Goal: Task Accomplishment & Management: Use online tool/utility

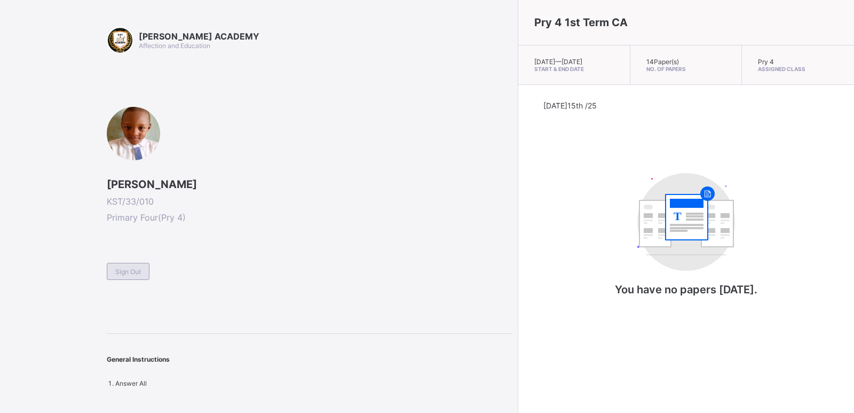
click at [123, 272] on span "Sign Out" at bounding box center [128, 271] width 26 height 8
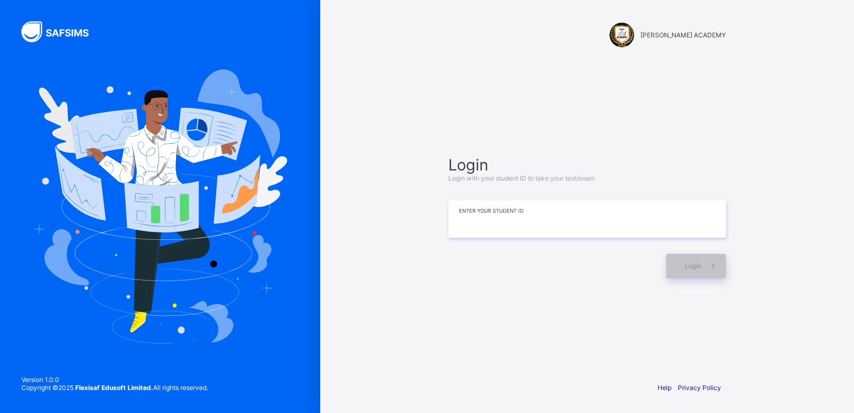
click at [547, 217] on input at bounding box center [587, 218] width 278 height 37
type input "*"
click at [547, 217] on input at bounding box center [587, 218] width 278 height 37
type input "**********"
click at [687, 266] on span "Login" at bounding box center [693, 266] width 17 height 8
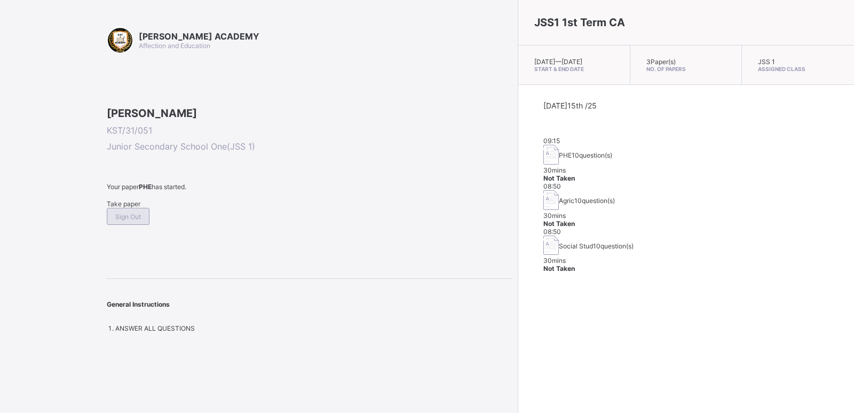
click at [141, 221] on span "Sign Out" at bounding box center [128, 217] width 26 height 8
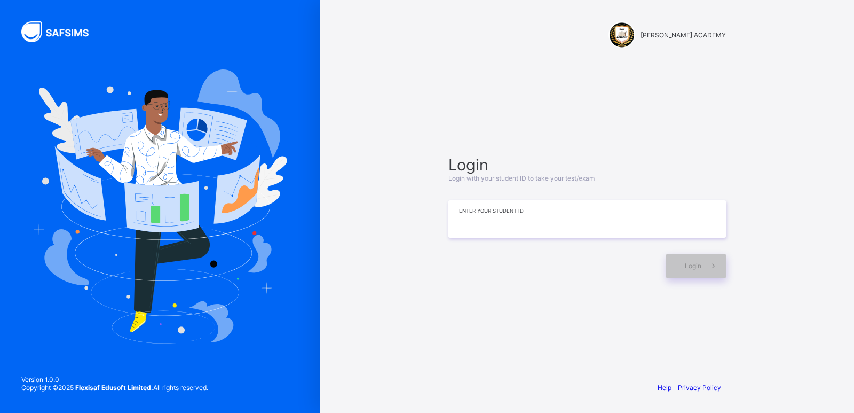
click at [558, 222] on input at bounding box center [587, 218] width 278 height 37
type input "**********"
click at [694, 261] on div "Login" at bounding box center [696, 266] width 60 height 25
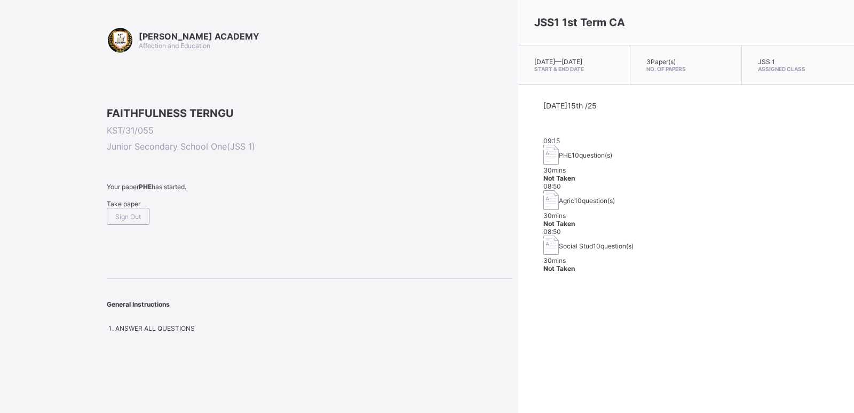
click at [121, 208] on span "Take paper" at bounding box center [124, 204] width 34 height 8
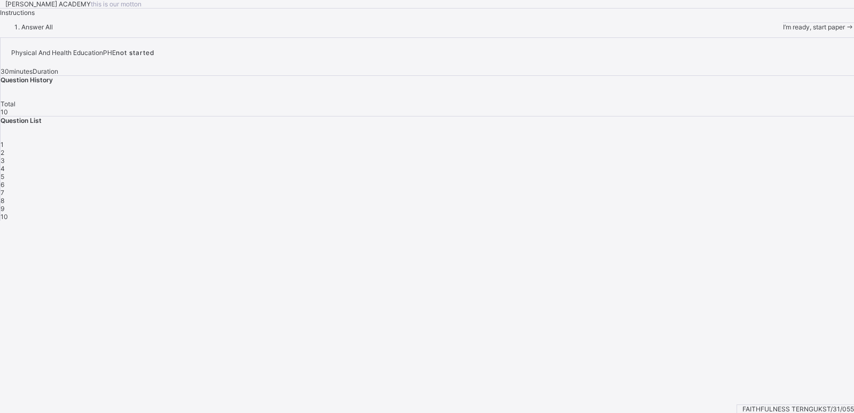
click at [783, 31] on span "I’m ready, start paper" at bounding box center [814, 27] width 62 height 8
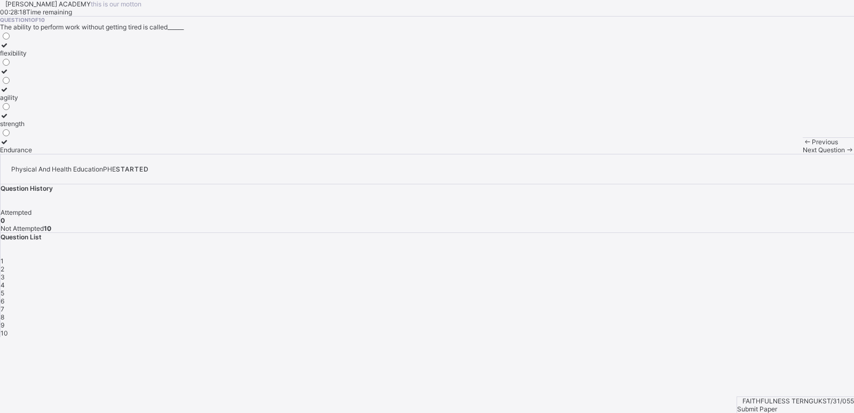
click at [32, 57] on div "flexibility" at bounding box center [16, 53] width 32 height 8
drag, startPoint x: 551, startPoint y: 397, endPoint x: 506, endPoint y: 223, distance: 180.4
click at [506, 154] on div "Question 1 of 10 The ability to perform work without getting tired is called___…" at bounding box center [427, 85] width 854 height 137
click at [803, 154] on span "Next Question" at bounding box center [824, 150] width 42 height 8
click at [70, 128] on div "improves body strength" at bounding box center [35, 124] width 70 height 8
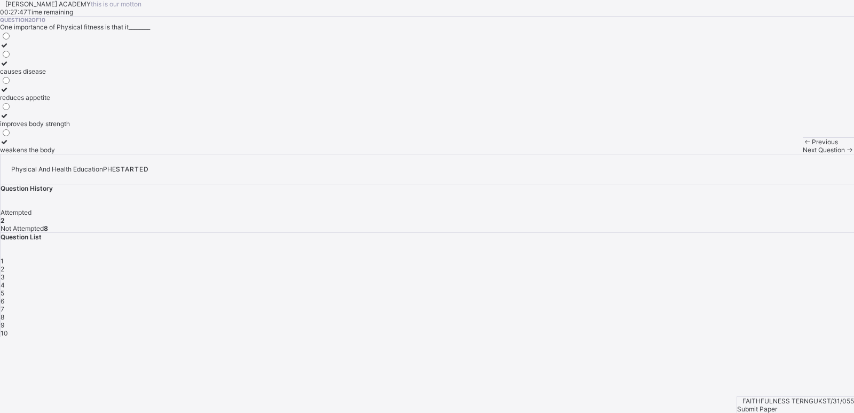
click at [845, 154] on span at bounding box center [849, 150] width 9 height 8
click at [55, 83] on div "good health habits" at bounding box center [27, 79] width 55 height 8
click at [845, 154] on span at bounding box center [849, 150] width 9 height 8
click at [81, 83] on div "develop the body and mind" at bounding box center [40, 79] width 81 height 8
click at [803, 154] on span "Next Question" at bounding box center [824, 150] width 42 height 8
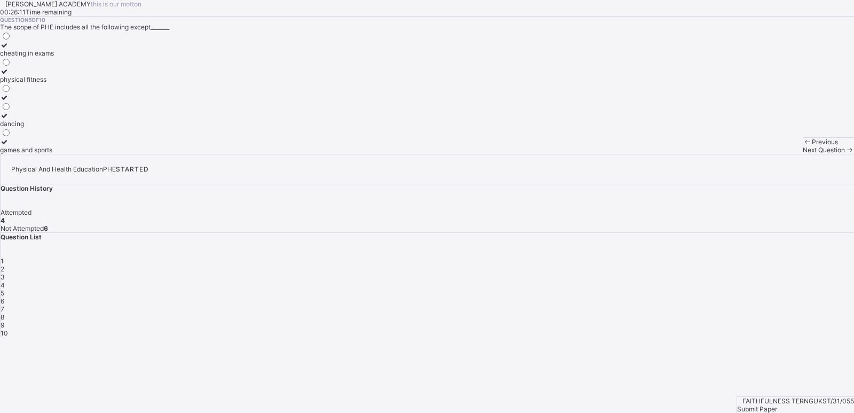
click at [54, 57] on label "cheating in exams" at bounding box center [27, 49] width 54 height 16
click at [845, 154] on span at bounding box center [849, 150] width 9 height 8
click at [93, 136] on label "Physical and Health Education" at bounding box center [46, 128] width 93 height 16
click at [803, 154] on div "Next Question" at bounding box center [828, 150] width 51 height 8
click at [62, 101] on label "develops fitness" at bounding box center [31, 93] width 62 height 16
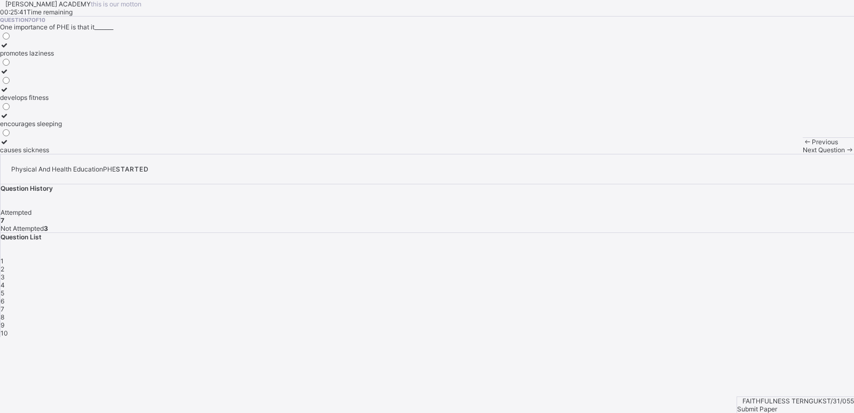
click at [845, 154] on icon at bounding box center [849, 150] width 9 height 8
drag, startPoint x: 163, startPoint y: 276, endPoint x: 470, endPoint y: 295, distance: 307.6
click at [470, 154] on div "Question 8 of 10 PHE helps students to learn the value of________ punishment no…" at bounding box center [427, 85] width 854 height 137
click at [80, 154] on label "cooperation and teamwork" at bounding box center [40, 146] width 80 height 16
click at [845, 154] on span at bounding box center [849, 150] width 9 height 8
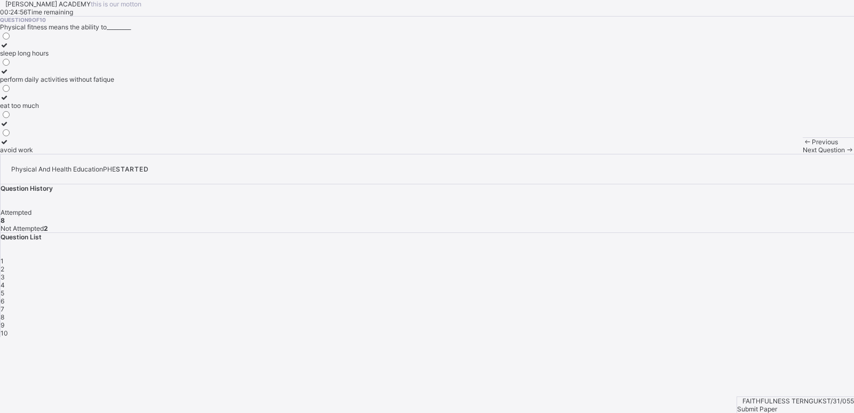
click at [112, 83] on div "perform daily activities without fatique" at bounding box center [57, 79] width 114 height 8
click at [803, 154] on span "Next Question" at bounding box center [824, 150] width 42 height 8
click at [58, 75] on label "endure more work" at bounding box center [29, 67] width 58 height 16
click at [777, 405] on span "Submit Paper" at bounding box center [757, 409] width 40 height 8
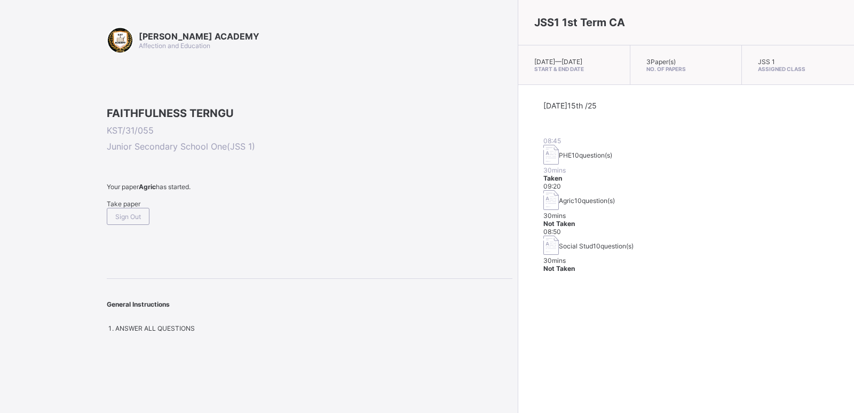
click at [138, 208] on span "Take paper" at bounding box center [124, 204] width 34 height 8
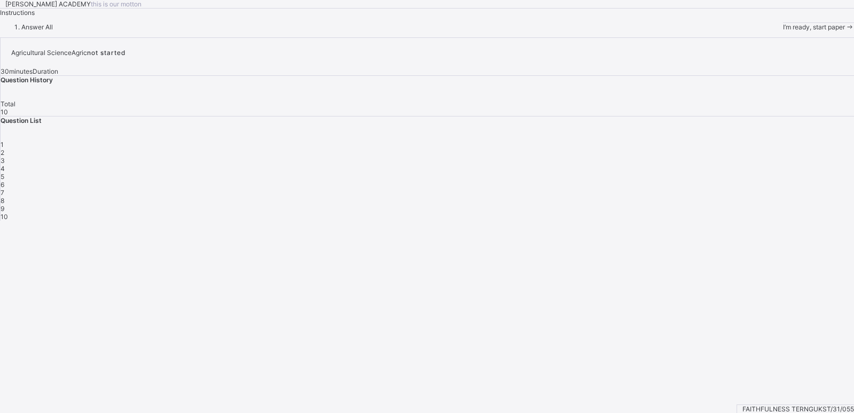
click at [783, 31] on span "I’m ready, start paper" at bounding box center [814, 27] width 62 height 8
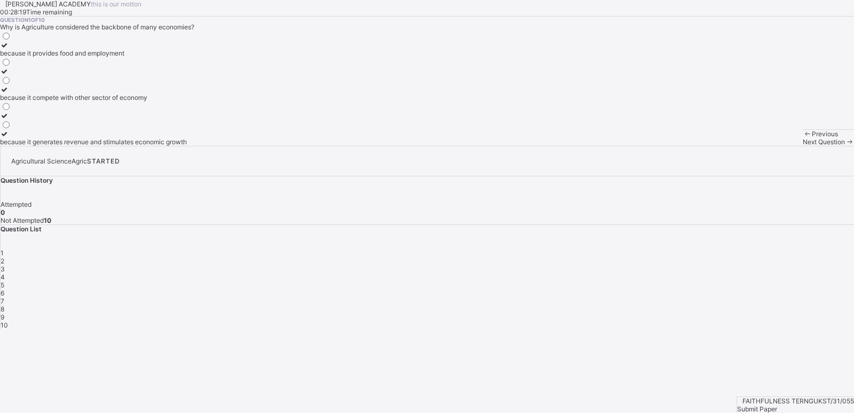
click at [129, 57] on div "because it provides food and employment" at bounding box center [93, 53] width 187 height 8
click at [803, 146] on span "Next Question" at bounding box center [824, 142] width 42 height 8
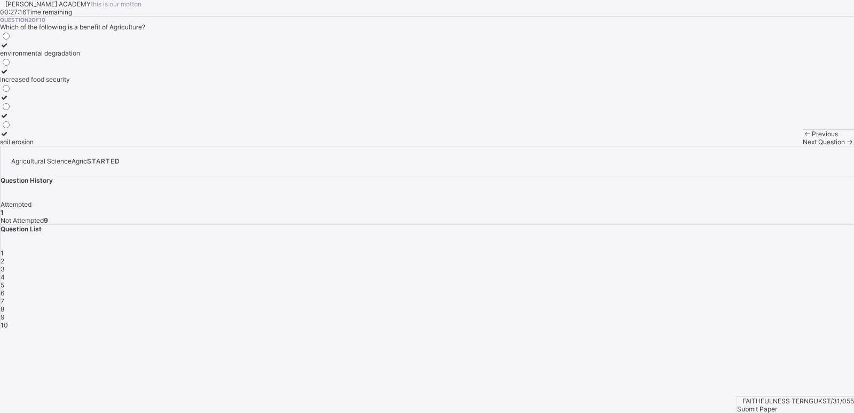
click at [80, 83] on div "increased food security" at bounding box center [40, 79] width 80 height 8
click at [803, 146] on span "Next Question" at bounding box center [824, 142] width 42 height 8
click at [5, 265] on span "3" at bounding box center [3, 269] width 4 height 8
click at [43, 57] on label "manufacturing" at bounding box center [21, 49] width 43 height 16
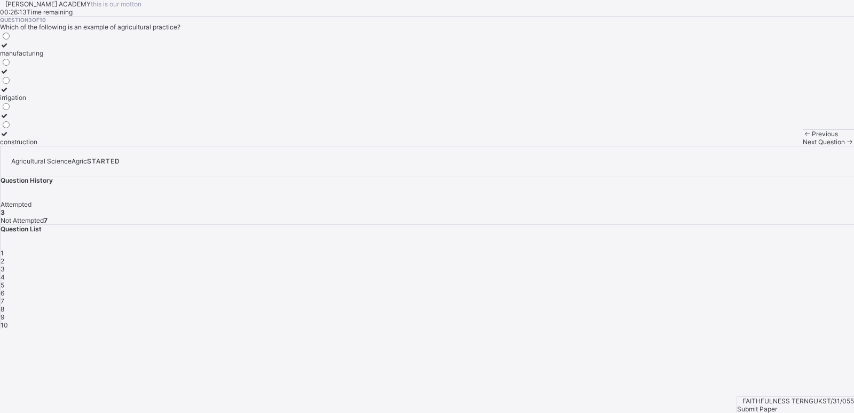
click at [803, 146] on span "Next Question" at bounding box center [824, 142] width 42 height 8
click at [19, 101] on div "Maize" at bounding box center [9, 97] width 19 height 8
click at [803, 146] on span "Next Question" at bounding box center [824, 142] width 42 height 8
click at [104, 101] on div "providing of food" at bounding box center [54, 97] width 109 height 8
click at [803, 146] on span "Next Question" at bounding box center [824, 142] width 42 height 8
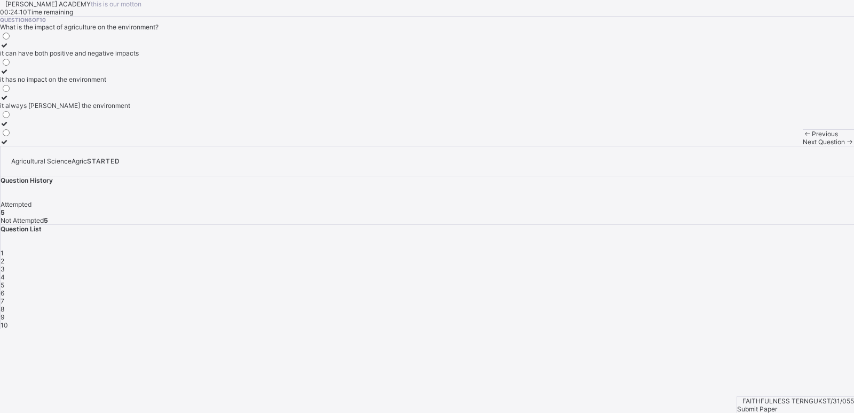
click at [102, 57] on label "it can have both positive and negative impacts" at bounding box center [69, 49] width 139 height 16
click at [803, 146] on span "Next Question" at bounding box center [824, 142] width 42 height 8
click at [110, 57] on label "it provides employment opportunities" at bounding box center [55, 49] width 110 height 16
click at [803, 146] on span "Next Question" at bounding box center [824, 142] width 42 height 8
click at [116, 83] on div "providing food for the population" at bounding box center [58, 79] width 116 height 8
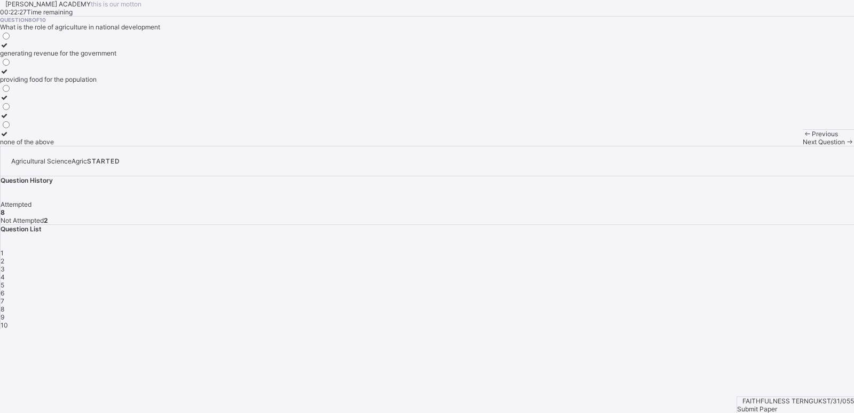
click at [803, 146] on span "Next Question" at bounding box center [824, 142] width 42 height 8
click at [49, 57] on div "Agriculture" at bounding box center [24, 53] width 49 height 8
click at [803, 146] on span "Next Question" at bounding box center [824, 142] width 42 height 8
click at [128, 146] on div "the cultivation crops and rearing of animals" at bounding box center [64, 142] width 128 height 8
click at [777, 405] on span "Submit Paper" at bounding box center [757, 409] width 40 height 8
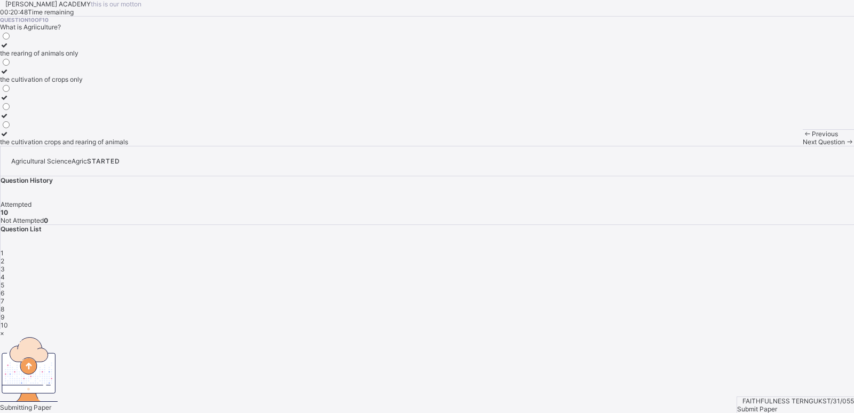
click at [224, 329] on div "× Submitting Paper This action will submit your paper. You won't have access to…" at bounding box center [427, 389] width 854 height 120
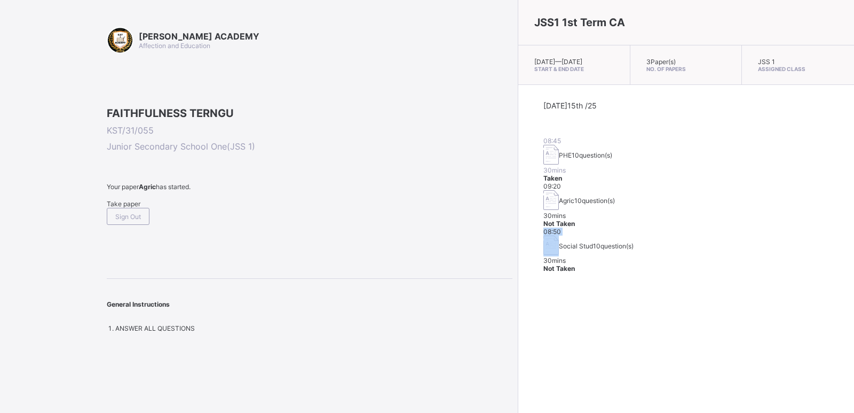
click at [518, 280] on div "JSS1 1st Term CA [DATE] — [DATE] Start & End Date 3 Paper(s) No. of Papers JSS …" at bounding box center [686, 206] width 336 height 413
click at [140, 208] on span "Take paper" at bounding box center [124, 204] width 34 height 8
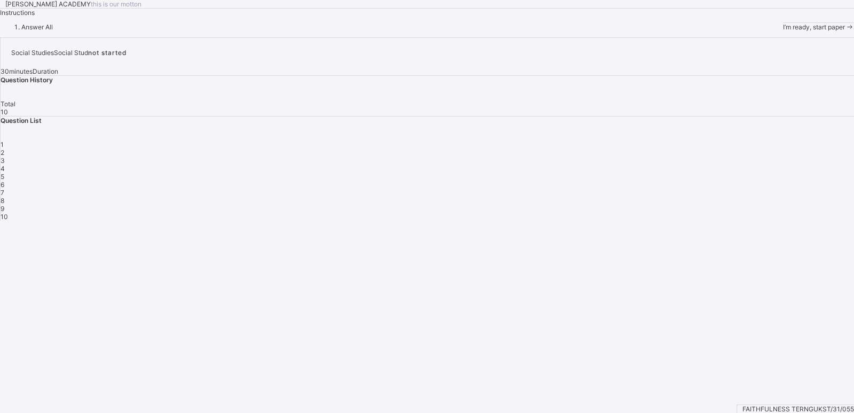
click at [783, 31] on span "I’m ready, start paper" at bounding box center [814, 27] width 62 height 8
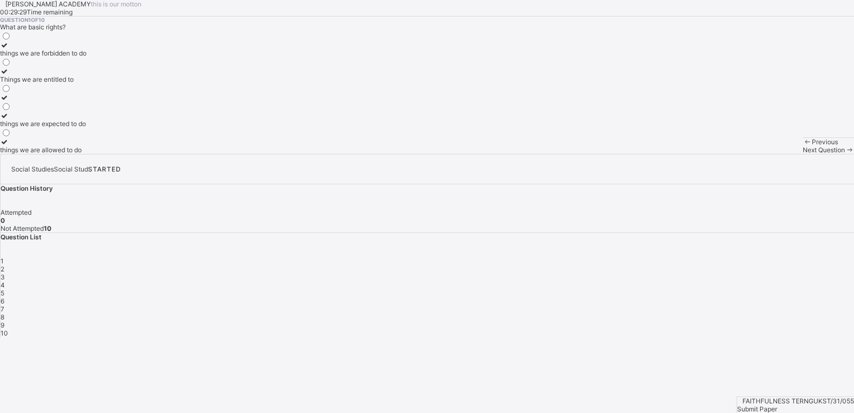
click at [86, 83] on label "Things we are entitled to" at bounding box center [43, 75] width 86 height 16
click at [803, 154] on span "Next Question" at bounding box center [824, 150] width 42 height 8
click at [75, 57] on div "taking care of our duties" at bounding box center [37, 53] width 75 height 8
click at [845, 154] on span at bounding box center [849, 150] width 9 height 8
click at [125, 109] on div "it encourages diversity and understanding" at bounding box center [62, 105] width 125 height 8
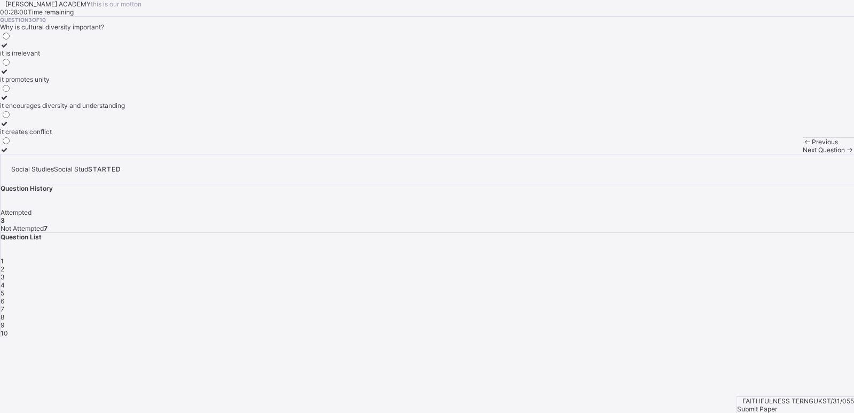
click at [803, 154] on span "Next Question" at bounding box center [824, 150] width 42 height 8
click at [135, 57] on div "improving the quality of life of community members" at bounding box center [76, 53] width 152 height 8
click at [845, 154] on icon at bounding box center [849, 150] width 9 height 8
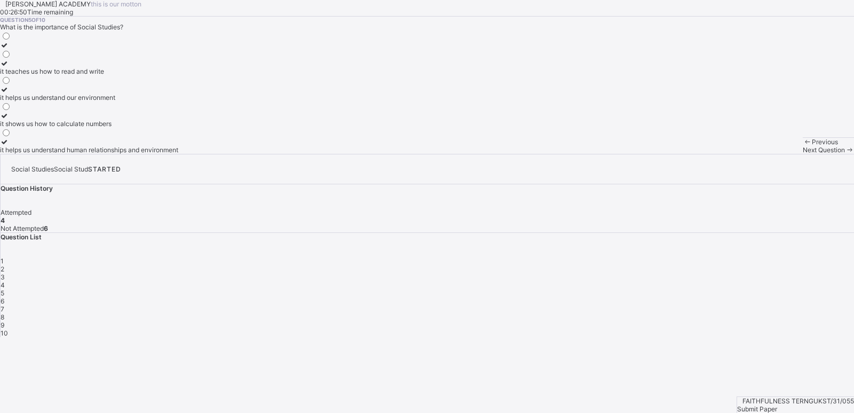
click at [151, 154] on label "it helps us understand human relationships and environment" at bounding box center [89, 146] width 178 height 16
click at [803, 154] on div "Next Question" at bounding box center [828, 150] width 51 height 8
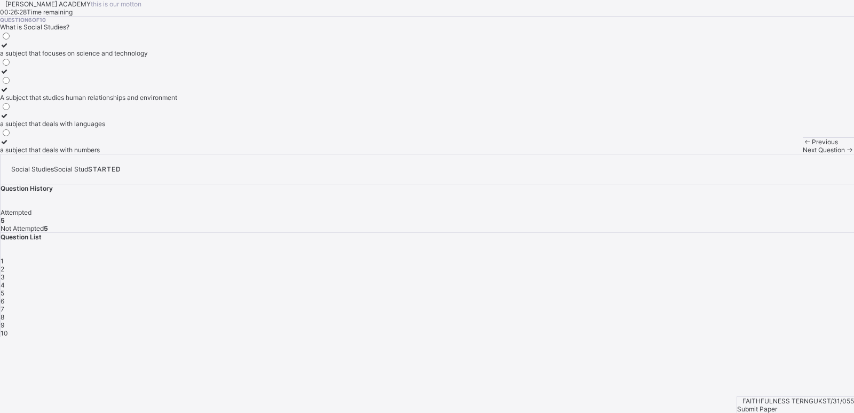
click at [128, 101] on label "A subject that studies human relationships and environment" at bounding box center [88, 93] width 177 height 16
click at [803, 154] on div "Next Question" at bounding box center [828, 150] width 51 height 8
click at [137, 101] on div "a group of people related by blood or marriage" at bounding box center [68, 97] width 137 height 8
click at [803, 154] on span "Next Question" at bounding box center [824, 150] width 42 height 8
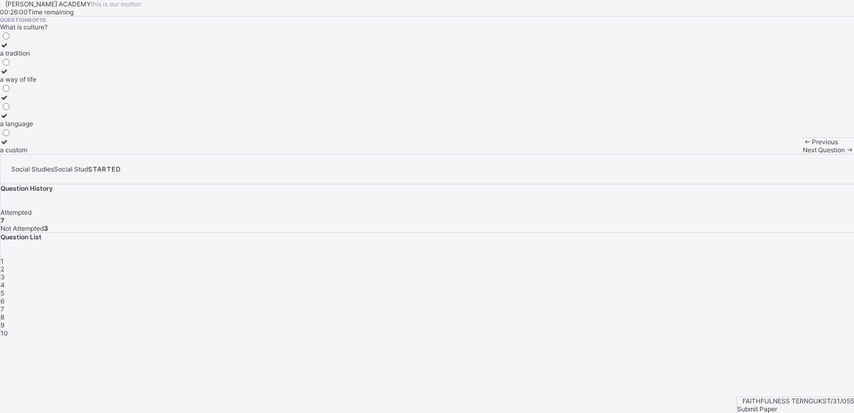
click at [36, 83] on div "a way of life" at bounding box center [18, 79] width 36 height 8
click at [803, 154] on span "Next Question" at bounding box center [824, 150] width 42 height 8
click at [54, 154] on label "flags and anthems" at bounding box center [27, 146] width 54 height 16
click at [803, 154] on span "Next Question" at bounding box center [824, 150] width 42 height 8
click at [83, 154] on div "guiding and directing others" at bounding box center [41, 150] width 83 height 8
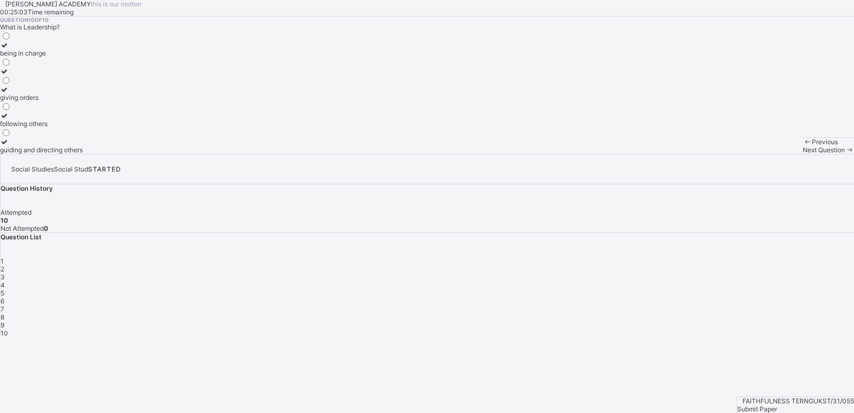
click at [777, 405] on span "Submit Paper" at bounding box center [757, 409] width 40 height 8
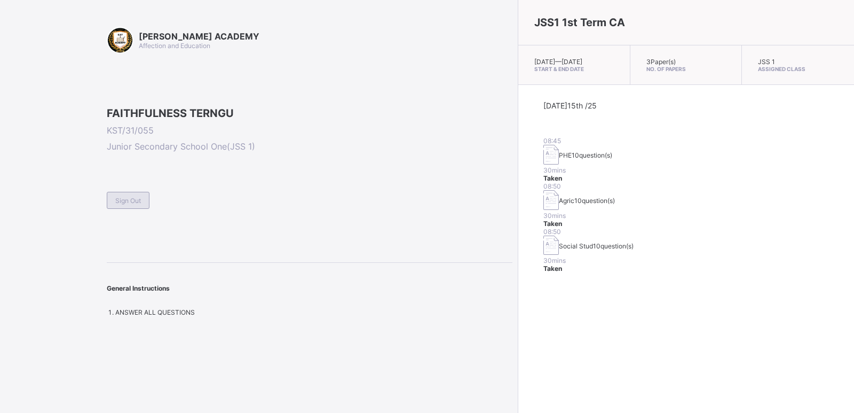
click at [128, 204] on span "Sign Out" at bounding box center [128, 200] width 26 height 8
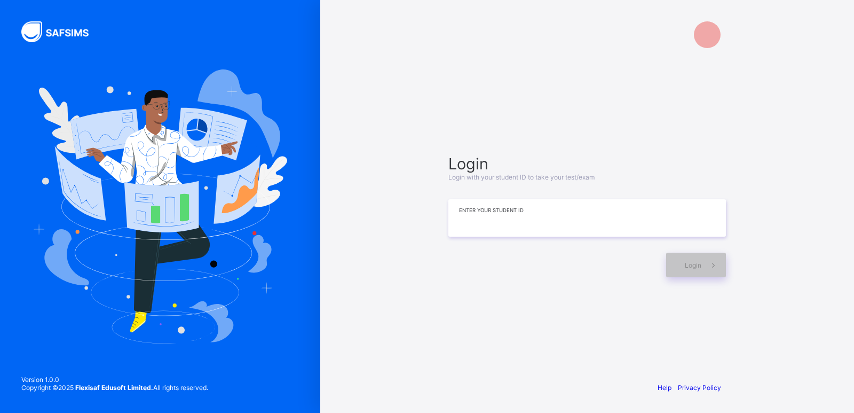
click at [575, 225] on input at bounding box center [587, 217] width 278 height 37
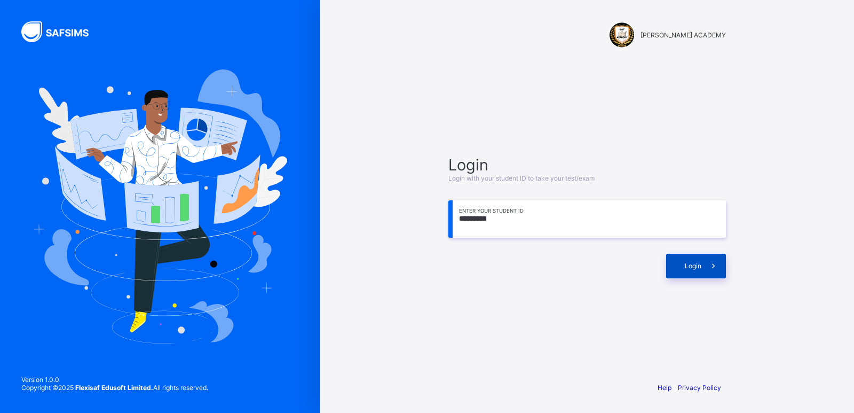
type input "*********"
click at [714, 265] on icon at bounding box center [713, 266] width 11 height 10
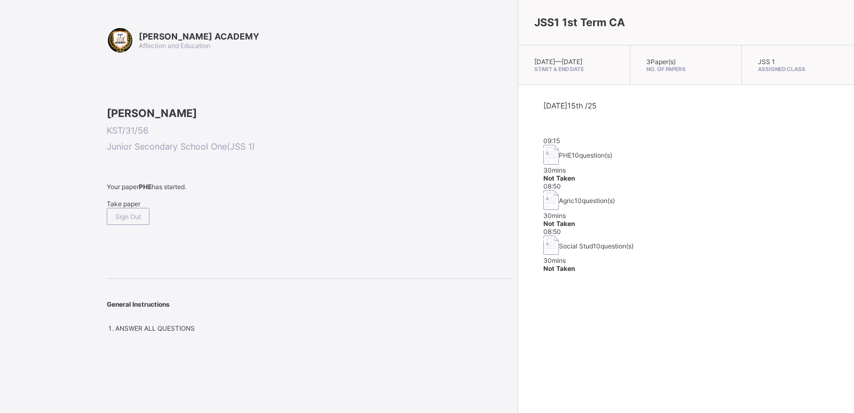
click at [127, 208] on span "Take paper" at bounding box center [124, 204] width 34 height 8
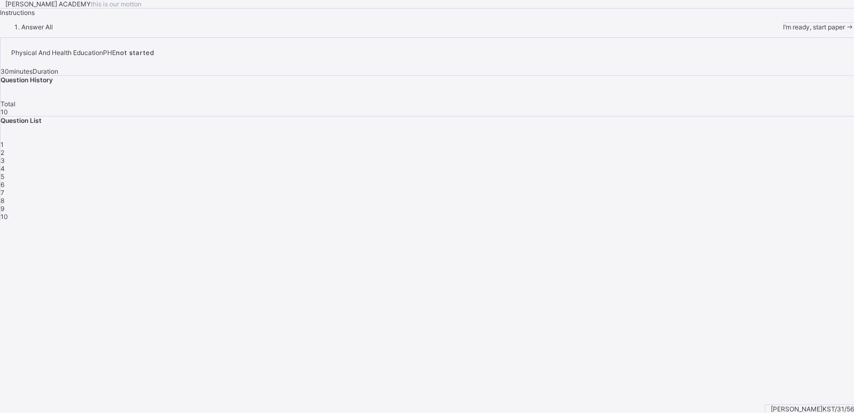
click at [783, 31] on div "I’m ready, start paper" at bounding box center [818, 27] width 71 height 8
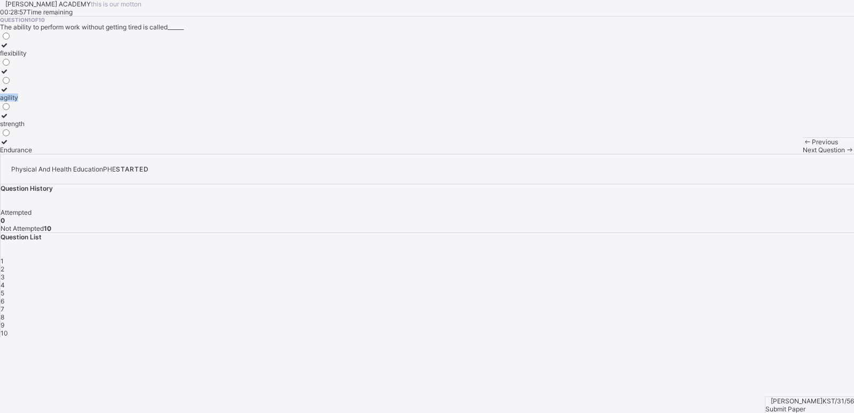
drag, startPoint x: 223, startPoint y: 229, endPoint x: 205, endPoint y: 172, distance: 59.8
click at [205, 154] on div "flexibility agility strength Endurance" at bounding box center [427, 92] width 854 height 123
click at [32, 101] on div "agility" at bounding box center [16, 97] width 32 height 8
click at [803, 154] on span "Next Question" at bounding box center [824, 150] width 42 height 8
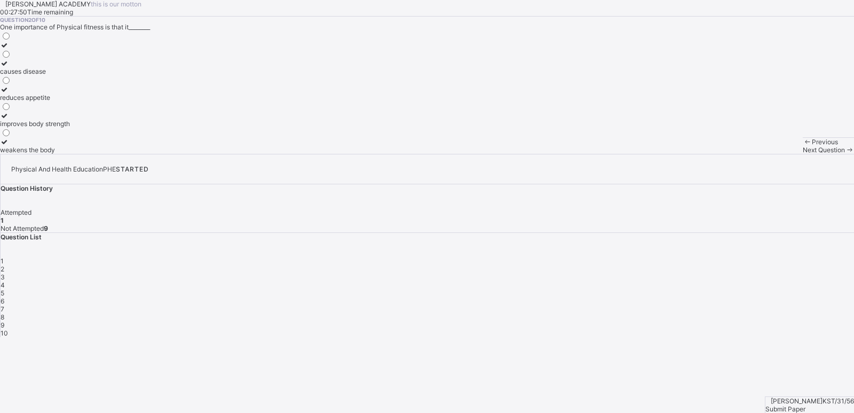
click at [70, 128] on div "improves body strength" at bounding box center [35, 124] width 70 height 8
click at [803, 154] on div "Next Question" at bounding box center [828, 150] width 51 height 8
click at [55, 83] on div "good health habits" at bounding box center [27, 79] width 55 height 8
click at [803, 154] on div "Next Question" at bounding box center [828, 150] width 51 height 8
click at [81, 154] on div "make students fight" at bounding box center [40, 150] width 81 height 8
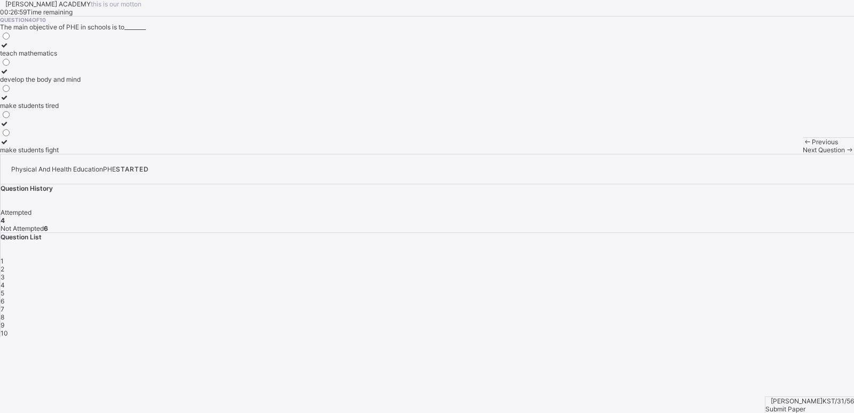
click at [803, 154] on span "Next Question" at bounding box center [824, 150] width 42 height 8
click at [54, 57] on label "cheating in exams" at bounding box center [27, 49] width 54 height 16
click at [803, 154] on span "Next Question" at bounding box center [824, 150] width 42 height 8
click at [93, 136] on label "Physical and Health Education" at bounding box center [46, 128] width 93 height 16
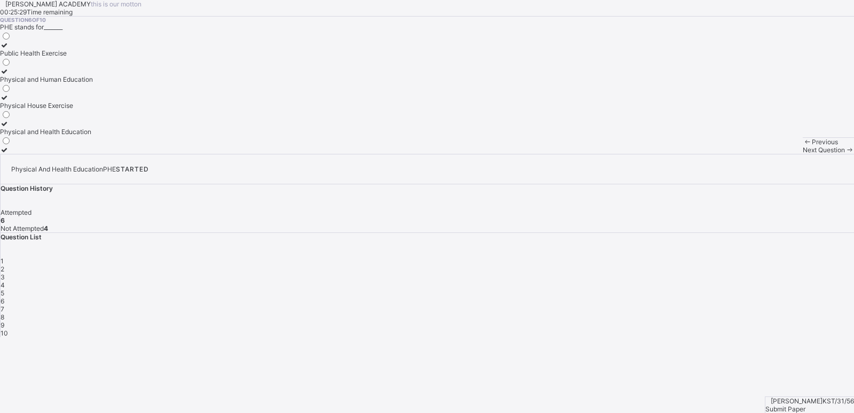
click at [803, 154] on span "Next Question" at bounding box center [824, 150] width 42 height 8
click at [62, 101] on div "develops fitness" at bounding box center [31, 97] width 62 height 8
click at [803, 154] on span "Next Question" at bounding box center [824, 150] width 42 height 8
click at [80, 57] on div "punishment" at bounding box center [40, 53] width 80 height 8
click at [803, 154] on span "Next Question" at bounding box center [824, 150] width 42 height 8
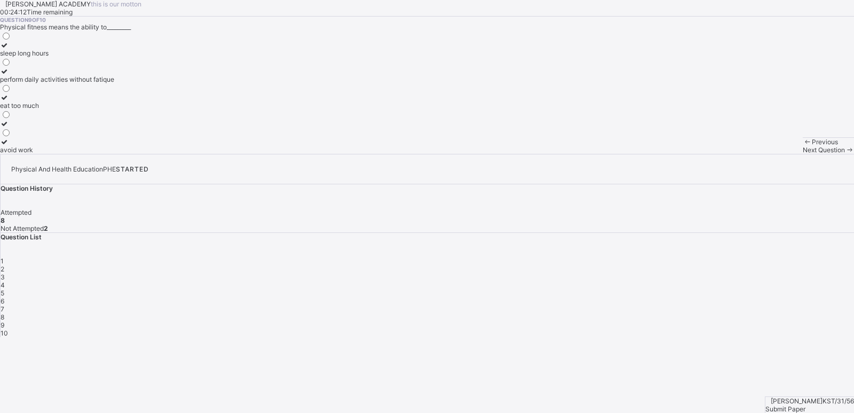
click at [114, 83] on div "perform daily activities without fatique" at bounding box center [57, 79] width 114 height 8
click at [803, 154] on span "Next Question" at bounding box center [824, 150] width 42 height 8
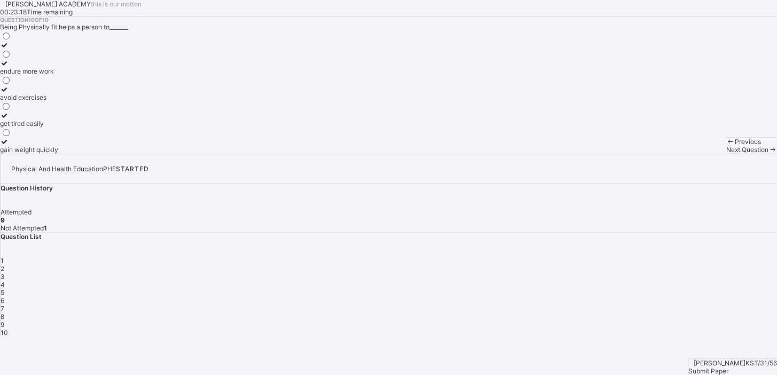
click at [58, 128] on div "get tired easily" at bounding box center [29, 124] width 58 height 8
click at [726, 154] on span "Next Question" at bounding box center [747, 150] width 42 height 8
click at [728, 367] on span "Submit Paper" at bounding box center [708, 371] width 40 height 8
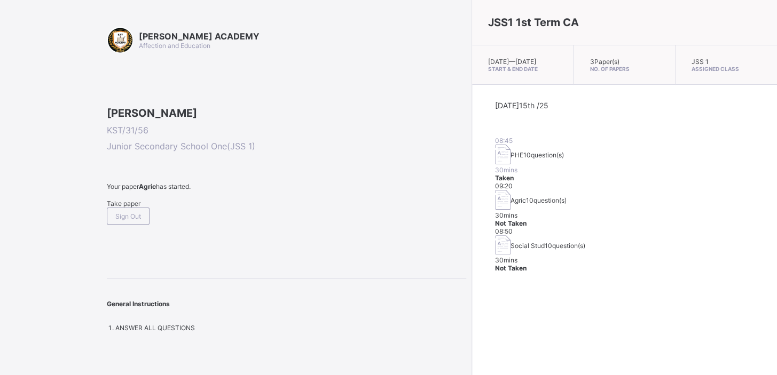
click at [126, 208] on span "Take paper" at bounding box center [124, 204] width 34 height 8
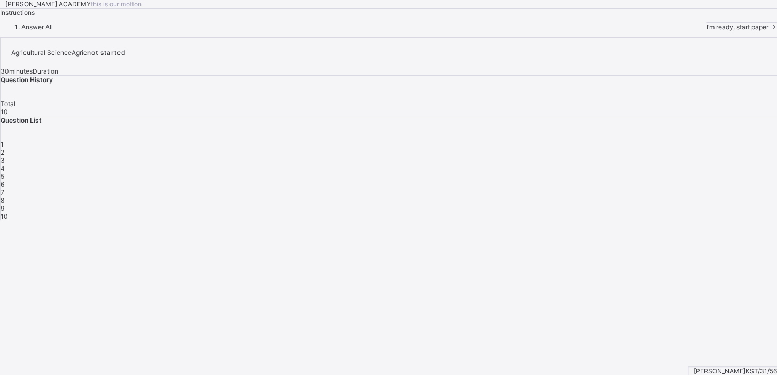
click at [706, 31] on div "I’m ready, start paper" at bounding box center [741, 27] width 71 height 8
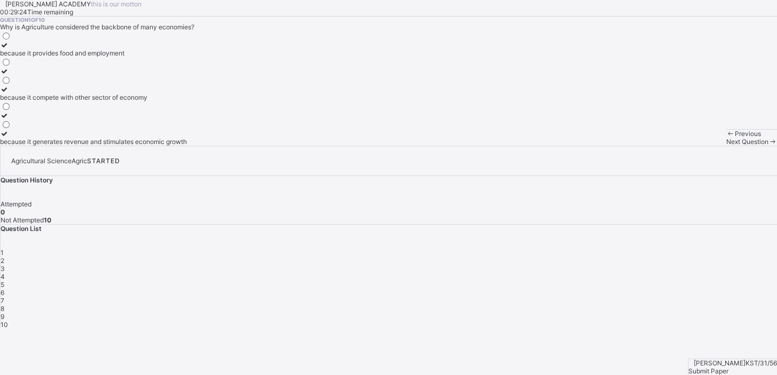
click at [155, 146] on div "because it generates revenue and stimulates economic growth" at bounding box center [93, 142] width 187 height 8
click at [726, 146] on span "Next Question" at bounding box center [747, 142] width 42 height 8
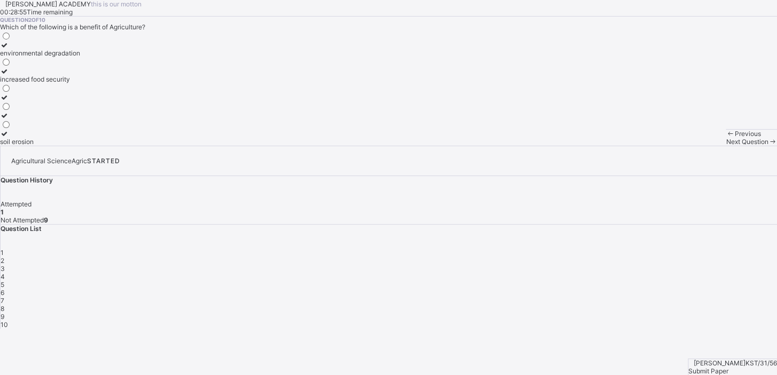
click at [80, 57] on div "environmental degradation" at bounding box center [40, 53] width 80 height 8
click at [726, 146] on span "Next Question" at bounding box center [747, 142] width 42 height 8
click at [43, 57] on div "manufacturing" at bounding box center [21, 53] width 43 height 8
click at [726, 146] on div "Previous Next Question" at bounding box center [751, 137] width 51 height 17
click at [726, 146] on span "Next Question" at bounding box center [747, 142] width 42 height 8
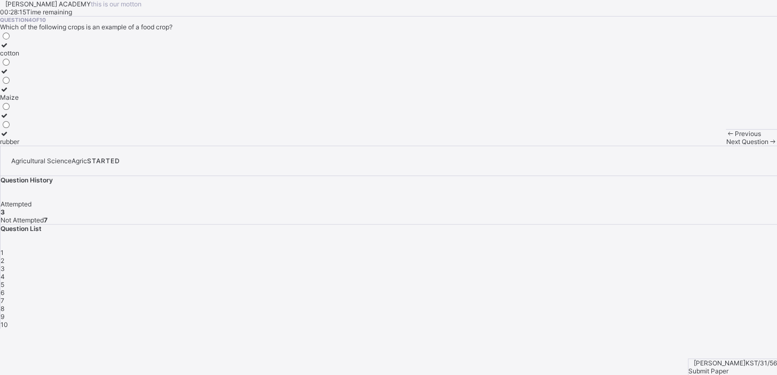
click at [19, 101] on div "Maize" at bounding box center [9, 97] width 19 height 8
click at [726, 146] on span "Next Question" at bounding box center [747, 142] width 42 height 8
click at [109, 75] on div "providing raw materials for industries" at bounding box center [54, 71] width 109 height 8
click at [726, 146] on span "Next Question" at bounding box center [747, 142] width 42 height 8
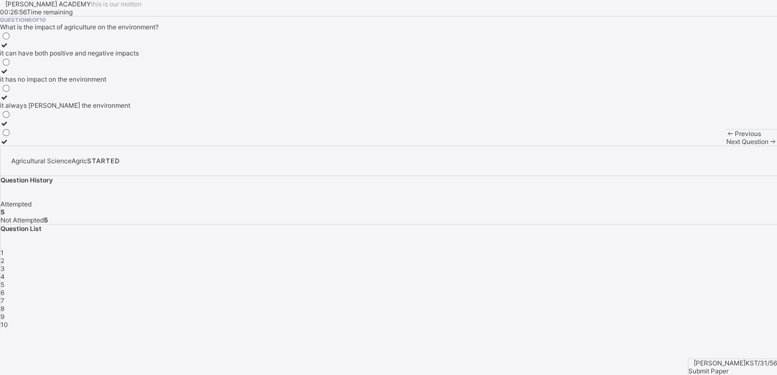
click at [139, 83] on div "it has no impact on the environment" at bounding box center [69, 79] width 139 height 8
click at [726, 146] on div "Previous Next Question" at bounding box center [751, 137] width 51 height 17
click at [726, 146] on span "Next Question" at bounding box center [747, 142] width 42 height 8
click at [107, 120] on div "it reduces economic growth" at bounding box center [55, 116] width 110 height 8
click at [726, 146] on span "Next Question" at bounding box center [747, 142] width 42 height 8
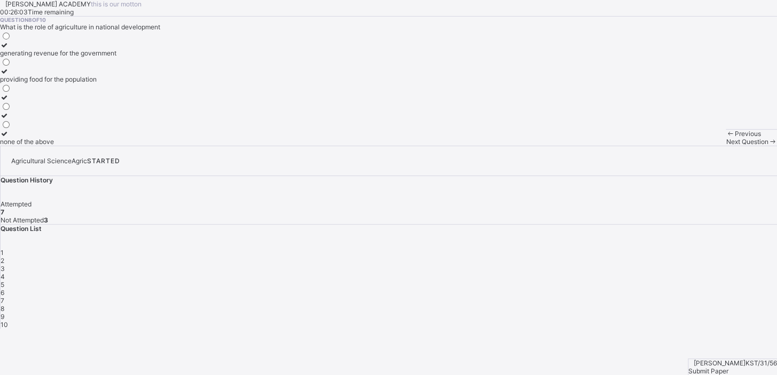
click at [116, 83] on div "providing food for the population" at bounding box center [58, 79] width 116 height 8
drag, startPoint x: 121, startPoint y: 200, endPoint x: 558, endPoint y: 389, distance: 476.9
click at [558, 375] on html "[PERSON_NAME] ACADEMY this is our [PERSON_NAME] 00:26:02 Time remaining Questio…" at bounding box center [388, 187] width 777 height 375
click at [726, 146] on div "Next Question" at bounding box center [751, 142] width 51 height 8
click at [49, 57] on div "Agriculture" at bounding box center [24, 53] width 49 height 8
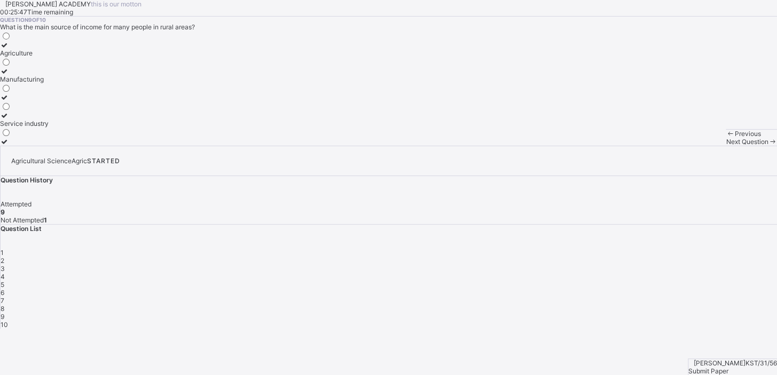
click at [726, 146] on span "Next Question" at bounding box center [747, 142] width 42 height 8
click at [119, 146] on div "the cultivation crops and rearing of animals" at bounding box center [64, 142] width 128 height 8
click at [728, 367] on span "Submit Paper" at bounding box center [708, 371] width 40 height 8
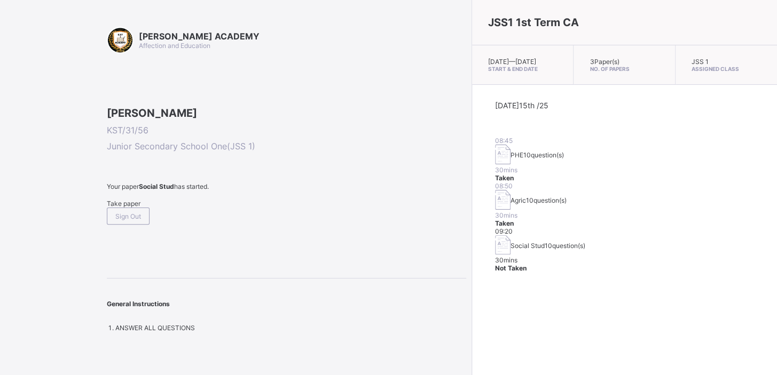
click at [120, 208] on span "Take paper" at bounding box center [124, 204] width 34 height 8
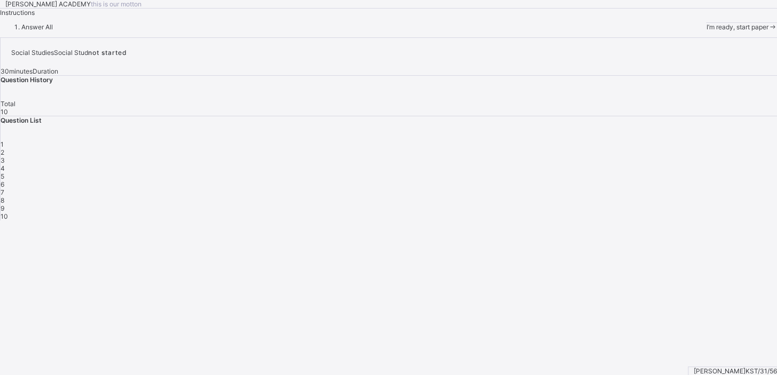
click at [706, 31] on div "I’m ready, start paper" at bounding box center [741, 27] width 71 height 8
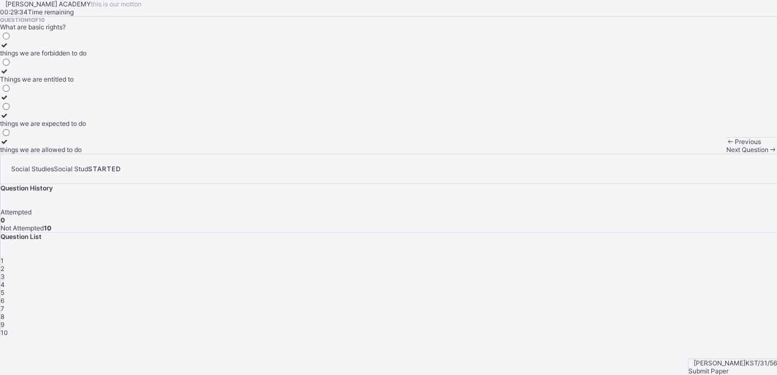
click at [86, 154] on div "things we are allowed to do" at bounding box center [43, 150] width 86 height 8
click at [726, 154] on span "Next Question" at bounding box center [747, 150] width 42 height 8
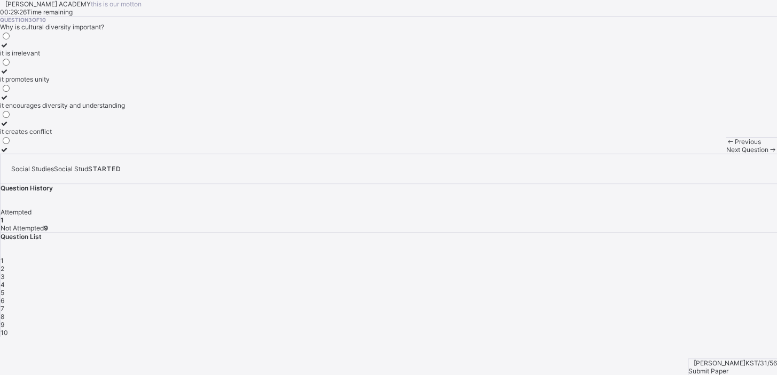
click at [726, 146] on div "Previous" at bounding box center [751, 142] width 51 height 8
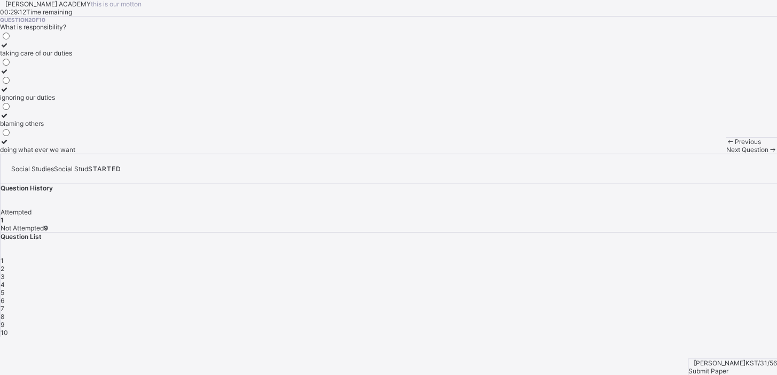
click at [75, 57] on label "taking care of our duties" at bounding box center [37, 49] width 75 height 16
click at [726, 154] on span "Next Question" at bounding box center [747, 150] width 42 height 8
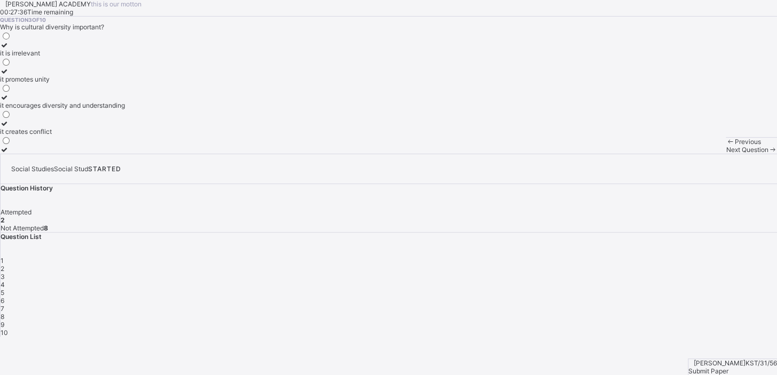
click at [111, 109] on div "it encourages diversity and understanding" at bounding box center [62, 105] width 125 height 8
click at [726, 154] on span "Next Question" at bounding box center [747, 150] width 42 height 8
click at [145, 57] on div "improving the quality of life of community members" at bounding box center [76, 53] width 152 height 8
click at [726, 154] on span "Next Question" at bounding box center [747, 150] width 42 height 8
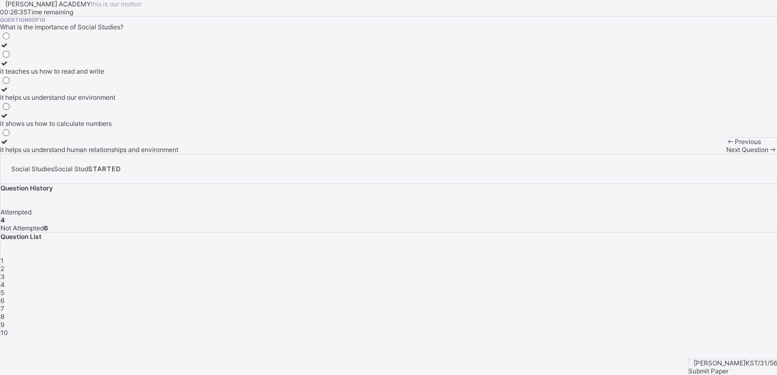
click at [117, 154] on div "it helps us understand human relationships and environment" at bounding box center [89, 150] width 178 height 8
click at [768, 154] on span at bounding box center [772, 150] width 9 height 8
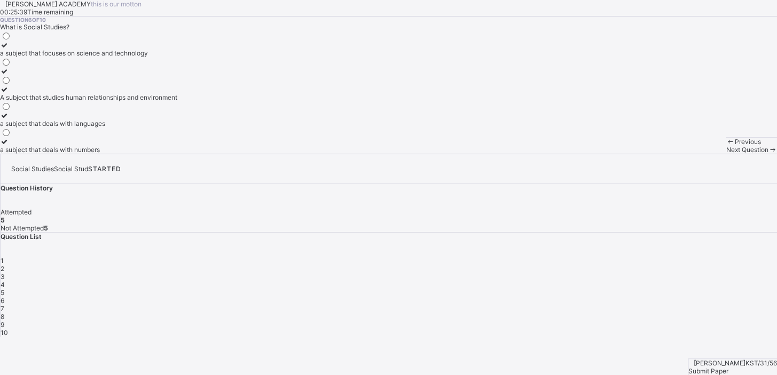
click at [129, 101] on label "A subject that studies human relationships and environment" at bounding box center [88, 93] width 177 height 16
click at [726, 154] on div "Next Question" at bounding box center [751, 150] width 51 height 8
drag, startPoint x: 281, startPoint y: 182, endPoint x: 204, endPoint y: 202, distance: 79.5
click at [204, 154] on div "Question 7 of 10 What is a Family? a group of people living together a group of…" at bounding box center [388, 85] width 777 height 137
click at [137, 101] on div "a group of people related by blood or marriage" at bounding box center [68, 97] width 137 height 8
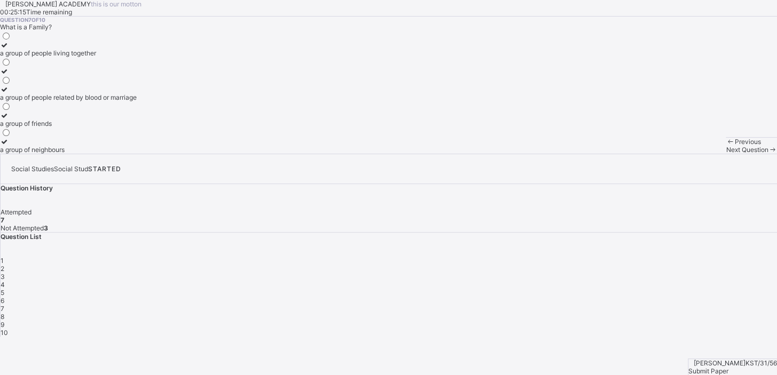
click at [726, 154] on div "Next Question" at bounding box center [751, 150] width 51 height 8
click at [36, 83] on label "a way of life" at bounding box center [18, 75] width 36 height 16
click at [726, 154] on span "Next Question" at bounding box center [747, 150] width 42 height 8
click at [54, 128] on div "traditional attire" at bounding box center [27, 124] width 54 height 8
click at [726, 154] on span "Next Question" at bounding box center [747, 150] width 42 height 8
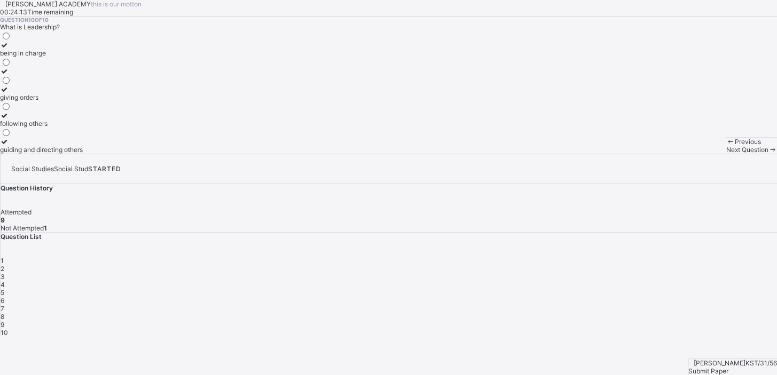
click at [83, 154] on div "guiding and directing others" at bounding box center [41, 150] width 83 height 8
click at [728, 367] on span "Submit Paper" at bounding box center [708, 371] width 40 height 8
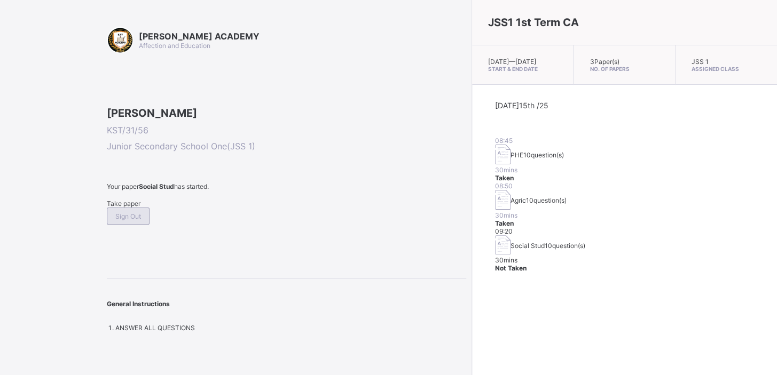
click at [141, 221] on span "Sign Out" at bounding box center [128, 217] width 26 height 8
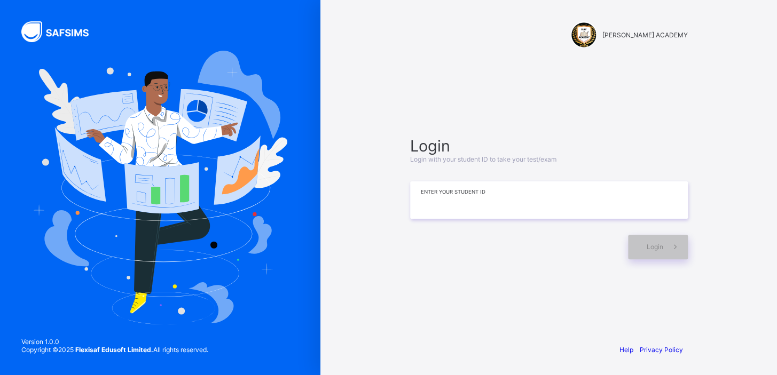
click at [417, 197] on input at bounding box center [549, 200] width 278 height 37
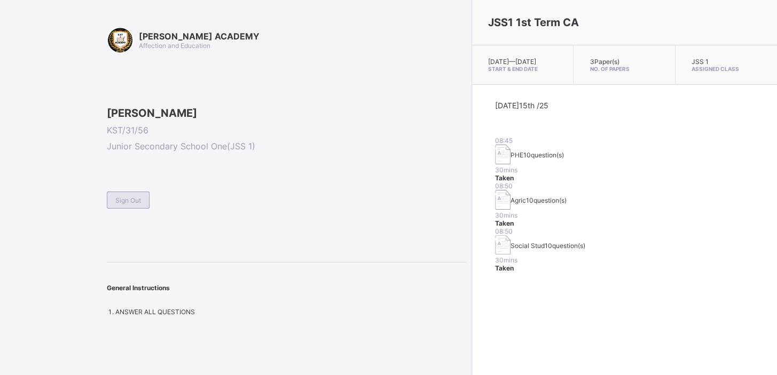
click at [133, 204] on span "Sign Out" at bounding box center [128, 200] width 26 height 8
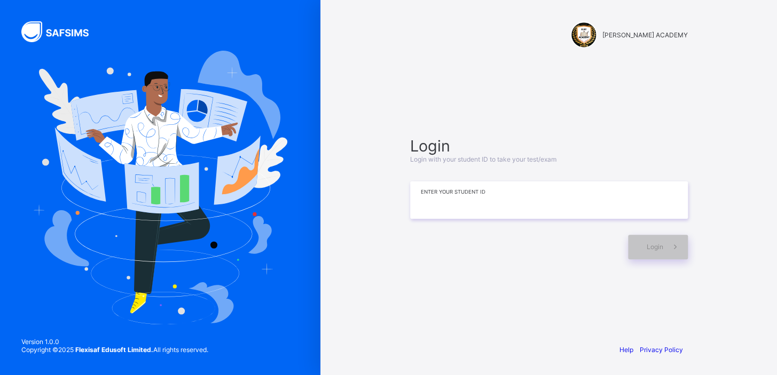
click at [549, 214] on input at bounding box center [549, 200] width 278 height 37
type input "*********"
click at [658, 245] on span "Login" at bounding box center [655, 247] width 17 height 8
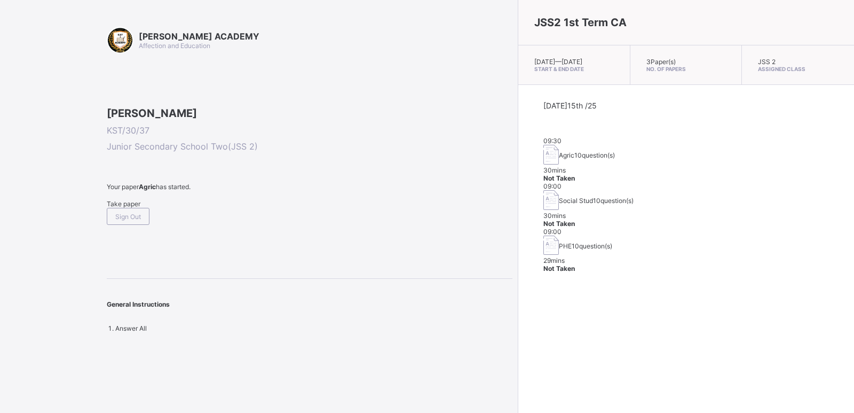
click at [116, 208] on div "Take paper" at bounding box center [310, 204] width 406 height 8
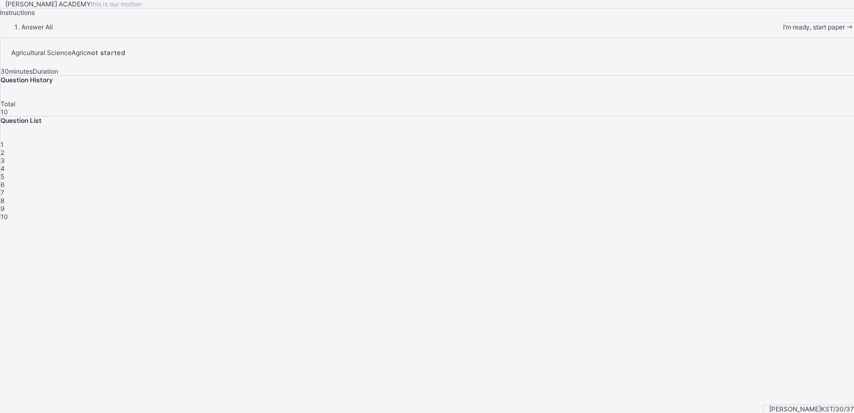
click at [783, 31] on span "I’m ready, start paper" at bounding box center [814, 27] width 62 height 8
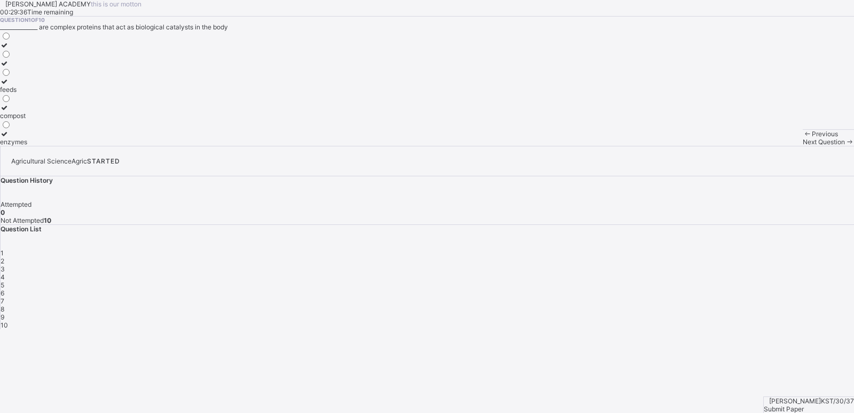
click at [803, 146] on span "Next Question" at bounding box center [824, 142] width 42 height 8
click at [653, 249] on div "1" at bounding box center [428, 253] width 854 height 8
click at [27, 146] on label "enzymes" at bounding box center [13, 138] width 27 height 16
click at [691, 257] on div "2" at bounding box center [428, 261] width 854 height 8
click at [29, 75] on label "aluminum" at bounding box center [14, 67] width 29 height 16
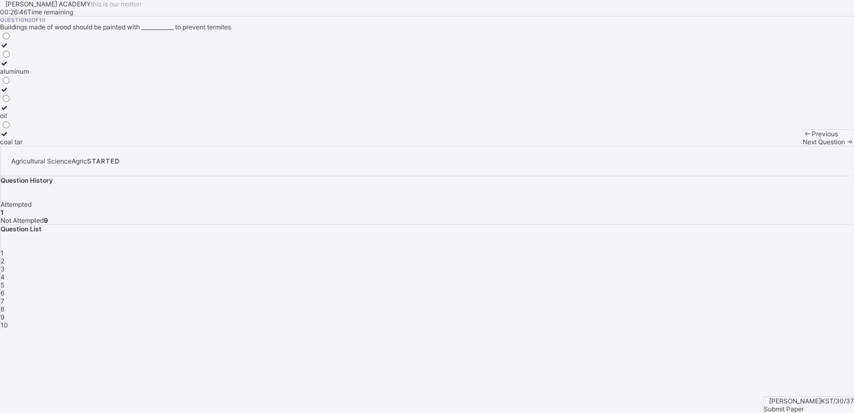
click at [803, 146] on span "Next Question" at bounding box center [824, 142] width 42 height 8
click at [17, 57] on div "pipes" at bounding box center [8, 53] width 17 height 8
click at [5, 273] on span "4" at bounding box center [3, 277] width 4 height 8
click at [37, 146] on label "humus" at bounding box center [18, 138] width 37 height 16
click at [803, 146] on div "Next Question" at bounding box center [828, 142] width 51 height 8
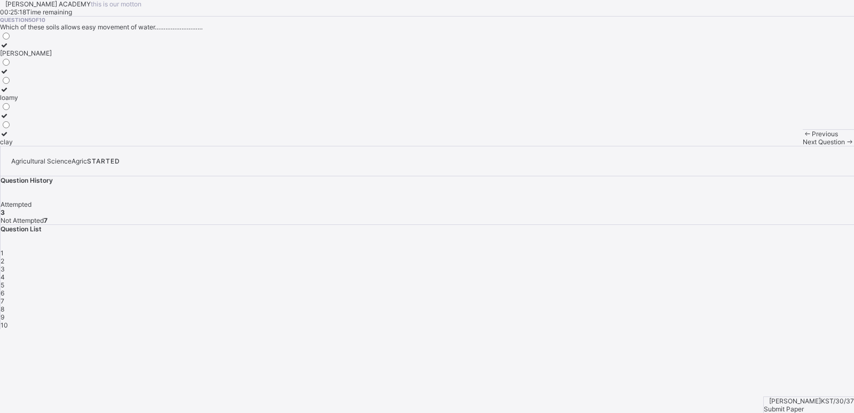
click at [52, 57] on div "[PERSON_NAME]" at bounding box center [26, 53] width 52 height 8
click at [803, 146] on span "Next Question" at bounding box center [824, 142] width 42 height 8
click at [15, 75] on label "soil" at bounding box center [7, 67] width 15 height 16
click at [803, 146] on div "Next Question" at bounding box center [828, 142] width 51 height 8
click at [38, 57] on label "soil layers" at bounding box center [19, 49] width 38 height 16
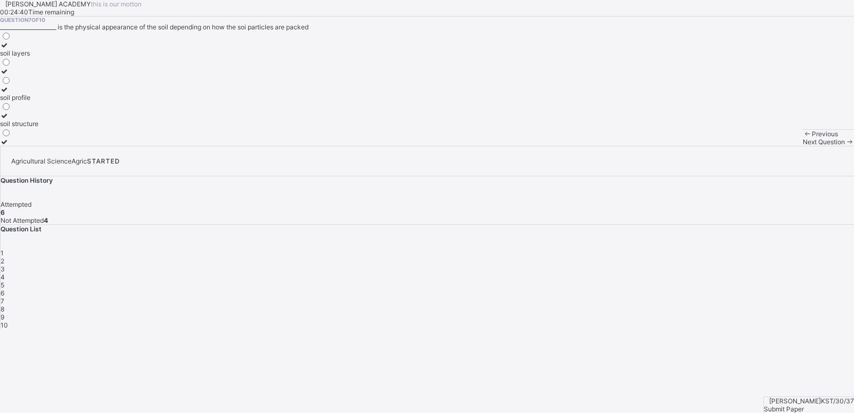
click at [845, 146] on span at bounding box center [849, 142] width 9 height 8
click at [26, 128] on div "rhumbus" at bounding box center [13, 124] width 26 height 8
click at [803, 146] on span "Next Question" at bounding box center [824, 142] width 42 height 8
click at [51, 101] on label "animal dip" at bounding box center [25, 93] width 51 height 16
click at [803, 146] on span "Next Question" at bounding box center [824, 142] width 42 height 8
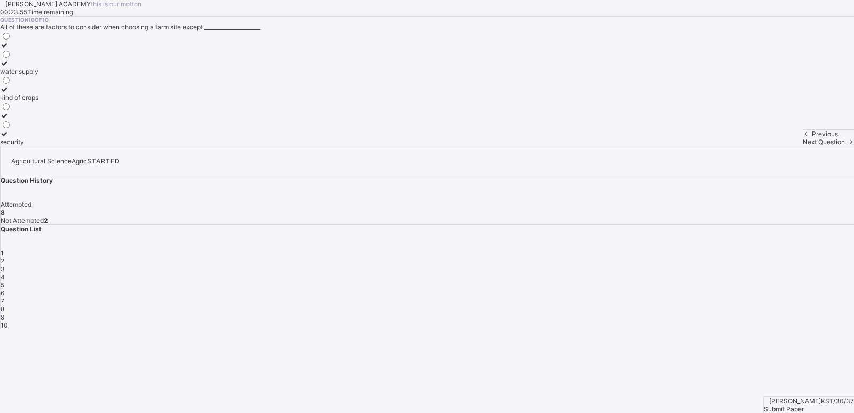
click at [803, 146] on span "Next Question" at bounding box center [824, 142] width 42 height 8
click at [38, 101] on div "kind of crops" at bounding box center [19, 97] width 38 height 8
click at [828, 405] on div "Submit Paper" at bounding box center [809, 409] width 90 height 8
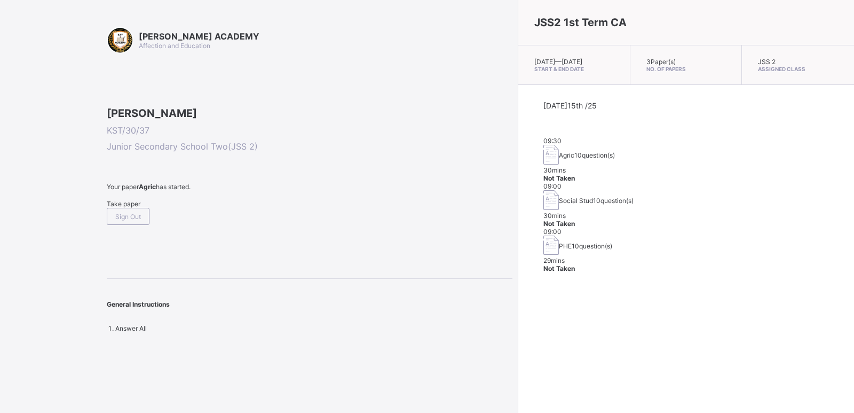
click at [518, 280] on div "JSS2 1st Term CA [DATE] — [DATE] Start & End Date 3 Paper(s) No. of Papers JSS …" at bounding box center [686, 206] width 336 height 413
click at [145, 208] on div "Take paper" at bounding box center [310, 204] width 406 height 8
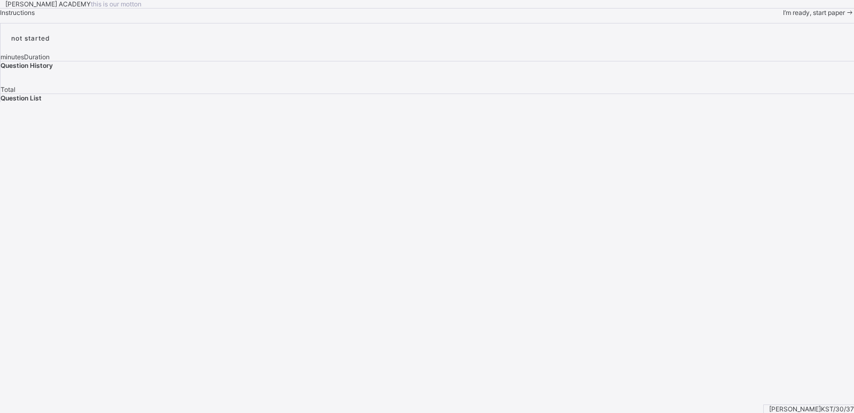
click at [783, 17] on span "I’m ready, start paper" at bounding box center [814, 13] width 62 height 8
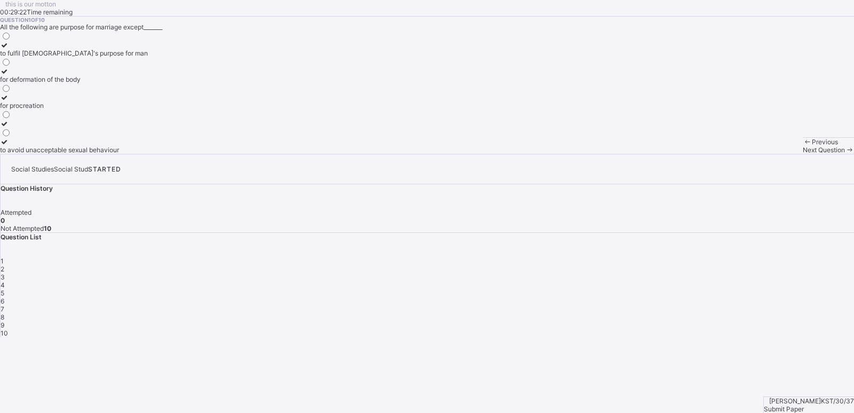
click at [148, 109] on div "for procreation" at bounding box center [74, 105] width 148 height 8
click at [803, 154] on div "Previous Next Question" at bounding box center [828, 145] width 51 height 17
click at [803, 154] on div "Next Question" at bounding box center [828, 150] width 51 height 8
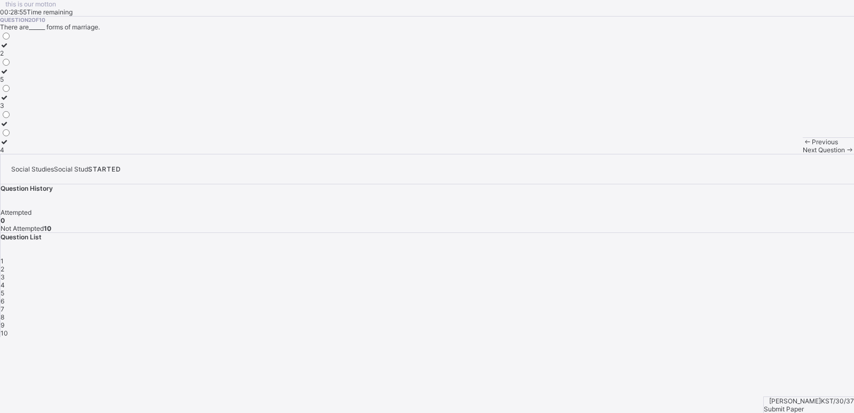
click at [11, 57] on label "2" at bounding box center [5, 49] width 11 height 16
click at [803, 154] on div "Next Question" at bounding box center [828, 150] width 51 height 8
click at [22, 101] on label "french" at bounding box center [11, 93] width 22 height 16
click at [803, 154] on div "Previous Next Question" at bounding box center [828, 145] width 51 height 17
click at [803, 154] on div "Next Question" at bounding box center [828, 150] width 51 height 8
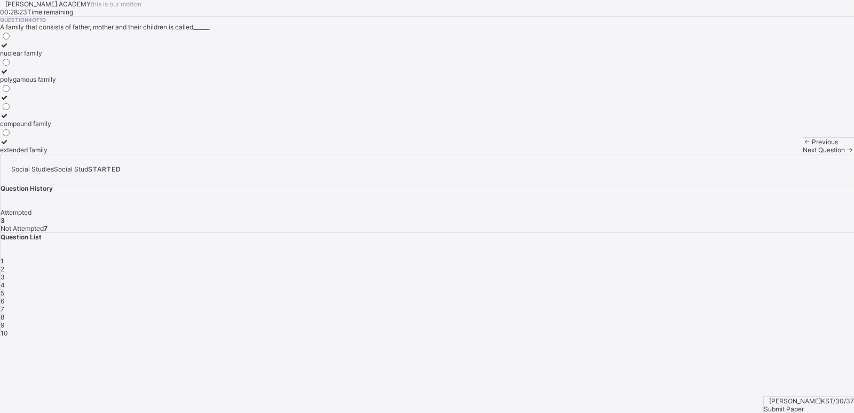
click at [56, 57] on label "nuclear family" at bounding box center [28, 49] width 56 height 16
click at [803, 154] on div "Next Question" at bounding box center [828, 150] width 51 height 8
click at [23, 101] on div "society" at bounding box center [11, 97] width 23 height 8
click at [845, 154] on span at bounding box center [849, 150] width 9 height 8
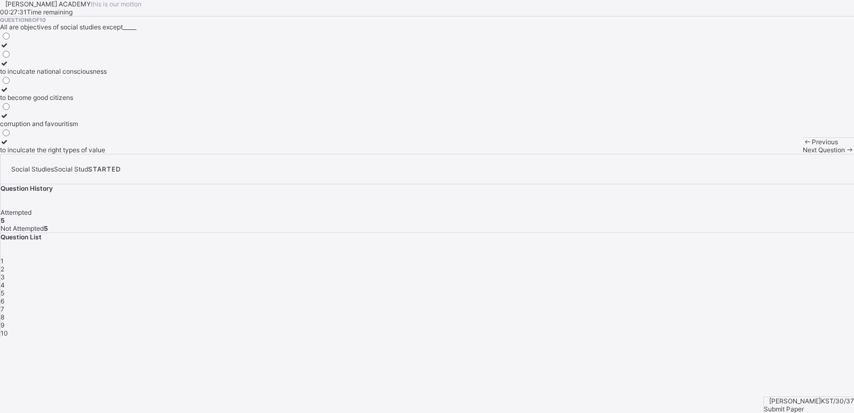
drag, startPoint x: 475, startPoint y: 341, endPoint x: 464, endPoint y: 328, distance: 16.7
click at [468, 154] on div "[PERSON_NAME] ACADEMY this is our [PERSON_NAME] 00:27:31 Time remaining Questio…" at bounding box center [427, 77] width 854 height 154
click at [107, 75] on label "to inculcate national consciousness" at bounding box center [53, 67] width 107 height 16
click at [803, 154] on span "Next Question" at bounding box center [824, 150] width 42 height 8
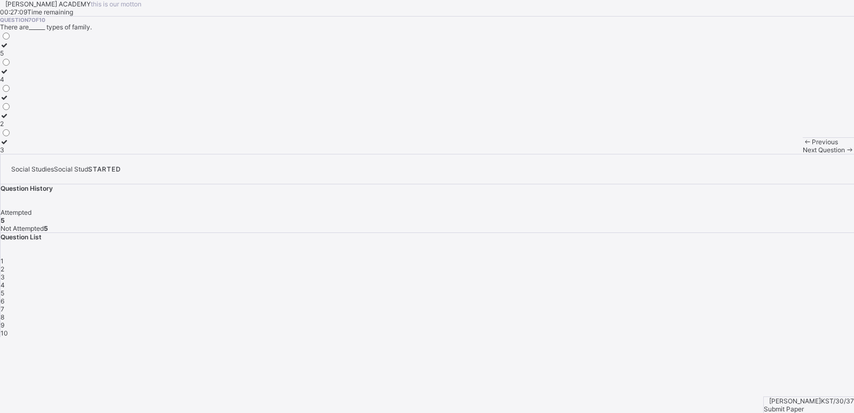
click at [11, 154] on label "3" at bounding box center [5, 146] width 11 height 16
click at [845, 154] on span at bounding box center [849, 150] width 9 height 8
click at [30, 154] on div "protection" at bounding box center [15, 150] width 30 height 8
click at [803, 154] on span "Next Question" at bounding box center [824, 150] width 42 height 8
click at [76, 57] on div "marriage" at bounding box center [38, 53] width 76 height 8
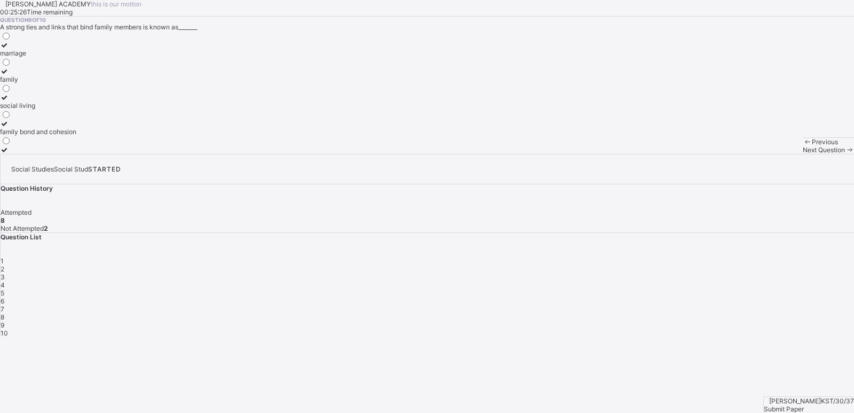
click at [803, 154] on div "Next Question" at bounding box center [828, 150] width 51 height 8
click at [59, 83] on div "customary marriage" at bounding box center [29, 79] width 59 height 8
click at [795, 405] on span "Submit Paper" at bounding box center [784, 409] width 40 height 8
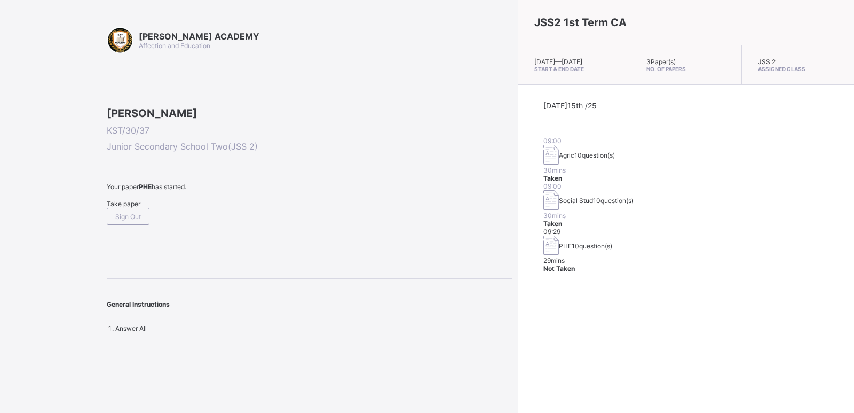
click at [114, 208] on div "Take paper" at bounding box center [310, 204] width 406 height 8
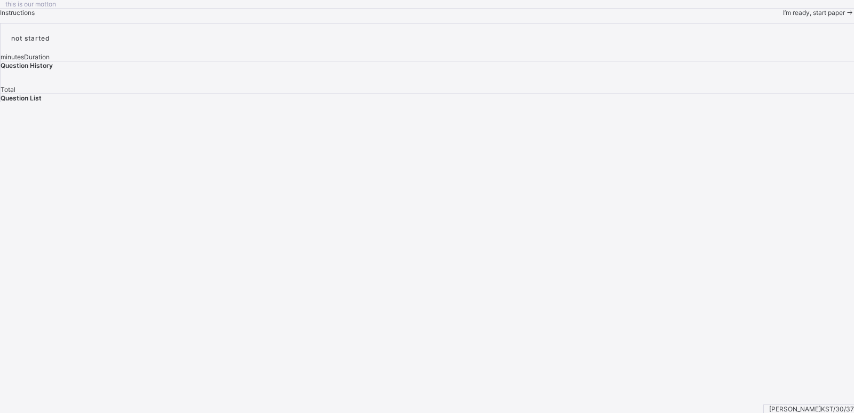
click at [783, 17] on span "I’m ready, start paper" at bounding box center [814, 13] width 62 height 8
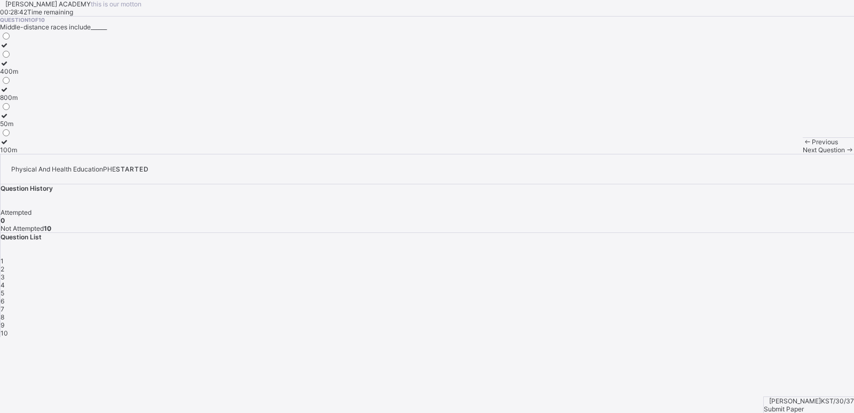
click at [18, 154] on div "100m" at bounding box center [9, 150] width 18 height 8
click at [803, 154] on div "Next Question" at bounding box center [828, 150] width 51 height 8
click at [21, 154] on label "Yoruba" at bounding box center [10, 146] width 21 height 16
click at [845, 154] on icon at bounding box center [849, 150] width 9 height 8
click at [23, 154] on label "Indoor" at bounding box center [11, 146] width 23 height 16
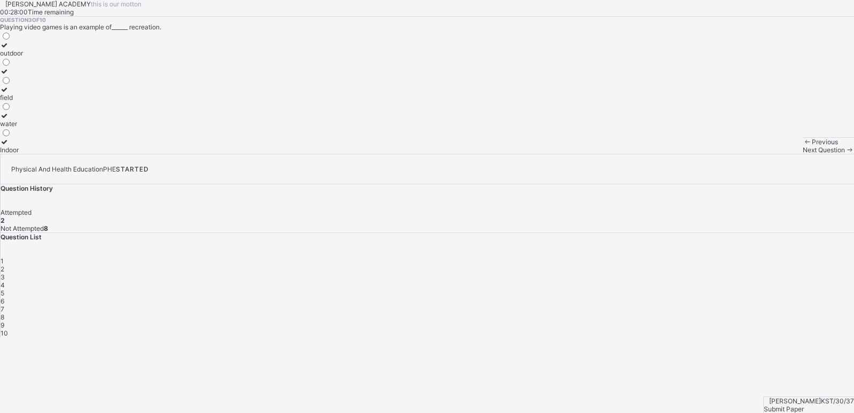
click at [845, 154] on span at bounding box center [849, 150] width 9 height 8
click at [23, 57] on div "outdoor" at bounding box center [11, 53] width 23 height 8
click at [803, 154] on span "Next Question" at bounding box center [824, 150] width 42 height 8
click at [4, 289] on span "5" at bounding box center [3, 293] width 4 height 8
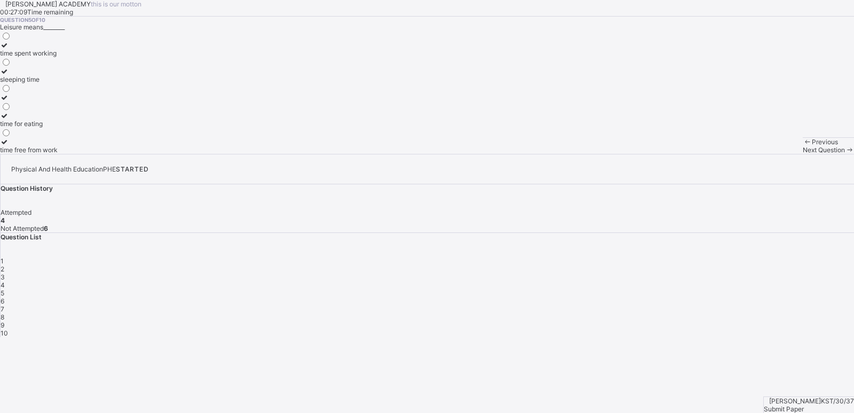
click at [58, 154] on label "time free from work" at bounding box center [29, 146] width 58 height 16
click at [803, 154] on span "Next Question" at bounding box center [824, 150] width 42 height 8
click at [92, 75] on label "activities done during free time" at bounding box center [46, 67] width 92 height 16
click at [803, 154] on div "Next Question" at bounding box center [828, 150] width 51 height 8
click at [77, 83] on div "refresh the body and mind" at bounding box center [38, 79] width 77 height 8
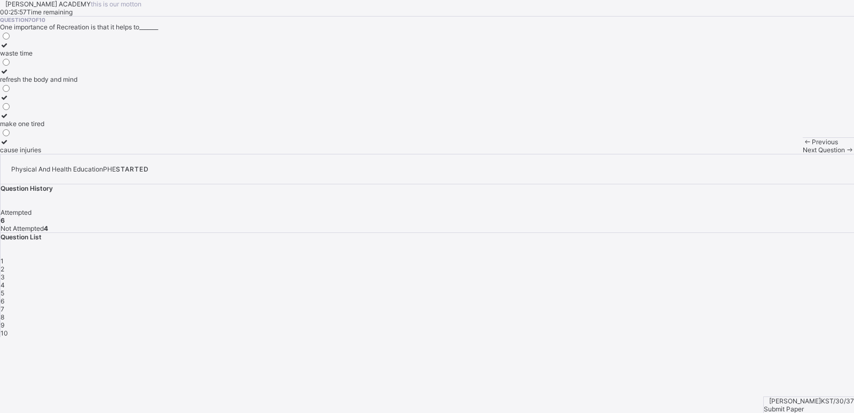
click at [845, 154] on span at bounding box center [849, 150] width 9 height 8
click at [21, 154] on div "Igbo" at bounding box center [10, 150] width 21 height 8
click at [803, 154] on div "Next Question" at bounding box center [828, 150] width 51 height 8
click at [30, 136] on label "swimming" at bounding box center [15, 128] width 30 height 16
click at [803, 154] on span "Next Question" at bounding box center [824, 150] width 42 height 8
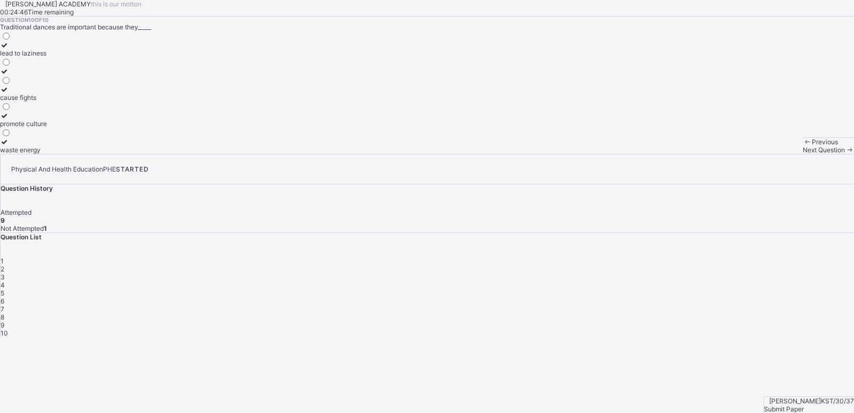
click at [47, 128] on label "promote culture" at bounding box center [23, 120] width 47 height 16
click at [804, 405] on span "Submit Paper" at bounding box center [784, 409] width 40 height 8
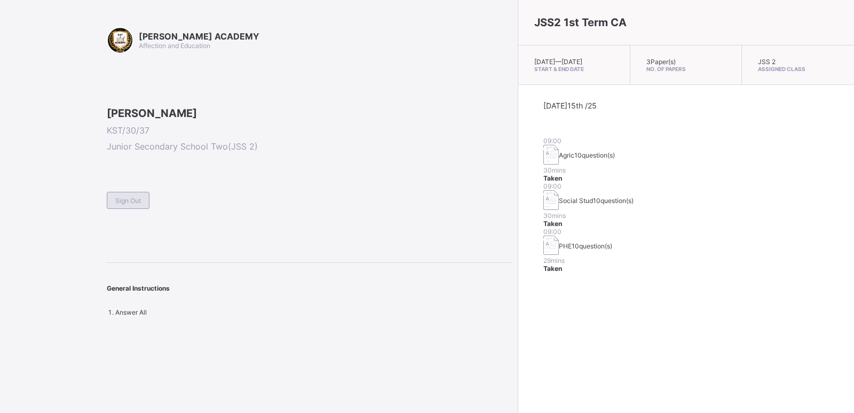
click at [124, 204] on span "Sign Out" at bounding box center [128, 200] width 26 height 8
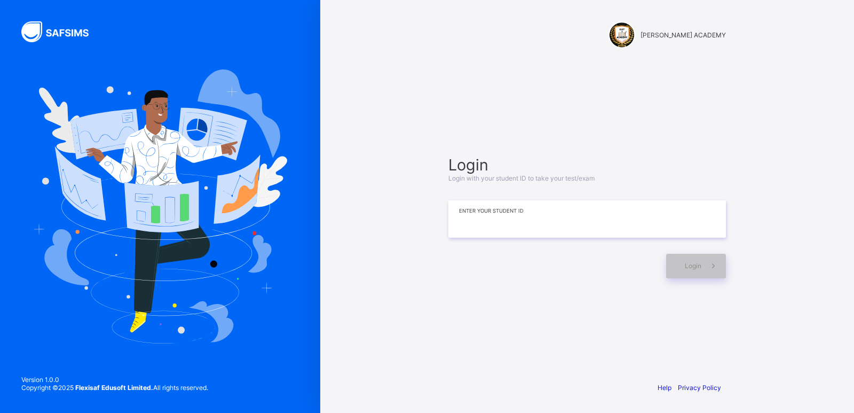
click at [524, 232] on input at bounding box center [587, 218] width 278 height 37
type input "**********"
click at [703, 262] on span at bounding box center [714, 266] width 25 height 25
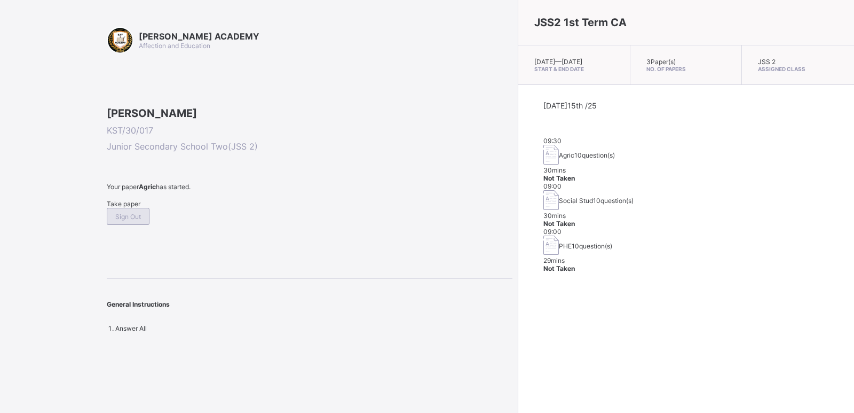
click at [141, 221] on span "Sign Out" at bounding box center [128, 217] width 26 height 8
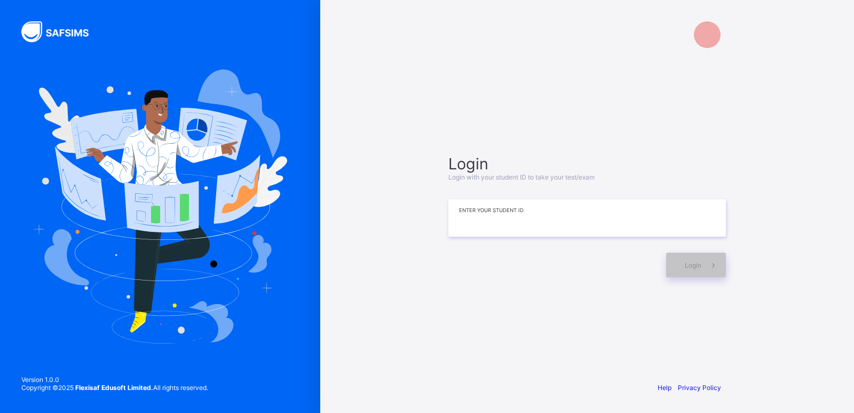
click at [562, 212] on input at bounding box center [587, 217] width 278 height 37
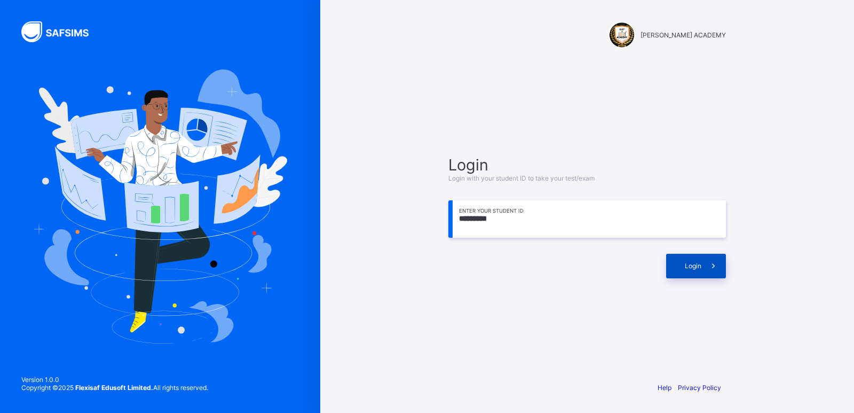
type input "*********"
click at [692, 271] on div "Login" at bounding box center [696, 266] width 60 height 25
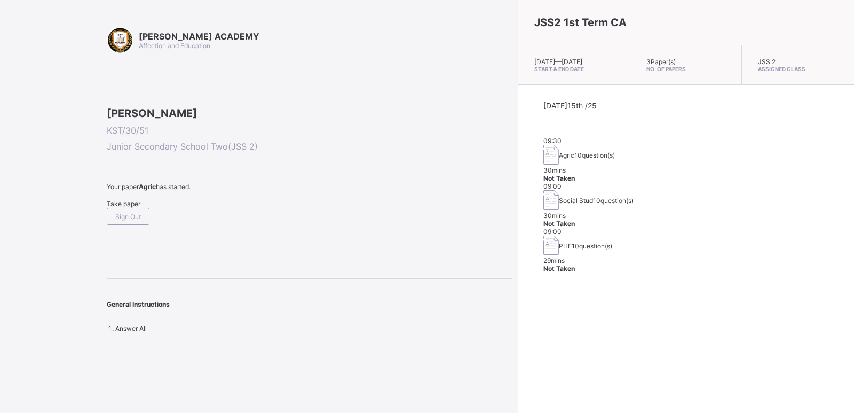
click at [129, 208] on span "Take paper" at bounding box center [124, 204] width 34 height 8
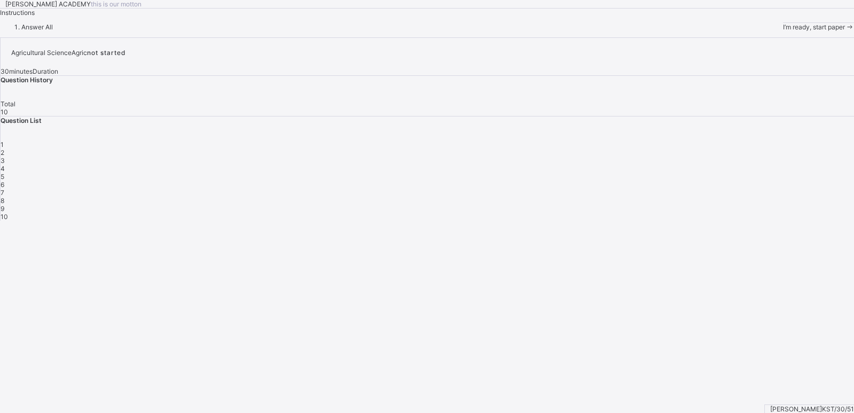
click at [783, 31] on span "I’m ready, start paper" at bounding box center [814, 27] width 62 height 8
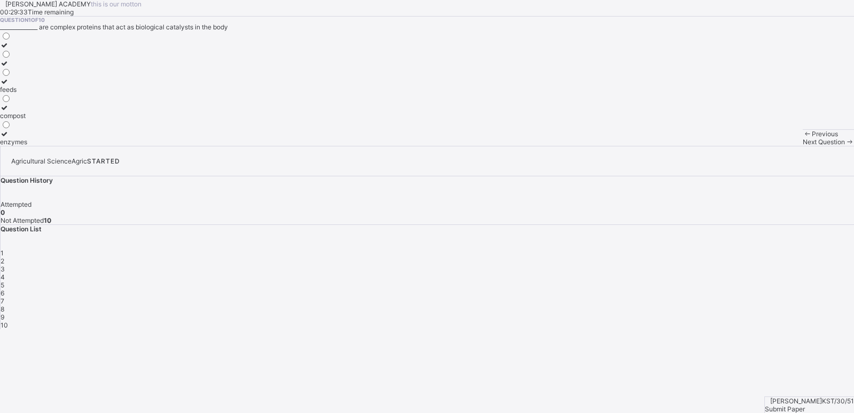
click at [9, 138] on icon at bounding box center [4, 134] width 9 height 8
click at [803, 146] on div "Next Question" at bounding box center [828, 142] width 51 height 8
click at [9, 138] on icon at bounding box center [4, 134] width 9 height 8
click at [803, 146] on span "Next Question" at bounding box center [824, 142] width 42 height 8
click at [9, 49] on icon at bounding box center [4, 45] width 9 height 8
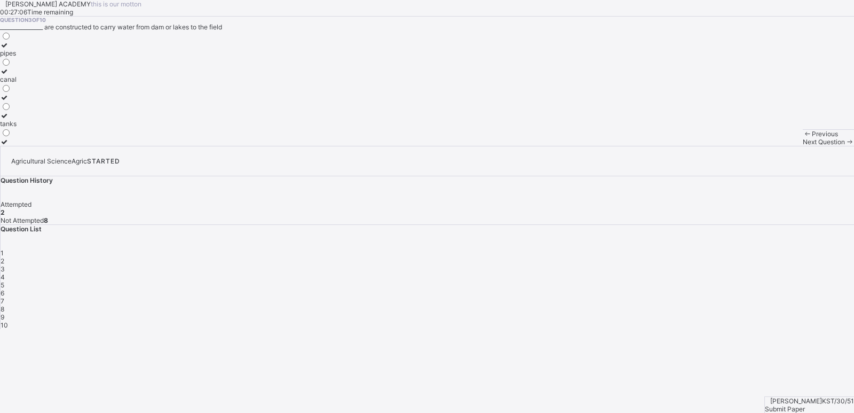
click at [17, 57] on label "pipes" at bounding box center [8, 49] width 17 height 16
click at [9, 75] on icon at bounding box center [4, 71] width 9 height 8
click at [803, 146] on div "Next Question" at bounding box center [828, 142] width 51 height 8
click at [747, 273] on div "4" at bounding box center [428, 277] width 854 height 8
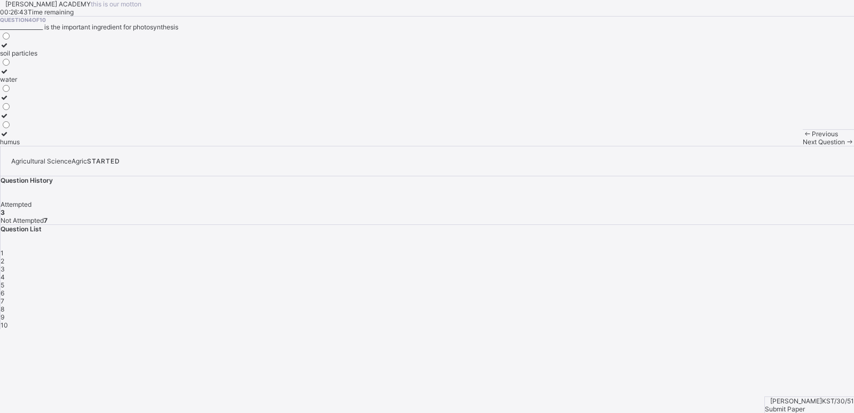
click at [706, 249] on div "1 2 3 4 5 6 7 8 9 10" at bounding box center [428, 289] width 854 height 80
click at [722, 249] on div "1 2 3 4 5 6 7 8 9 10" at bounding box center [428, 289] width 854 height 80
click at [720, 265] on div "3" at bounding box center [428, 269] width 854 height 8
click at [5, 273] on span "4" at bounding box center [3, 277] width 4 height 8
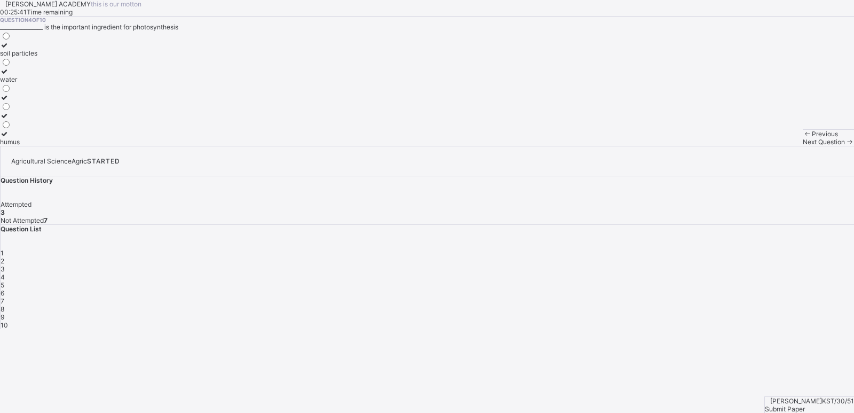
click at [9, 75] on icon at bounding box center [4, 71] width 9 height 8
click at [803, 146] on div "Next Question" at bounding box center [828, 142] width 51 height 8
click at [9, 138] on icon at bounding box center [4, 134] width 9 height 8
click at [803, 146] on div "Next Question" at bounding box center [828, 142] width 51 height 8
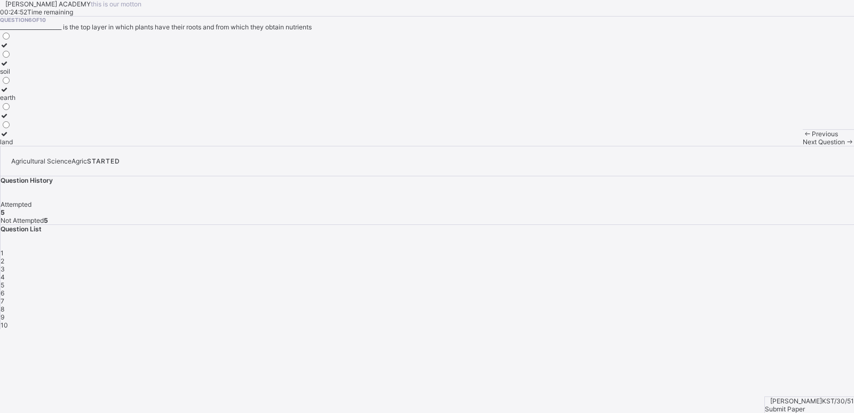
click at [9, 67] on icon at bounding box center [4, 63] width 9 height 8
click at [803, 146] on span "Next Question" at bounding box center [824, 142] width 42 height 8
click at [330, 146] on div "soil layers soil profile soil structure" at bounding box center [427, 88] width 854 height 115
click at [9, 120] on icon at bounding box center [4, 116] width 9 height 8
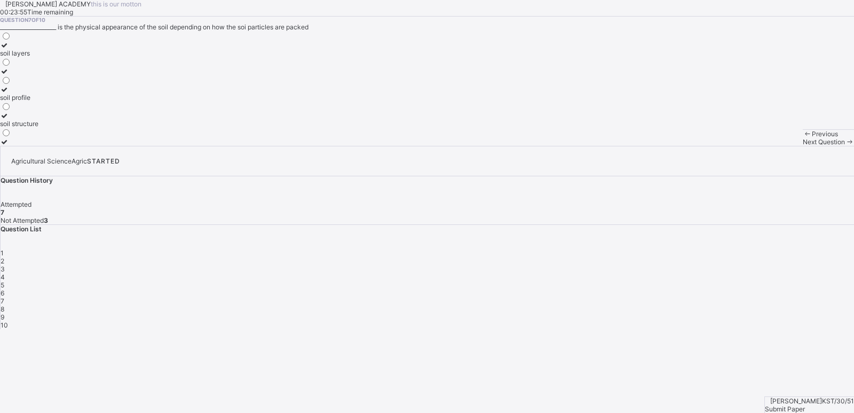
click at [9, 120] on icon at bounding box center [4, 116] width 9 height 8
click at [9, 93] on icon at bounding box center [4, 89] width 9 height 8
click at [803, 146] on div "Next Question" at bounding box center [828, 142] width 51 height 8
click at [9, 120] on icon at bounding box center [4, 116] width 9 height 8
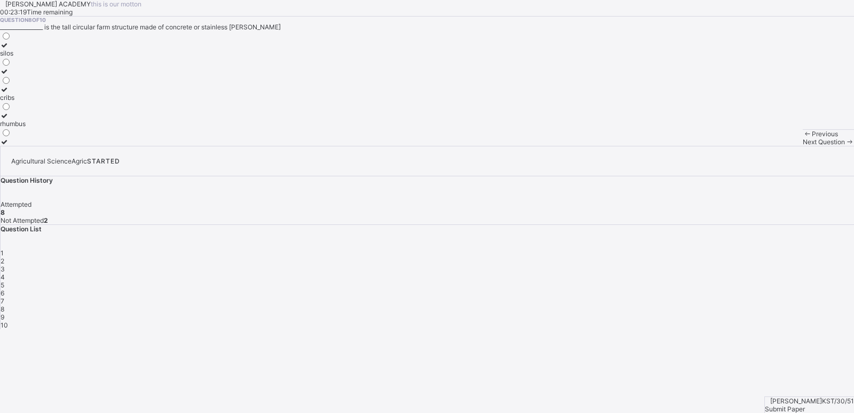
click at [803, 146] on span "Next Question" at bounding box center [824, 142] width 42 height 8
click at [471, 146] on div "[PERSON_NAME] ACADEMY this is our [PERSON_NAME] 00:23:04 Time remaining Questio…" at bounding box center [427, 73] width 854 height 146
click at [9, 138] on icon at bounding box center [4, 134] width 9 height 8
click at [51, 67] on div at bounding box center [25, 63] width 51 height 8
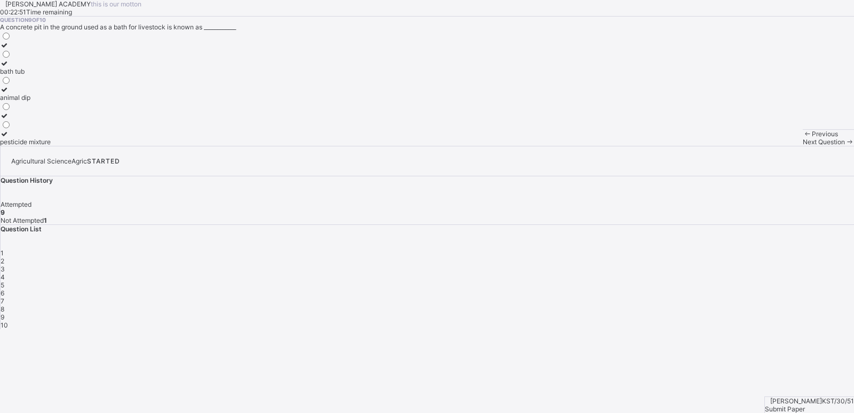
click at [803, 146] on div "Next Question" at bounding box center [828, 142] width 51 height 8
click at [9, 93] on icon at bounding box center [4, 89] width 9 height 8
click at [803, 146] on span "Next Question" at bounding box center [824, 142] width 42 height 8
drag, startPoint x: 819, startPoint y: 369, endPoint x: 826, endPoint y: 387, distance: 18.4
click at [826, 329] on div "Agricultural Science Agric STARTED Question History Attempted 10 Not Attempted …" at bounding box center [427, 237] width 854 height 183
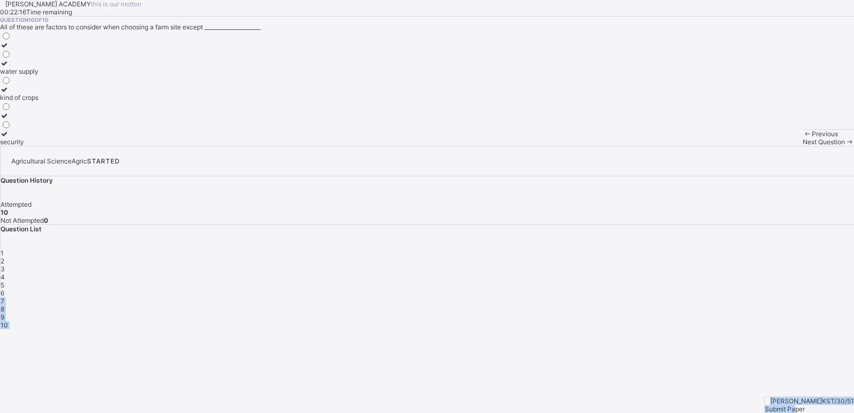
click at [826, 405] on div "Submit Paper" at bounding box center [809, 409] width 89 height 8
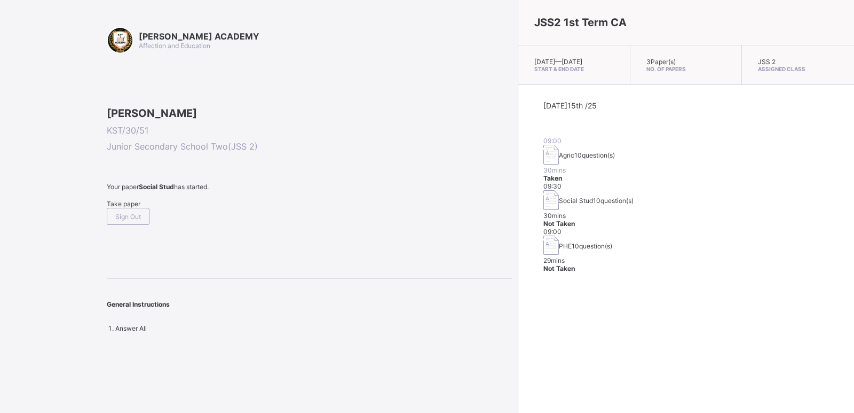
click at [117, 208] on span "Take paper" at bounding box center [124, 204] width 34 height 8
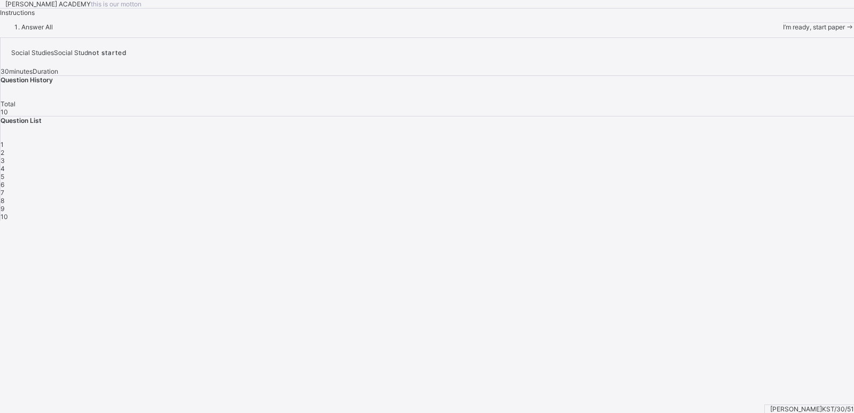
click at [783, 31] on span "I’m ready, start paper" at bounding box center [814, 27] width 62 height 8
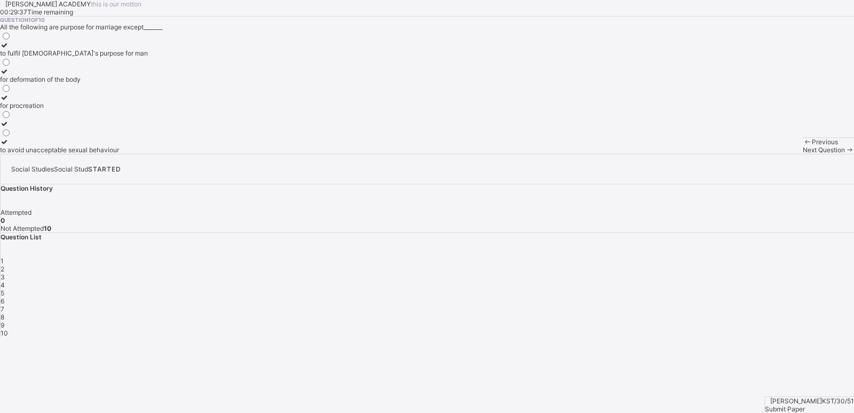
click at [9, 75] on icon at bounding box center [4, 71] width 9 height 8
click at [803, 154] on span "Next Question" at bounding box center [824, 150] width 42 height 8
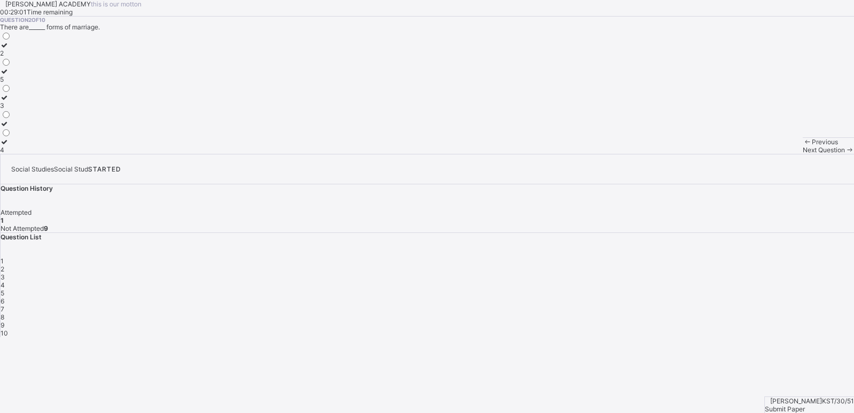
click at [845, 154] on span at bounding box center [849, 150] width 9 height 8
click at [4, 265] on span "2" at bounding box center [3, 269] width 4 height 8
click at [9, 101] on icon at bounding box center [4, 97] width 9 height 8
click at [803, 154] on div "Next Question" at bounding box center [828, 150] width 51 height 8
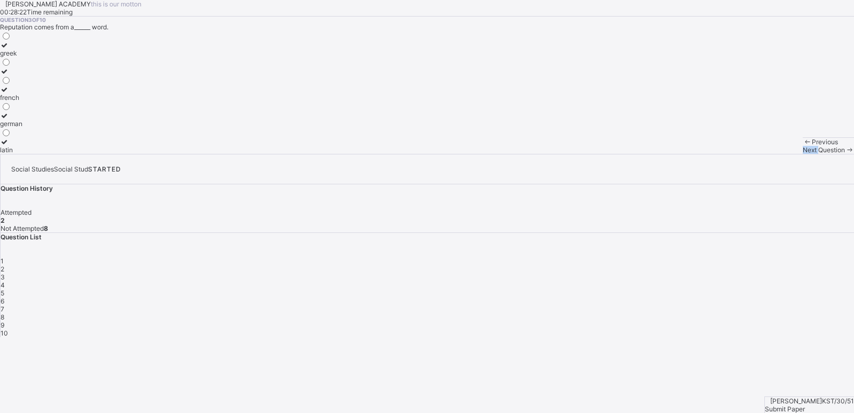
click at [803, 154] on div "Next Question" at bounding box center [828, 150] width 51 height 8
click at [718, 273] on div "3" at bounding box center [428, 277] width 854 height 8
click at [9, 49] on icon at bounding box center [4, 45] width 9 height 8
click at [9, 146] on icon at bounding box center [4, 142] width 9 height 8
click at [5, 281] on span "4" at bounding box center [3, 285] width 4 height 8
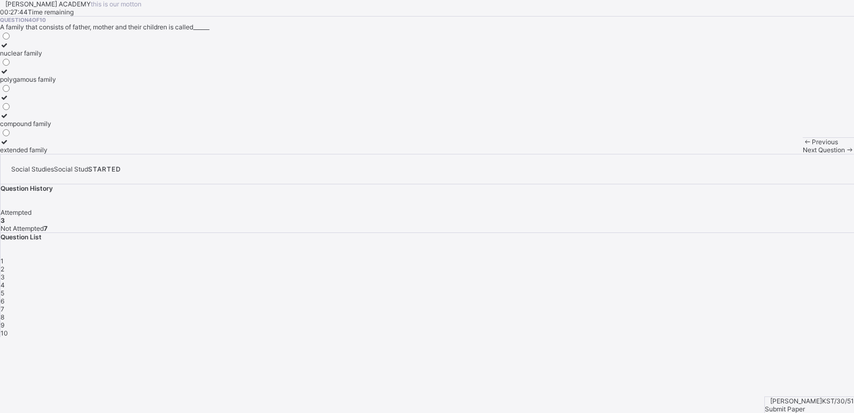
click at [56, 49] on div at bounding box center [28, 45] width 56 height 8
click at [803, 154] on div "Previous Next Question" at bounding box center [828, 145] width 51 height 17
click at [803, 154] on div "Next Question" at bounding box center [828, 150] width 51 height 8
click at [741, 281] on div "4" at bounding box center [428, 285] width 854 height 8
click at [777, 289] on div "5" at bounding box center [428, 293] width 854 height 8
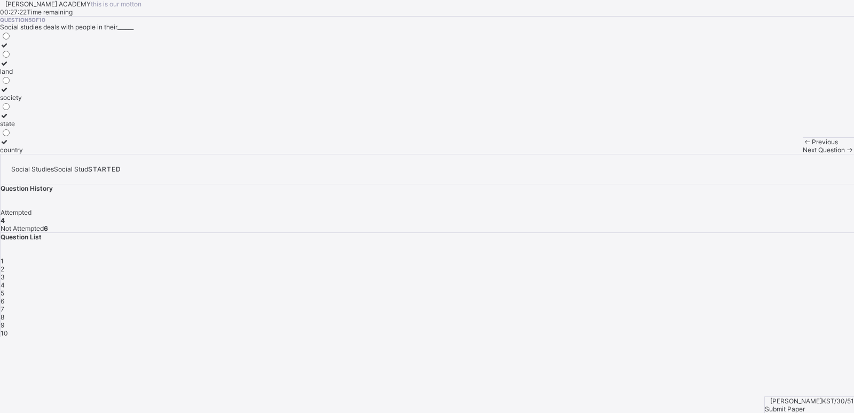
click at [23, 101] on label "society" at bounding box center [11, 93] width 23 height 16
click at [803, 154] on div "Next Question" at bounding box center [828, 150] width 51 height 8
click at [775, 289] on div "5" at bounding box center [428, 293] width 854 height 8
click at [4, 289] on span "5" at bounding box center [3, 293] width 4 height 8
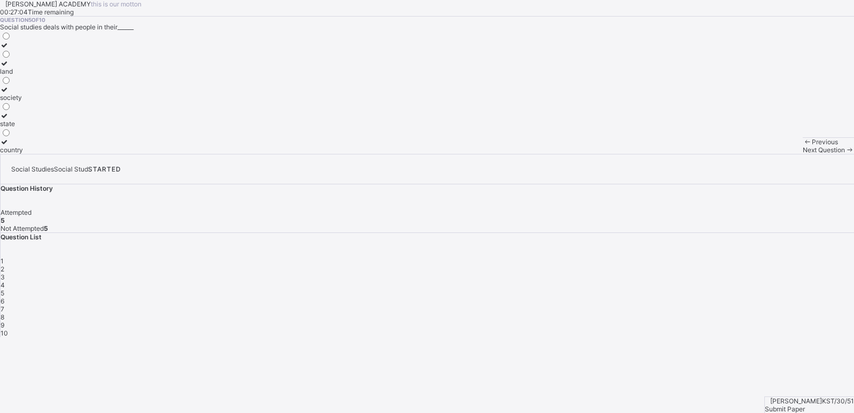
click at [796, 297] on div "6" at bounding box center [428, 301] width 854 height 8
click at [9, 120] on icon at bounding box center [4, 116] width 9 height 8
click at [827, 305] on div "7" at bounding box center [428, 309] width 854 height 8
click at [9, 120] on icon at bounding box center [4, 116] width 9 height 8
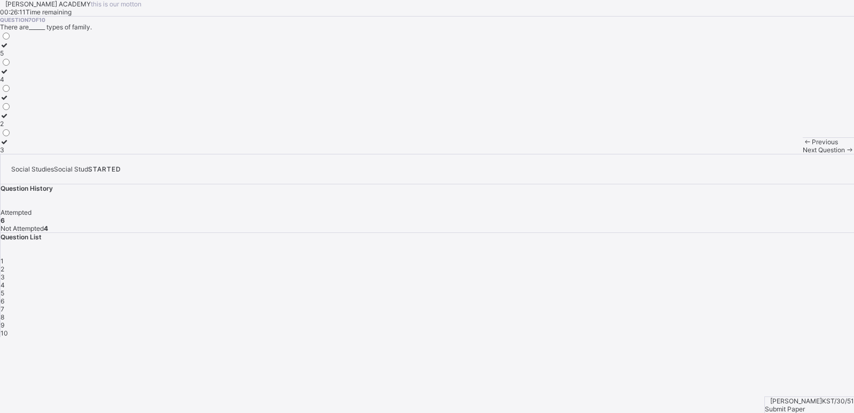
click at [9, 120] on icon at bounding box center [4, 116] width 9 height 8
click at [4, 313] on span "8" at bounding box center [3, 317] width 4 height 8
drag, startPoint x: 158, startPoint y: 204, endPoint x: 59, endPoint y: 183, distance: 101.1
click at [30, 154] on div "labouring unity happiness protection" at bounding box center [15, 92] width 30 height 123
click at [9, 67] on icon at bounding box center [4, 63] width 9 height 8
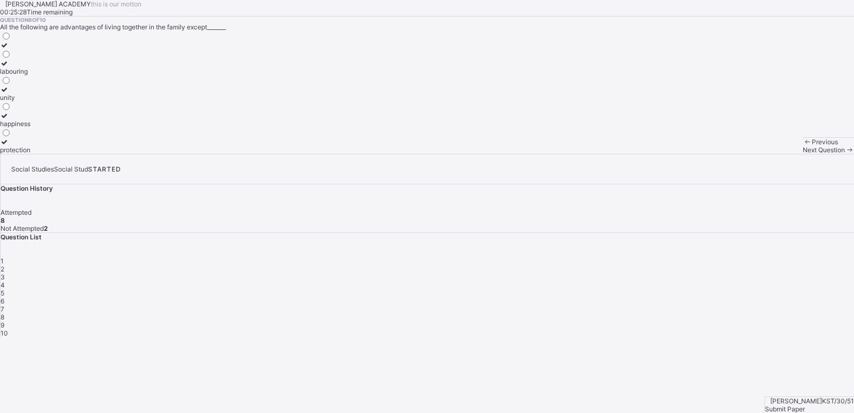
click at [683, 321] on div "9" at bounding box center [428, 325] width 854 height 8
click at [9, 49] on icon at bounding box center [4, 45] width 9 height 8
drag, startPoint x: 58, startPoint y: 155, endPoint x: 335, endPoint y: 256, distance: 294.7
click at [335, 154] on div "Question 9 of 10 A strong ties and links that bind family members is known as__…" at bounding box center [427, 85] width 854 height 137
click at [8, 329] on span "10" at bounding box center [4, 333] width 7 height 8
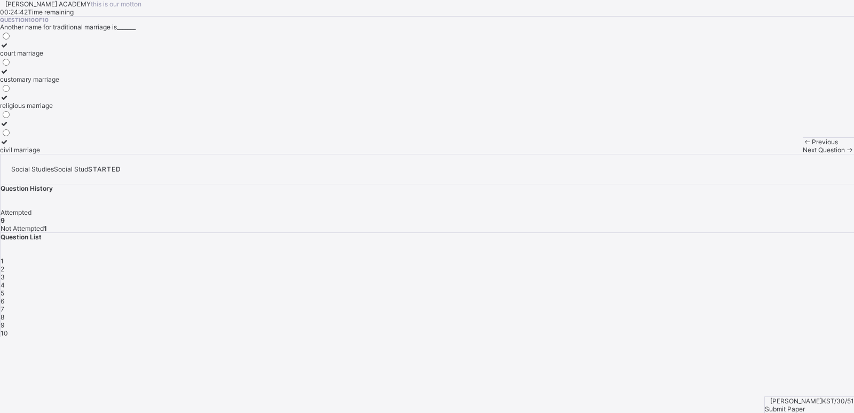
click at [9, 75] on icon at bounding box center [4, 71] width 9 height 8
click at [805, 405] on span "Submit Paper" at bounding box center [785, 409] width 40 height 8
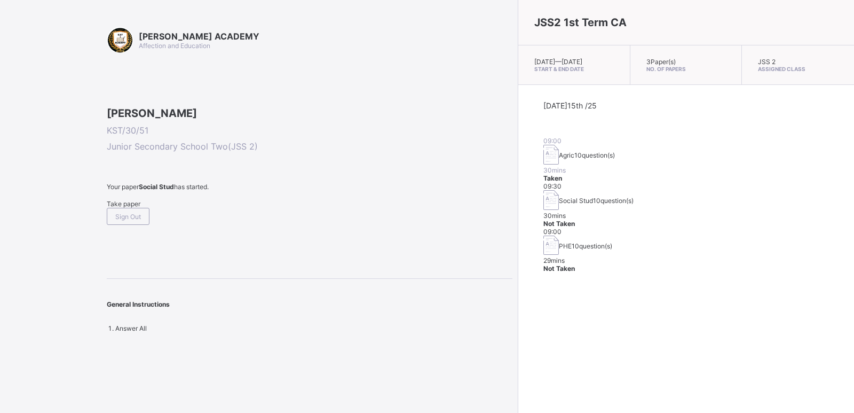
click at [117, 208] on span "Take paper" at bounding box center [124, 204] width 34 height 8
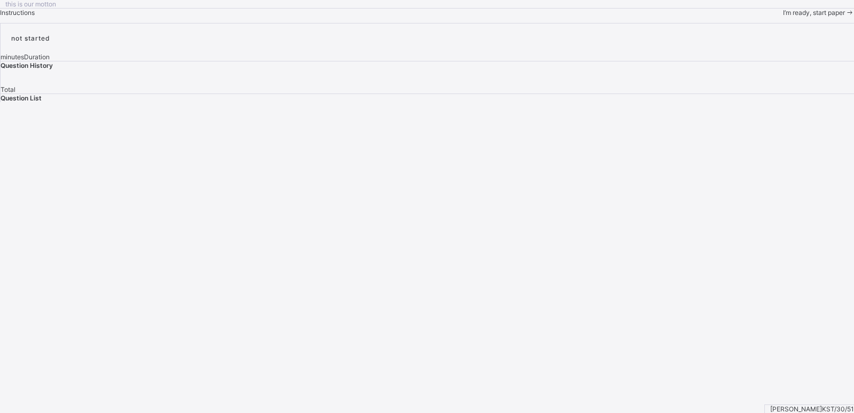
click at [783, 17] on span "I’m ready, start paper" at bounding box center [814, 13] width 62 height 8
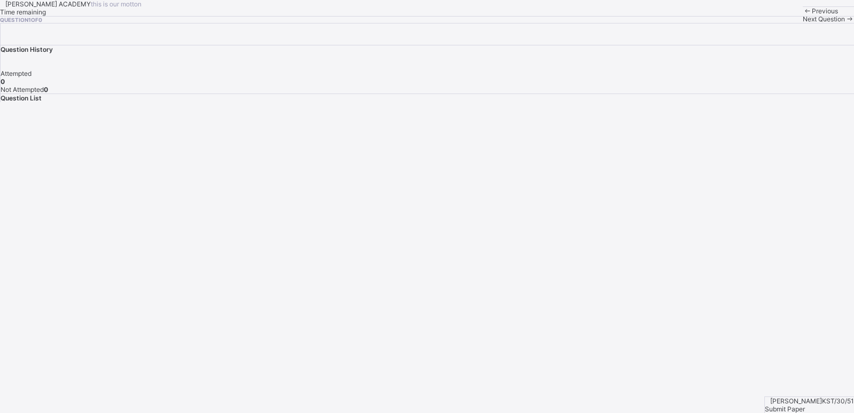
click at [513, 23] on div "[PERSON_NAME] ACADEMY this is our [PERSON_NAME] Time remaining Question 1 of 0 …" at bounding box center [427, 11] width 854 height 23
click at [816, 405] on div "Submit Paper" at bounding box center [809, 409] width 89 height 8
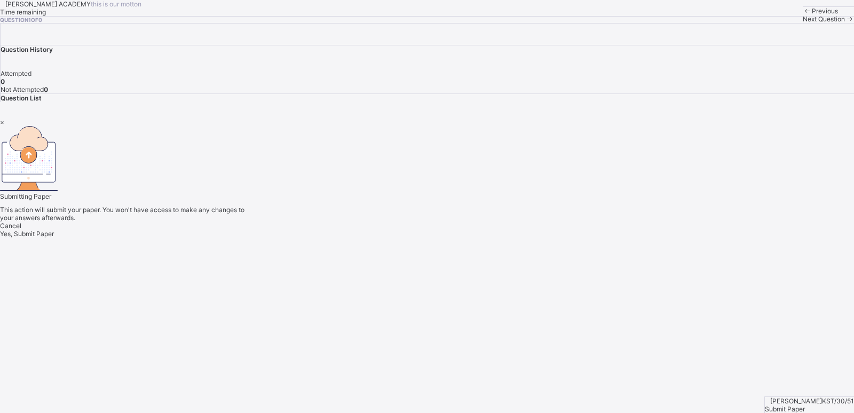
click at [438, 238] on div "Cancel Yes, Submit Paper" at bounding box center [427, 230] width 854 height 16
click at [54, 238] on span "Yes, Submit Paper" at bounding box center [27, 234] width 54 height 8
drag, startPoint x: 390, startPoint y: 285, endPoint x: 440, endPoint y: 279, distance: 51.1
click at [440, 238] on div "Cancel Yes, Submit Paper" at bounding box center [427, 230] width 854 height 16
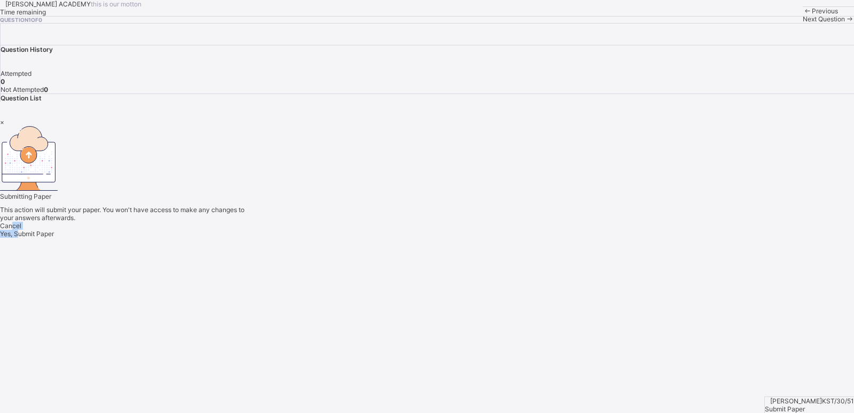
click at [54, 238] on span "Yes, Submit Paper" at bounding box center [27, 234] width 54 height 8
click at [440, 238] on div "Yes, Submit Paper" at bounding box center [427, 234] width 854 height 8
click at [563, 126] on div "×" at bounding box center [427, 122] width 854 height 8
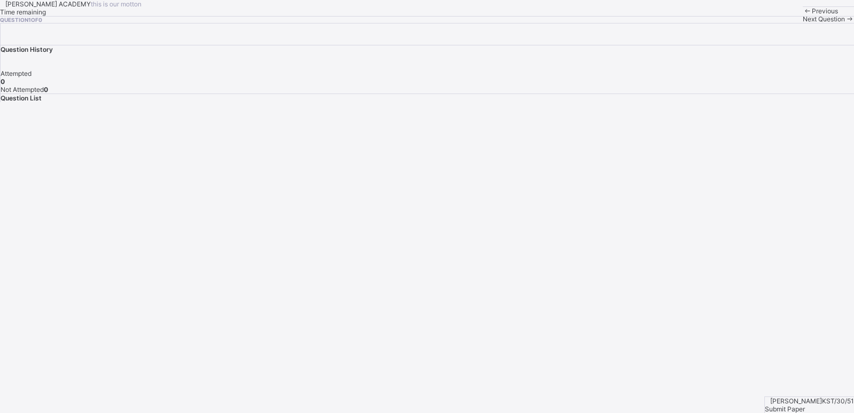
click at [562, 23] on div "Question 1 of 0" at bounding box center [427, 20] width 854 height 6
click at [359, 23] on div "[PERSON_NAME] ACADEMY this is our [PERSON_NAME] Time remaining Question 1 of 0 …" at bounding box center [427, 11] width 854 height 23
click at [812, 15] on span "Previous" at bounding box center [825, 11] width 26 height 8
click at [671, 102] on div "Question List" at bounding box center [428, 98] width 854 height 8
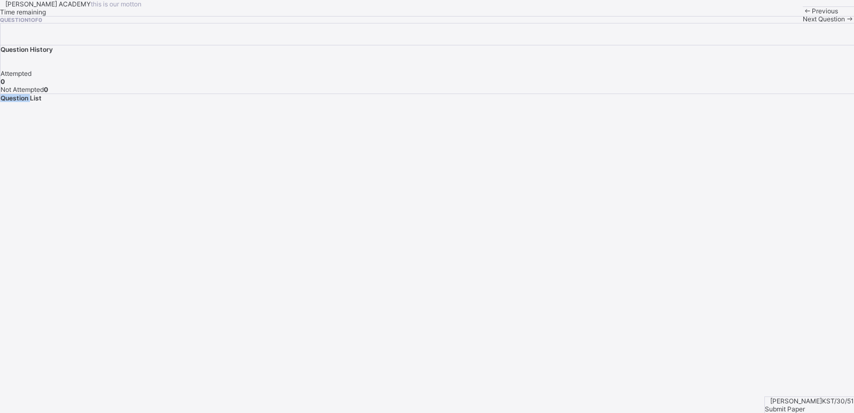
click at [671, 102] on div "Question List" at bounding box center [428, 98] width 854 height 8
click at [552, 23] on div "[PERSON_NAME] ACADEMY this is our [PERSON_NAME] Time remaining Question 1 of 0 …" at bounding box center [427, 11] width 854 height 23
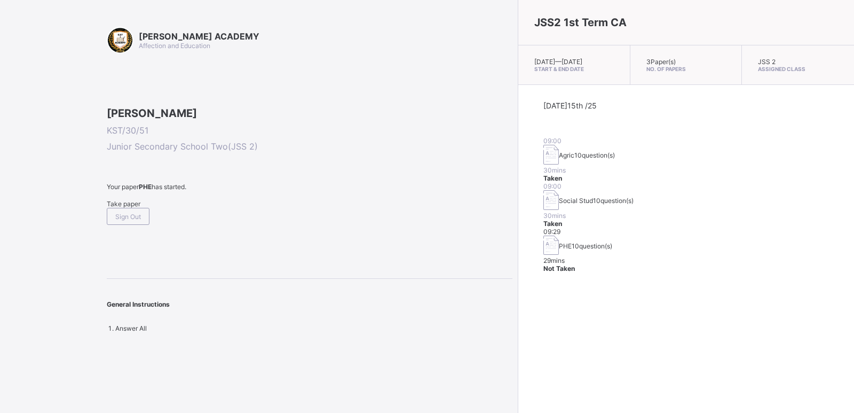
click at [131, 208] on span "Take paper" at bounding box center [124, 204] width 34 height 8
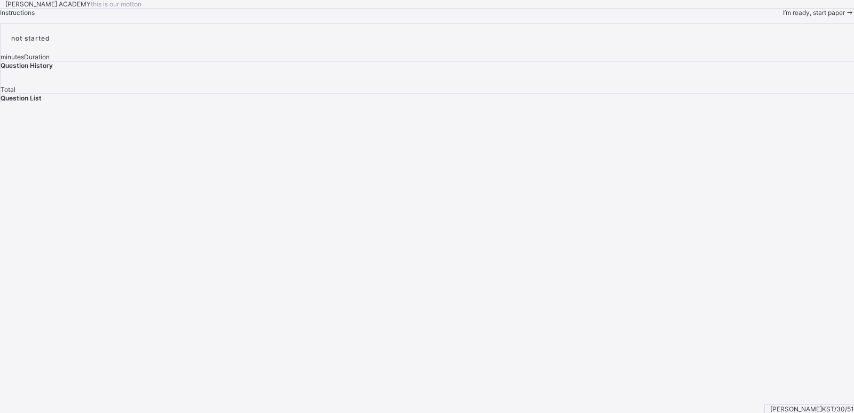
click at [783, 17] on span "I’m ready, start paper" at bounding box center [814, 13] width 62 height 8
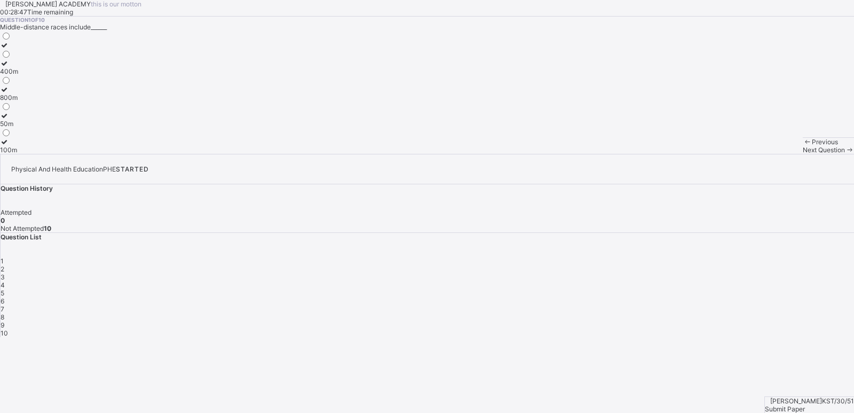
click at [9, 67] on icon at bounding box center [4, 63] width 9 height 8
click at [803, 154] on div "Previous Next Question" at bounding box center [828, 145] width 51 height 17
click at [803, 154] on div "Next Question" at bounding box center [828, 150] width 51 height 8
click at [9, 146] on icon at bounding box center [4, 142] width 9 height 8
click at [803, 154] on span "Next Question" at bounding box center [824, 150] width 42 height 8
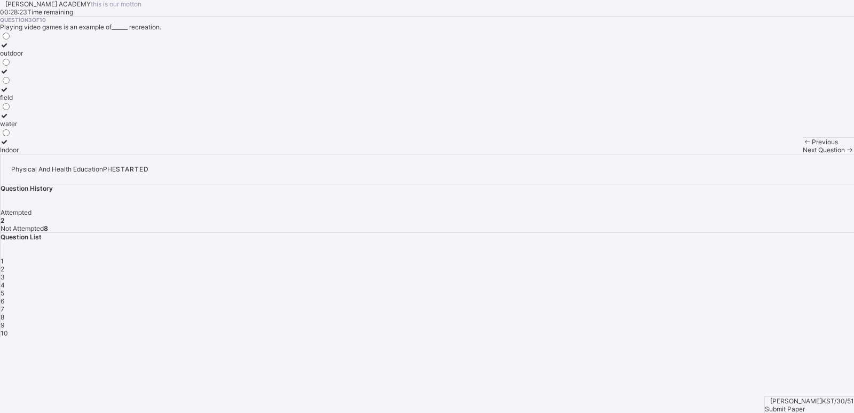
click at [9, 146] on icon at bounding box center [4, 142] width 9 height 8
click at [803, 154] on span "Next Question" at bounding box center [824, 150] width 42 height 8
click at [9, 49] on icon at bounding box center [4, 45] width 9 height 8
click at [803, 154] on span "Next Question" at bounding box center [824, 150] width 42 height 8
click at [9, 146] on icon at bounding box center [4, 142] width 9 height 8
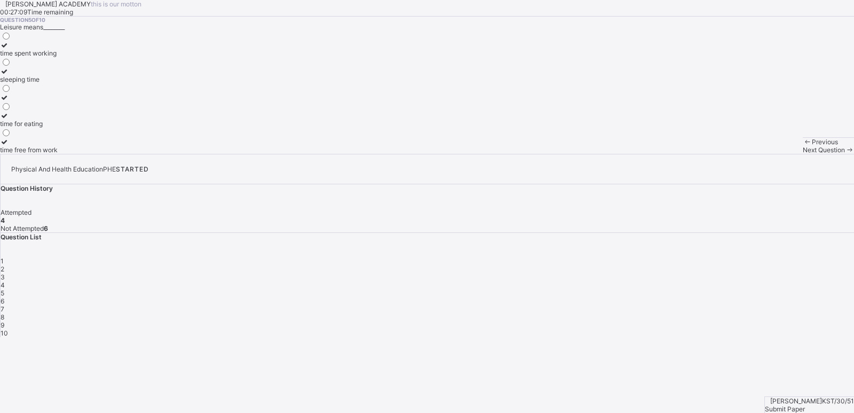
click at [803, 154] on div "Next Question" at bounding box center [828, 150] width 51 height 8
click at [9, 67] on icon at bounding box center [4, 63] width 9 height 8
click at [803, 154] on span "Next Question" at bounding box center [824, 150] width 42 height 8
click at [9, 75] on icon at bounding box center [4, 71] width 9 height 8
click at [803, 154] on span "Next Question" at bounding box center [824, 150] width 42 height 8
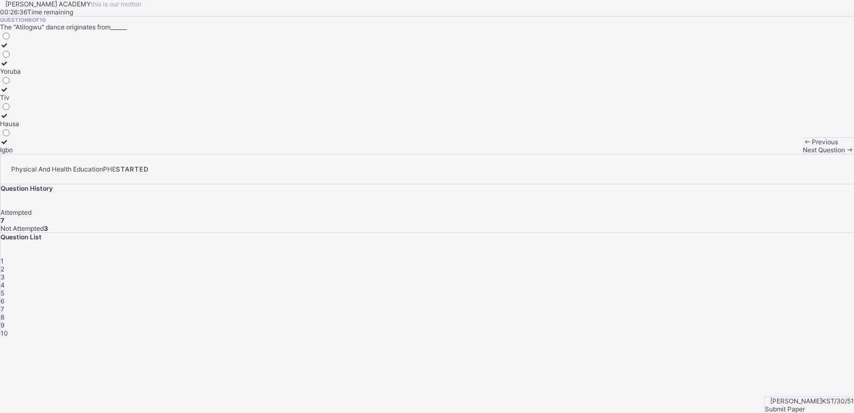
click at [9, 146] on icon at bounding box center [4, 142] width 9 height 8
click at [803, 154] on span "Next Question" at bounding box center [824, 150] width 42 height 8
click at [720, 273] on div "3" at bounding box center [428, 277] width 854 height 8
click at [5, 281] on span "4" at bounding box center [3, 285] width 4 height 8
click at [4, 321] on span "9" at bounding box center [3, 325] width 4 height 8
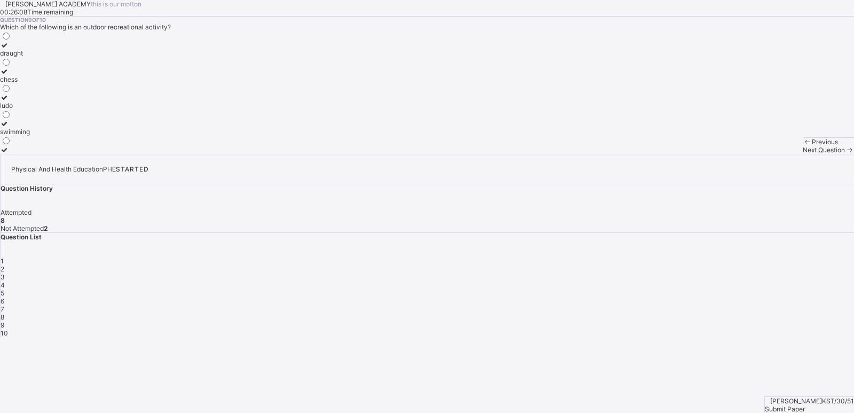
click at [9, 128] on icon at bounding box center [4, 124] width 9 height 8
click at [803, 154] on div "Next Question" at bounding box center [828, 150] width 51 height 8
click at [9, 120] on icon at bounding box center [4, 116] width 9 height 8
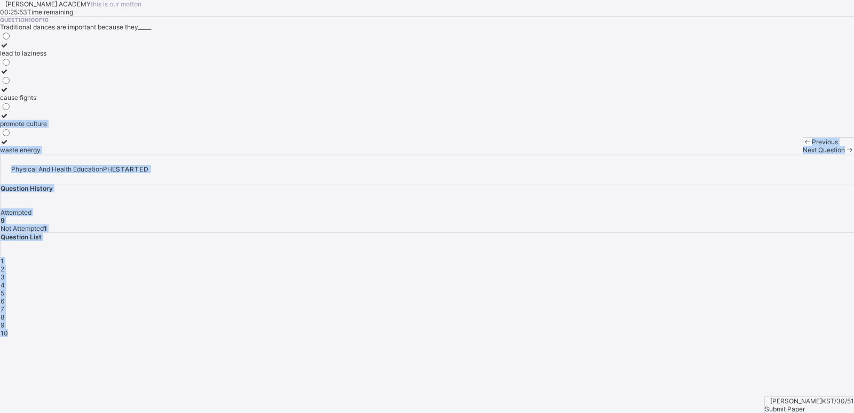
drag, startPoint x: 58, startPoint y: 249, endPoint x: 789, endPoint y: 270, distance: 731.8
click at [789, 270] on div "[PERSON_NAME] ACADEMY this is our [PERSON_NAME] 00:25:53 Time remaining Questio…" at bounding box center [427, 168] width 854 height 337
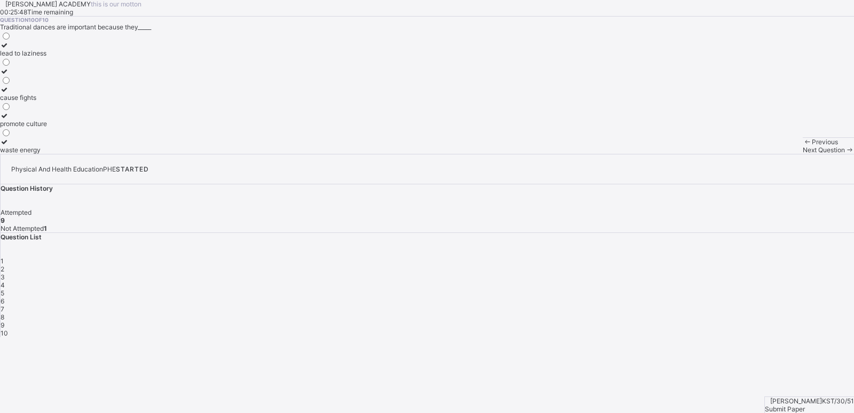
click at [667, 273] on div "Physical And Health Education PHE STARTED Question History Attempted 9 Not Atte…" at bounding box center [427, 245] width 854 height 183
click at [4, 321] on span "9" at bounding box center [3, 325] width 4 height 8
click at [713, 329] on div "10" at bounding box center [428, 333] width 854 height 8
click at [805, 405] on span "Submit Paper" at bounding box center [785, 409] width 40 height 8
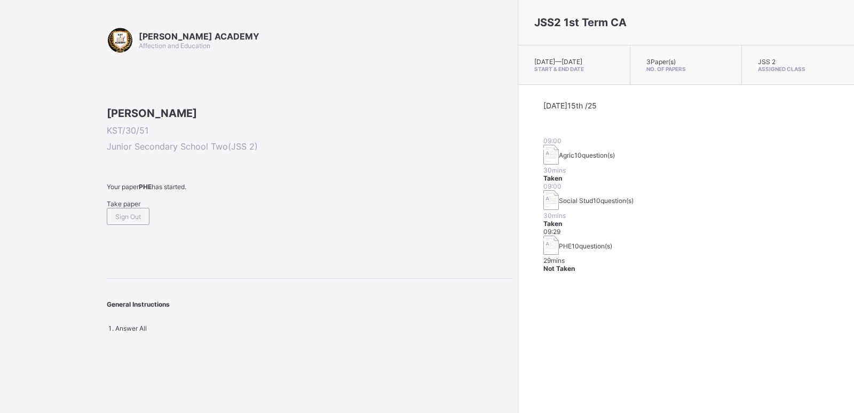
click at [133, 208] on span "Take paper" at bounding box center [124, 204] width 34 height 8
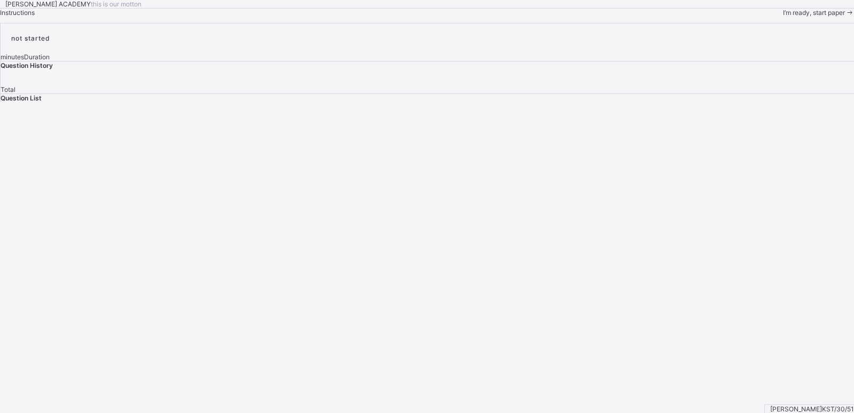
click at [783, 17] on div "I’m ready, start paper" at bounding box center [818, 13] width 71 height 8
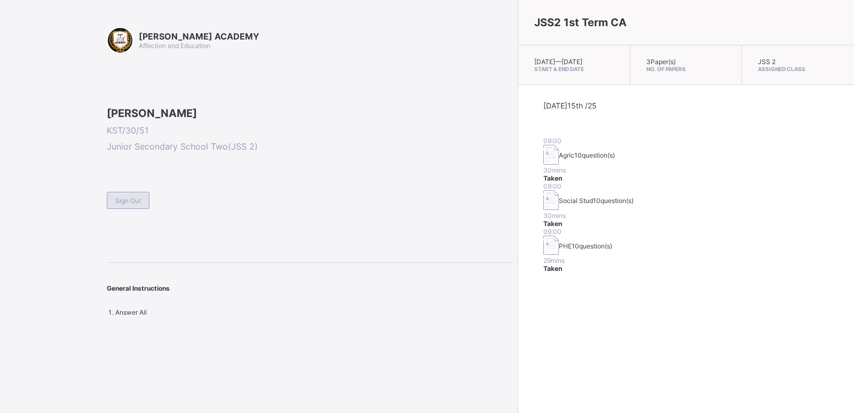
click at [132, 209] on div "Sign Out" at bounding box center [128, 200] width 43 height 17
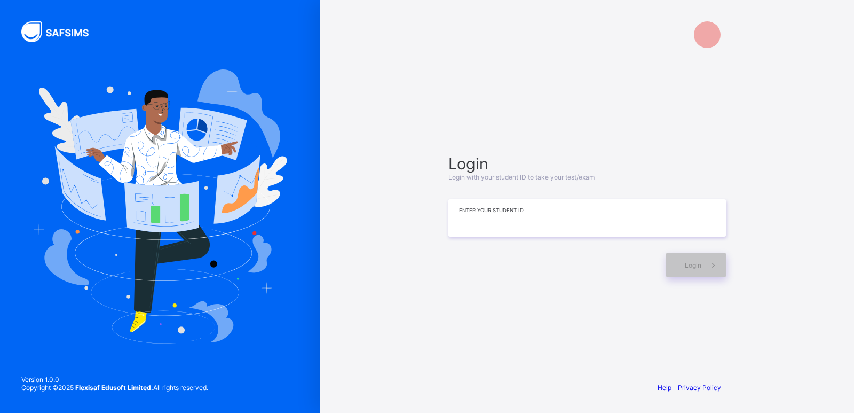
click at [626, 226] on input at bounding box center [587, 217] width 278 height 37
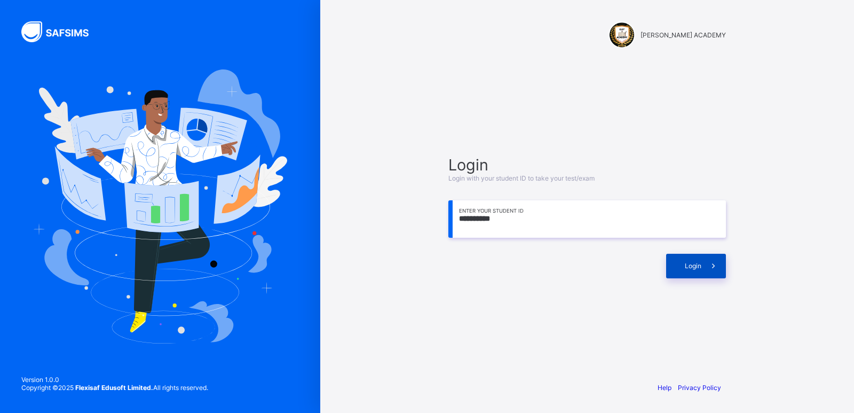
type input "**********"
click at [706, 269] on span at bounding box center [714, 266] width 25 height 25
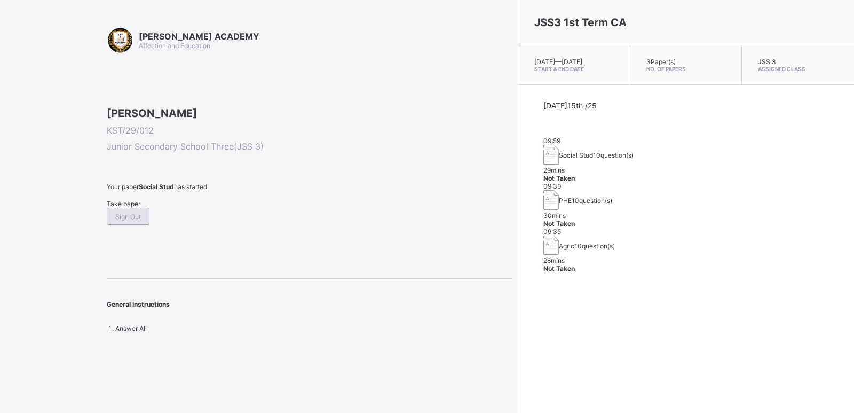
click at [141, 221] on span "Sign Out" at bounding box center [128, 217] width 26 height 8
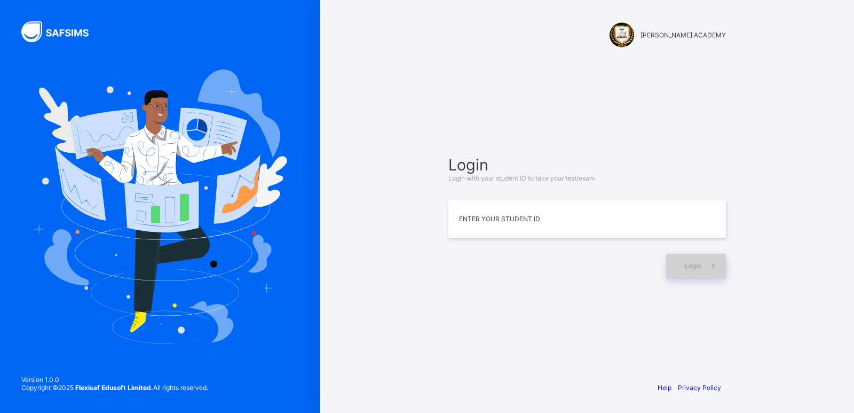
click at [671, 271] on div "Login" at bounding box center [696, 266] width 60 height 25
drag, startPoint x: 547, startPoint y: 229, endPoint x: 538, endPoint y: 226, distance: 10.0
click at [538, 226] on input at bounding box center [587, 218] width 278 height 37
click at [696, 258] on div "Login" at bounding box center [696, 266] width 60 height 25
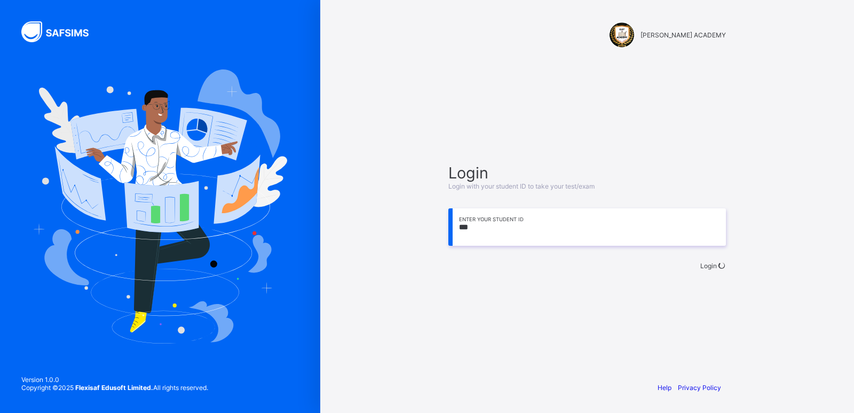
click at [701, 262] on div "Login" at bounding box center [714, 266] width 26 height 8
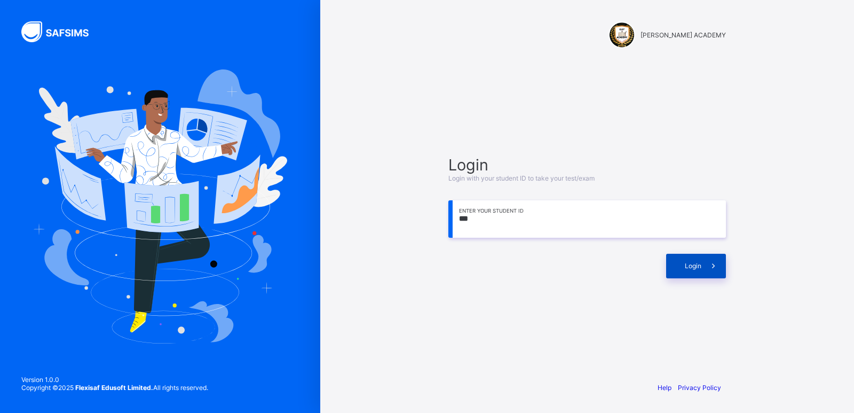
click at [696, 258] on div "Login" at bounding box center [696, 266] width 60 height 25
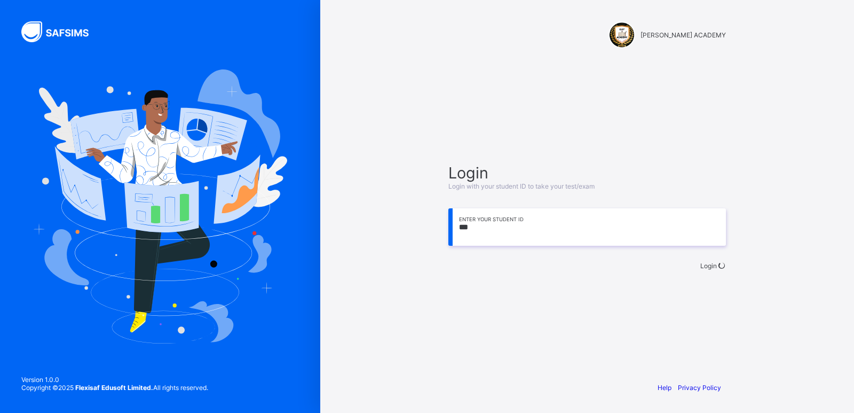
click at [701, 262] on div "Login" at bounding box center [714, 266] width 26 height 8
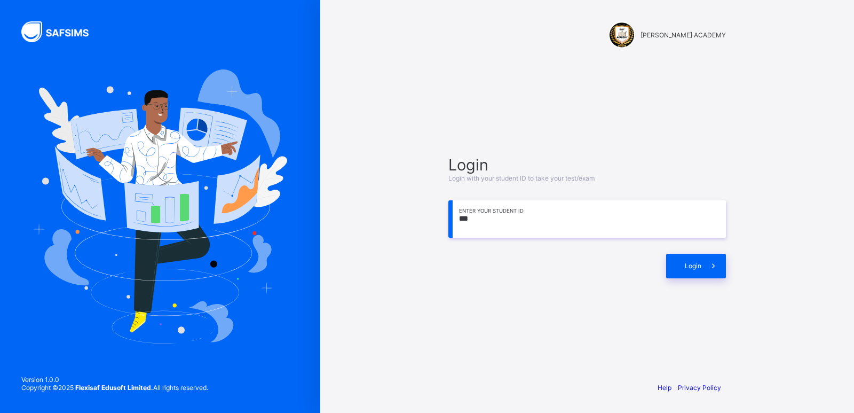
click at [513, 224] on input "***" at bounding box center [587, 218] width 278 height 37
type input "*"
type input "**********"
click at [710, 257] on span at bounding box center [714, 266] width 25 height 25
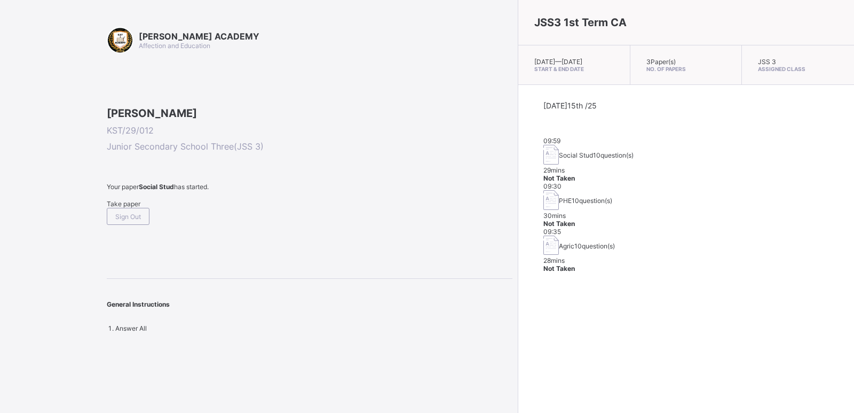
click at [127, 208] on span "Take paper" at bounding box center [124, 204] width 34 height 8
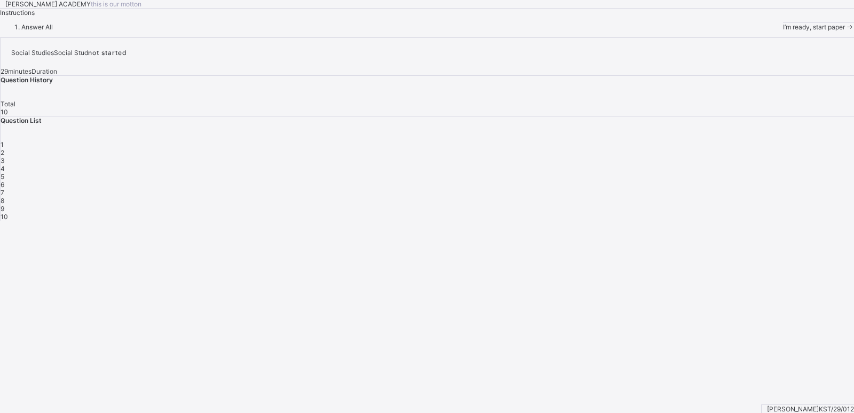
click at [80, 31] on div "Answer All" at bounding box center [427, 27] width 854 height 8
drag, startPoint x: 80, startPoint y: 120, endPoint x: 44, endPoint y: 120, distance: 35.8
click at [44, 31] on div "Answer All" at bounding box center [427, 27] width 854 height 8
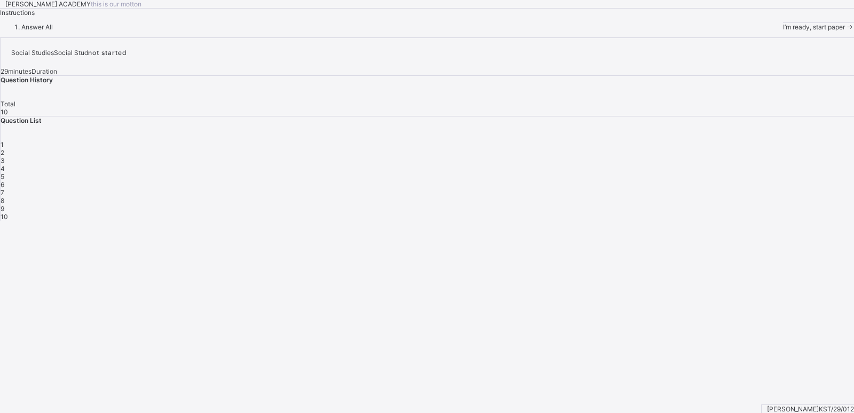
click at [44, 31] on div "Answer All" at bounding box center [427, 27] width 854 height 8
drag, startPoint x: 44, startPoint y: 120, endPoint x: 216, endPoint y: 191, distance: 186.0
click at [216, 31] on div "[PERSON_NAME] ACADEMY this is our [PERSON_NAME] Instructions Answer All I’m rea…" at bounding box center [427, 15] width 854 height 31
click at [657, 148] on div "1" at bounding box center [428, 144] width 854 height 8
click at [86, 31] on div "Instructions Answer All" at bounding box center [427, 20] width 854 height 22
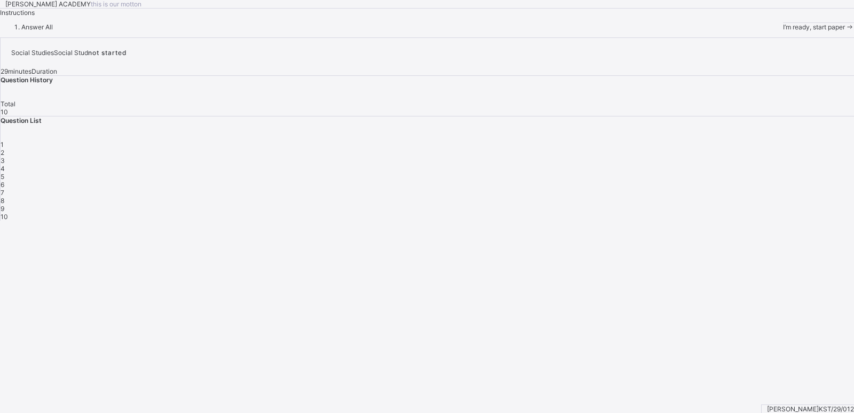
click at [35, 17] on span "Instructions" at bounding box center [17, 13] width 35 height 8
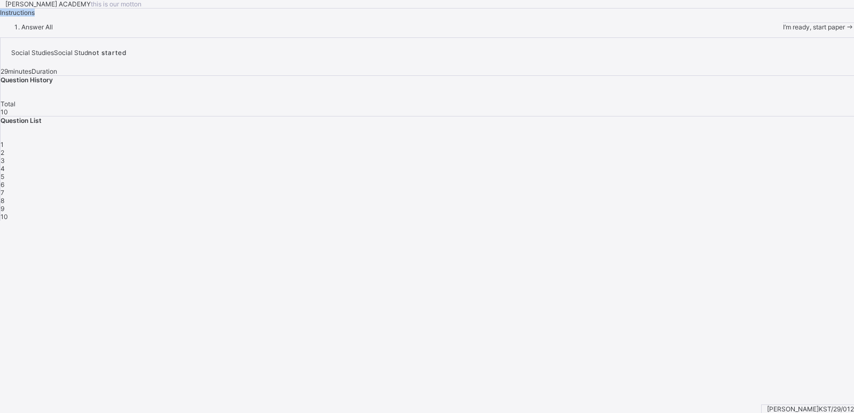
click at [35, 17] on span "Instructions" at bounding box center [17, 13] width 35 height 8
click at [43, 31] on li "Answer All" at bounding box center [437, 27] width 833 height 8
drag, startPoint x: 43, startPoint y: 124, endPoint x: 120, endPoint y: 161, distance: 84.8
click at [120, 31] on div "Answer All" at bounding box center [427, 27] width 854 height 8
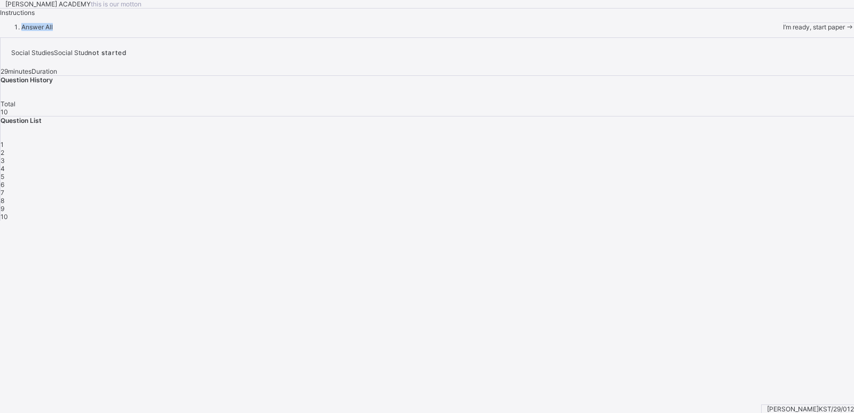
click at [46, 31] on li "Answer All" at bounding box center [437, 27] width 833 height 8
click at [783, 31] on div "I’m ready, start paper" at bounding box center [818, 27] width 71 height 8
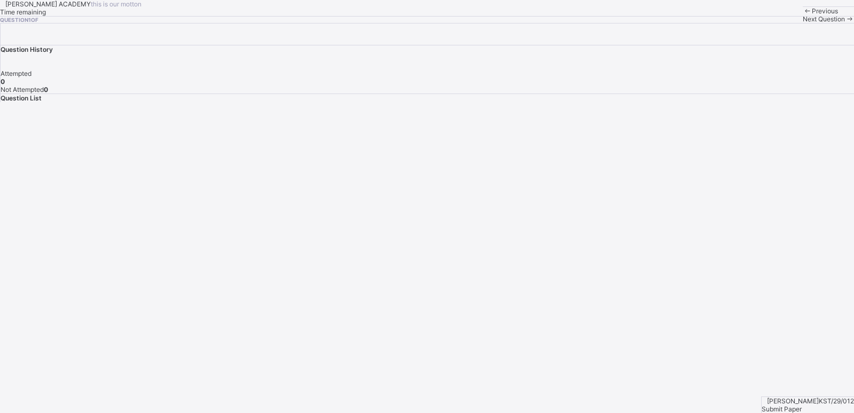
click at [803, 23] on span "Next Question" at bounding box center [824, 19] width 42 height 8
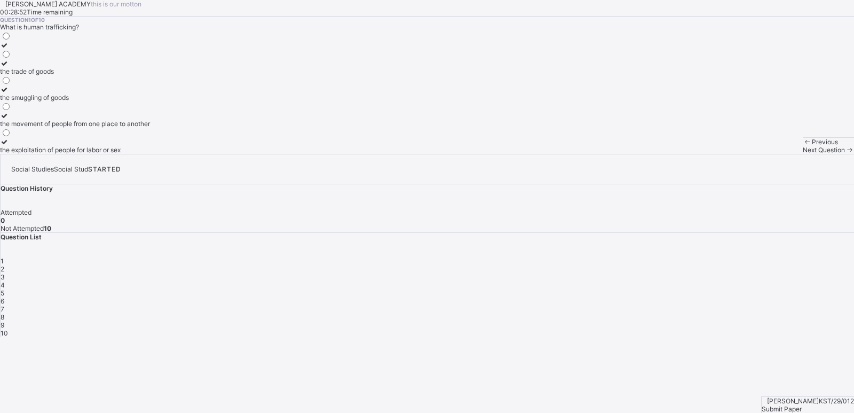
click at [80, 101] on div "the smuggling of goods" at bounding box center [75, 97] width 150 height 8
click at [845, 154] on icon at bounding box center [849, 150] width 9 height 8
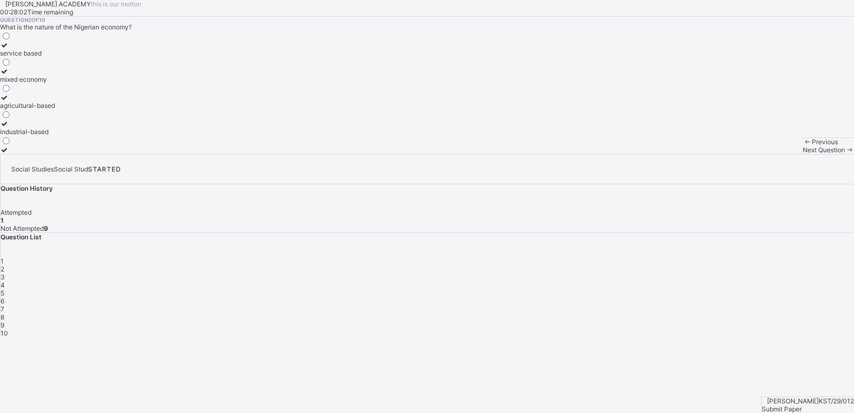
click at [55, 109] on div "agricultural-based" at bounding box center [27, 105] width 55 height 8
click at [803, 154] on span "Next Question" at bounding box center [824, 150] width 42 height 8
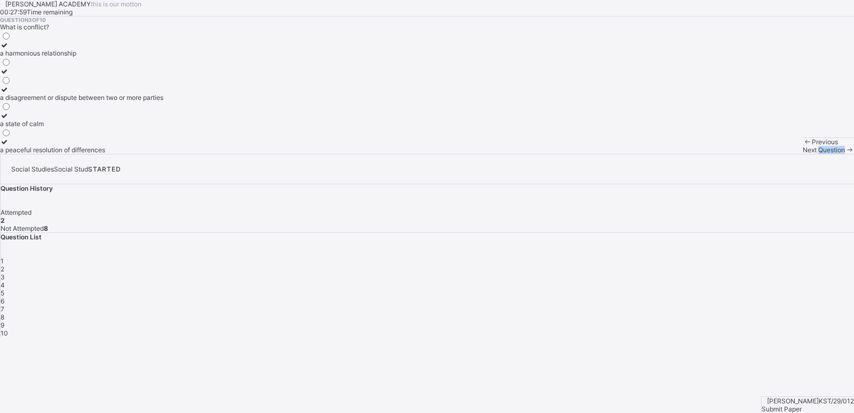
click at [803, 154] on span "Next Question" at bounding box center [824, 150] width 42 height 8
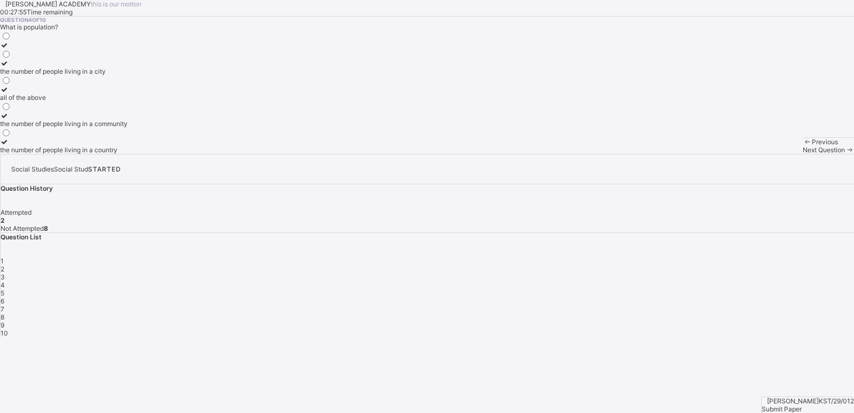
click at [812, 146] on span "Previous" at bounding box center [825, 142] width 26 height 8
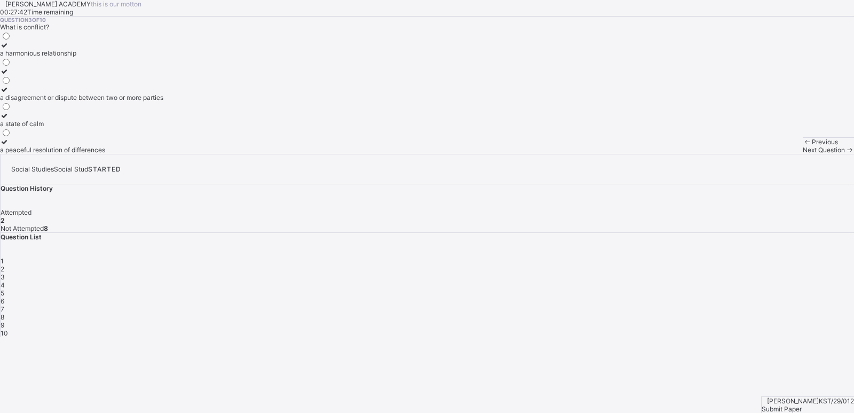
click at [146, 57] on label "a harmonious relationship" at bounding box center [81, 49] width 163 height 16
click at [803, 154] on span "Next Question" at bounding box center [824, 150] width 42 height 8
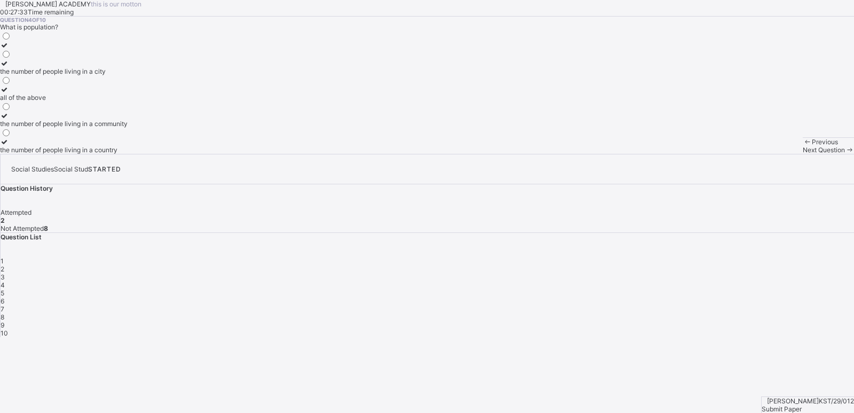
click at [803, 146] on span at bounding box center [807, 142] width 9 height 8
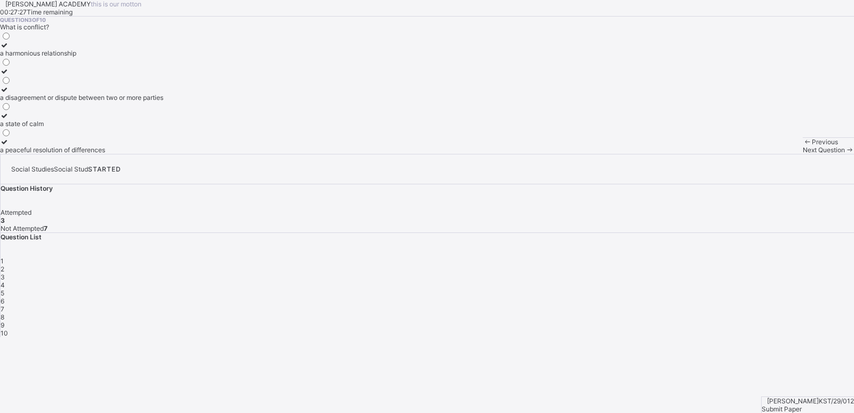
click at [99, 57] on div "a harmonious relationship" at bounding box center [81, 53] width 163 height 8
click at [803, 154] on div "Next Question" at bounding box center [828, 150] width 51 height 8
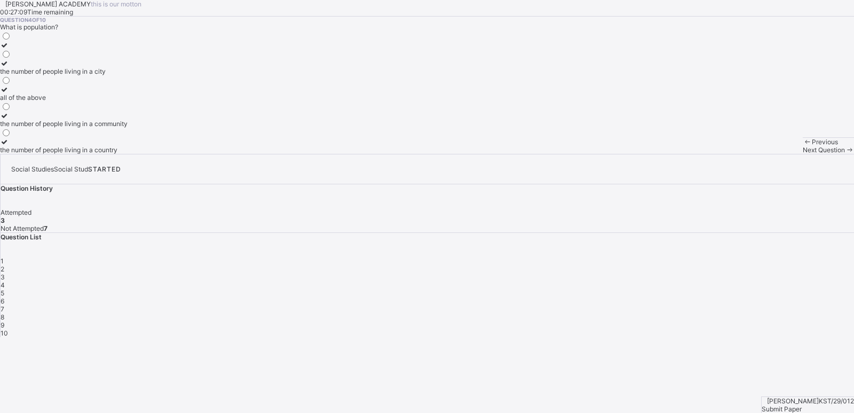
click at [803, 154] on div "Next Question" at bounding box center [828, 150] width 51 height 8
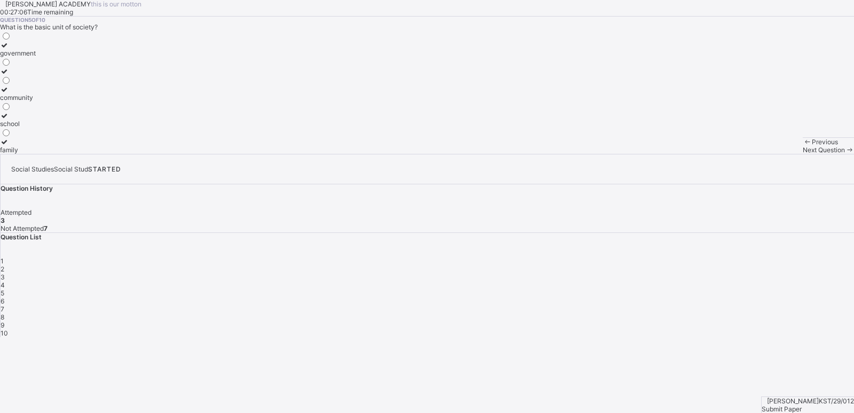
click at [36, 101] on label "community" at bounding box center [18, 93] width 36 height 16
click at [803, 154] on div "Previous Next Question" at bounding box center [828, 145] width 51 height 17
click at [803, 146] on icon at bounding box center [807, 142] width 9 height 8
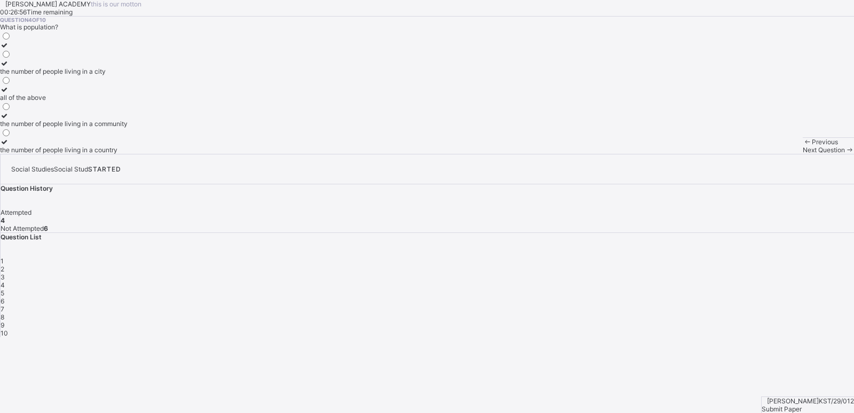
click at [84, 101] on div "all of the above" at bounding box center [64, 97] width 128 height 8
click at [803, 154] on span "Next Question" at bounding box center [824, 150] width 42 height 8
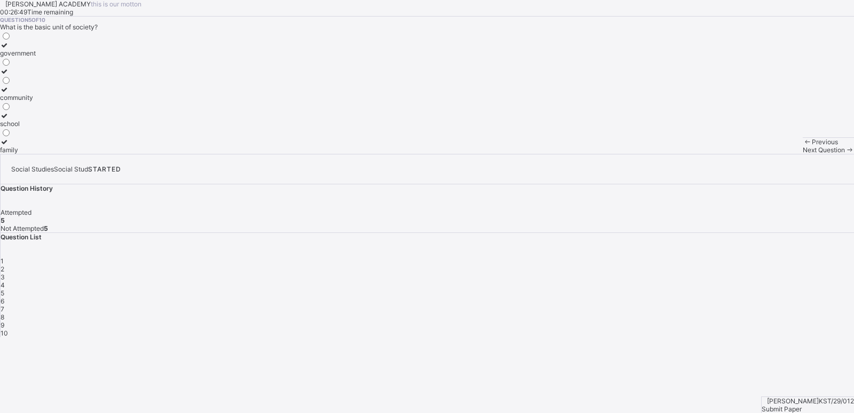
click at [803, 146] on div "Previous" at bounding box center [828, 142] width 51 height 8
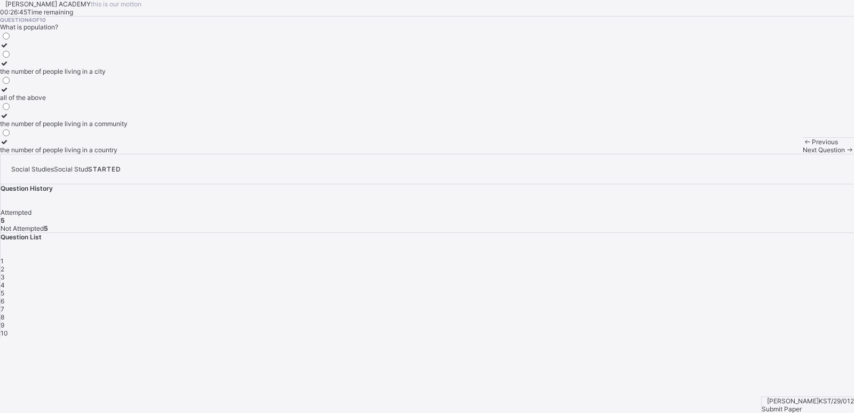
click at [803, 154] on div "Next Question" at bounding box center [828, 150] width 51 height 8
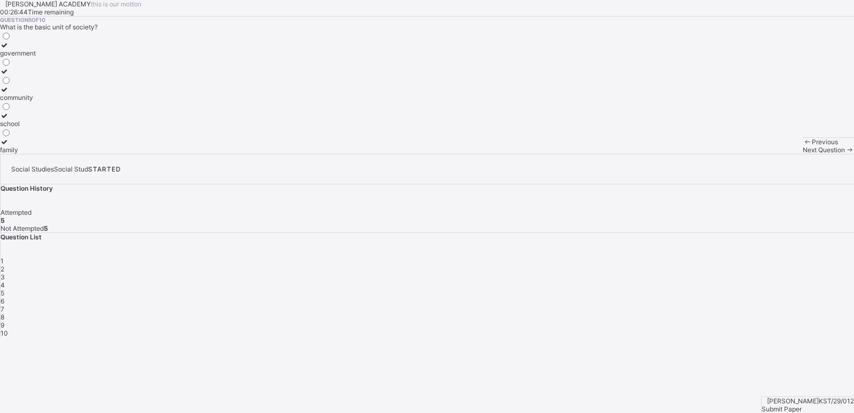
click at [803, 154] on div "Next Question" at bounding box center [828, 150] width 51 height 8
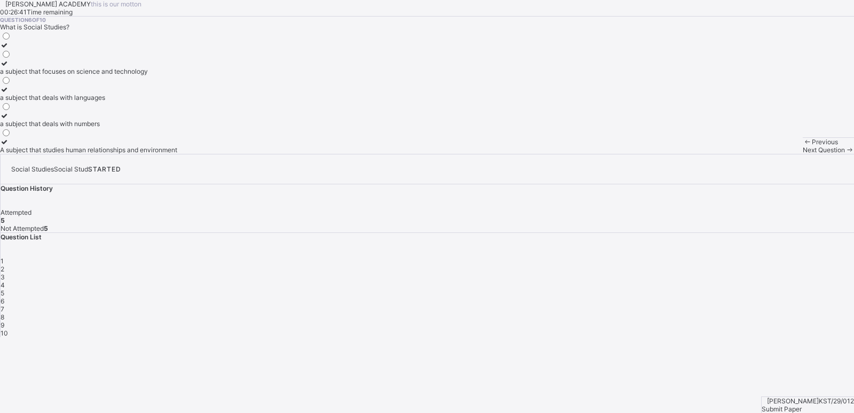
drag, startPoint x: 282, startPoint y: 218, endPoint x: 273, endPoint y: 208, distance: 12.9
click at [273, 154] on div "a subject that focuses on science and technology a subject that deals with lang…" at bounding box center [427, 92] width 854 height 123
click at [663, 257] on div "1" at bounding box center [428, 261] width 854 height 8
click at [150, 75] on div "the trade of goods" at bounding box center [75, 71] width 150 height 8
click at [776, 289] on div "5" at bounding box center [428, 293] width 854 height 8
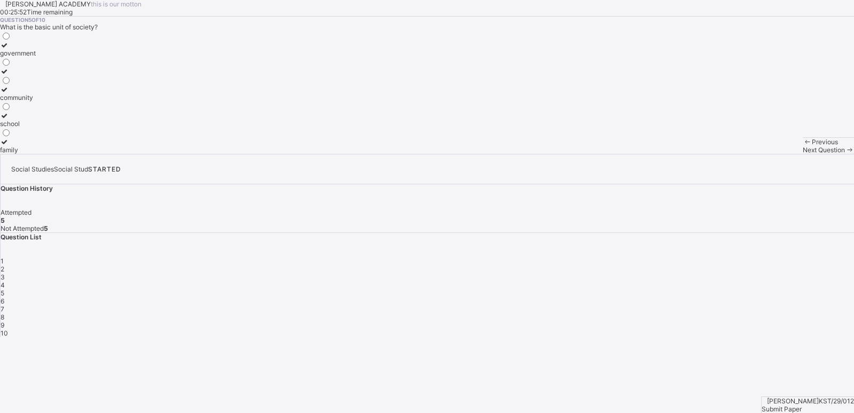
click at [4, 297] on span "6" at bounding box center [3, 301] width 4 height 8
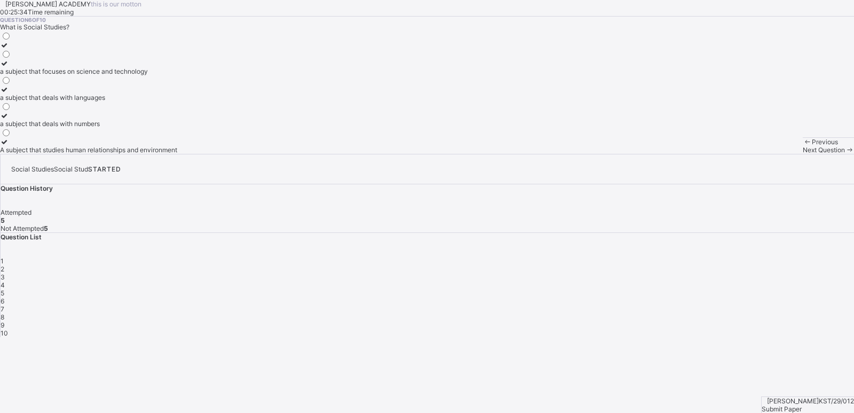
drag, startPoint x: 120, startPoint y: 196, endPoint x: 127, endPoint y: 196, distance: 6.9
click at [127, 75] on div "a subject that focuses on science and technology" at bounding box center [88, 71] width 177 height 8
click at [804, 297] on div "6" at bounding box center [428, 301] width 854 height 8
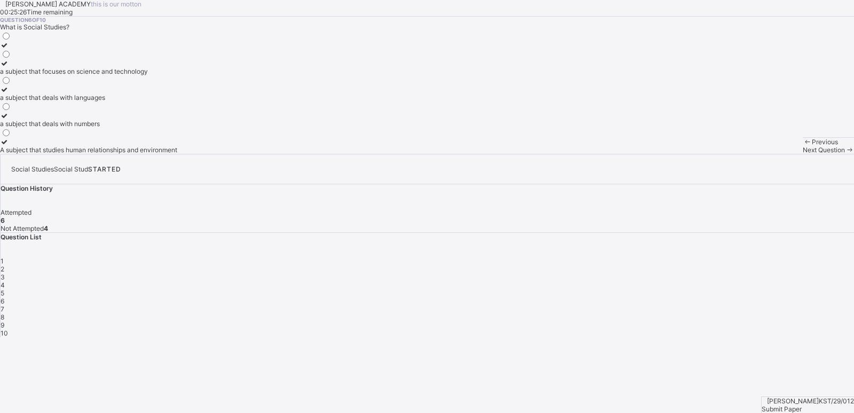
click at [798, 297] on div "6" at bounding box center [428, 301] width 854 height 8
click at [803, 154] on div "Previous Next Question" at bounding box center [828, 145] width 51 height 17
click at [803, 154] on span "Next Question" at bounding box center [824, 150] width 42 height 8
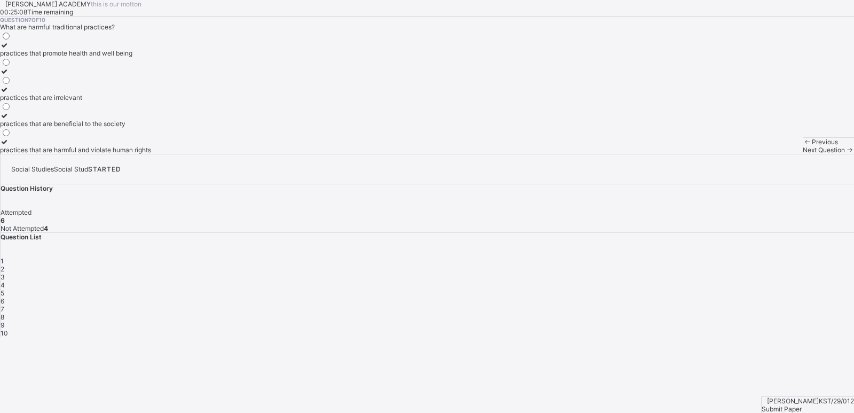
click at [117, 101] on label "practices that are irrelevant" at bounding box center [75, 93] width 151 height 16
drag, startPoint x: 118, startPoint y: 237, endPoint x: 579, endPoint y: 387, distance: 484.8
click at [803, 154] on div "Next Question" at bounding box center [828, 150] width 51 height 8
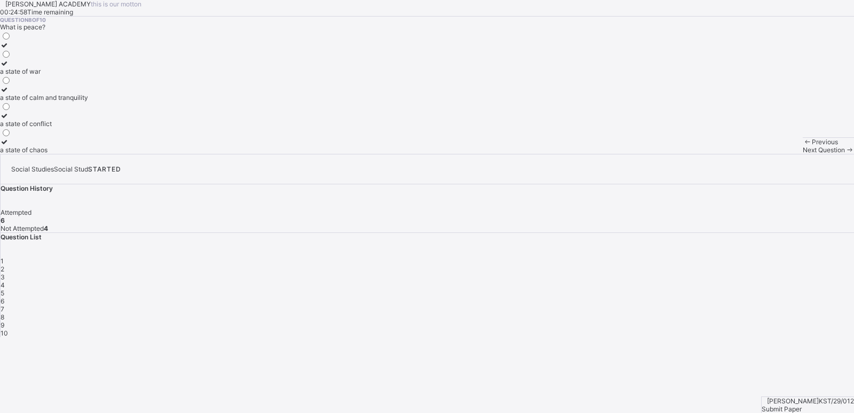
click at [4, 305] on span "7" at bounding box center [3, 309] width 4 height 8
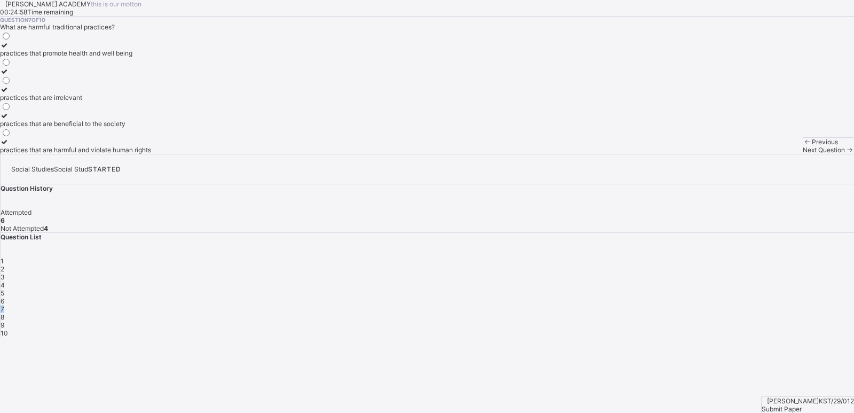
click at [4, 305] on span "7" at bounding box center [3, 309] width 4 height 8
click at [151, 128] on div "practices that are beneficial to the society" at bounding box center [75, 124] width 151 height 8
click at [803, 154] on div "Next Question" at bounding box center [828, 150] width 51 height 8
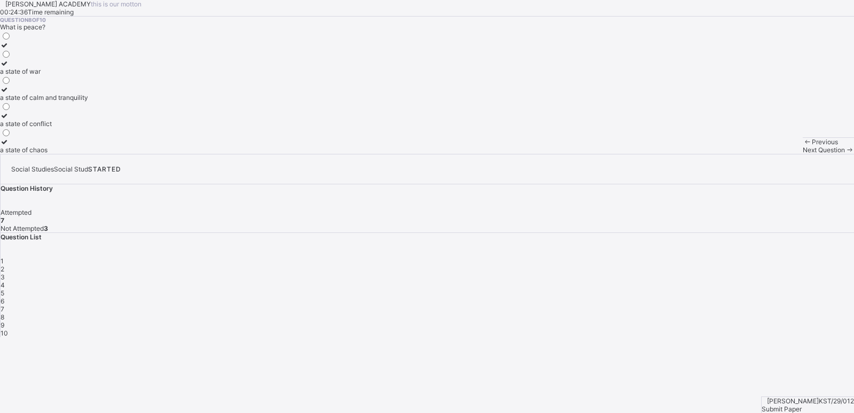
click at [88, 75] on div "a state of war" at bounding box center [44, 71] width 88 height 8
click at [803, 154] on span "Next Question" at bounding box center [824, 150] width 42 height 8
click at [86, 136] on label "the economy of a community" at bounding box center [43, 128] width 86 height 16
click at [845, 154] on span at bounding box center [849, 150] width 9 height 8
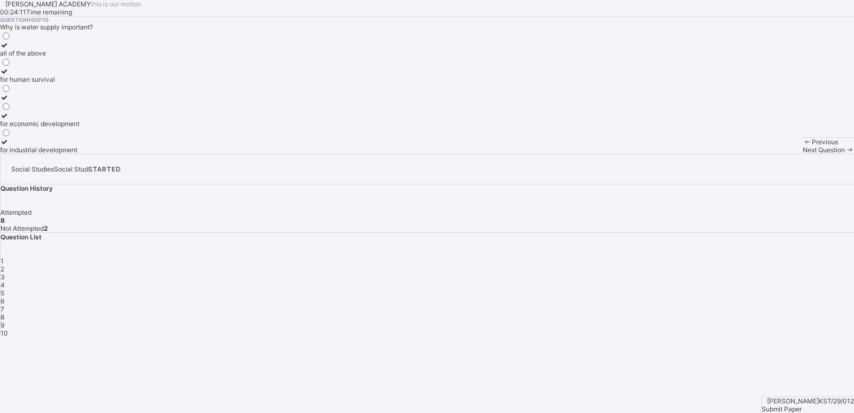
click at [80, 57] on label "all of the above" at bounding box center [40, 49] width 80 height 16
click at [803, 154] on div "Previous Next Question" at bounding box center [828, 145] width 51 height 17
click at [803, 146] on span at bounding box center [807, 142] width 9 height 8
click at [86, 57] on label "the economy of a school" at bounding box center [43, 49] width 86 height 16
click at [803, 154] on span "Next Question" at bounding box center [824, 150] width 42 height 8
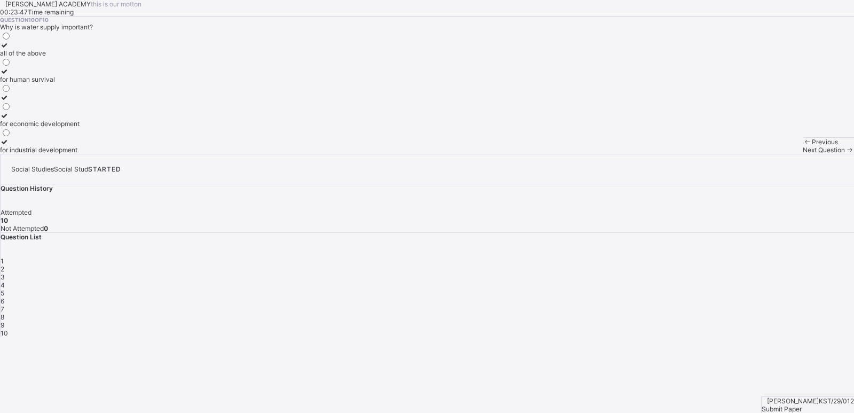
click at [80, 57] on div "all of the above" at bounding box center [40, 53] width 80 height 8
click at [813, 405] on div "Submit Paper" at bounding box center [808, 409] width 92 height 8
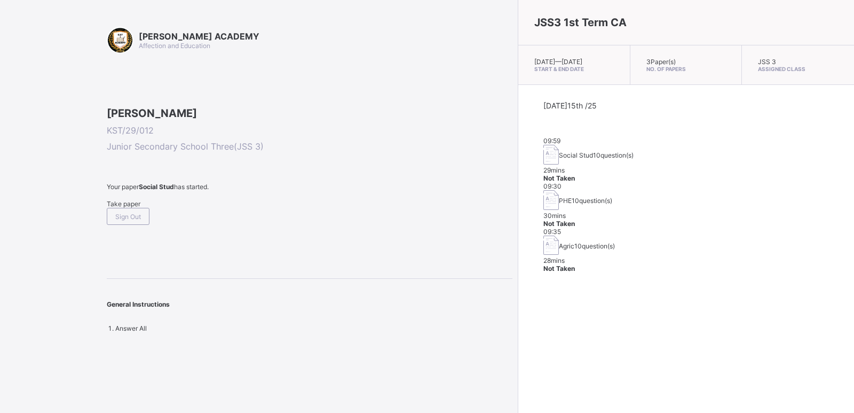
click at [123, 208] on span "Take paper" at bounding box center [124, 204] width 34 height 8
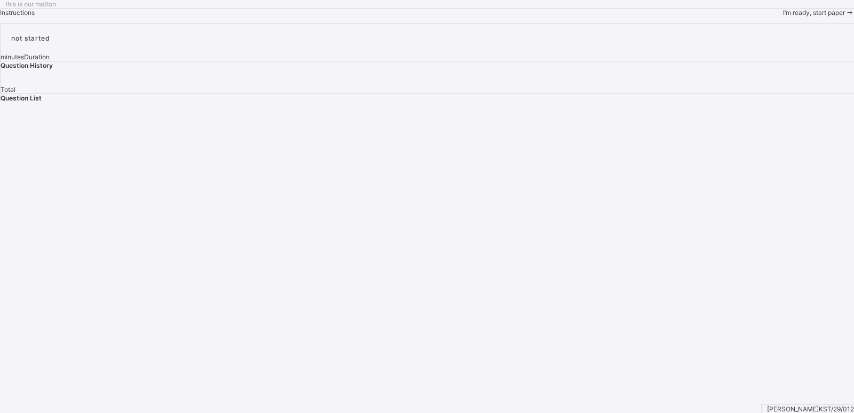
click at [783, 17] on span "I’m ready, start paper" at bounding box center [814, 13] width 62 height 8
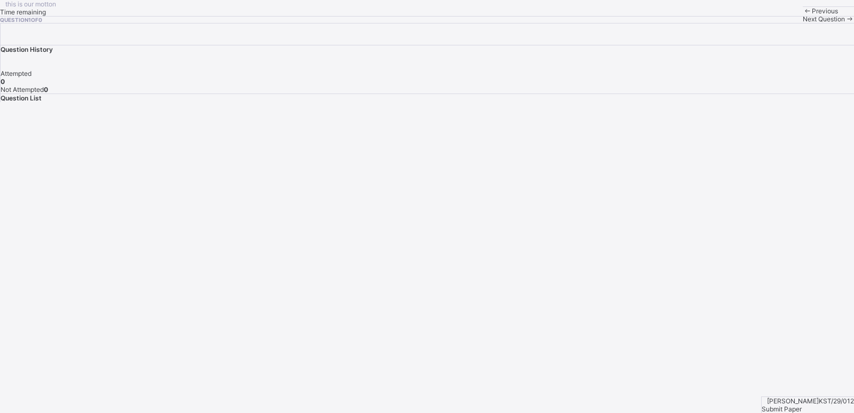
click at [803, 23] on div "Next Question" at bounding box center [828, 19] width 51 height 8
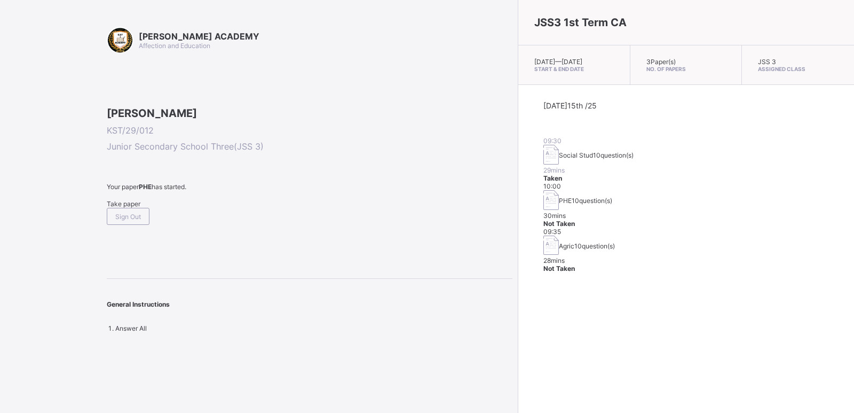
click at [134, 208] on span "Take paper" at bounding box center [124, 204] width 34 height 8
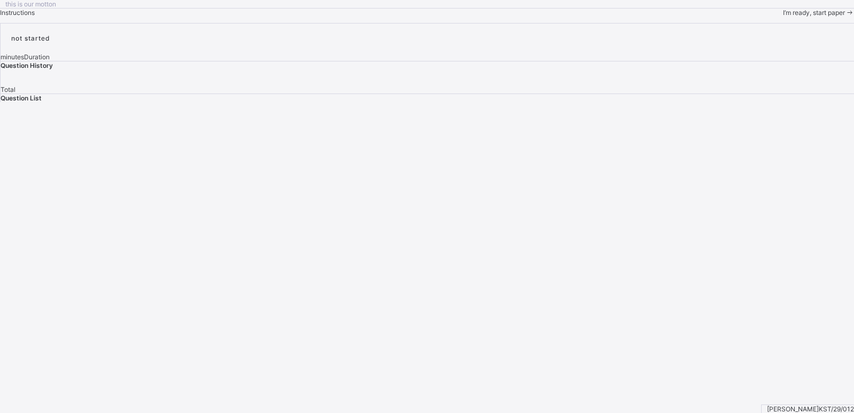
click at [783, 17] on div "I’m ready, start paper" at bounding box center [818, 13] width 71 height 8
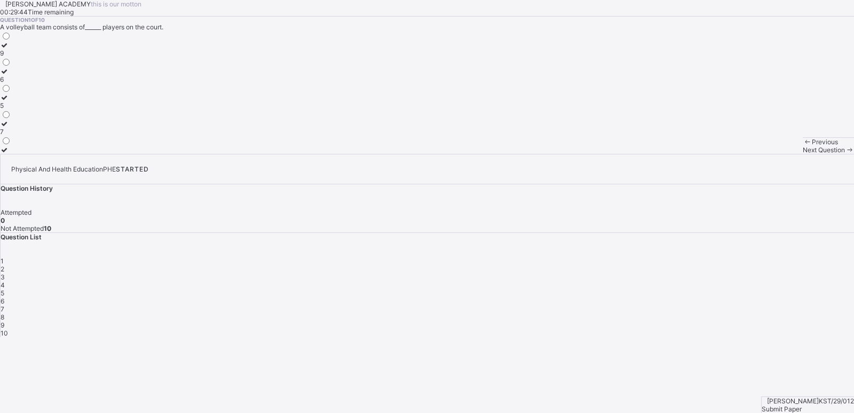
click at [11, 109] on label "5" at bounding box center [5, 101] width 11 height 16
click at [803, 154] on span "Next Question" at bounding box center [824, 150] width 42 height 8
click at [803, 154] on div "Next Question" at bounding box center [828, 150] width 51 height 8
click at [22, 154] on label "kick" at bounding box center [11, 146] width 22 height 16
click at [4, 265] on span "2" at bounding box center [3, 269] width 4 height 8
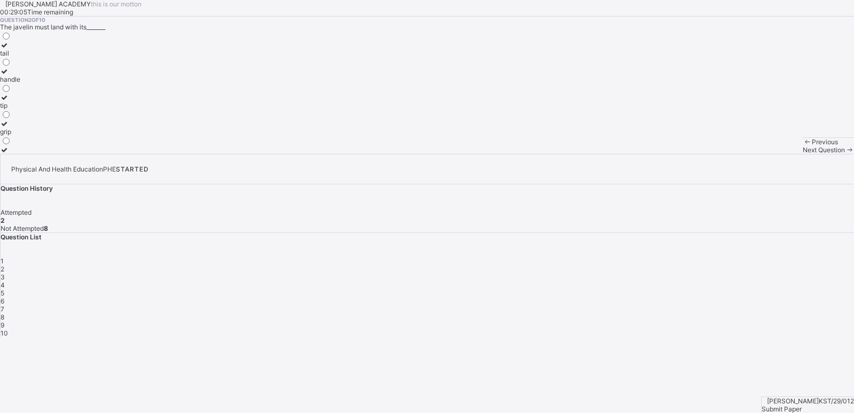
click at [20, 136] on div "grip" at bounding box center [10, 132] width 20 height 8
click at [845, 154] on span at bounding box center [849, 150] width 9 height 8
click at [58, 154] on div "stone" at bounding box center [29, 150] width 58 height 8
click at [803, 154] on span "Next Question" at bounding box center [824, 150] width 42 height 8
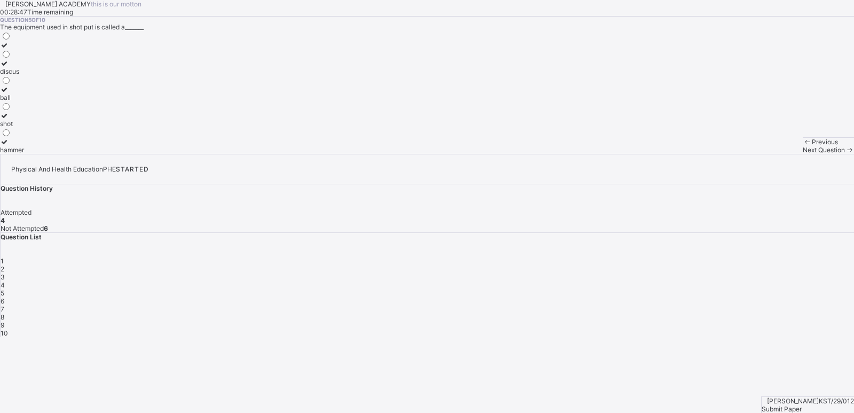
click at [24, 154] on div "hammer" at bounding box center [12, 150] width 24 height 8
click at [803, 154] on span "Next Question" at bounding box center [824, 150] width 42 height 8
click at [42, 101] on div "backward pull" at bounding box center [21, 97] width 42 height 8
click at [803, 154] on span "Next Question" at bounding box center [824, 150] width 42 height 8
click at [33, 101] on div "stick" at bounding box center [16, 97] width 33 height 8
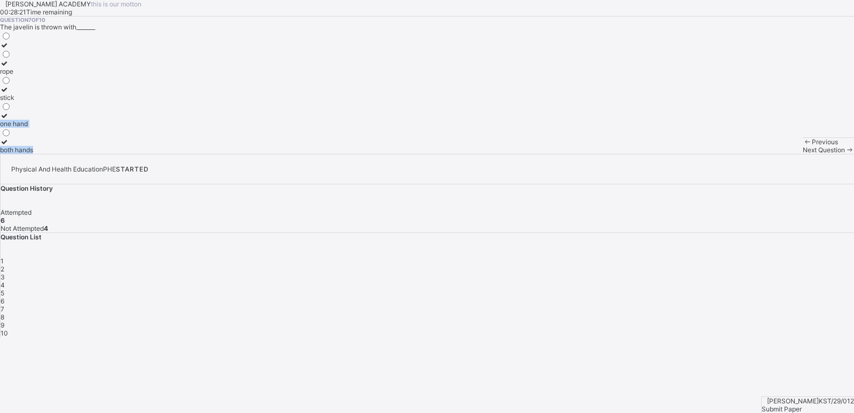
drag, startPoint x: 149, startPoint y: 225, endPoint x: 346, endPoint y: 400, distance: 263.2
click at [346, 154] on div "[PERSON_NAME] ACADEMY this is our [PERSON_NAME] 00:28:21 Time remaining Questio…" at bounding box center [427, 77] width 854 height 154
click at [803, 154] on div "Previous Next Question" at bounding box center [828, 145] width 51 height 17
click at [803, 154] on span "Next Question" at bounding box center [824, 150] width 42 height 8
click at [51, 83] on div "outside the circle" at bounding box center [25, 79] width 51 height 8
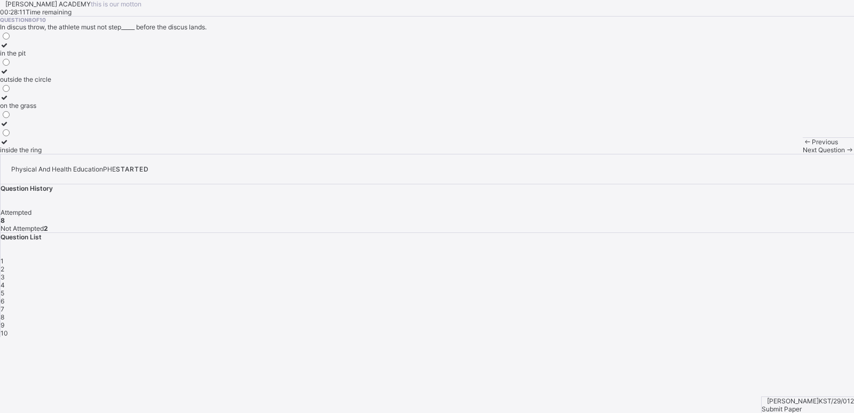
click at [803, 154] on div "Next Question" at bounding box center [828, 150] width 51 height 8
click at [12, 57] on label "3" at bounding box center [6, 49] width 12 height 16
click at [803, 154] on span "Next Question" at bounding box center [824, 150] width 42 height 8
click at [21, 83] on label "kicked" at bounding box center [10, 75] width 21 height 16
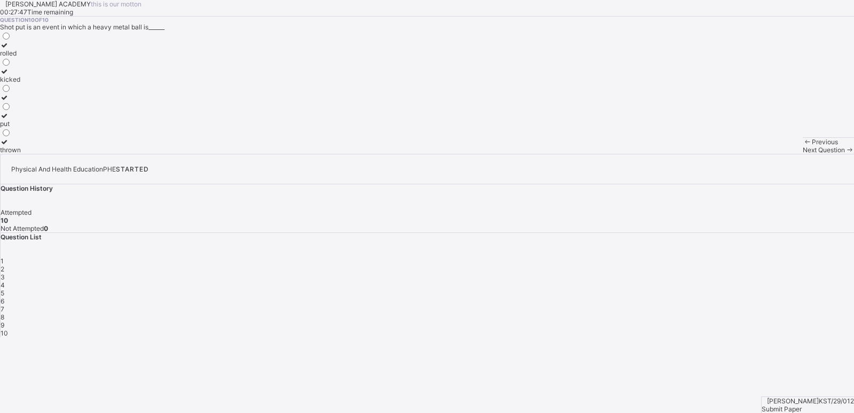
click at [803, 154] on div "Next Question" at bounding box center [828, 150] width 51 height 8
click at [813, 405] on div "Submit Paper" at bounding box center [808, 409] width 92 height 8
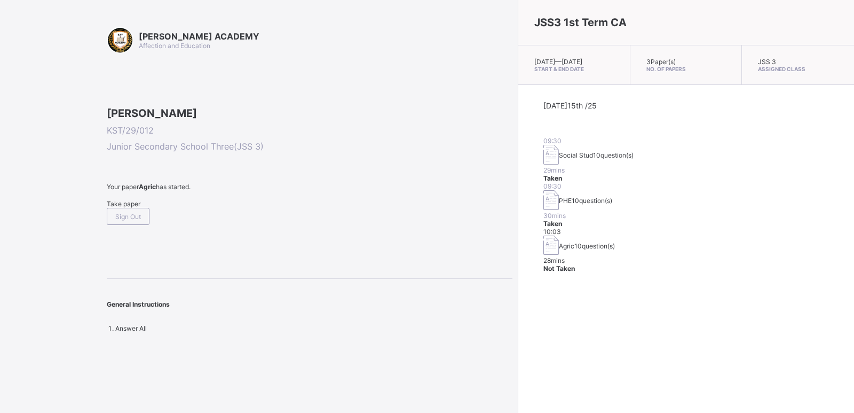
click at [140, 208] on div "Take paper" at bounding box center [310, 204] width 406 height 8
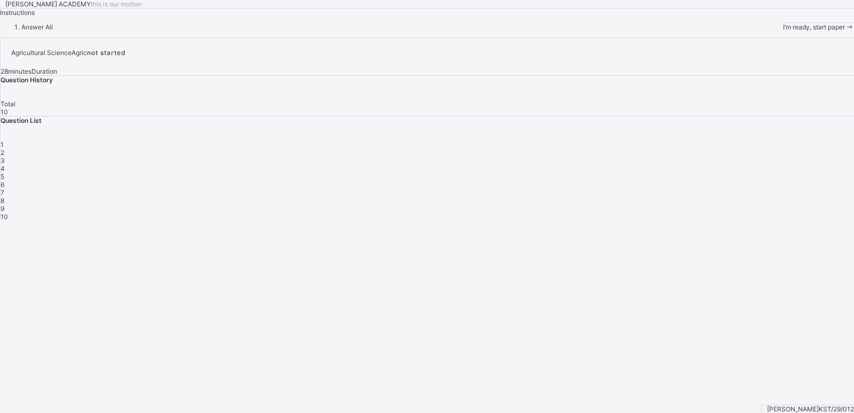
click at [783, 31] on span "I’m ready, start paper" at bounding box center [814, 27] width 62 height 8
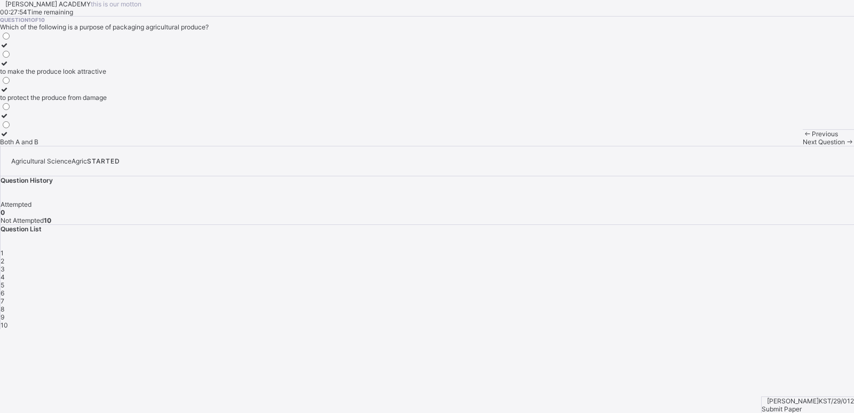
click at [107, 101] on label "to protect the produce from damage" at bounding box center [53, 93] width 107 height 16
click at [803, 146] on div "Next Question" at bounding box center [828, 142] width 51 height 8
click at [81, 146] on div "it increases the price" at bounding box center [40, 142] width 81 height 8
click at [803, 146] on div "Next Question" at bounding box center [828, 142] width 51 height 8
click at [52, 101] on div "Both A and B" at bounding box center [26, 97] width 52 height 8
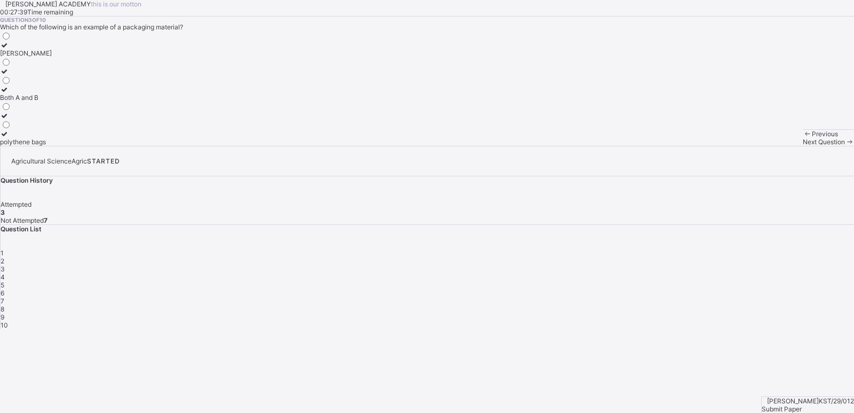
click at [803, 146] on span "Next Question" at bounding box center [824, 142] width 42 height 8
click at [76, 120] on label "it increases the price" at bounding box center [38, 112] width 76 height 16
click at [803, 146] on div "Next Question" at bounding box center [828, 142] width 51 height 8
click at [98, 146] on div "to protect the produce from damage" at bounding box center [53, 142] width 107 height 8
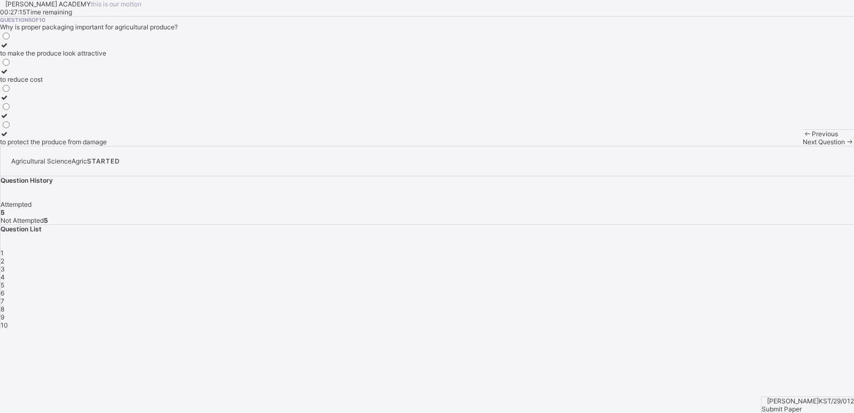
click at [98, 146] on div "to protect the produce from damage" at bounding box center [53, 142] width 107 height 8
click at [803, 146] on div "Next Question" at bounding box center [828, 142] width 51 height 8
click at [138, 146] on div "When demand is high and supply is low, prices increase" at bounding box center [82, 142] width 164 height 8
click at [803, 146] on div "Next Question" at bounding box center [828, 142] width 51 height 8
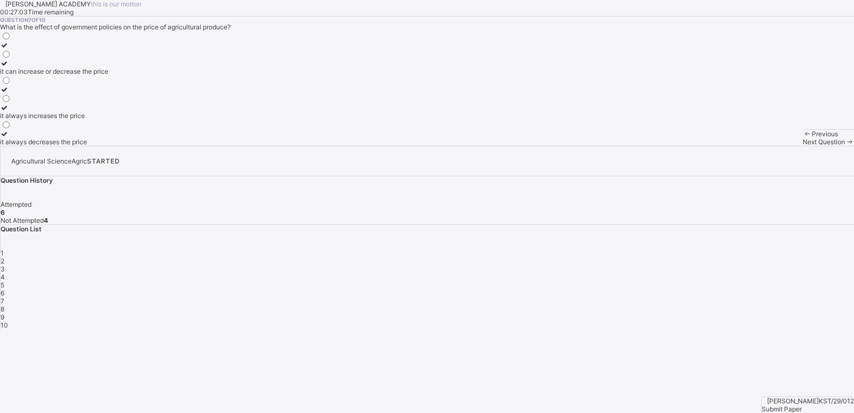
click at [108, 75] on div "it can increase or decrease the price" at bounding box center [54, 71] width 108 height 8
click at [803, 146] on span "Next Question" at bounding box center [824, 142] width 42 height 8
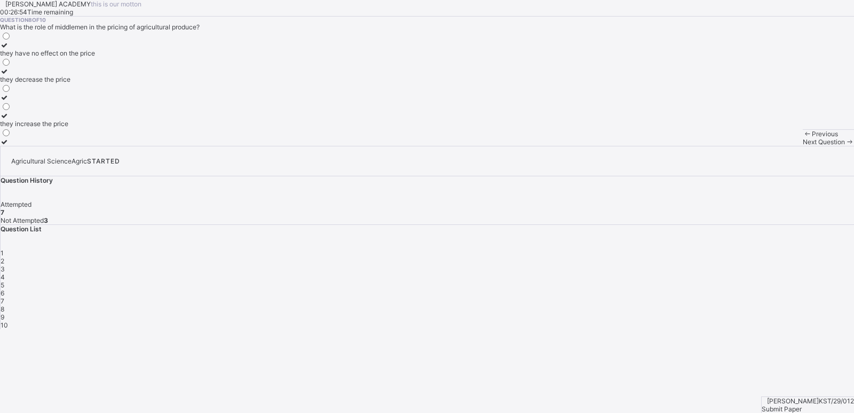
click at [95, 128] on div "they increase the price" at bounding box center [47, 124] width 95 height 8
click at [803, 146] on span "Next Question" at bounding box center [824, 142] width 42 height 8
click at [60, 75] on div "color of the produce" at bounding box center [30, 71] width 60 height 8
click at [803, 146] on span "Next Question" at bounding box center [824, 142] width 42 height 8
click at [165, 57] on label "the process of wrapping and protecting produce for distribution" at bounding box center [93, 49] width 187 height 16
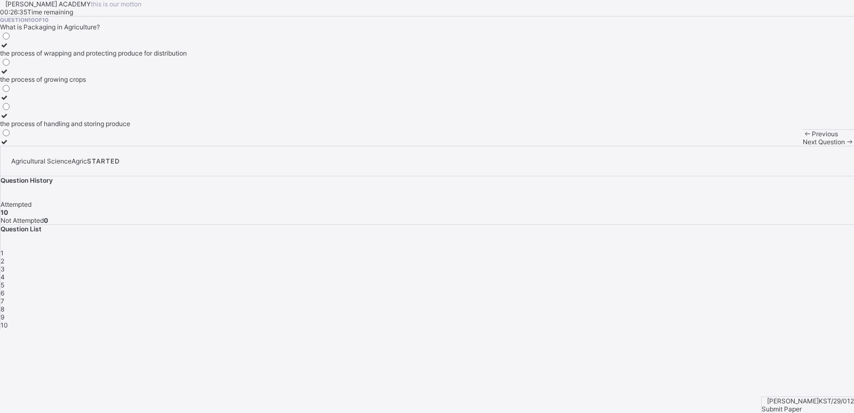
click at [823, 405] on div "Submit Paper" at bounding box center [808, 409] width 92 height 8
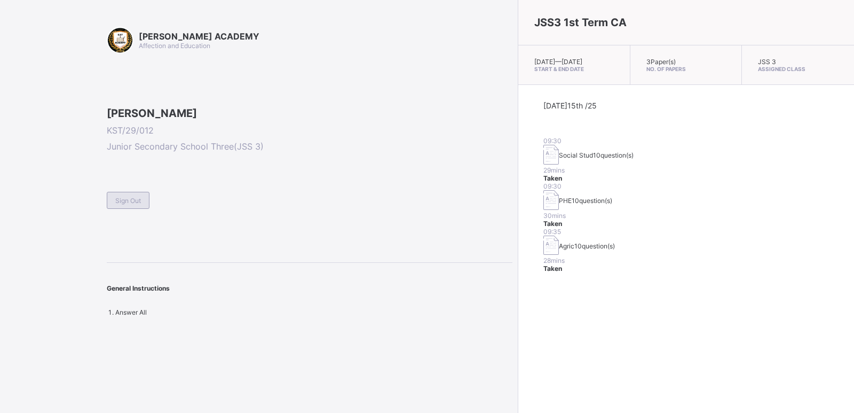
click at [128, 204] on span "Sign Out" at bounding box center [128, 200] width 26 height 8
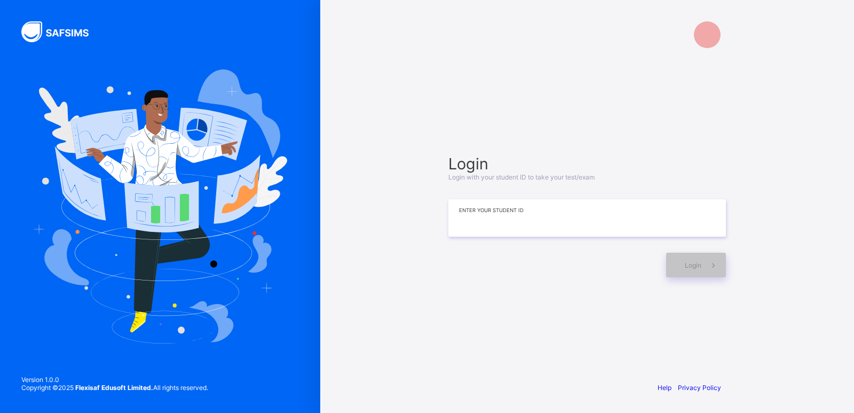
click at [462, 222] on input at bounding box center [587, 217] width 278 height 37
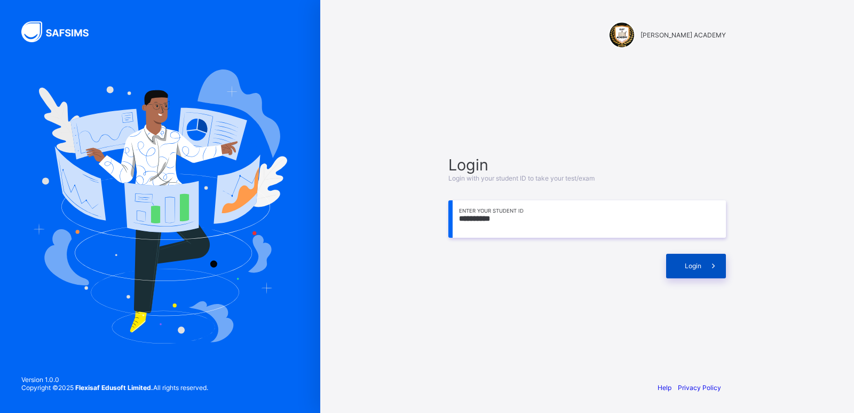
type input "**********"
click at [709, 267] on icon at bounding box center [713, 266] width 11 height 10
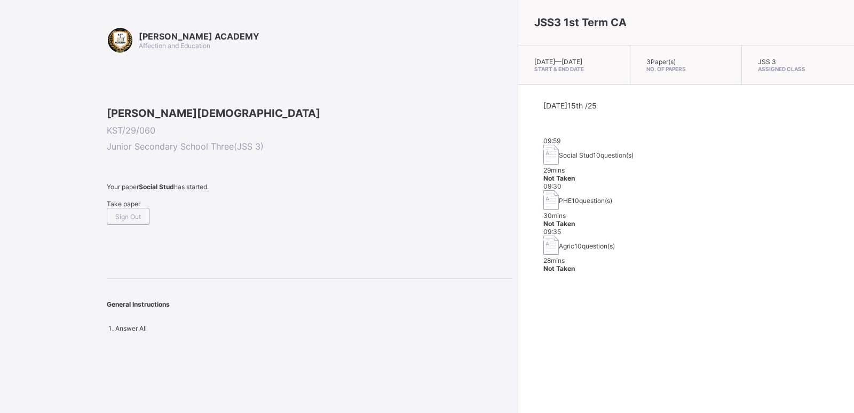
click at [124, 208] on span "Take paper" at bounding box center [124, 204] width 34 height 8
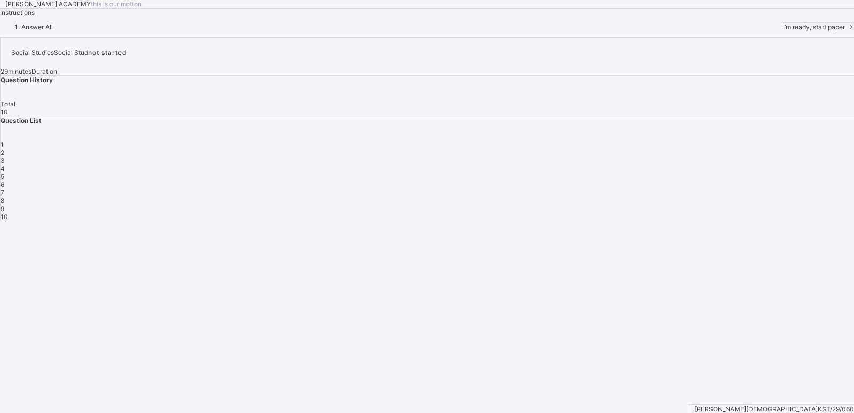
click at [783, 31] on span "I’m ready, start paper" at bounding box center [814, 27] width 62 height 8
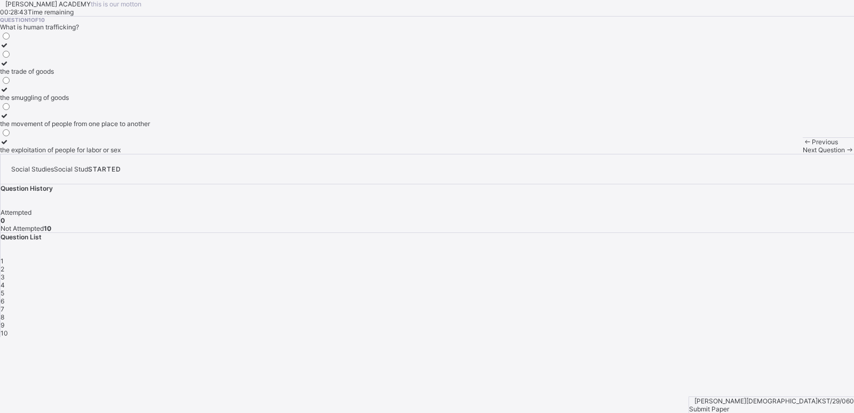
click at [130, 128] on div "the movement of people from one place to another" at bounding box center [75, 124] width 150 height 8
click at [803, 154] on span "Next Question" at bounding box center [824, 150] width 42 height 8
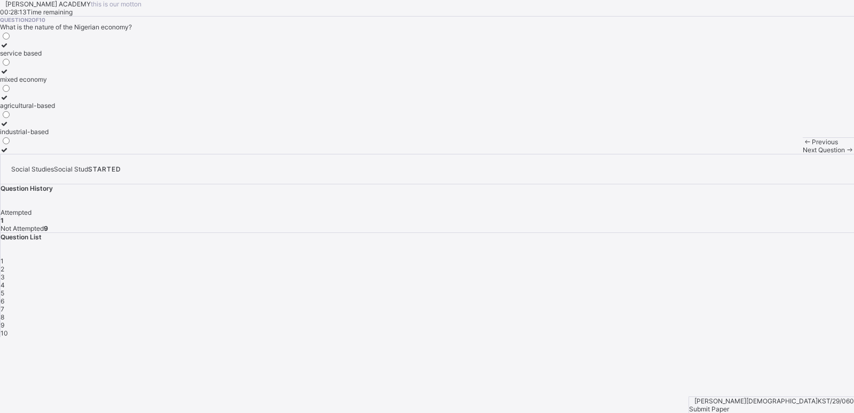
click at [55, 109] on label "agricultural-based" at bounding box center [27, 101] width 55 height 16
click at [803, 154] on span "Next Question" at bounding box center [824, 150] width 42 height 8
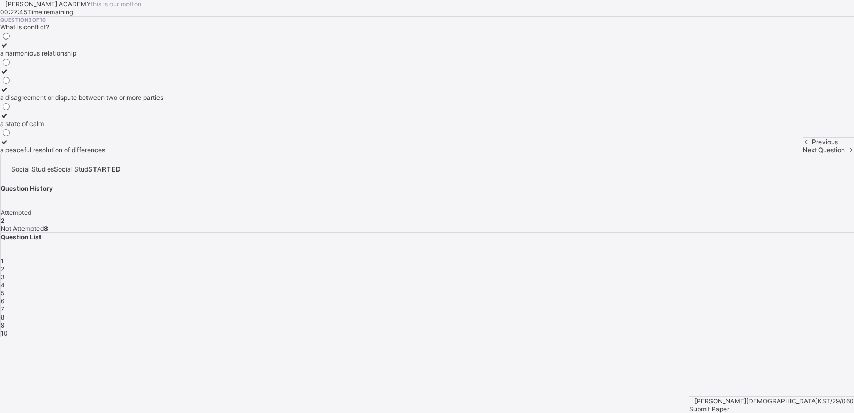
click at [161, 101] on div "a disagreement or dispute between two or more parties" at bounding box center [81, 97] width 163 height 8
click at [803, 154] on span "Next Question" at bounding box center [824, 150] width 42 height 8
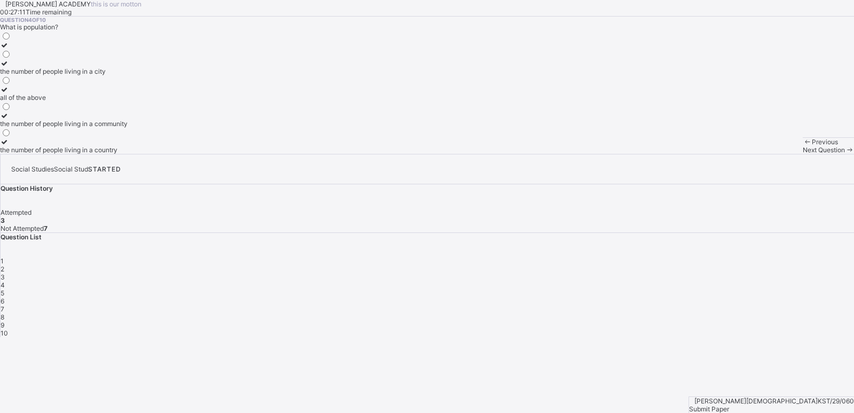
click at [128, 101] on div "all of the above" at bounding box center [64, 97] width 128 height 8
click at [803, 154] on span "Next Question" at bounding box center [824, 150] width 42 height 8
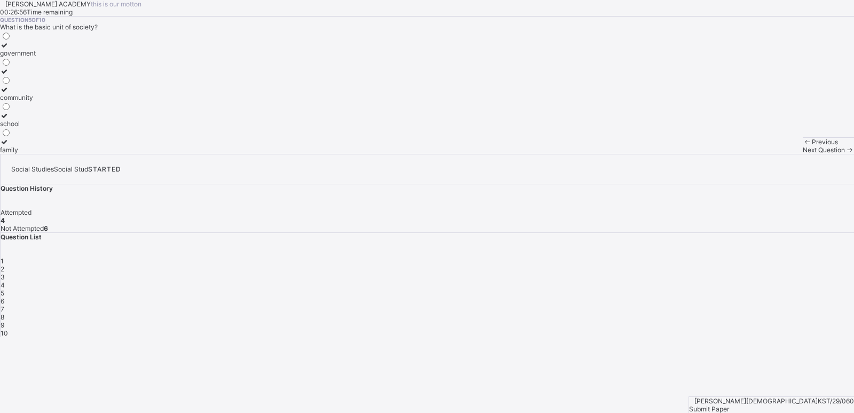
click at [36, 154] on label "family" at bounding box center [18, 146] width 36 height 16
click at [803, 154] on div "Previous Next Question" at bounding box center [828, 145] width 51 height 17
click at [803, 154] on span "Next Question" at bounding box center [824, 150] width 42 height 8
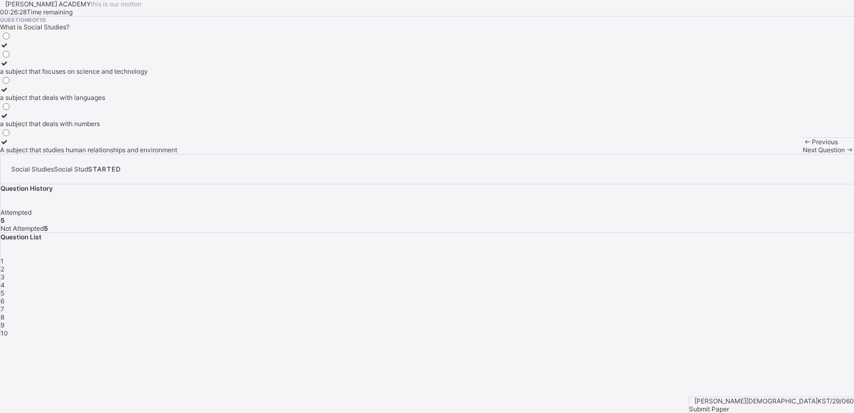
click at [177, 154] on div "A subject that studies human relationships and environment" at bounding box center [88, 150] width 177 height 8
click at [803, 154] on div "Next Question" at bounding box center [828, 150] width 51 height 8
click at [803, 154] on span "Next Question" at bounding box center [824, 150] width 42 height 8
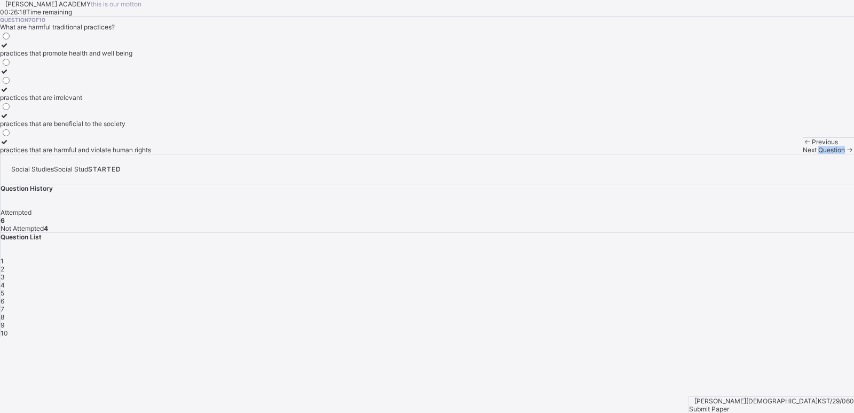
click at [803, 154] on span "Next Question" at bounding box center [824, 150] width 42 height 8
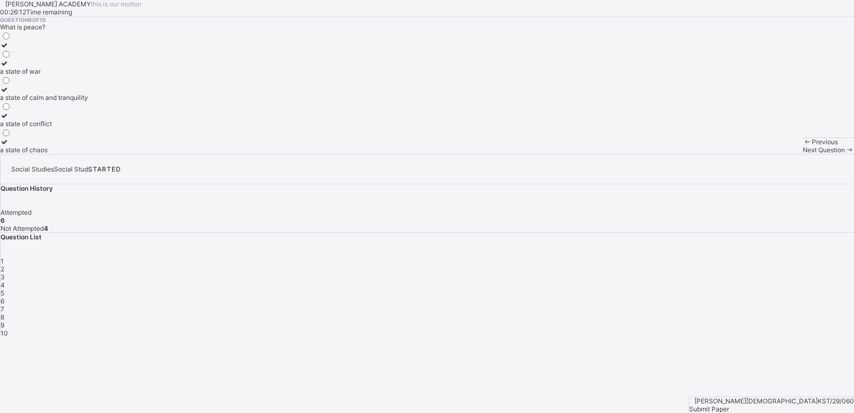
click at [4, 297] on span "6" at bounding box center [3, 301] width 4 height 8
click at [803, 154] on span "Next Question" at bounding box center [824, 150] width 42 height 8
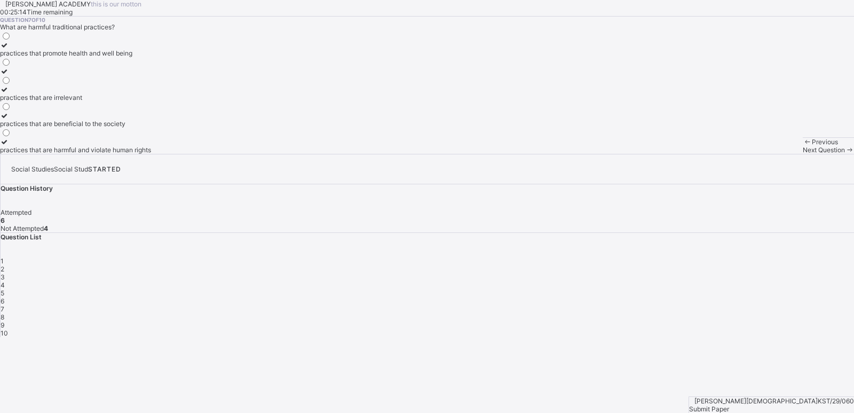
click at [151, 154] on label "practices that are harmful and violate human rights" at bounding box center [75, 146] width 151 height 16
click at [803, 154] on div "Next Question" at bounding box center [828, 150] width 51 height 8
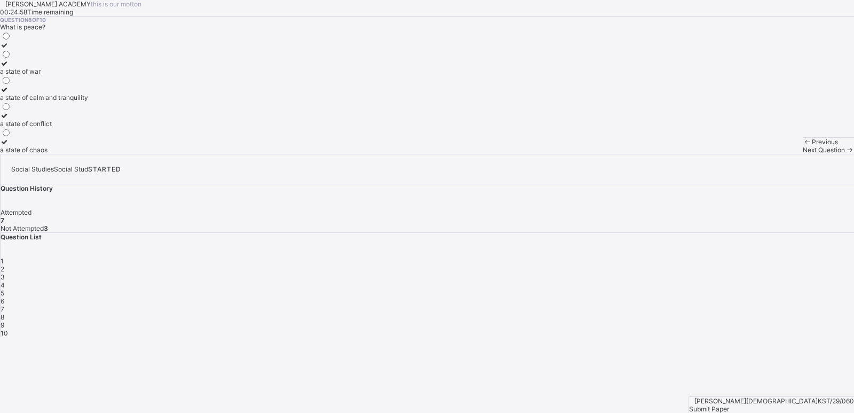
click at [88, 101] on div "a state of calm and tranquility" at bounding box center [44, 97] width 88 height 8
click at [803, 154] on div "Next Question" at bounding box center [828, 150] width 51 height 8
click at [86, 136] on label "the economy of a community" at bounding box center [43, 128] width 86 height 16
click at [803, 154] on div "Previous Next Question" at bounding box center [828, 145] width 51 height 17
click at [803, 154] on span "Next Question" at bounding box center [824, 150] width 42 height 8
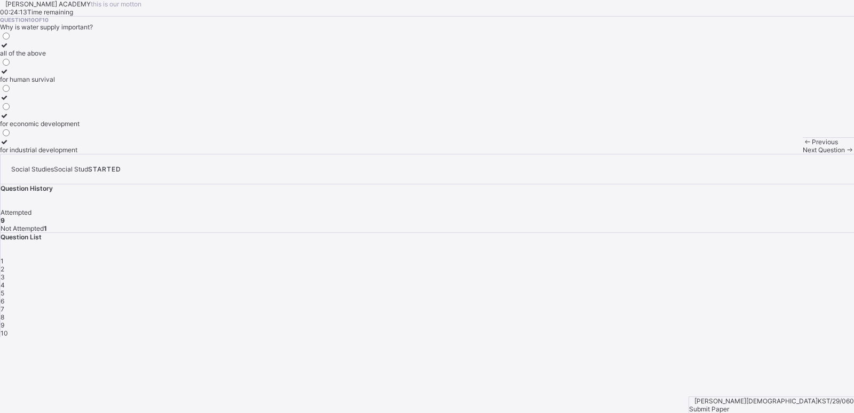
click at [80, 57] on label "all of the above" at bounding box center [40, 49] width 80 height 16
click at [803, 154] on div "Next Question" at bounding box center [828, 150] width 51 height 8
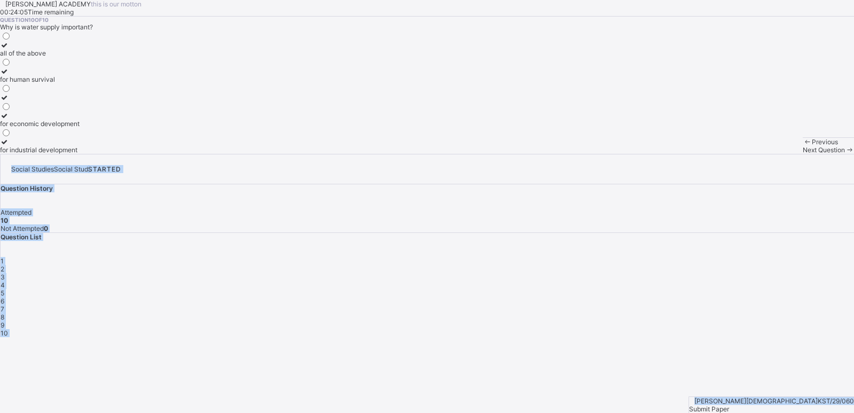
drag, startPoint x: 579, startPoint y: 399, endPoint x: 804, endPoint y: 379, distance: 225.7
click at [804, 337] on div "[PERSON_NAME] ACADEMY this is our [PERSON_NAME] 00:24:05 Time remaining Questio…" at bounding box center [427, 168] width 854 height 337
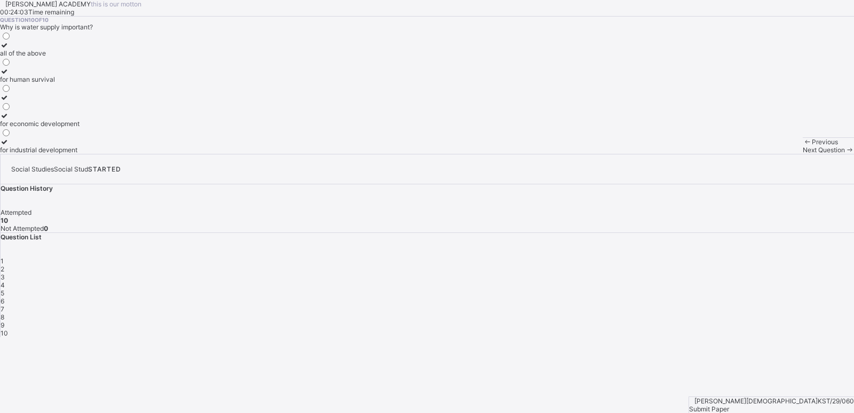
click at [823, 405] on div "Submit Paper" at bounding box center [771, 409] width 165 height 8
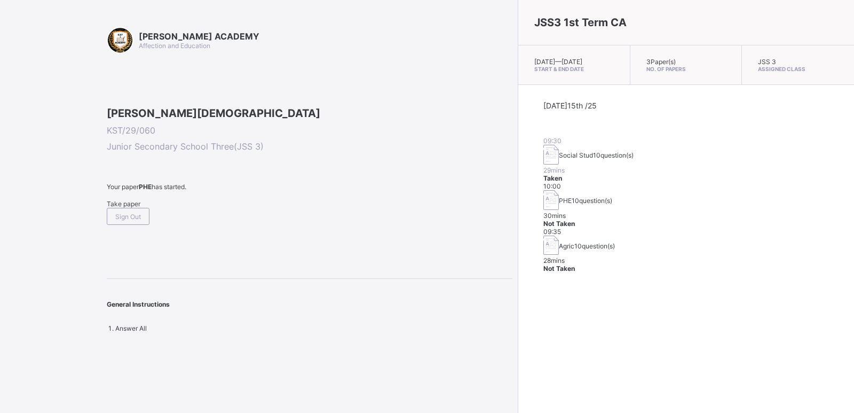
click at [116, 208] on span "Take paper" at bounding box center [124, 204] width 34 height 8
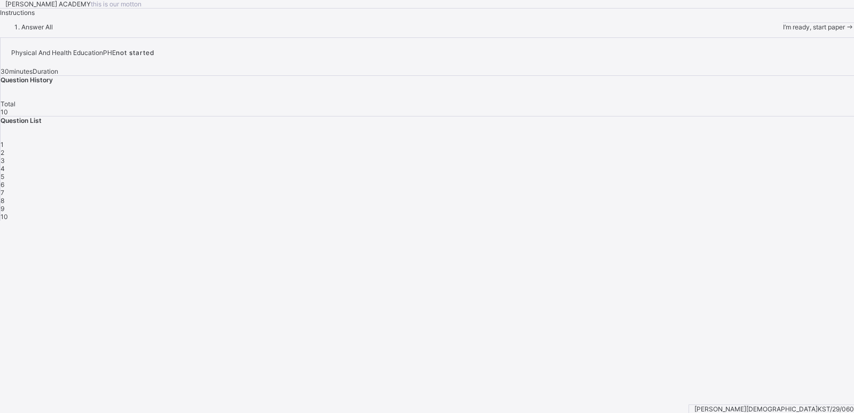
click at [783, 31] on div "I’m ready, start paper" at bounding box center [818, 27] width 71 height 8
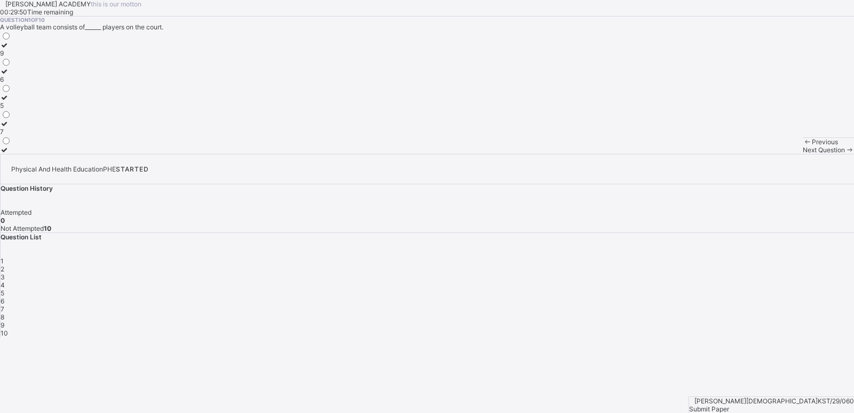
click at [11, 83] on div "6" at bounding box center [5, 79] width 11 height 8
click at [803, 154] on span "Next Question" at bounding box center [824, 150] width 42 height 8
click at [803, 154] on div "Next Question" at bounding box center [828, 150] width 51 height 8
click at [4, 265] on span "2" at bounding box center [3, 269] width 4 height 8
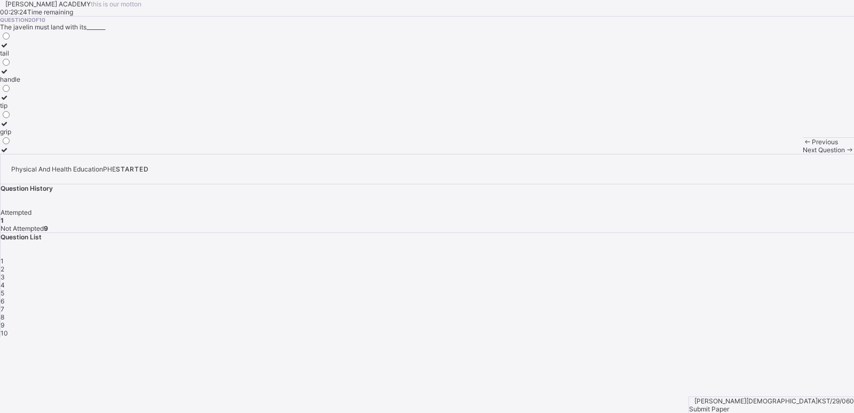
click at [20, 136] on label "grip" at bounding box center [10, 128] width 20 height 16
click at [803, 154] on span "Next Question" at bounding box center [824, 150] width 42 height 8
click at [22, 83] on label "release" at bounding box center [11, 75] width 22 height 16
click at [803, 154] on div "Previous Next Question" at bounding box center [828, 145] width 51 height 17
click at [803, 154] on span "Next Question" at bounding box center [824, 150] width 42 height 8
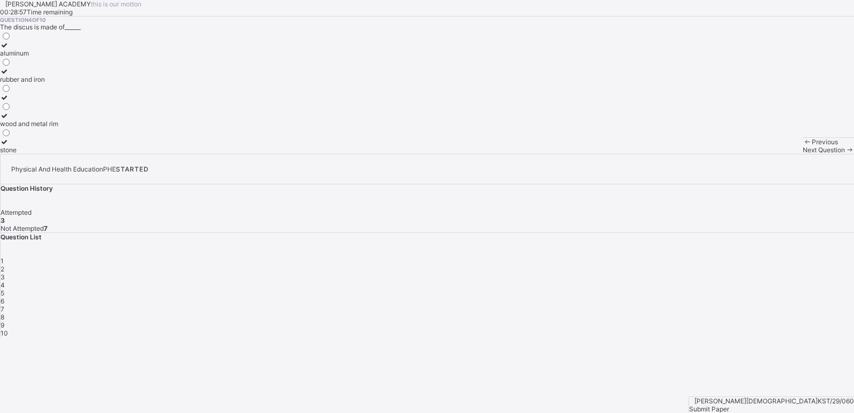
click at [58, 128] on label "wood and metal rim" at bounding box center [29, 120] width 58 height 16
click at [803, 154] on span "Next Question" at bounding box center [824, 150] width 42 height 8
click at [24, 128] on div "shot" at bounding box center [12, 124] width 24 height 8
click at [845, 154] on icon at bounding box center [849, 150] width 9 height 8
click at [42, 154] on div "bending" at bounding box center [21, 150] width 42 height 8
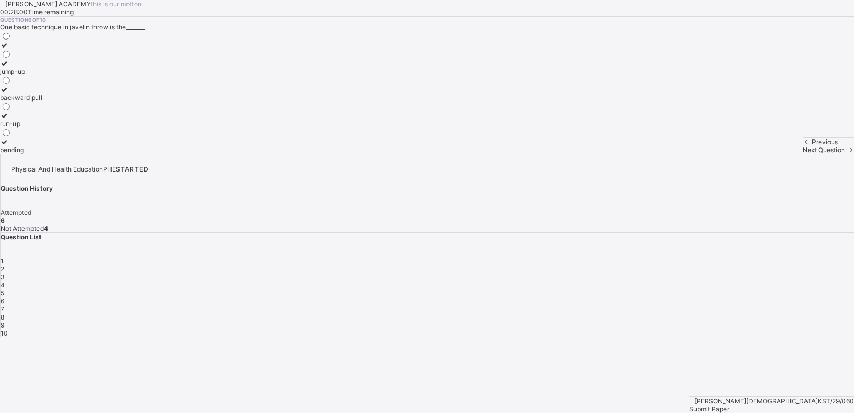
click at [42, 154] on div "bending" at bounding box center [21, 150] width 42 height 8
click at [9, 146] on icon at bounding box center [4, 142] width 9 height 8
click at [845, 154] on span at bounding box center [849, 150] width 9 height 8
click at [33, 128] on label "one hand" at bounding box center [16, 120] width 33 height 16
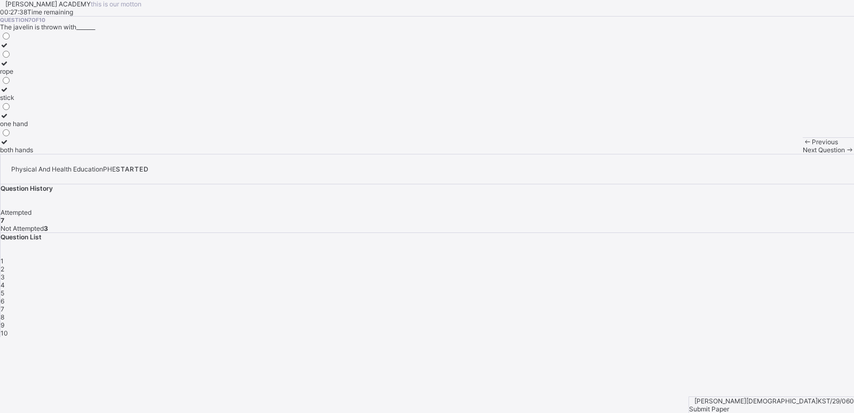
click at [803, 154] on div "Next Question" at bounding box center [828, 150] width 51 height 8
click at [51, 83] on div "outside the circle" at bounding box center [25, 79] width 51 height 8
click at [803, 154] on span "Next Question" at bounding box center [824, 150] width 42 height 8
click at [12, 109] on label "2.5" at bounding box center [6, 101] width 12 height 16
click at [803, 154] on span "Next Question" at bounding box center [824, 150] width 42 height 8
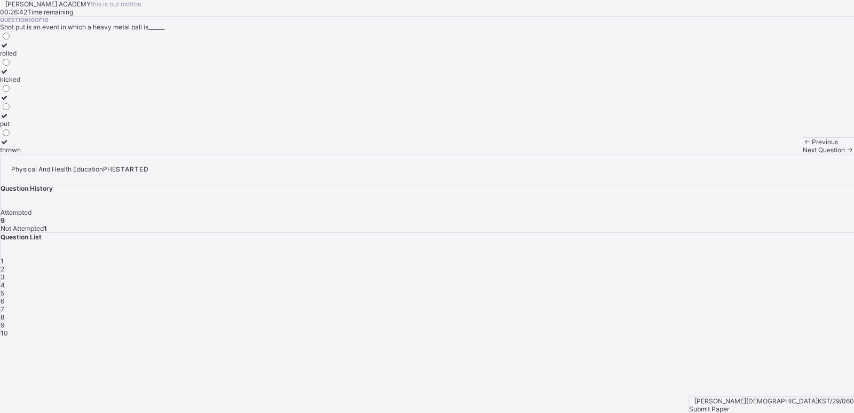
click at [21, 154] on div "thrown" at bounding box center [10, 150] width 21 height 8
click at [820, 405] on div "Submit Paper" at bounding box center [771, 409] width 165 height 8
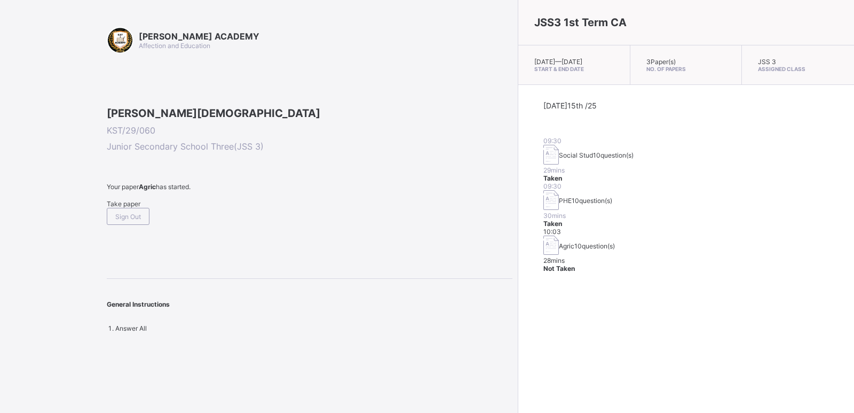
click at [137, 208] on span "Take paper" at bounding box center [124, 204] width 34 height 8
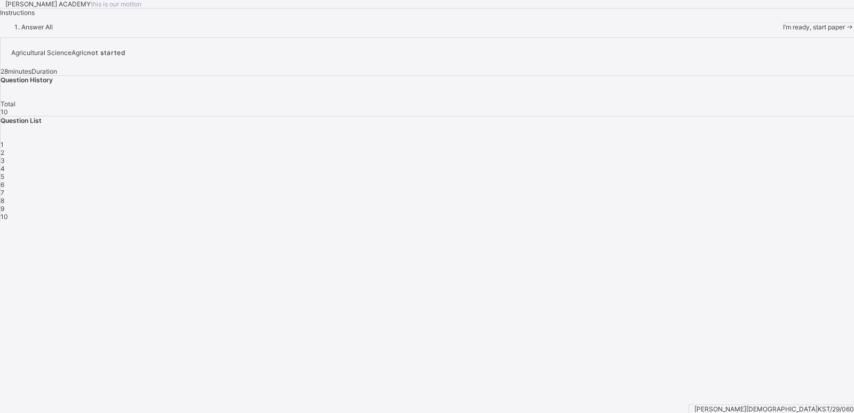
click at [783, 31] on div "I’m ready, start paper" at bounding box center [818, 27] width 71 height 8
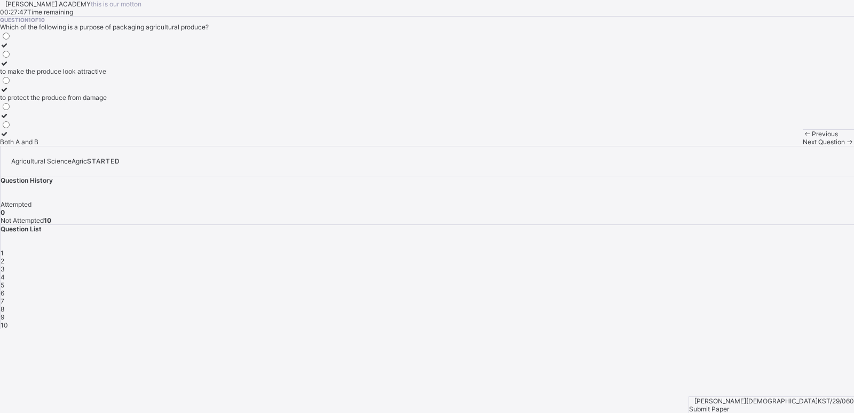
click at [107, 146] on div "Both A and B" at bounding box center [53, 142] width 107 height 8
click at [803, 146] on span "Next Question" at bounding box center [824, 142] width 42 height 8
click at [803, 146] on div "Next Question" at bounding box center [828, 142] width 51 height 8
click at [684, 257] on div "2" at bounding box center [428, 261] width 854 height 8
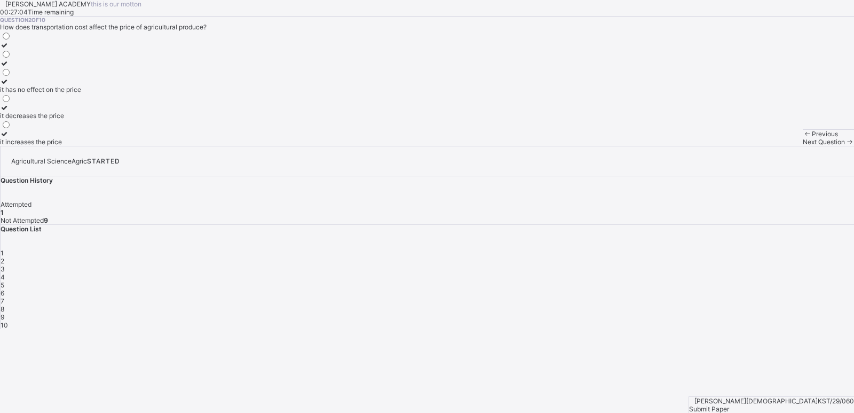
click at [80, 146] on div "it increases the price" at bounding box center [40, 142] width 81 height 8
click at [5, 265] on span "3" at bounding box center [3, 269] width 4 height 8
click at [52, 146] on div "polythene bags" at bounding box center [26, 142] width 52 height 8
click at [803, 146] on div "Next Question" at bounding box center [828, 142] width 51 height 8
drag, startPoint x: 170, startPoint y: 213, endPoint x: 59, endPoint y: 223, distance: 110.9
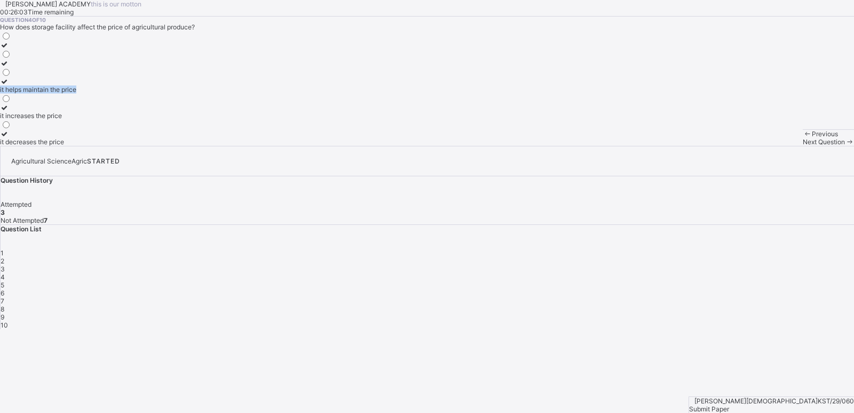
click at [59, 93] on label "it helps maintain the price" at bounding box center [38, 85] width 76 height 16
click at [76, 93] on div "it helps maintain the price" at bounding box center [38, 89] width 76 height 8
click at [803, 146] on span "Next Question" at bounding box center [824, 142] width 42 height 8
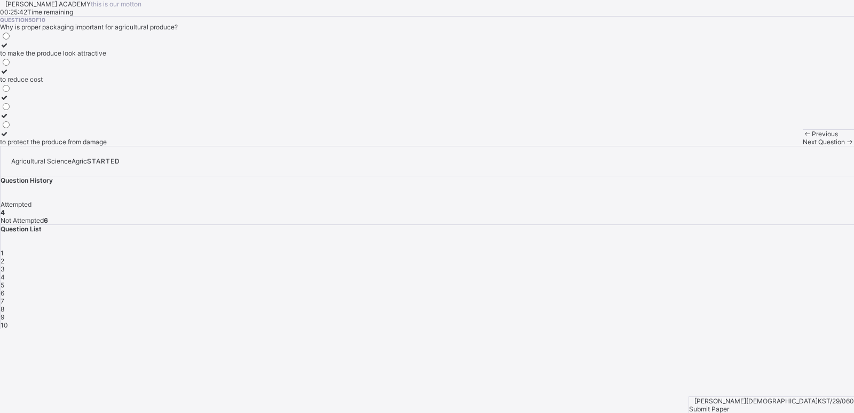
click at [107, 146] on div "to protect the produce from damage" at bounding box center [53, 142] width 107 height 8
click at [803, 146] on div "Next Question" at bounding box center [828, 142] width 51 height 8
click at [164, 57] on div "when demand is low and supply is high, prices increase" at bounding box center [82, 53] width 164 height 8
click at [803, 146] on div "Previous Next Question" at bounding box center [828, 137] width 51 height 17
click at [803, 146] on span "Next Question" at bounding box center [824, 142] width 42 height 8
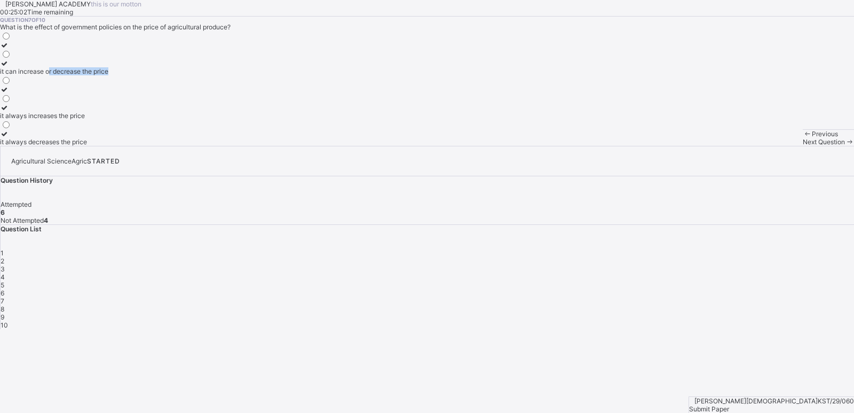
drag, startPoint x: 190, startPoint y: 193, endPoint x: 130, endPoint y: 184, distance: 60.9
click at [108, 75] on div "it can increase or decrease the price" at bounding box center [54, 71] width 108 height 8
click at [845, 146] on span at bounding box center [849, 142] width 9 height 8
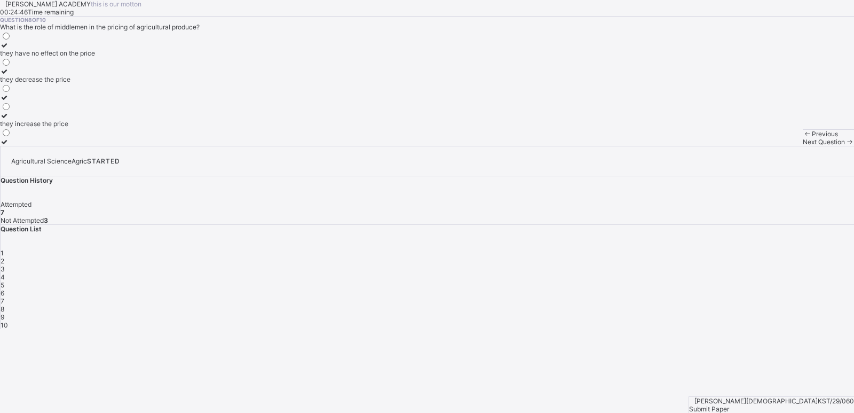
click at [217, 146] on div "they have no effect on the price they decrease the price they increase the price" at bounding box center [427, 88] width 854 height 115
drag, startPoint x: 166, startPoint y: 249, endPoint x: 133, endPoint y: 257, distance: 33.5
click at [95, 128] on div "they increase the price" at bounding box center [47, 124] width 95 height 8
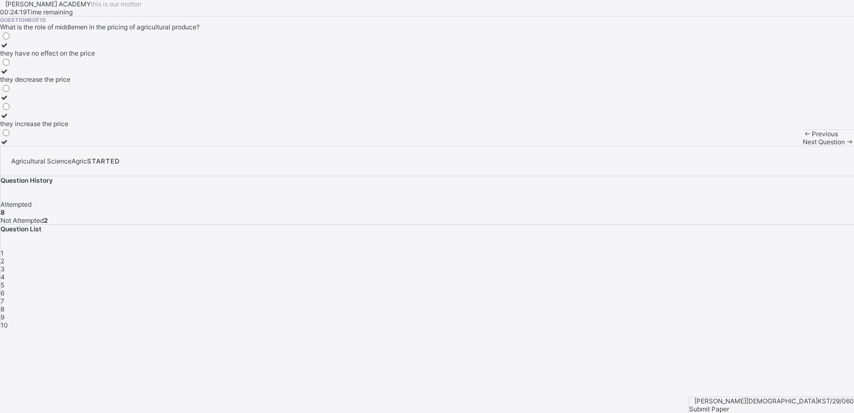
click at [803, 146] on span "Next Question" at bounding box center [824, 142] width 42 height 8
click at [60, 101] on div "Seasonality" at bounding box center [30, 97] width 60 height 8
click at [803, 146] on span "Next Question" at bounding box center [824, 142] width 42 height 8
click at [9, 49] on icon at bounding box center [4, 45] width 9 height 8
click at [845, 146] on span at bounding box center [849, 142] width 9 height 8
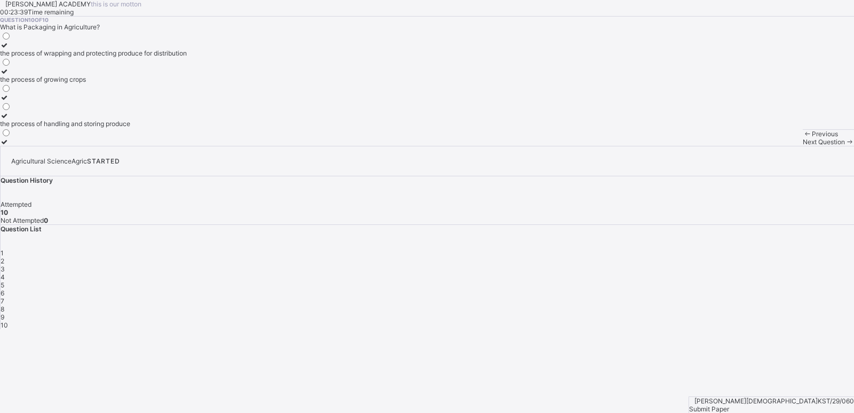
click at [729, 405] on span "Submit Paper" at bounding box center [709, 409] width 40 height 8
click at [564, 329] on div "×" at bounding box center [427, 333] width 854 height 8
click at [836, 405] on div "Submit Paper" at bounding box center [771, 409] width 165 height 8
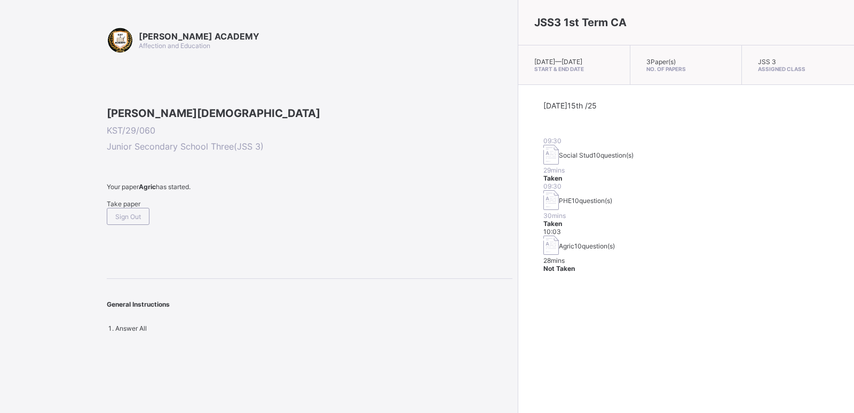
click at [575, 264] on span "Not Taken" at bounding box center [560, 268] width 32 height 8
click at [123, 209] on div "Sign Out" at bounding box center [128, 200] width 43 height 17
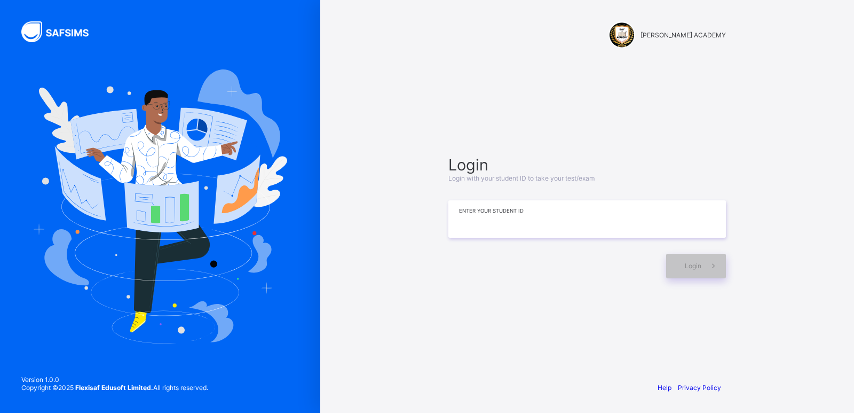
click at [613, 217] on input at bounding box center [587, 218] width 278 height 37
type input "**********"
click at [704, 266] on span at bounding box center [714, 266] width 25 height 25
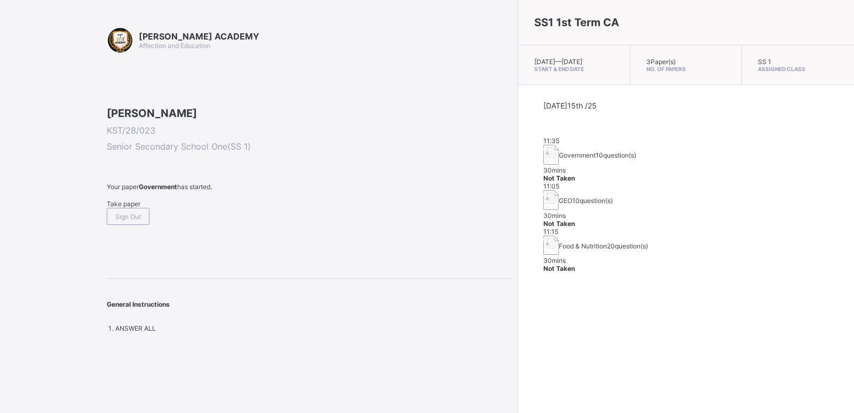
click at [123, 208] on span "Take paper" at bounding box center [124, 204] width 34 height 8
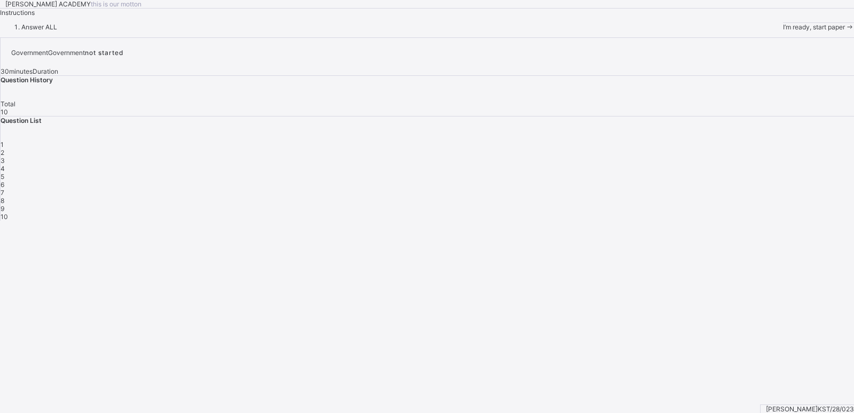
click at [783, 31] on span "I’m ready, start paper" at bounding box center [814, 27] width 62 height 8
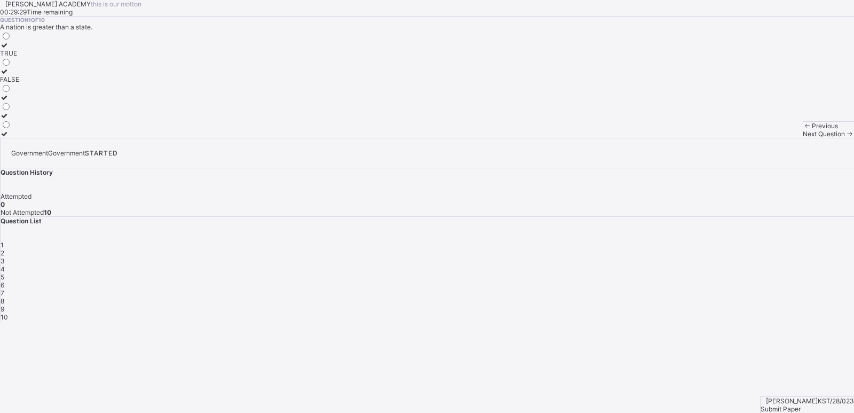
click at [19, 57] on div "TRUE" at bounding box center [9, 53] width 19 height 8
click at [801, 405] on span "Submit Paper" at bounding box center [781, 409] width 40 height 8
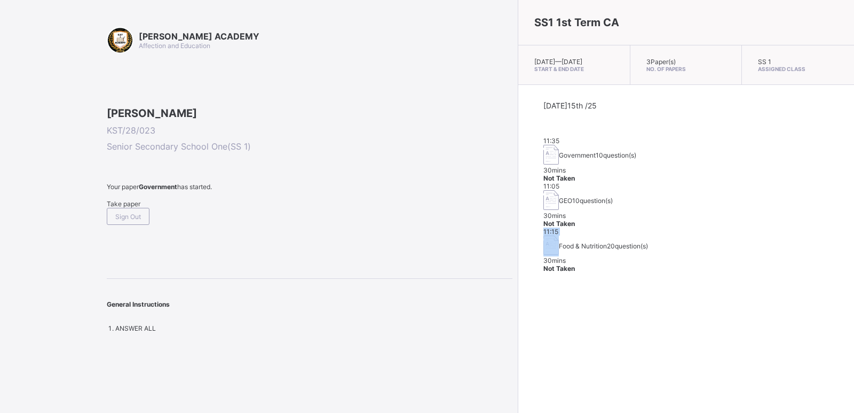
click at [518, 303] on div "SS1 1st Term CA [DATE] — [DATE] Start & End Date 3 Paper(s) No. of Papers SS 1 …" at bounding box center [686, 206] width 336 height 413
click at [131, 208] on span "Take paper" at bounding box center [124, 204] width 34 height 8
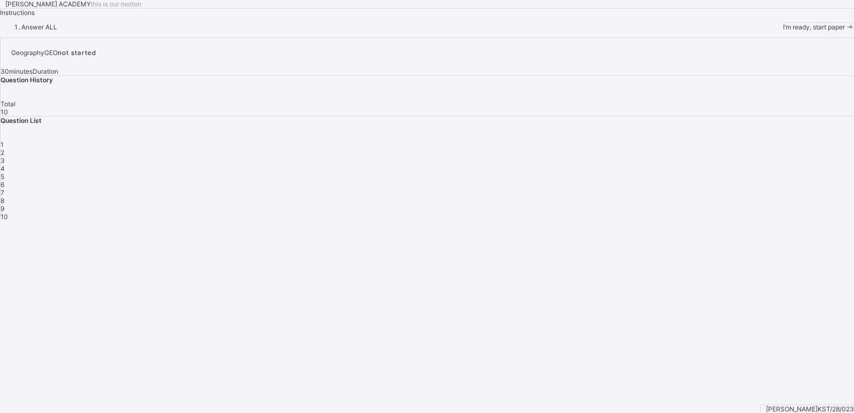
click at [783, 31] on span "I’m ready, start paper" at bounding box center [814, 27] width 62 height 8
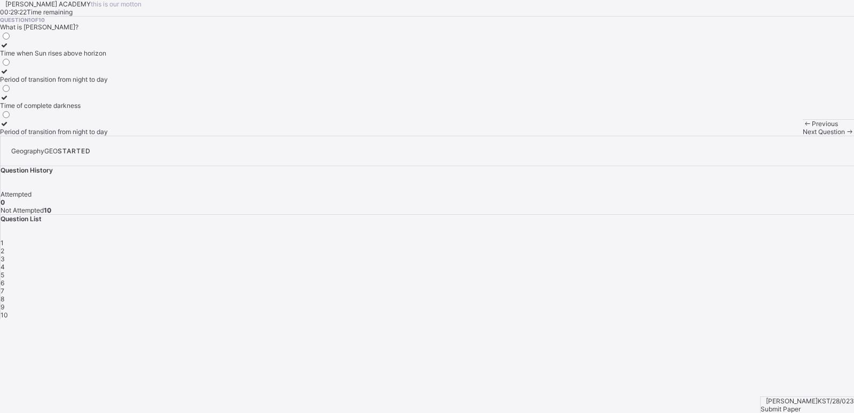
click at [108, 83] on div "Period of transition from night to day" at bounding box center [54, 79] width 108 height 8
click at [803, 136] on span "Next Question" at bounding box center [824, 132] width 42 height 8
click at [88, 83] on label "Earth blocks sunlight to Moon" at bounding box center [44, 75] width 88 height 16
click at [803, 136] on span "Next Question" at bounding box center [824, 132] width 42 height 8
click at [96, 109] on div "Earth blocks Moon's light" at bounding box center [48, 105] width 96 height 8
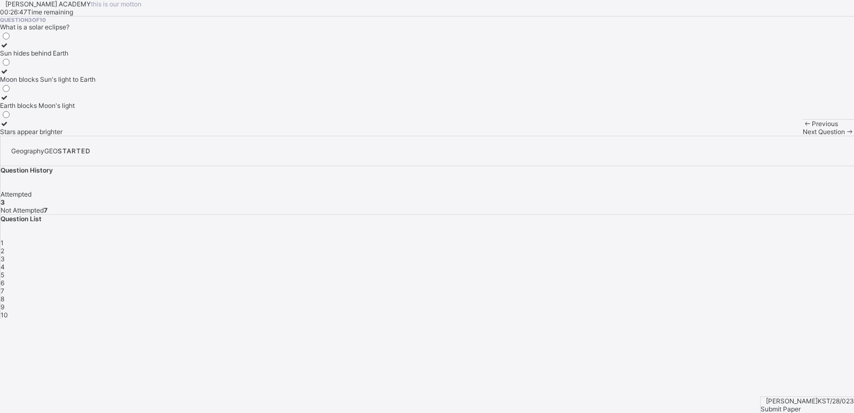
click at [803, 136] on div "Next Question" at bounding box center [828, 132] width 51 height 8
click at [9, 101] on icon at bounding box center [4, 97] width 9 height 8
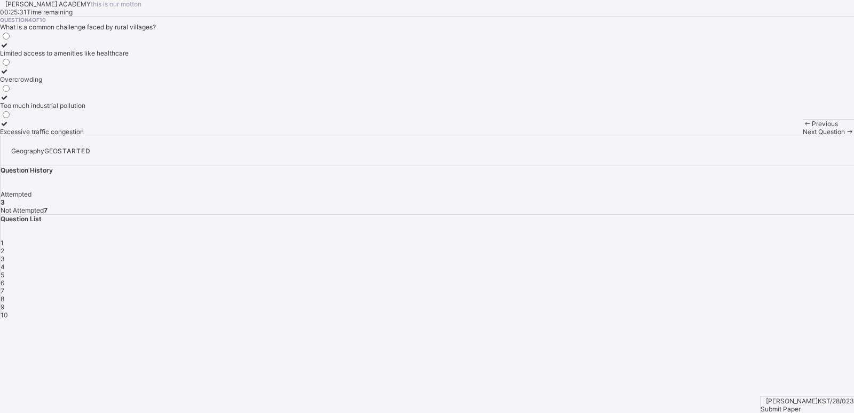
click at [803, 136] on div "Previous Next Question" at bounding box center [828, 127] width 51 height 17
click at [803, 136] on div "Next Question" at bounding box center [828, 132] width 51 height 8
click at [132, 57] on label "A Nigerian village like [GEOGRAPHIC_DATA]" at bounding box center [66, 49] width 132 height 16
click at [803, 136] on span "Next Question" at bounding box center [824, 132] width 42 height 8
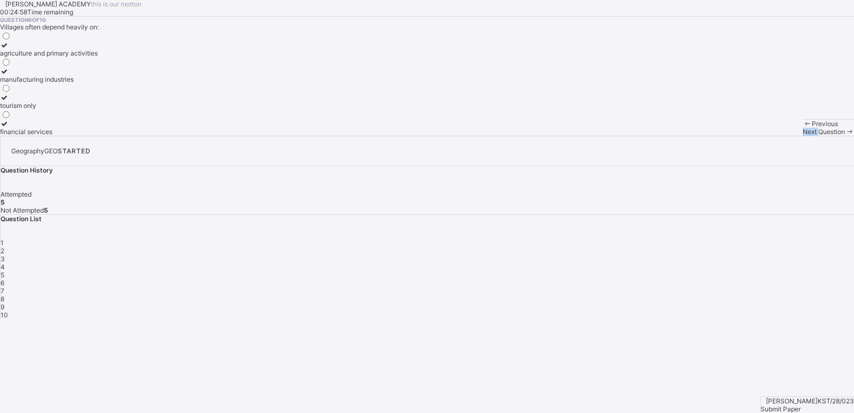
click at [803, 136] on span "Next Question" at bounding box center [824, 132] width 42 height 8
click at [4, 279] on span "6" at bounding box center [3, 283] width 4 height 8
click at [98, 57] on div "agriculture and primary activities" at bounding box center [49, 53] width 98 height 8
click at [803, 136] on div "Next Question" at bounding box center [828, 132] width 51 height 8
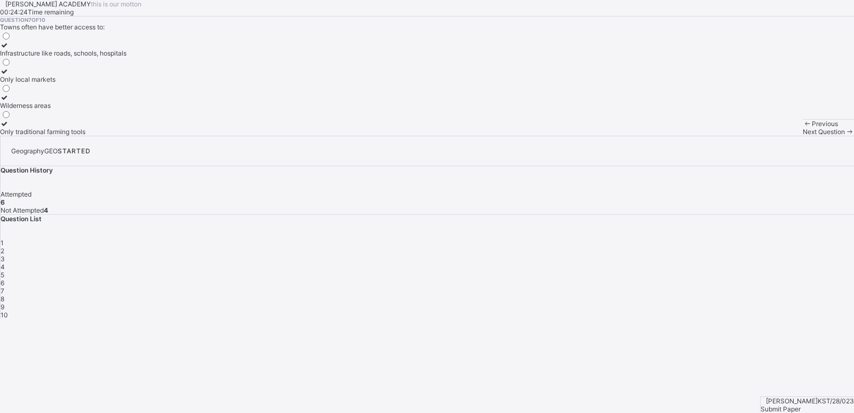
click at [127, 57] on div "Infrastructure like roads, schools, hospitals" at bounding box center [63, 53] width 127 height 8
click at [803, 136] on div "Next Question" at bounding box center [828, 132] width 51 height 8
click at [140, 83] on div "Towns typically have higher population density" at bounding box center [70, 79] width 140 height 8
click at [803, 136] on span "Next Question" at bounding box center [824, 132] width 42 height 8
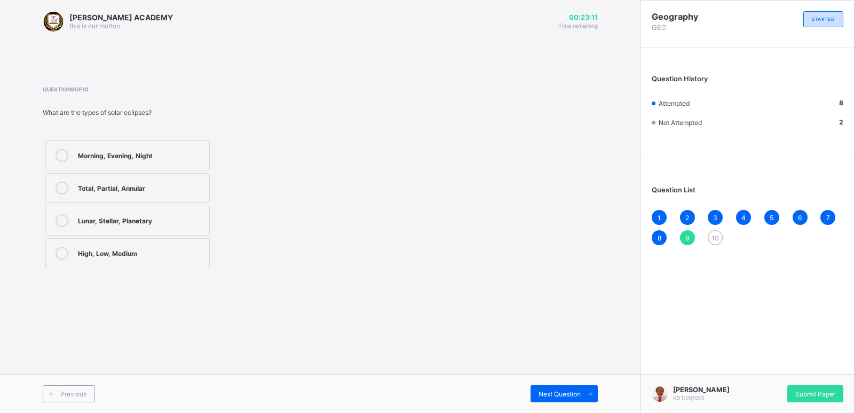
click at [73, 155] on label "Morning, Evening, Night" at bounding box center [127, 155] width 164 height 30
click at [562, 390] on span "Next Question" at bounding box center [560, 394] width 42 height 8
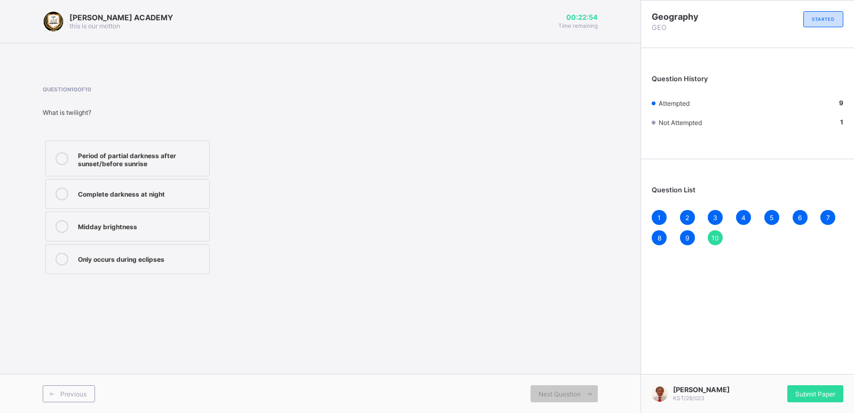
click at [157, 161] on div "Period of partial darkness after sunset/before sunrise" at bounding box center [141, 158] width 126 height 19
click at [661, 217] on div "1" at bounding box center [659, 217] width 15 height 15
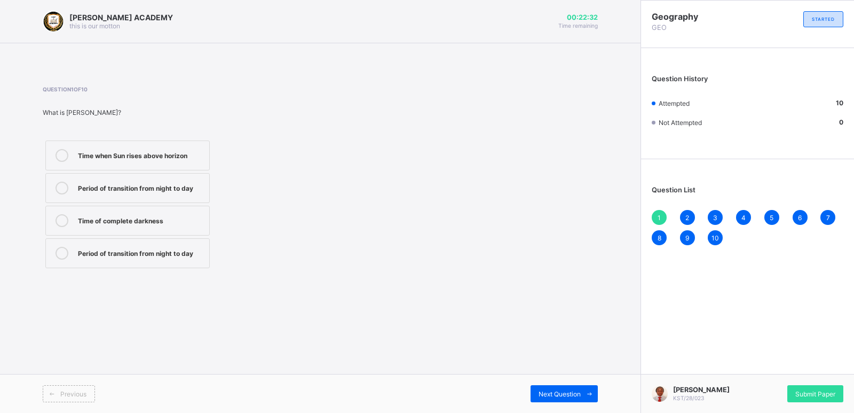
click at [684, 215] on div "2" at bounding box center [687, 217] width 15 height 15
click at [819, 389] on div "Submit Paper" at bounding box center [816, 393] width 56 height 17
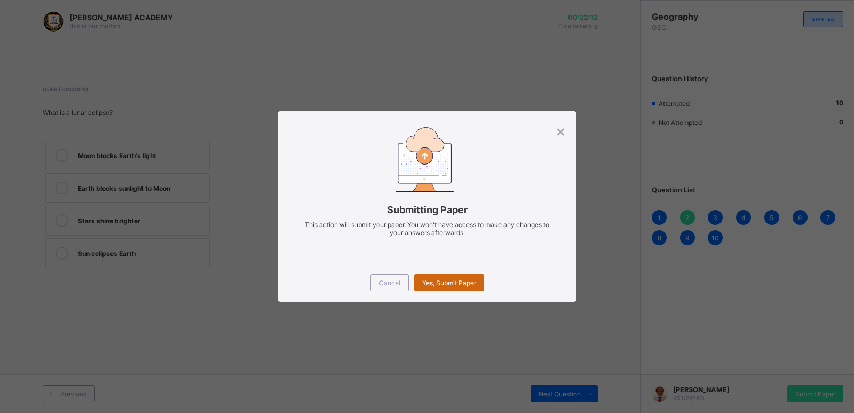
click at [461, 274] on div "Yes, Submit Paper" at bounding box center [449, 282] width 70 height 17
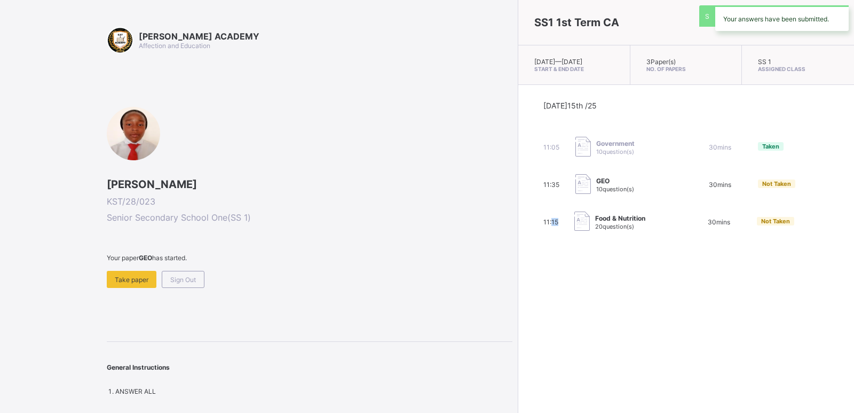
click at [518, 277] on div "SS1 1st Term CA Wed, Oct 15th 2025 — Thu, Oct 16th 2025 Start & End Date 3 Pape…" at bounding box center [686, 206] width 336 height 413
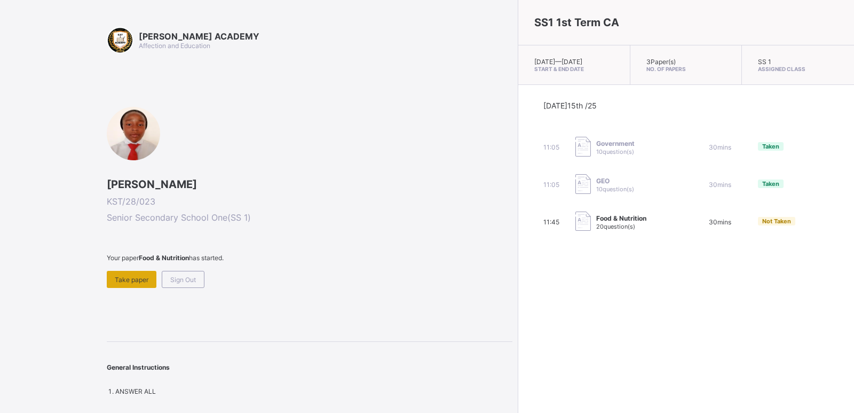
click at [131, 280] on span "Take paper" at bounding box center [132, 280] width 34 height 8
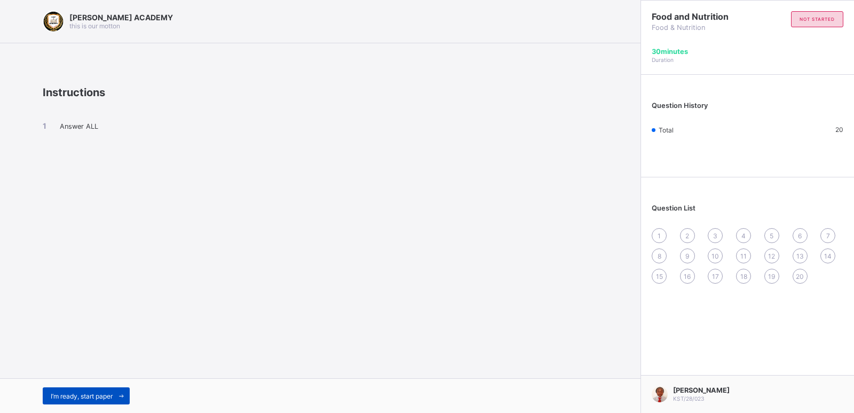
click at [90, 392] on span "I’m ready, start paper" at bounding box center [82, 396] width 62 height 8
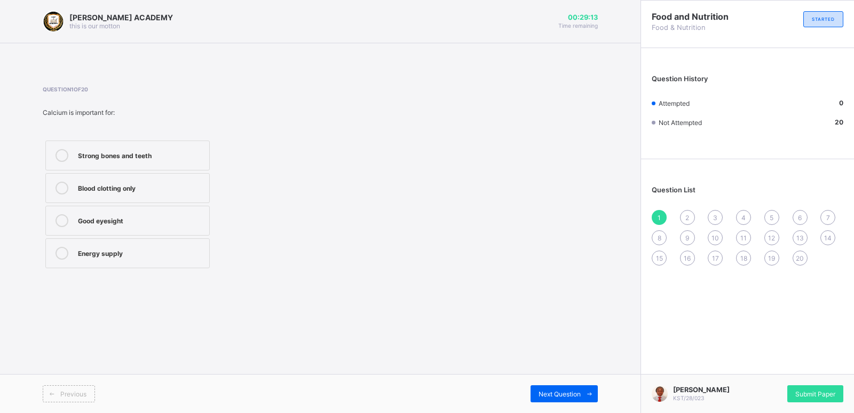
click at [133, 247] on div "Energy supply" at bounding box center [141, 252] width 126 height 11
click at [550, 391] on span "Next Question" at bounding box center [560, 394] width 42 height 8
click at [188, 185] on div "Growth, strong bones, and proper body function" at bounding box center [141, 191] width 126 height 19
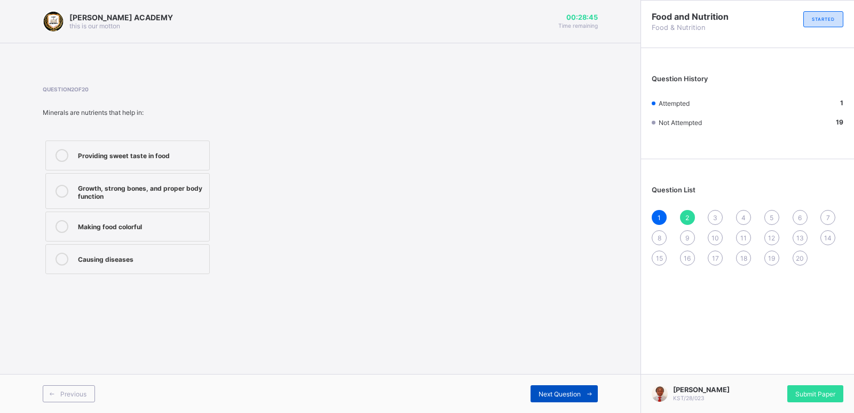
click at [570, 392] on span "Next Question" at bounding box center [560, 394] width 42 height 8
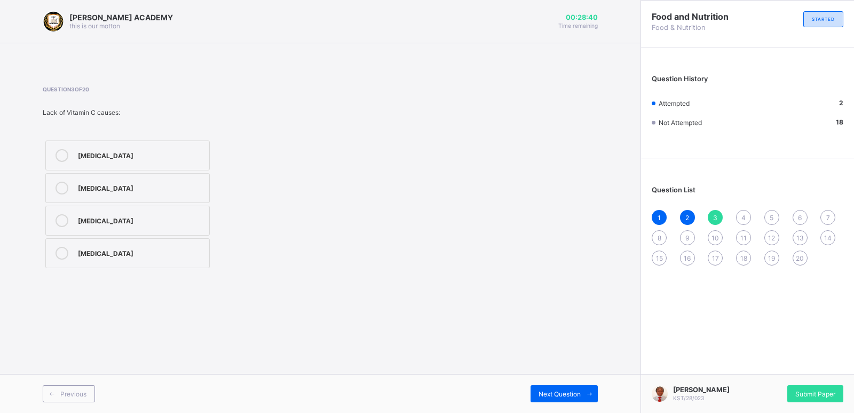
click at [333, 271] on div "Question 3 of 20 Lack of Vitamin C causes: Scurvy Rickets Goitre Night blindness" at bounding box center [320, 178] width 555 height 217
click at [195, 187] on div "Rickets" at bounding box center [141, 187] width 126 height 11
click at [579, 390] on span "Next Question" at bounding box center [560, 394] width 42 height 8
click at [181, 221] on div "Small amounts to regulate body processes" at bounding box center [141, 223] width 126 height 19
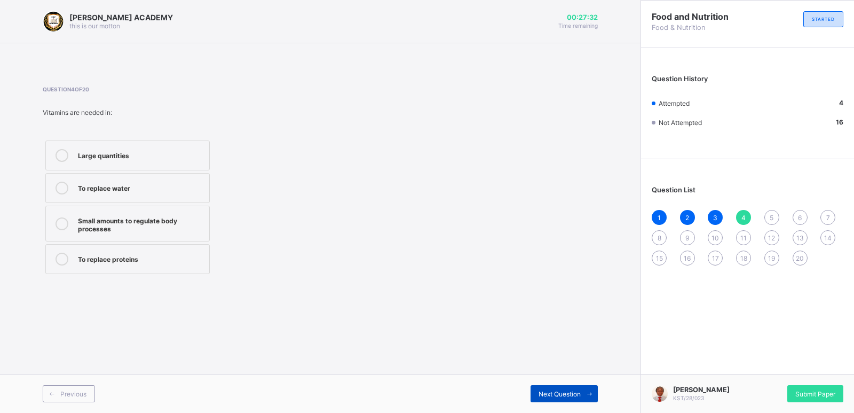
click at [577, 395] on span "Next Question" at bounding box center [560, 394] width 42 height 8
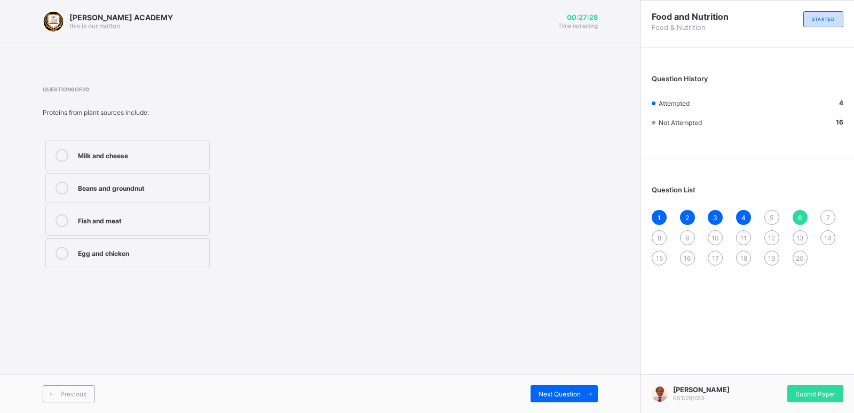
click at [772, 215] on span "5" at bounding box center [772, 218] width 4 height 8
click at [150, 189] on div "Yam, rice, maize" at bounding box center [141, 187] width 126 height 11
click at [572, 388] on div "Next Question" at bounding box center [564, 393] width 67 height 17
click at [193, 177] on label "Beans and groundnut" at bounding box center [127, 188] width 164 height 30
click at [570, 388] on div "Next Question" at bounding box center [564, 393] width 67 height 17
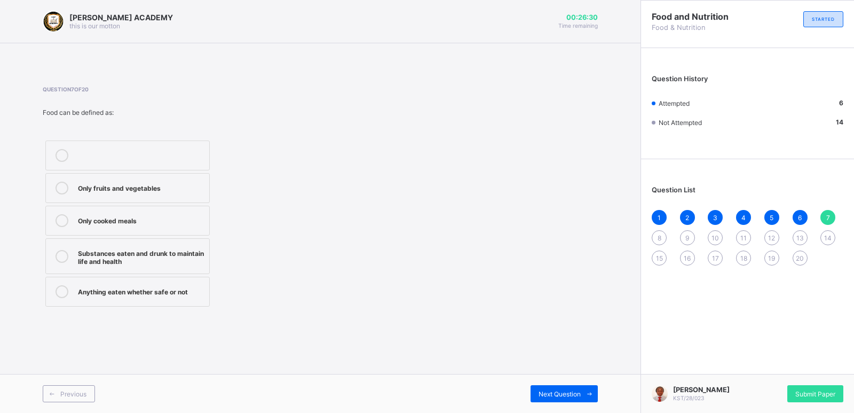
click at [177, 253] on div "Substances eaten and drunk to maintain life and health" at bounding box center [141, 256] width 126 height 19
click at [557, 385] on div "Next Question" at bounding box center [564, 393] width 67 height 17
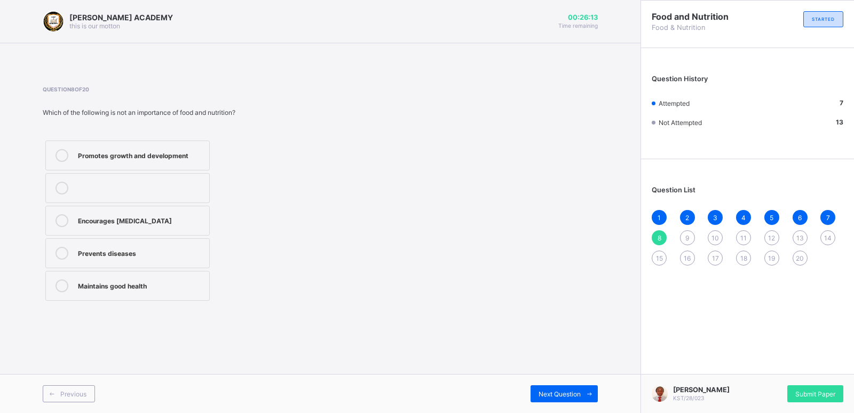
click at [186, 216] on div "Encourages malnutrition" at bounding box center [141, 219] width 126 height 11
click at [564, 394] on span "Next Question" at bounding box center [560, 394] width 42 height 8
drag, startPoint x: 298, startPoint y: 230, endPoint x: 265, endPoint y: 270, distance: 52.0
click at [265, 270] on div "Nurse Dietitian Chef Pharmacist" at bounding box center [184, 221] width 283 height 166
click at [346, 254] on div "Question 9 of 20 A person who studies and plans balanced diets for patients is …" at bounding box center [320, 194] width 555 height 217
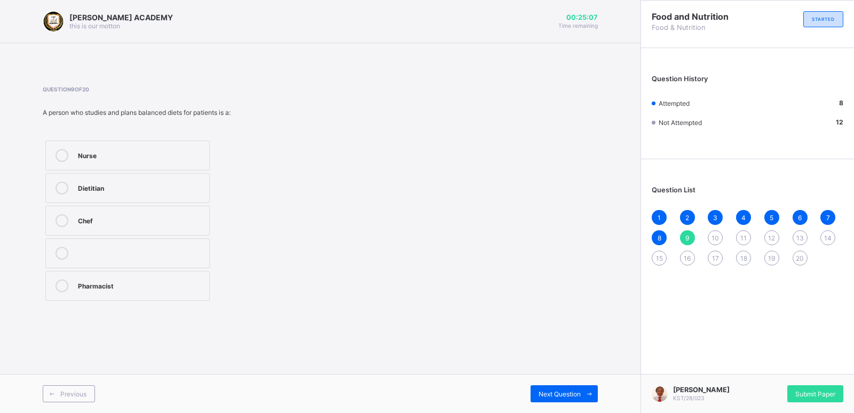
click at [181, 218] on div "Chef" at bounding box center [141, 219] width 126 height 11
click at [161, 259] on div at bounding box center [141, 253] width 126 height 13
click at [181, 181] on label "Dietitian" at bounding box center [127, 188] width 164 height 30
click at [170, 216] on div "Chef" at bounding box center [141, 219] width 126 height 11
click at [564, 391] on span "Next Question" at bounding box center [560, 394] width 42 height 8
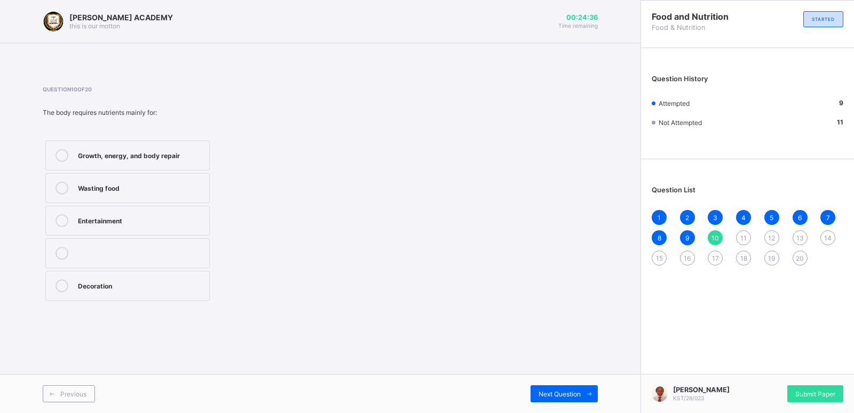
click at [197, 157] on div "Growth, energy, and body repair" at bounding box center [141, 154] width 126 height 11
click at [565, 390] on span "Next Question" at bounding box center [560, 394] width 42 height 8
click at [189, 147] on label "Water" at bounding box center [127, 155] width 164 height 30
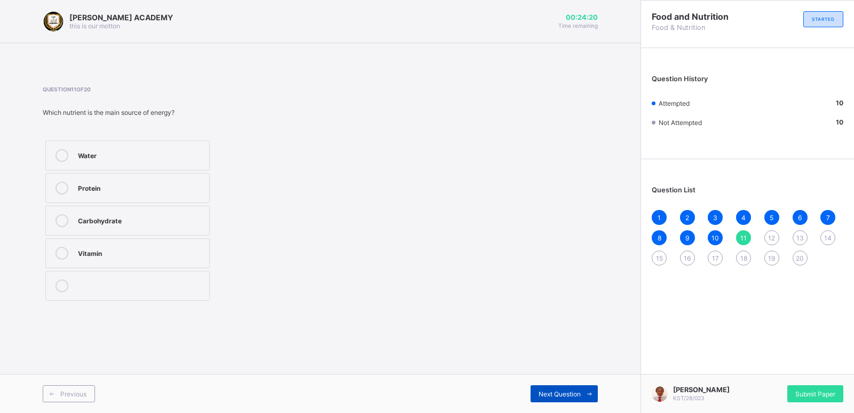
click at [555, 390] on span "Next Question" at bounding box center [560, 394] width 42 height 8
click at [192, 148] on label "Oil" at bounding box center [127, 155] width 164 height 30
click at [569, 392] on span "Next Question" at bounding box center [560, 394] width 42 height 8
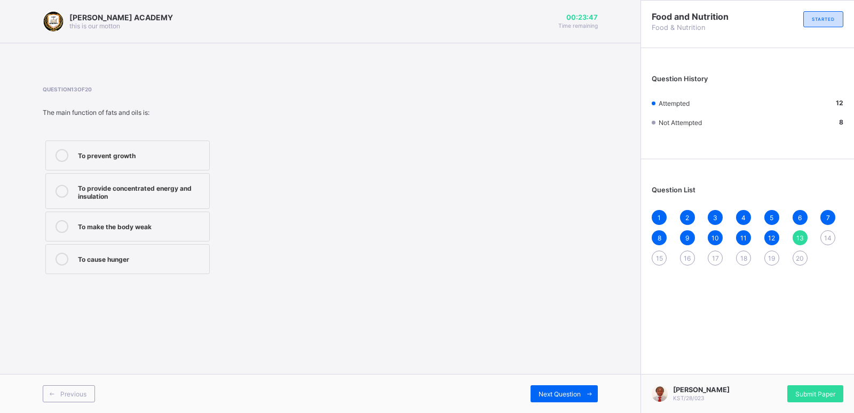
click at [172, 158] on div "To prevent growth" at bounding box center [141, 154] width 126 height 11
click at [580, 394] on span "Next Question" at bounding box center [560, 394] width 42 height 8
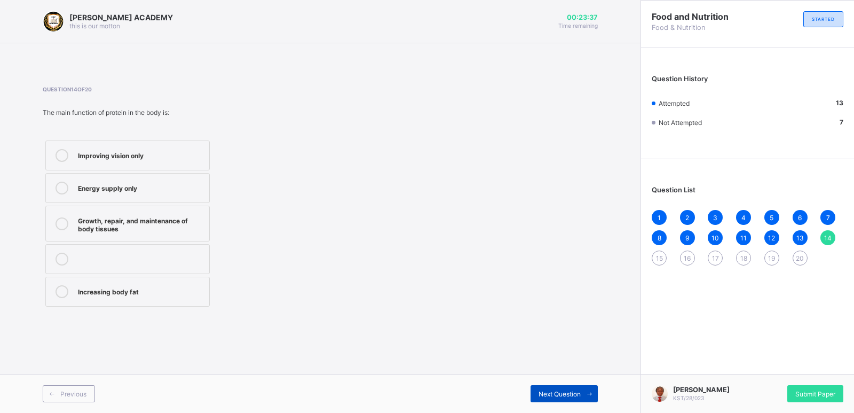
click at [580, 394] on span "Next Question" at bounding box center [560, 394] width 42 height 8
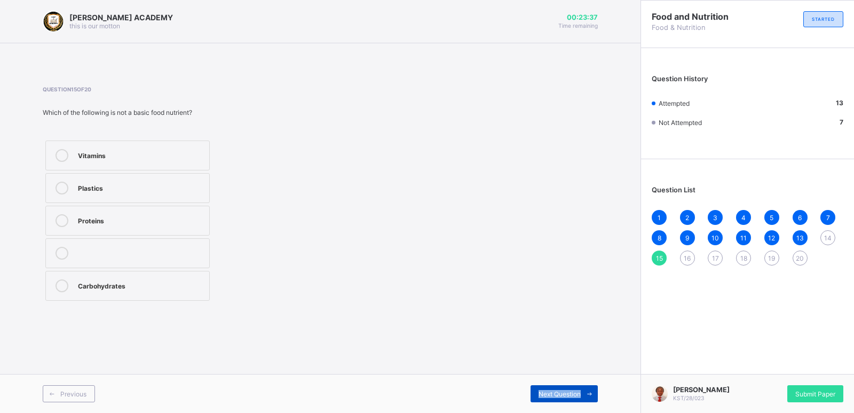
click at [580, 394] on span "Next Question" at bounding box center [560, 394] width 42 height 8
click at [824, 234] on span "14" at bounding box center [827, 238] width 7 height 8
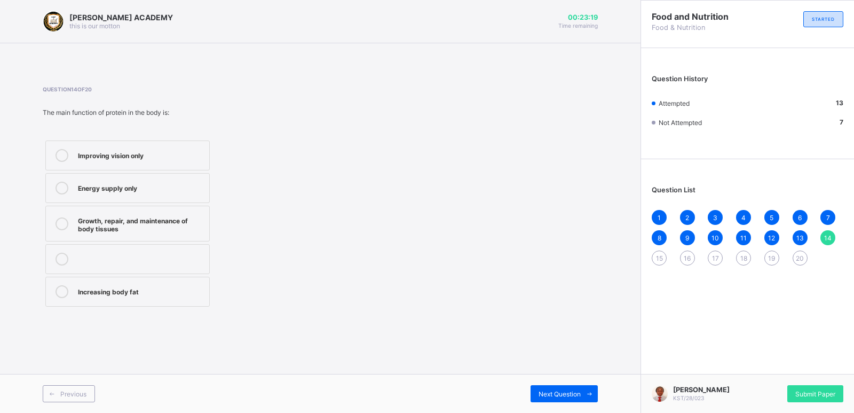
click at [195, 227] on div "Growth, repair, and maintenance of body tissues" at bounding box center [141, 223] width 126 height 19
click at [580, 393] on span "Next Question" at bounding box center [560, 394] width 42 height 8
click at [192, 191] on div "Plastics" at bounding box center [141, 187] width 126 height 11
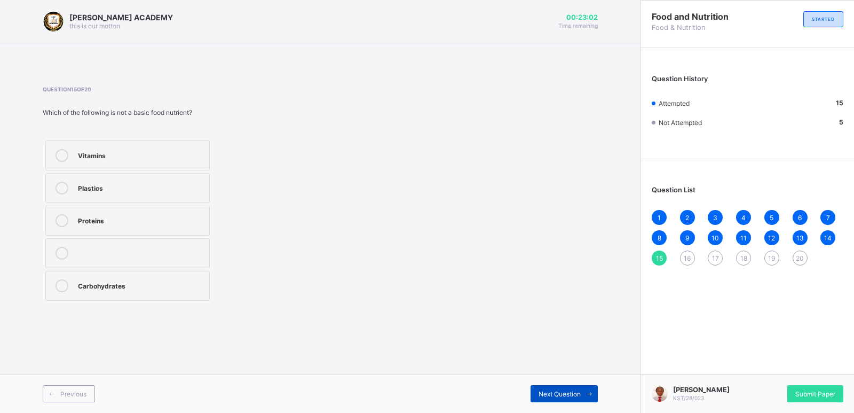
click at [591, 392] on icon at bounding box center [590, 393] width 8 height 7
click at [196, 147] on label "Catering" at bounding box center [127, 155] width 164 height 30
click at [568, 388] on div "Next Question" at bounding box center [564, 393] width 67 height 17
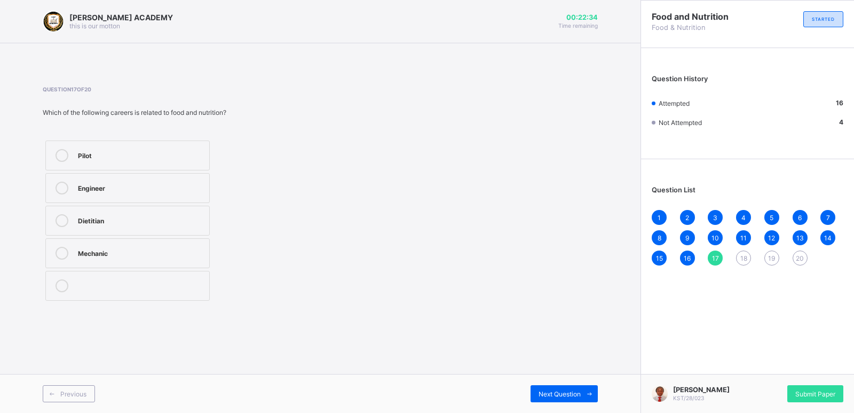
click at [692, 255] on div "16" at bounding box center [687, 257] width 15 height 15
click at [575, 390] on span "Next Question" at bounding box center [560, 394] width 42 height 8
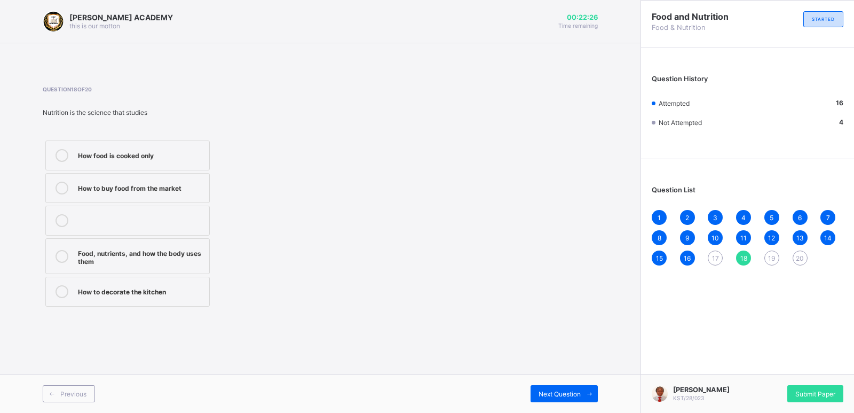
click at [711, 262] on div "17" at bounding box center [715, 257] width 15 height 15
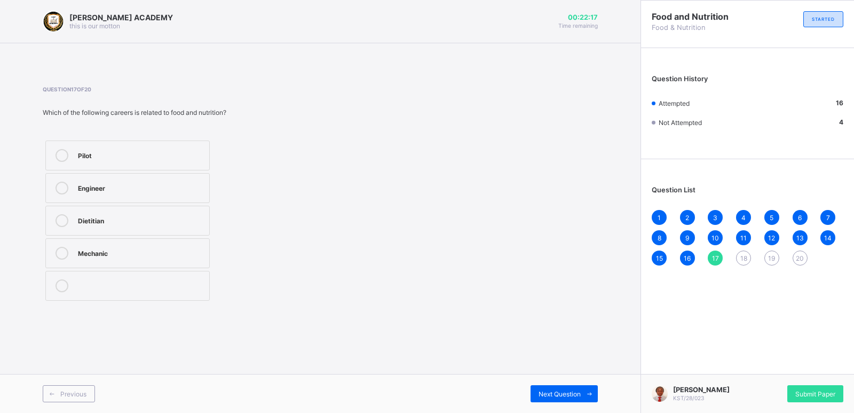
click at [193, 223] on div "Dietitian" at bounding box center [141, 219] width 126 height 11
click at [579, 390] on span "Next Question" at bounding box center [560, 394] width 42 height 8
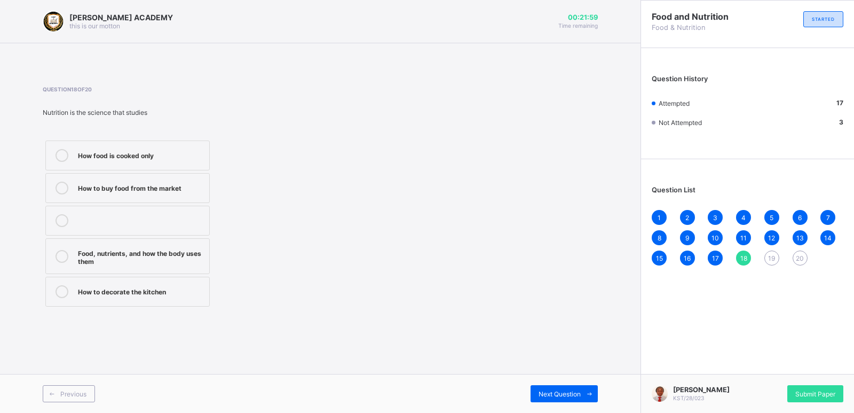
click at [203, 253] on div "Food, nutrients, and how the body uses them" at bounding box center [141, 256] width 126 height 19
click at [562, 387] on div "Next Question" at bounding box center [564, 393] width 67 height 17
click at [191, 222] on div "Blood clotting" at bounding box center [141, 219] width 126 height 11
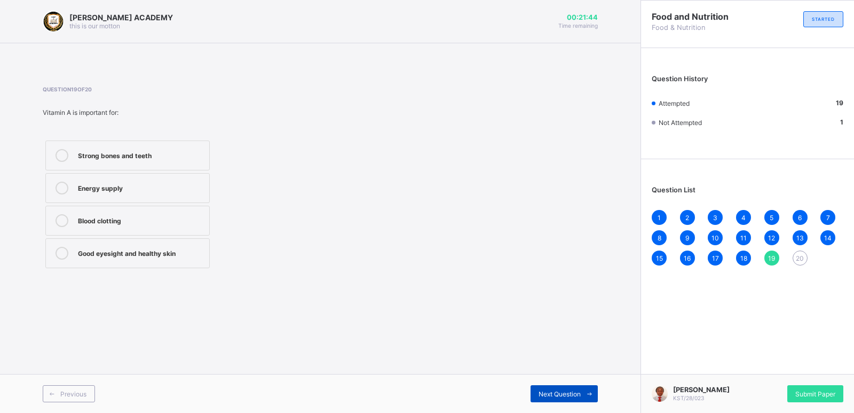
click at [555, 394] on span "Next Question" at bounding box center [560, 394] width 42 height 8
click at [192, 178] on label "Obesity and heart diseases" at bounding box center [127, 188] width 164 height 30
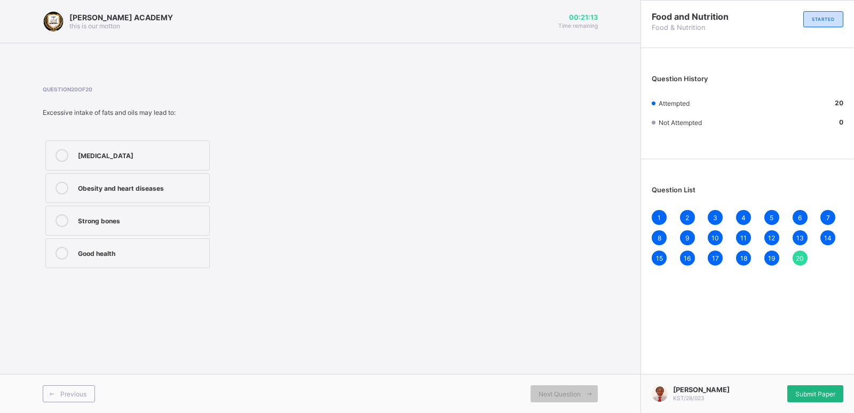
click at [833, 391] on span "Submit Paper" at bounding box center [816, 394] width 40 height 8
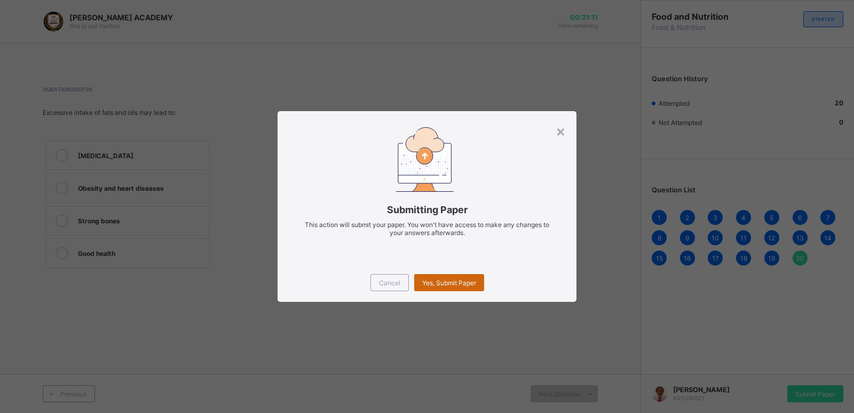
click at [442, 281] on span "Yes, Submit Paper" at bounding box center [449, 283] width 54 height 8
click at [442, 281] on div "Yes, Submit Paper" at bounding box center [449, 282] width 70 height 17
click at [449, 274] on div "Yes, Submit Paper" at bounding box center [449, 282] width 70 height 17
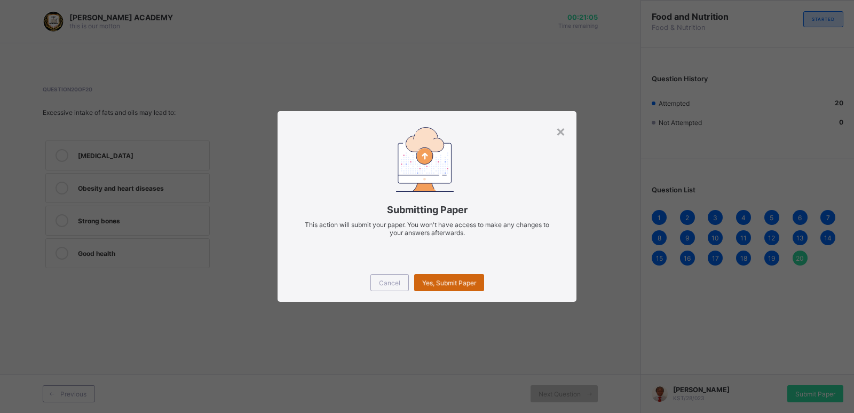
click at [449, 278] on div "Yes, Submit Paper" at bounding box center [449, 282] width 70 height 17
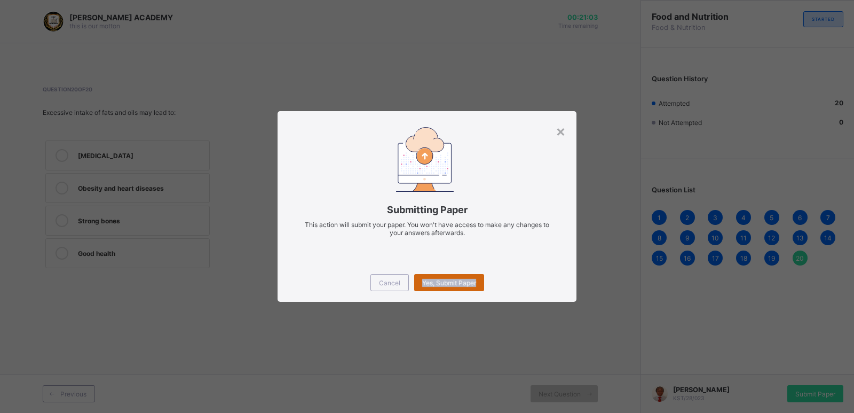
click at [449, 278] on div "Yes, Submit Paper" at bounding box center [449, 282] width 70 height 17
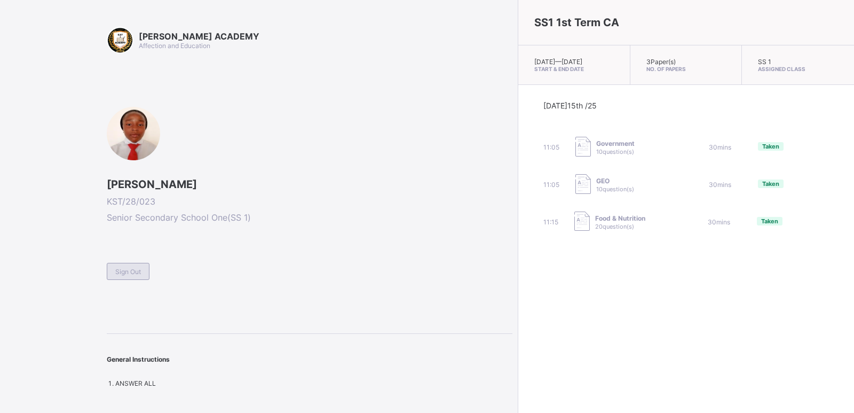
click at [127, 270] on span "Sign Out" at bounding box center [128, 271] width 26 height 8
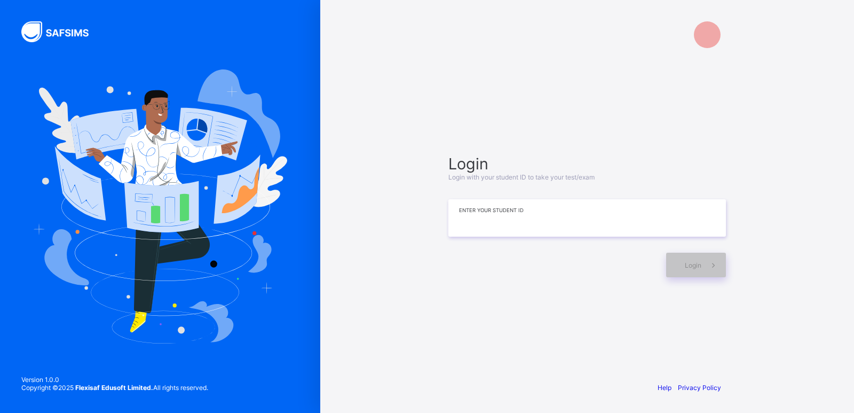
click at [463, 229] on input at bounding box center [587, 217] width 278 height 37
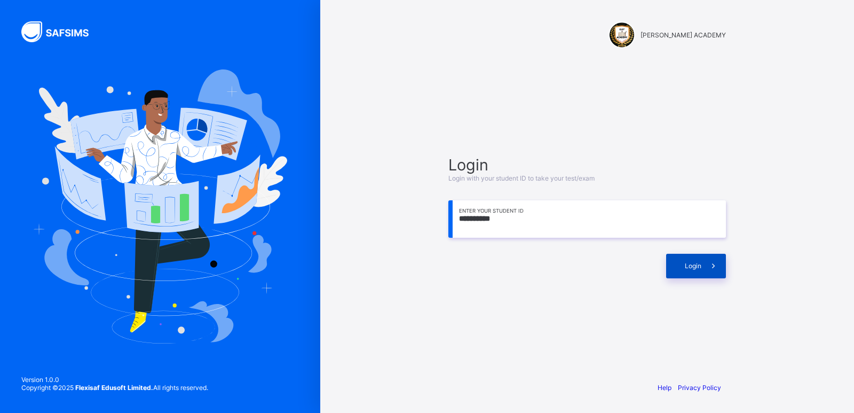
type input "**********"
click at [696, 254] on div "Login" at bounding box center [696, 266] width 60 height 25
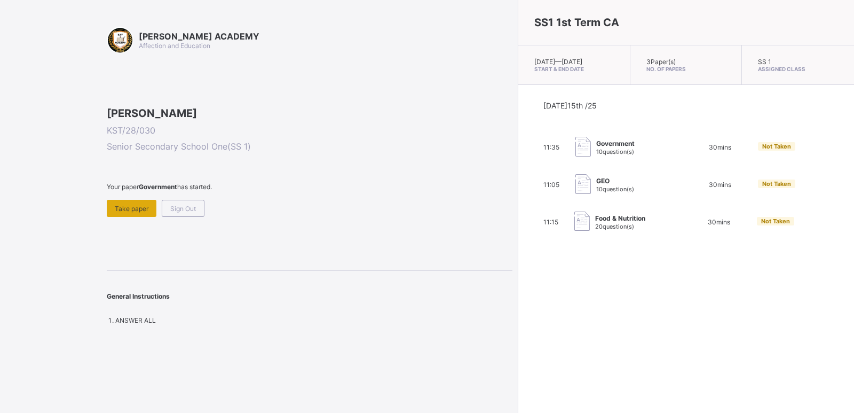
click at [150, 217] on div "Take paper" at bounding box center [132, 208] width 50 height 17
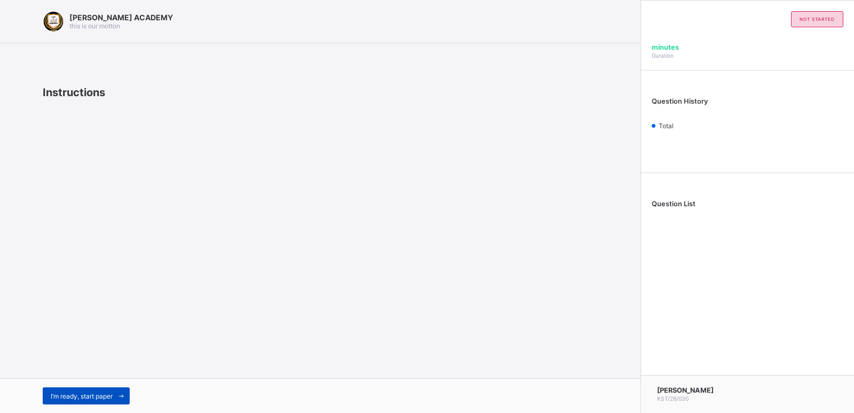
click at [80, 395] on span "I’m ready, start paper" at bounding box center [82, 396] width 62 height 8
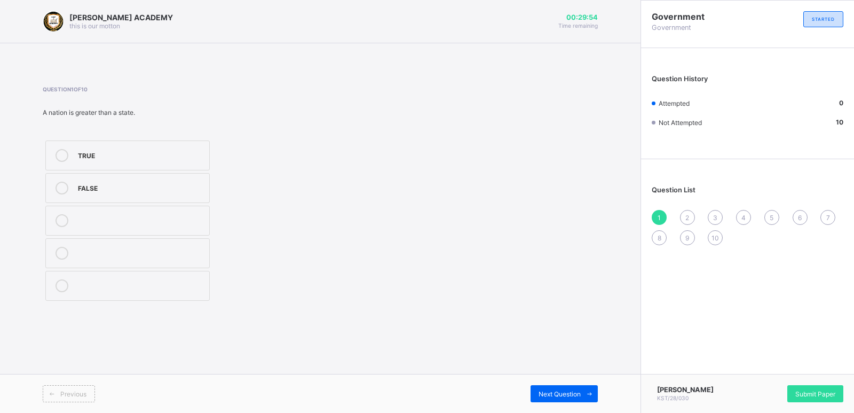
click at [149, 161] on div "TRUE" at bounding box center [141, 155] width 126 height 13
click at [567, 390] on span "Next Question" at bounding box center [560, 394] width 42 height 8
click at [145, 218] on div "revenue" at bounding box center [141, 219] width 126 height 11
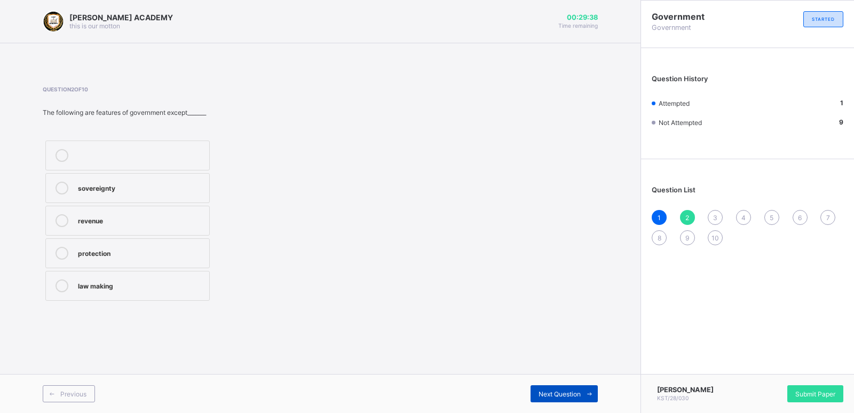
click at [562, 391] on span "Next Question" at bounding box center [560, 394] width 42 height 8
click at [120, 192] on div "sharing of cash" at bounding box center [141, 188] width 126 height 13
click at [553, 390] on span "Next Question" at bounding box center [560, 394] width 42 height 8
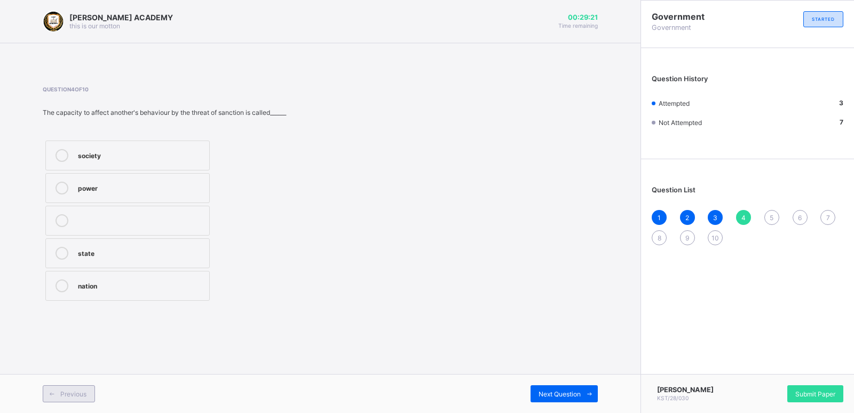
click at [85, 390] on span "Previous" at bounding box center [73, 394] width 26 height 8
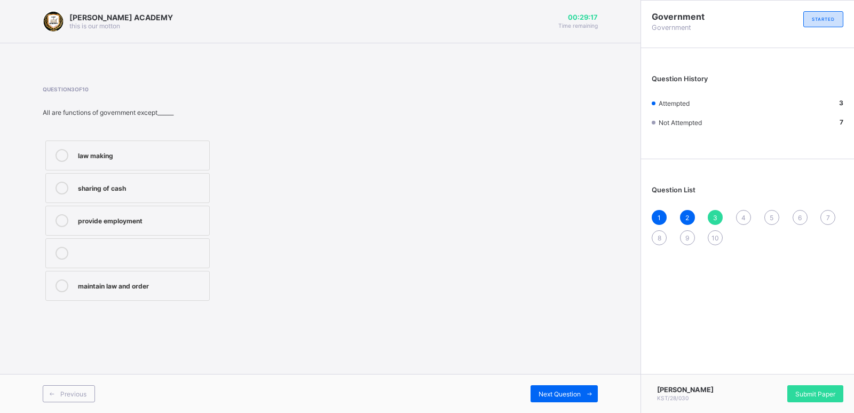
click at [111, 179] on label "sharing of cash" at bounding box center [127, 188] width 164 height 30
click at [164, 185] on div "sharing of cash" at bounding box center [141, 187] width 126 height 11
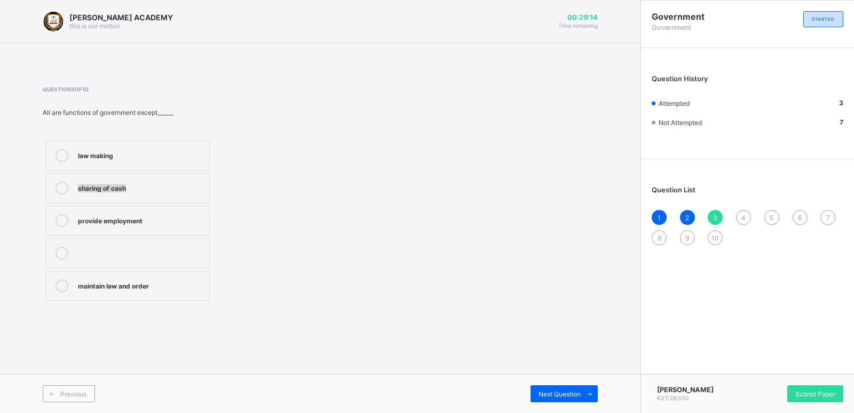
click at [164, 185] on div "sharing of cash" at bounding box center [141, 187] width 126 height 11
click at [570, 395] on span "Next Question" at bounding box center [560, 394] width 42 height 8
click at [177, 190] on div "power" at bounding box center [141, 187] width 126 height 11
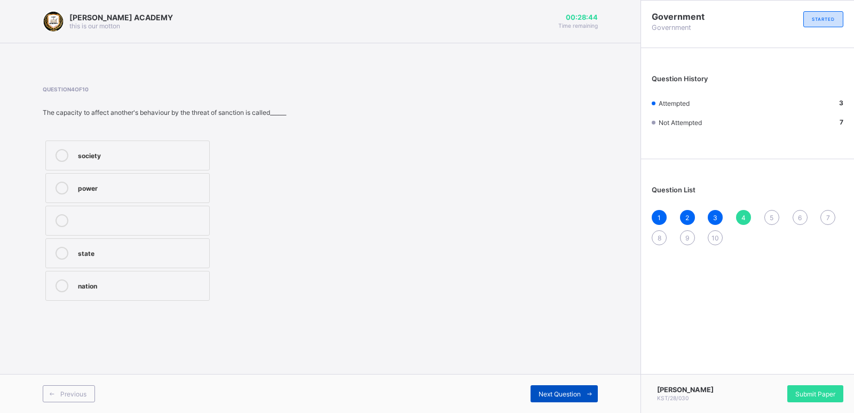
click at [551, 394] on span "Next Question" at bounding box center [560, 394] width 42 height 8
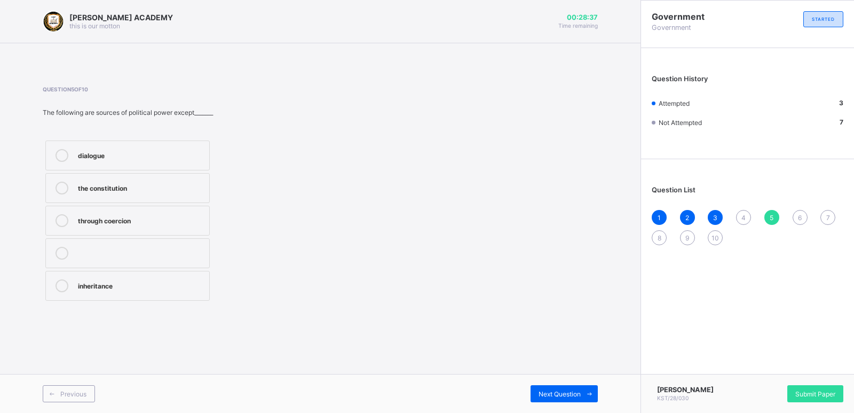
click at [144, 154] on div "dialogue" at bounding box center [141, 154] width 126 height 11
click at [76, 384] on div "Previous Next Question" at bounding box center [320, 393] width 641 height 39
click at [66, 390] on span "Previous" at bounding box center [73, 394] width 26 height 8
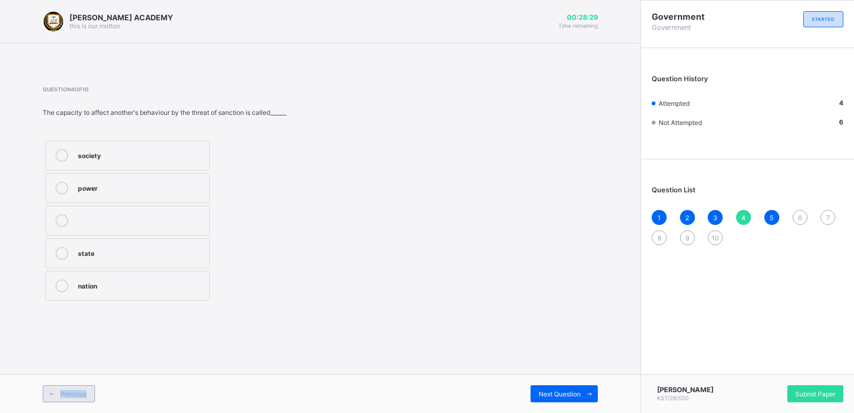
click at [66, 390] on span "Previous" at bounding box center [73, 394] width 26 height 8
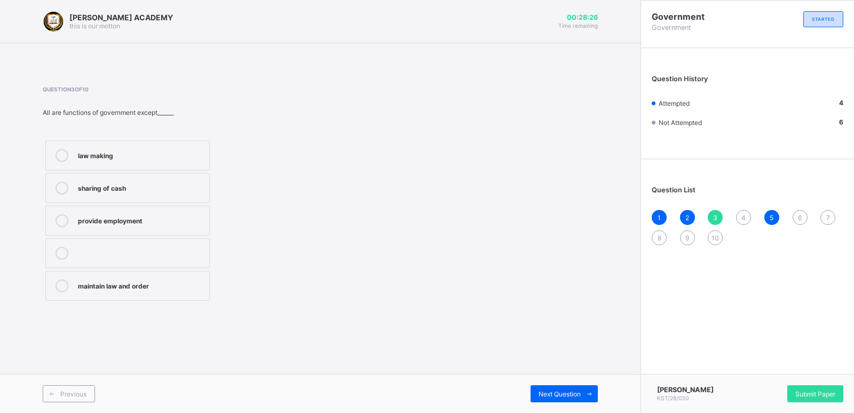
click at [153, 193] on div "sharing of cash" at bounding box center [141, 188] width 126 height 13
click at [562, 390] on span "Next Question" at bounding box center [560, 394] width 42 height 8
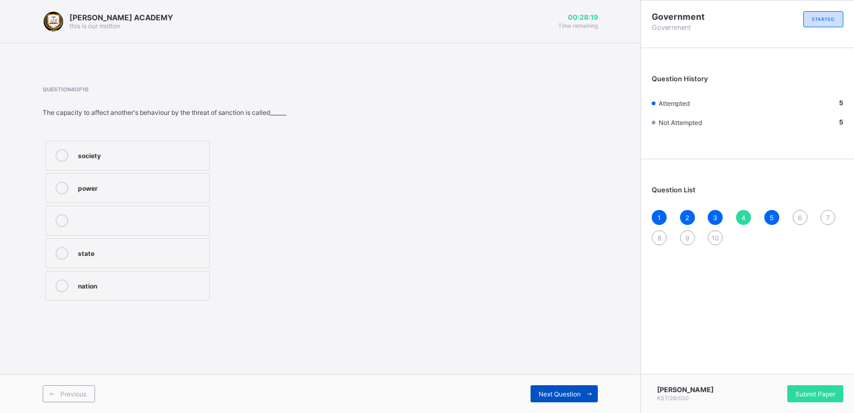
click at [562, 390] on span "Next Question" at bounding box center [560, 394] width 42 height 8
click at [99, 257] on div "population" at bounding box center [141, 253] width 126 height 13
click at [546, 388] on div "Next Question" at bounding box center [564, 393] width 67 height 17
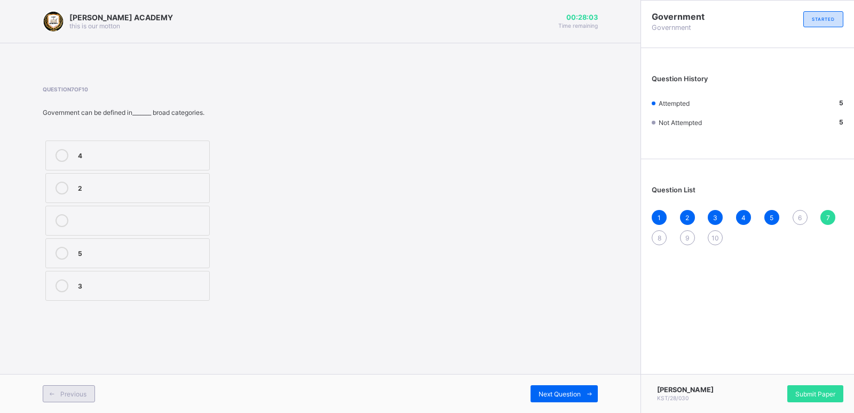
click at [70, 398] on div "Previous" at bounding box center [69, 393] width 52 height 17
click at [60, 258] on icon at bounding box center [62, 253] width 13 height 13
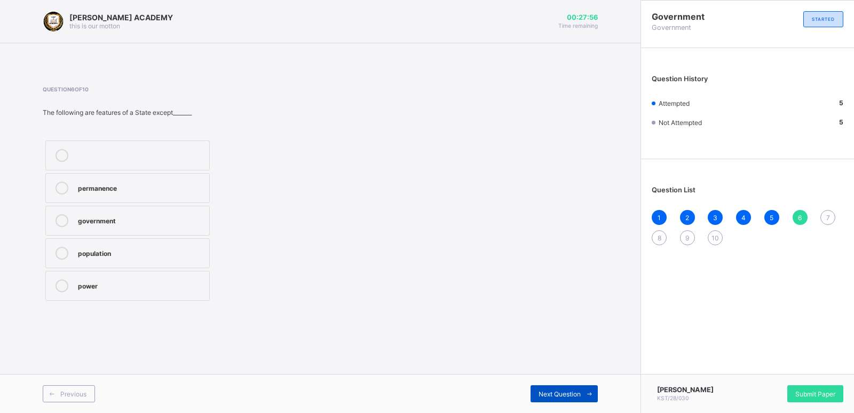
click at [547, 387] on div "Next Question" at bounding box center [564, 393] width 67 height 17
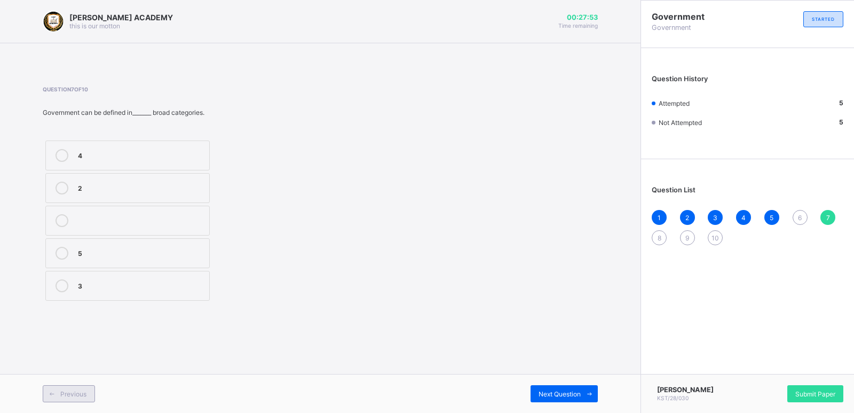
click at [60, 395] on span at bounding box center [51, 393] width 17 height 17
click at [133, 250] on div "population" at bounding box center [141, 252] width 126 height 11
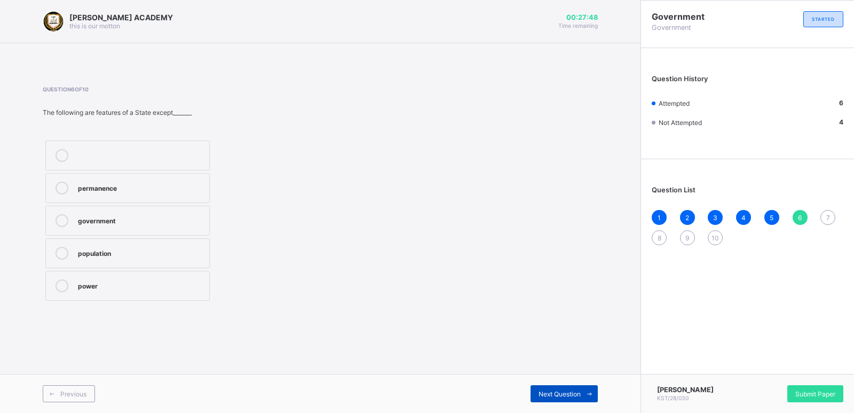
click at [544, 390] on span "Next Question" at bounding box center [560, 394] width 42 height 8
click at [168, 185] on div "2" at bounding box center [141, 187] width 126 height 11
click at [586, 392] on icon at bounding box center [590, 393] width 8 height 7
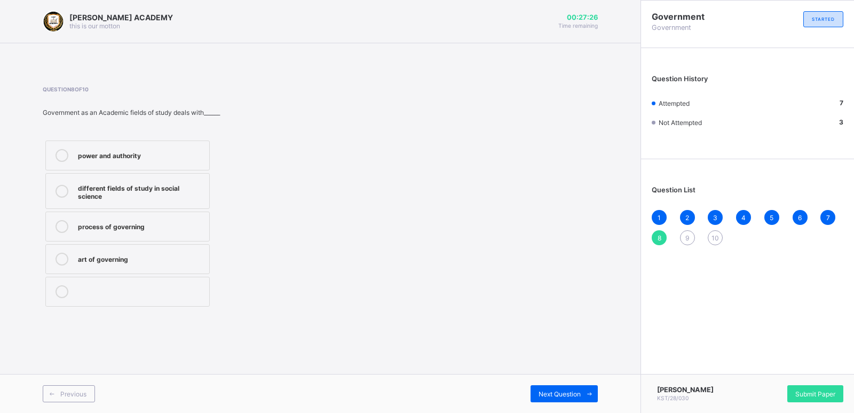
click at [113, 233] on label "process of governing" at bounding box center [127, 226] width 164 height 30
click at [585, 383] on div "Previous Next Question" at bounding box center [320, 393] width 641 height 39
click at [570, 390] on span "Next Question" at bounding box center [560, 394] width 42 height 8
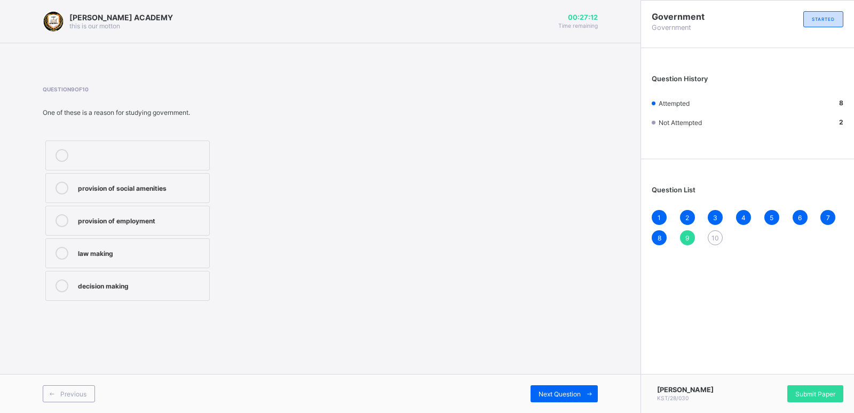
click at [113, 189] on div "provision of social amenities" at bounding box center [141, 187] width 126 height 11
click at [550, 387] on div "Next Question" at bounding box center [564, 393] width 67 height 17
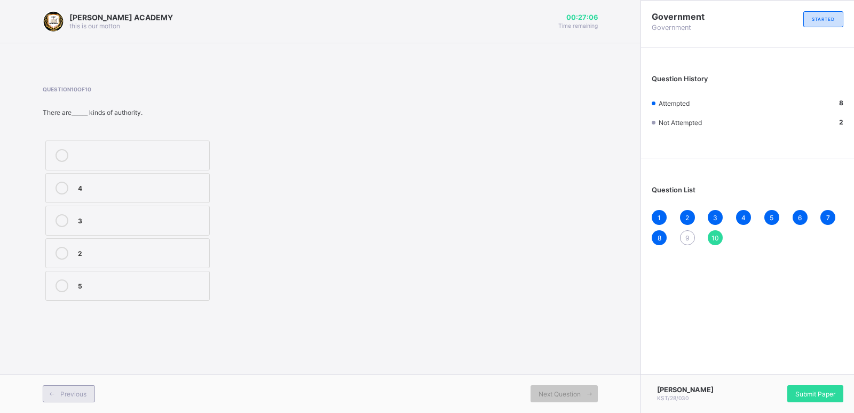
click at [64, 390] on span "Previous" at bounding box center [73, 394] width 26 height 8
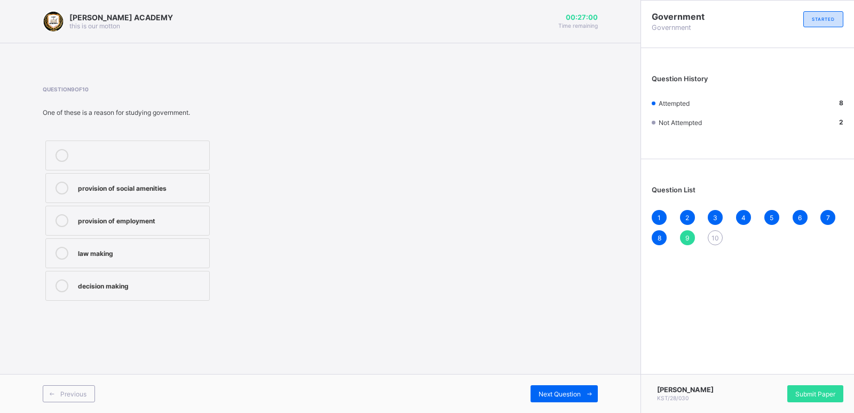
click at [58, 195] on label "provision of social amenities" at bounding box center [127, 188] width 164 height 30
click at [573, 387] on div "Next Question" at bounding box center [564, 393] width 67 height 17
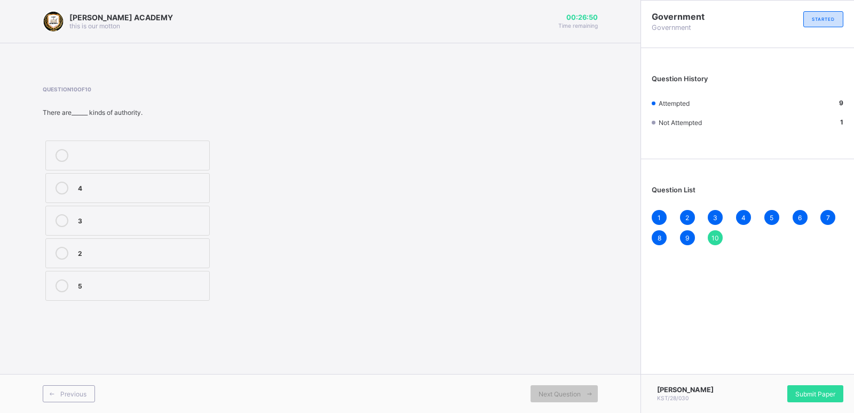
click at [173, 221] on div "3" at bounding box center [141, 219] width 126 height 11
click at [823, 393] on span "Submit Paper" at bounding box center [816, 394] width 40 height 8
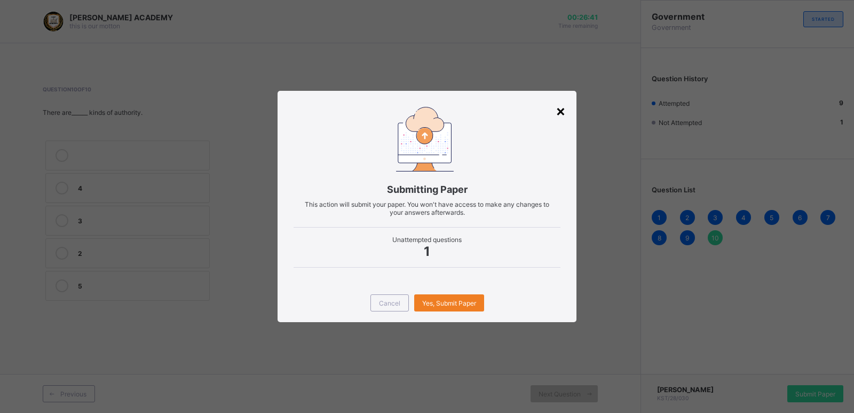
click at [561, 107] on div "×" at bounding box center [561, 110] width 10 height 18
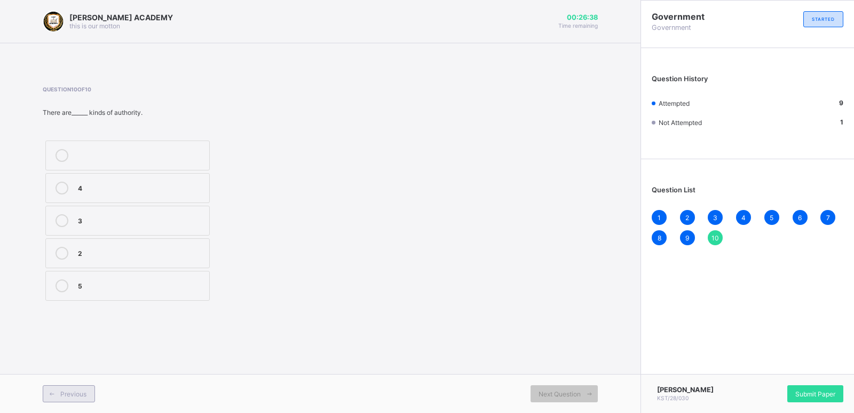
click at [73, 396] on span "Previous" at bounding box center [73, 394] width 26 height 8
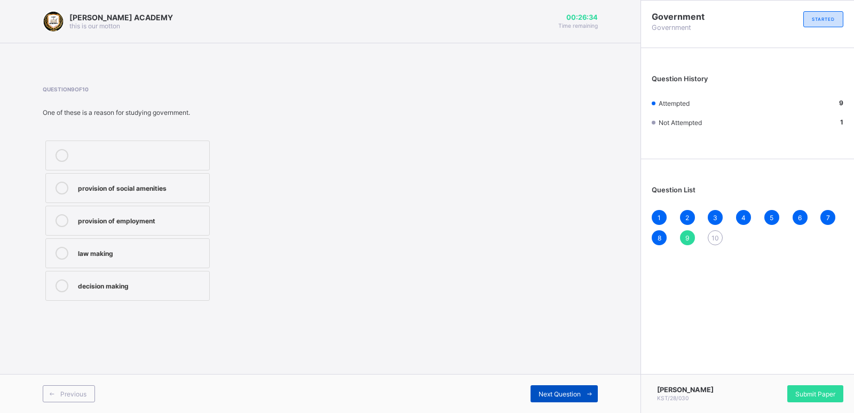
click at [552, 390] on span "Next Question" at bounding box center [560, 394] width 42 height 8
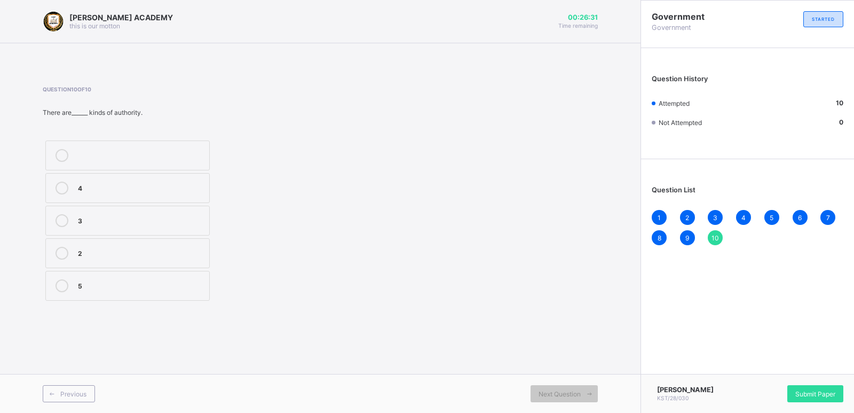
click at [116, 235] on label "3" at bounding box center [127, 221] width 164 height 30
click at [116, 227] on label "3" at bounding box center [127, 221] width 164 height 30
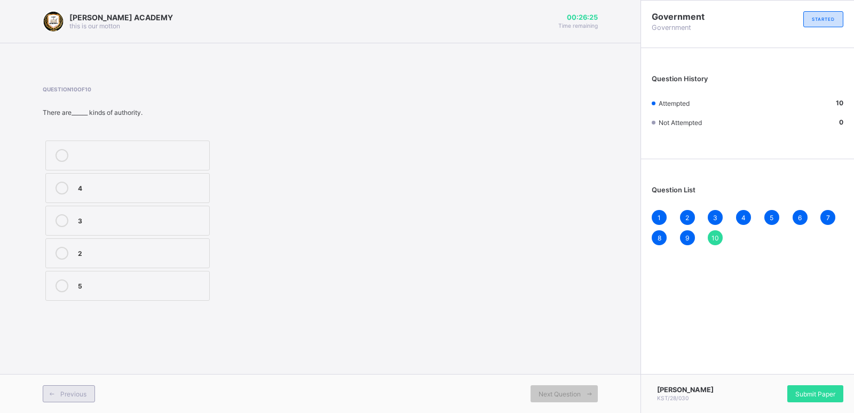
click at [65, 387] on div "Previous" at bounding box center [69, 393] width 52 height 17
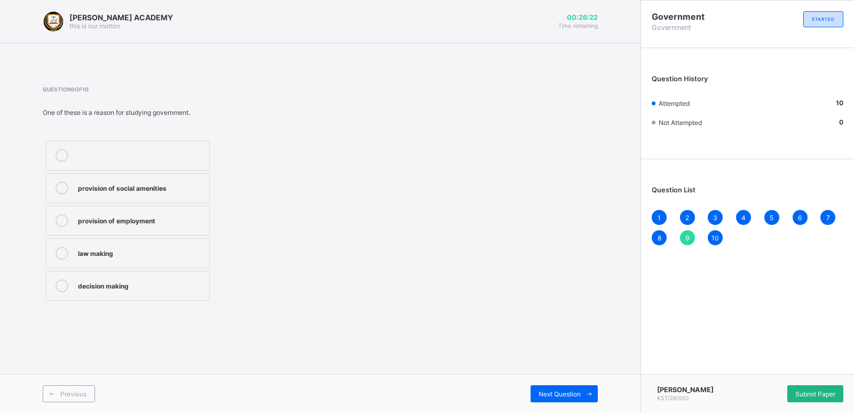
click at [813, 395] on span "Submit Paper" at bounding box center [816, 394] width 40 height 8
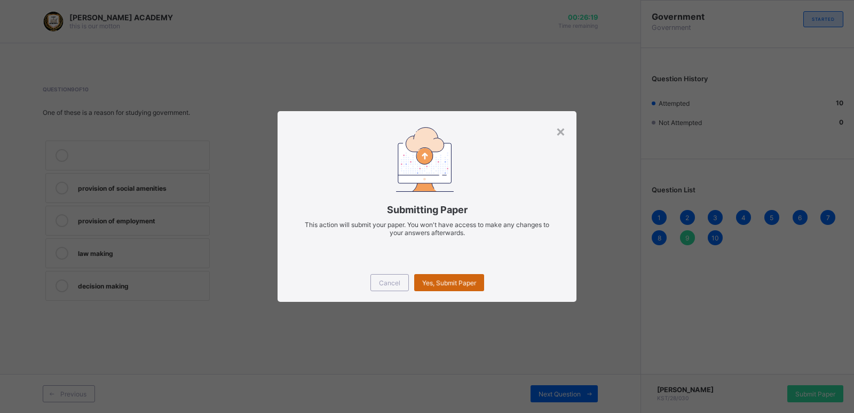
click at [454, 278] on div "Yes, Submit Paper" at bounding box center [449, 282] width 70 height 17
click at [557, 131] on div "×" at bounding box center [561, 131] width 10 height 18
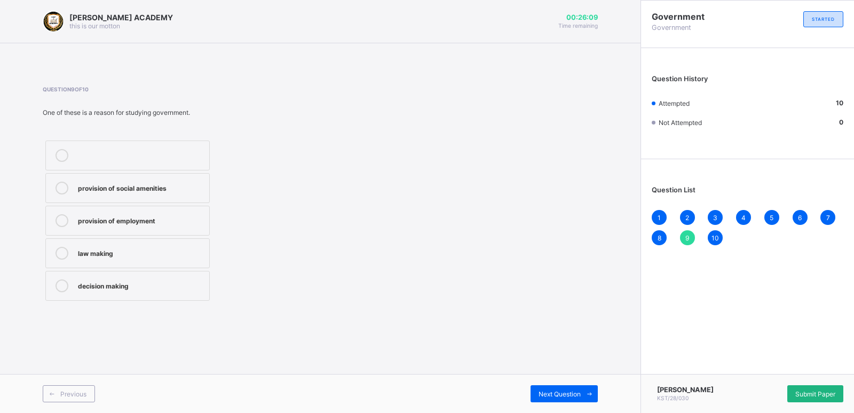
click at [816, 395] on span "Submit Paper" at bounding box center [816, 394] width 40 height 8
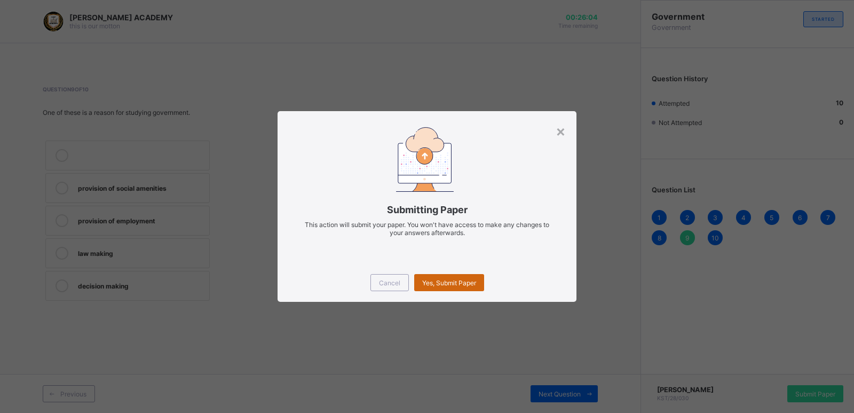
click at [446, 280] on span "Yes, Submit Paper" at bounding box center [449, 283] width 54 height 8
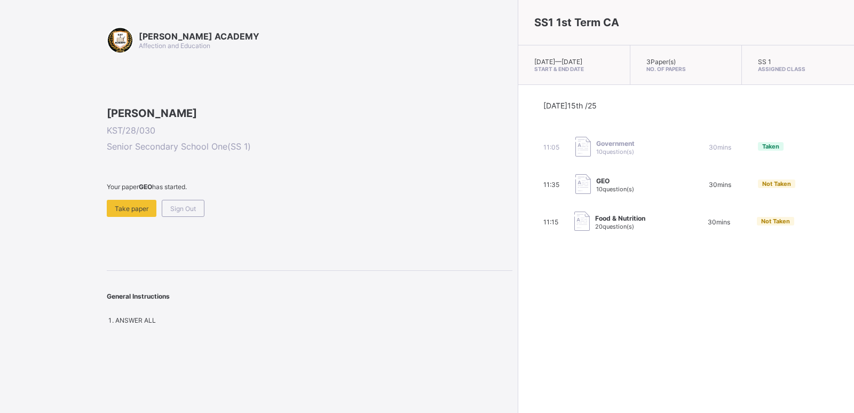
click at [579, 231] on div "Food & Nutrition 20 question(s)" at bounding box center [628, 221] width 107 height 21
click at [605, 230] on div "11:15 Food & Nutrition 20 question(s) 30 mins Not Taken" at bounding box center [687, 221] width 286 height 21
click at [595, 230] on span "20 question(s)" at bounding box center [614, 226] width 39 height 7
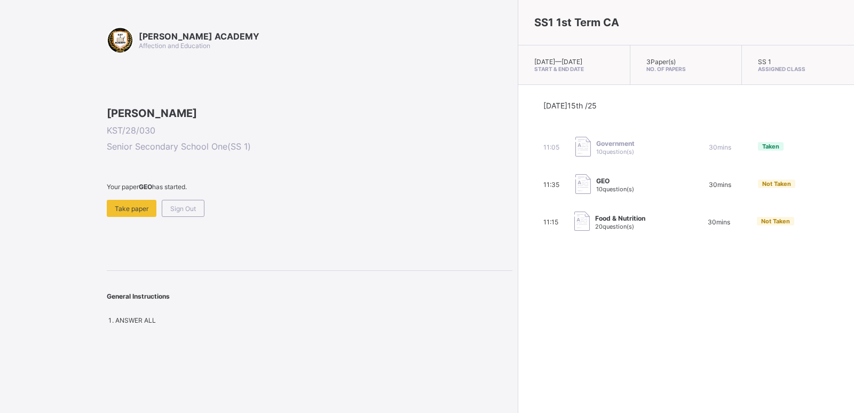
click at [595, 230] on span "20 question(s)" at bounding box center [614, 226] width 39 height 7
click at [544, 232] on div "11:15 Food & Nutrition 20 question(s) 30 mins Not Taken" at bounding box center [687, 221] width 286 height 21
drag, startPoint x: 480, startPoint y: 232, endPoint x: 656, endPoint y: 232, distance: 176.2
click at [656, 232] on div "11:15 Food & Nutrition 20 question(s) 30 mins Not Taken" at bounding box center [687, 221] width 286 height 21
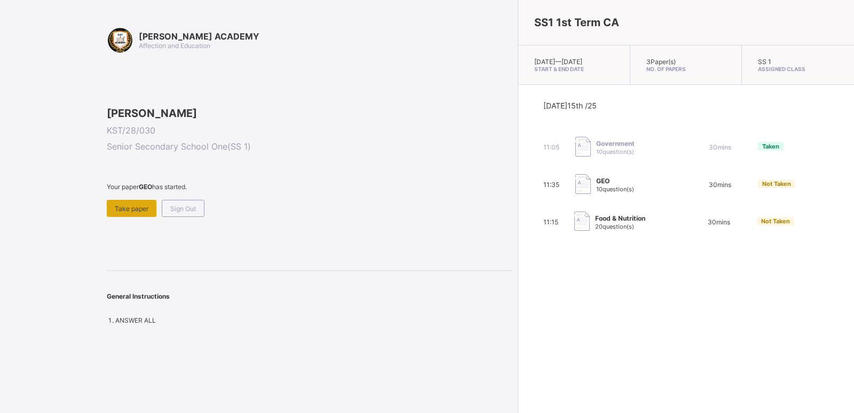
click at [141, 217] on div "Take paper" at bounding box center [132, 208] width 50 height 17
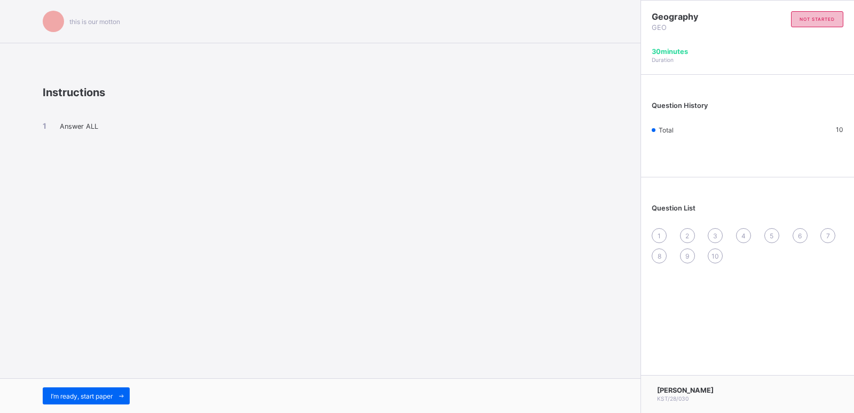
click at [810, 14] on div "not started" at bounding box center [817, 19] width 52 height 16
click at [70, 389] on div "I’m ready, start paper" at bounding box center [86, 395] width 87 height 17
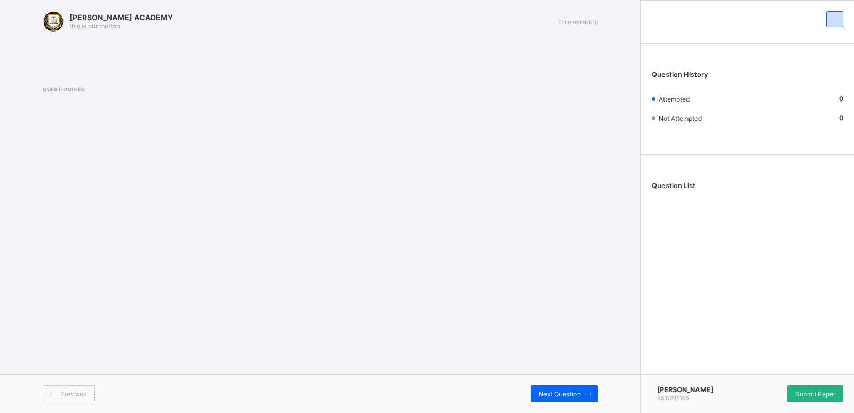
click at [808, 391] on span "Submit Paper" at bounding box center [816, 394] width 40 height 8
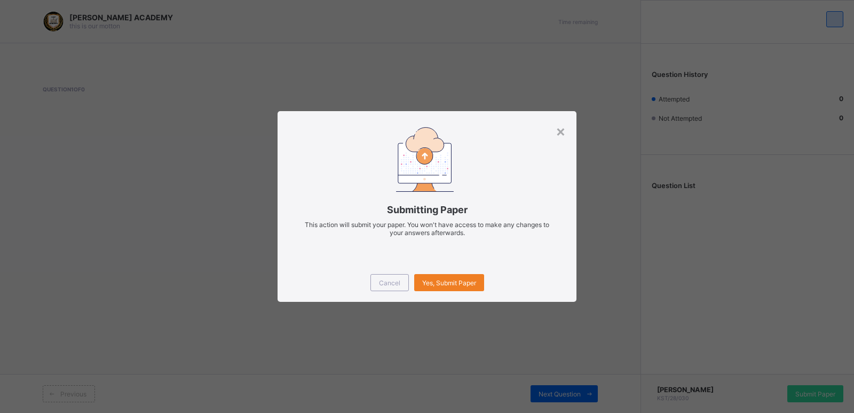
click at [809, 391] on div "× Submitting Paper This action will submit your paper. You won't have access to…" at bounding box center [427, 206] width 854 height 413
click at [459, 278] on div "Yes, Submit Paper" at bounding box center [449, 282] width 70 height 17
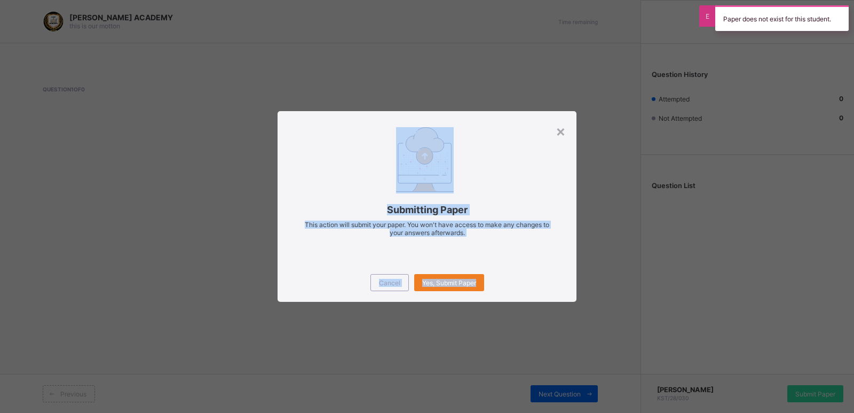
drag, startPoint x: 459, startPoint y: 278, endPoint x: 572, endPoint y: 127, distance: 188.8
click at [572, 127] on div "× Submitting Paper This action will submit your paper. You won't have access to…" at bounding box center [427, 206] width 299 height 191
click at [572, 127] on div "Submitting Paper This action will submit your paper. You won't have access to m…" at bounding box center [427, 187] width 299 height 152
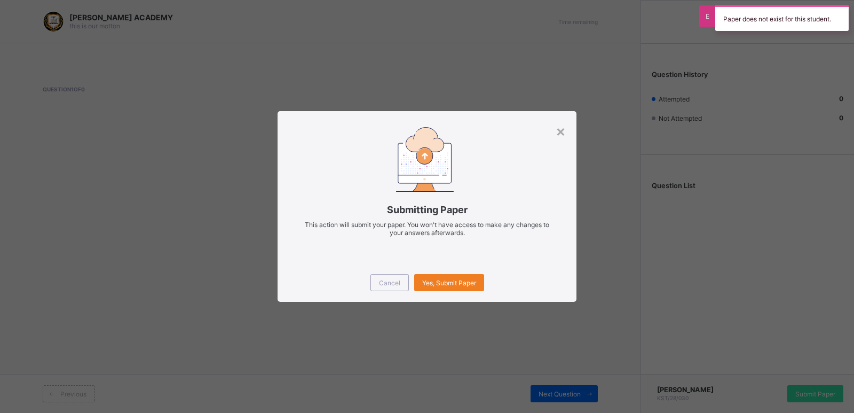
click at [572, 127] on div "Submitting Paper This action will submit your paper. You won't have access to m…" at bounding box center [427, 187] width 299 height 152
click at [561, 128] on div "×" at bounding box center [561, 131] width 10 height 18
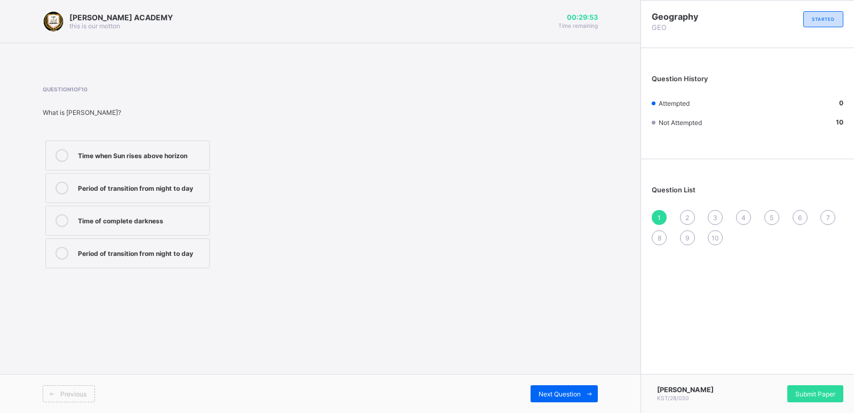
click at [77, 396] on span "Previous" at bounding box center [73, 394] width 26 height 8
click at [133, 153] on div "Time when Sun rises above horizon" at bounding box center [141, 154] width 126 height 11
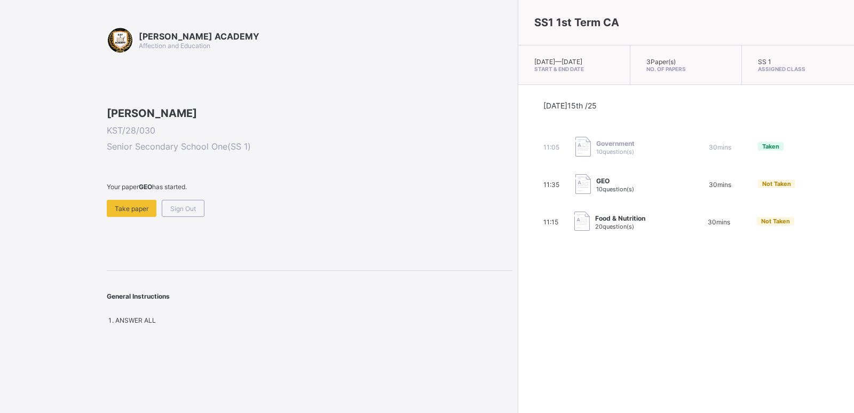
click at [576, 230] on div "Food & Nutrition 20 question(s)" at bounding box center [628, 221] width 107 height 21
click at [577, 231] on div "Food & Nutrition 20 question(s)" at bounding box center [628, 221] width 107 height 21
click at [761, 225] on span "Not Taken" at bounding box center [775, 220] width 29 height 7
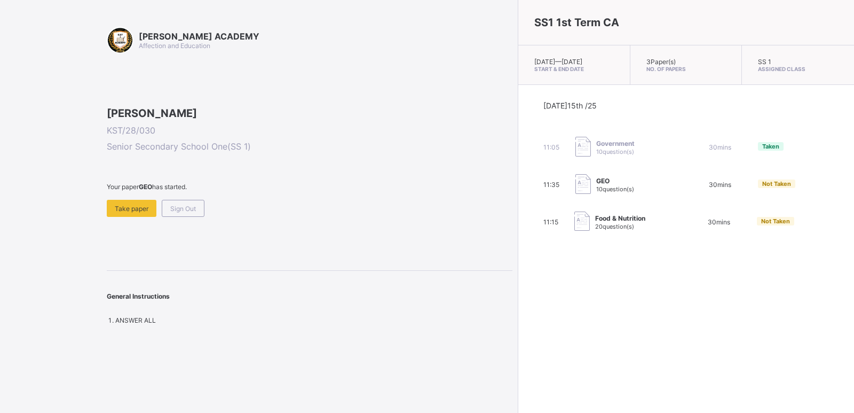
click at [761, 225] on span "Not Taken" at bounding box center [775, 220] width 29 height 7
click at [136, 213] on span "Take paper" at bounding box center [132, 208] width 34 height 8
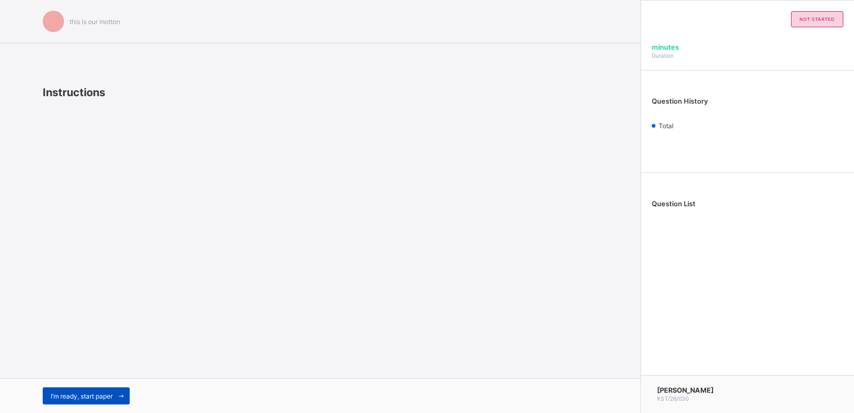
click at [71, 396] on span "I’m ready, start paper" at bounding box center [82, 396] width 62 height 8
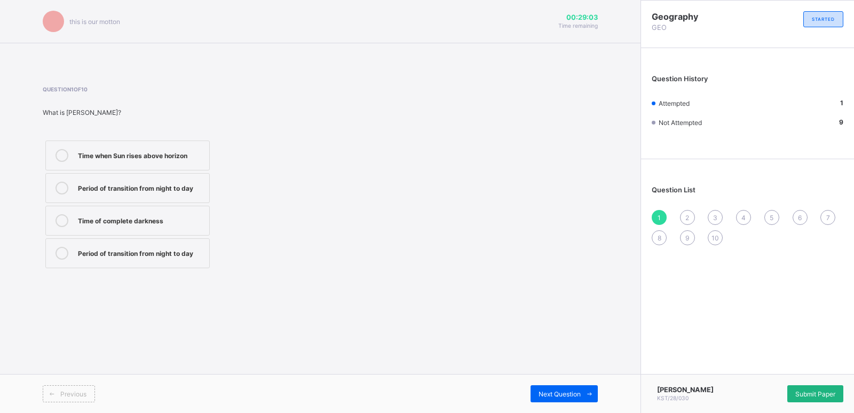
click at [823, 395] on span "Submit Paper" at bounding box center [816, 394] width 40 height 8
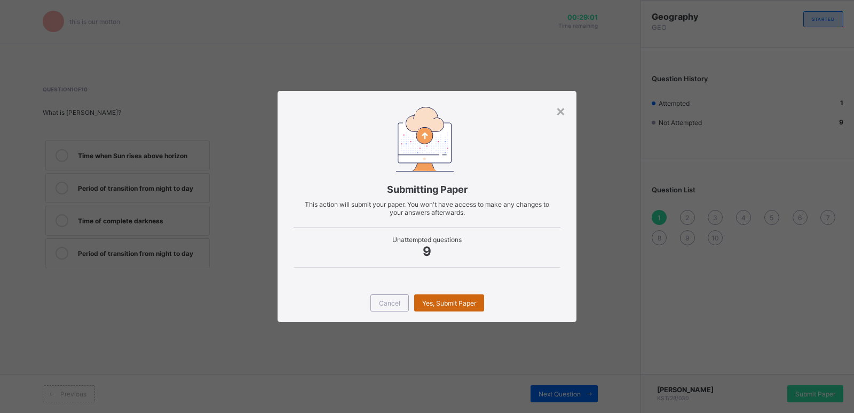
click at [424, 303] on span "Yes, Submit Paper" at bounding box center [449, 303] width 54 height 8
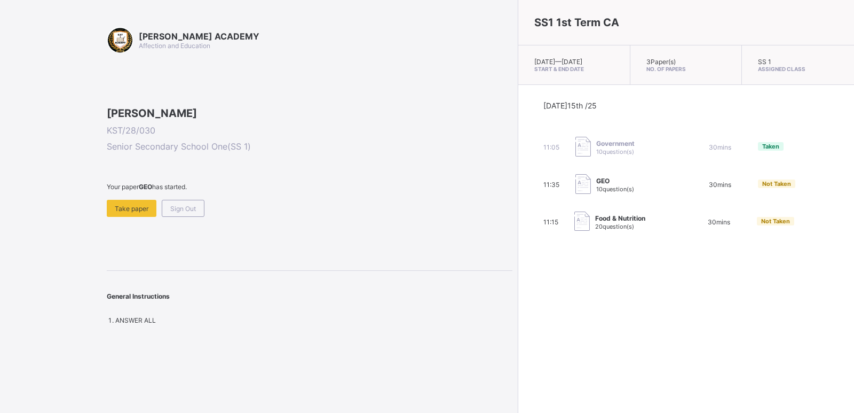
click at [595, 230] on span "20 question(s)" at bounding box center [614, 226] width 39 height 7
click at [575, 231] on div "Food & Nutrition 20 question(s)" at bounding box center [628, 221] width 107 height 21
click at [145, 213] on span "Take paper" at bounding box center [132, 208] width 34 height 8
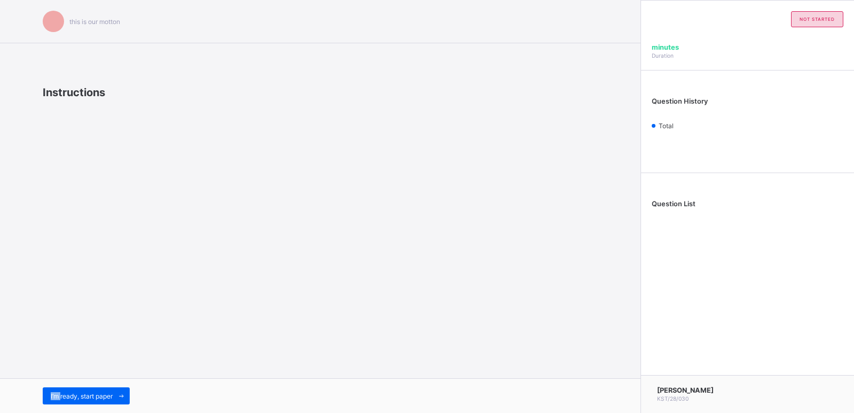
click at [145, 281] on div "this is our motton Instructions I’m ready, start paper" at bounding box center [320, 206] width 641 height 413
click at [80, 399] on span "I’m ready, start paper" at bounding box center [82, 396] width 62 height 8
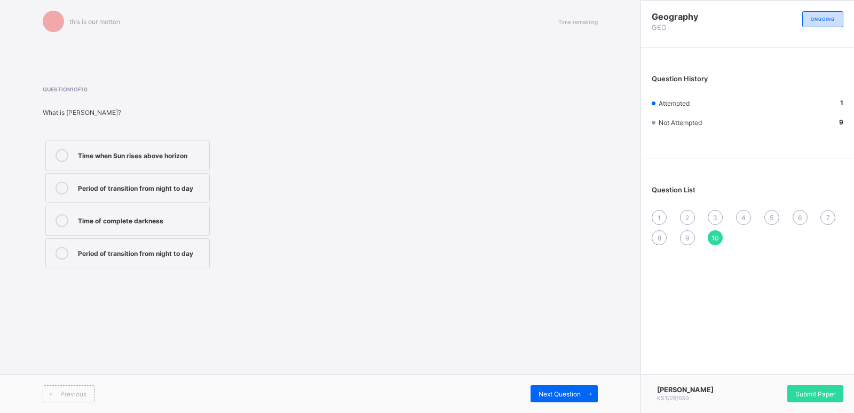
click at [80, 399] on div "this is our motton Time remaining Question 1 of 10 What is dawn? Time when Sun …" at bounding box center [427, 206] width 854 height 413
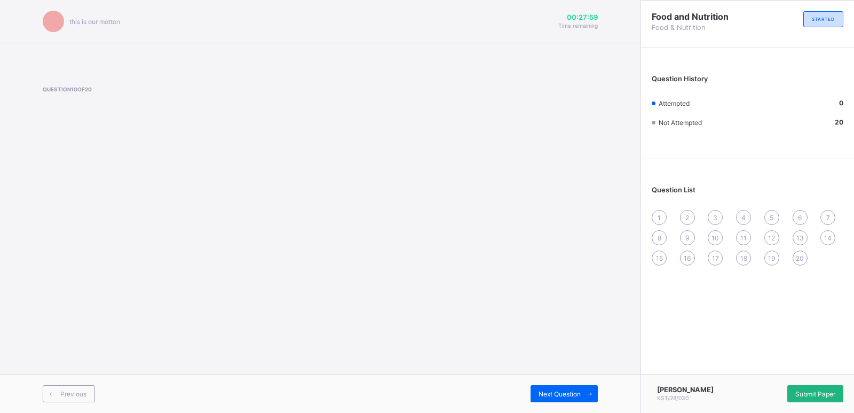
click at [815, 398] on div "Submit Paper" at bounding box center [816, 393] width 56 height 17
click at [0, 0] on div "× Submitting Paper This action will submit your paper. You won't have access to…" at bounding box center [0, 0] width 0 height 0
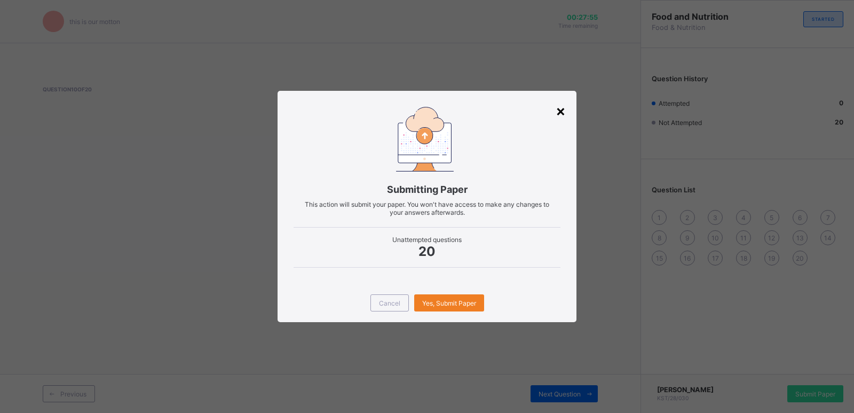
click at [564, 114] on div "×" at bounding box center [561, 110] width 10 height 18
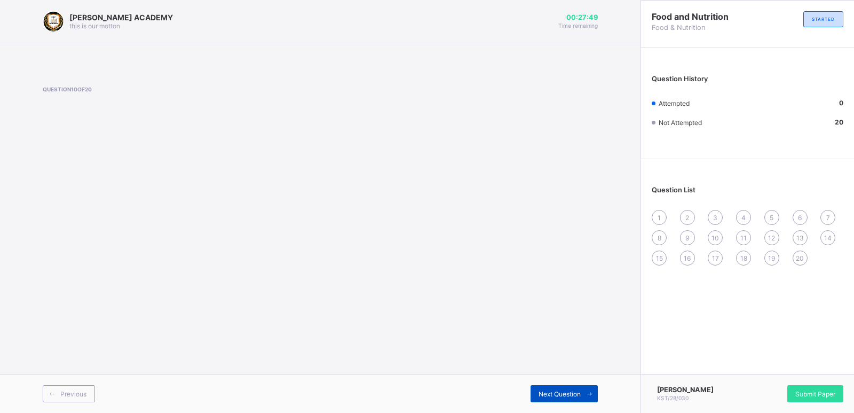
click at [580, 389] on div "Next Question" at bounding box center [564, 393] width 67 height 17
click at [651, 219] on div "Question List 1 2 3 4 5 6 7 8 9 10 11 12 13 14 15 16 17 18 19 20" at bounding box center [747, 220] width 213 height 112
click at [662, 214] on div "1" at bounding box center [659, 217] width 15 height 15
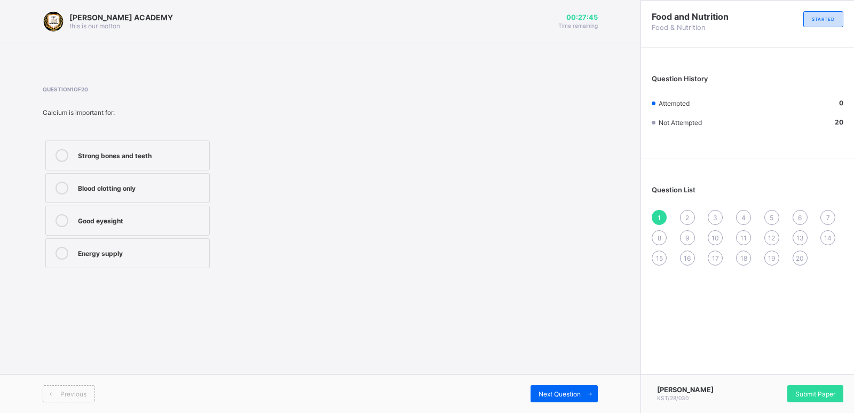
click at [662, 214] on div "1" at bounding box center [659, 217] width 15 height 15
click at [191, 184] on div "Blood clotting only" at bounding box center [141, 187] width 126 height 11
click at [554, 392] on span "Next Question" at bounding box center [560, 394] width 42 height 8
click at [191, 186] on div "Growth, strong bones, and proper body function" at bounding box center [141, 191] width 126 height 19
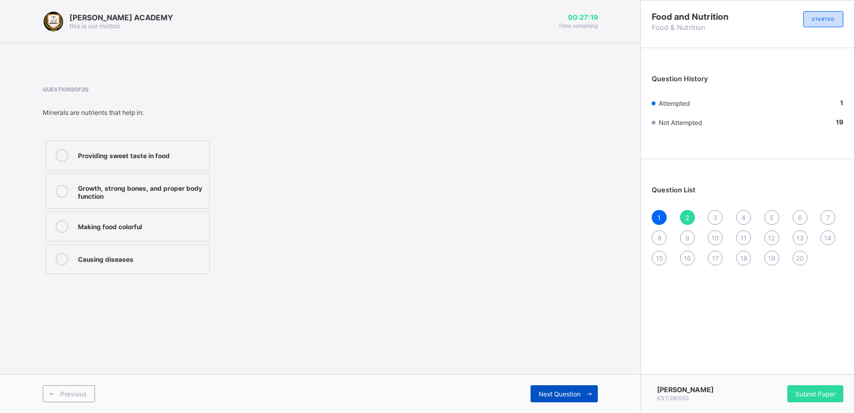
click at [564, 387] on div "Next Question" at bounding box center [564, 393] width 67 height 17
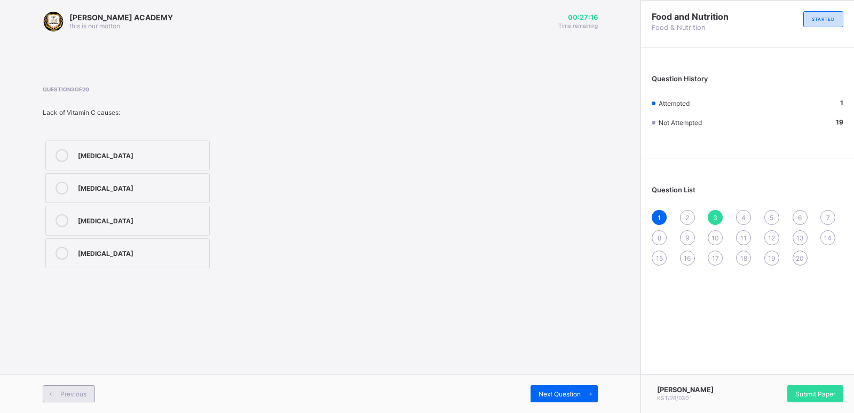
click at [70, 392] on span "Previous" at bounding box center [73, 394] width 26 height 8
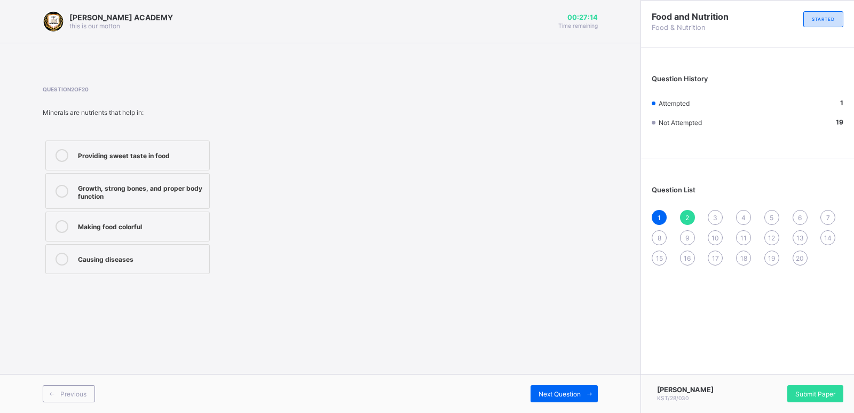
click at [142, 190] on div "Growth, strong bones, and proper body function" at bounding box center [141, 191] width 126 height 19
click at [562, 394] on span "Next Question" at bounding box center [560, 394] width 42 height 8
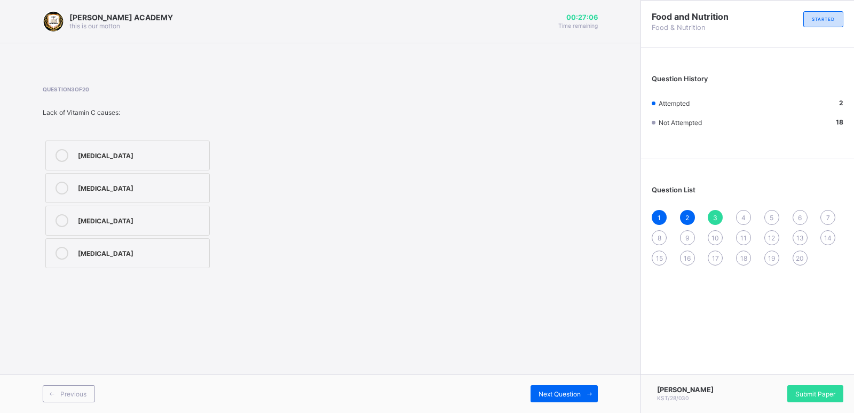
click at [165, 175] on label "Rickets" at bounding box center [127, 188] width 164 height 30
click at [573, 392] on span "Next Question" at bounding box center [560, 394] width 42 height 8
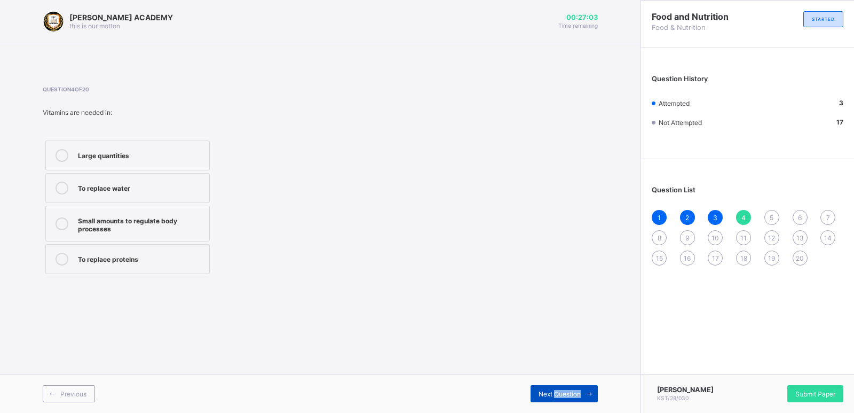
click at [573, 392] on span "Next Question" at bounding box center [560, 394] width 42 height 8
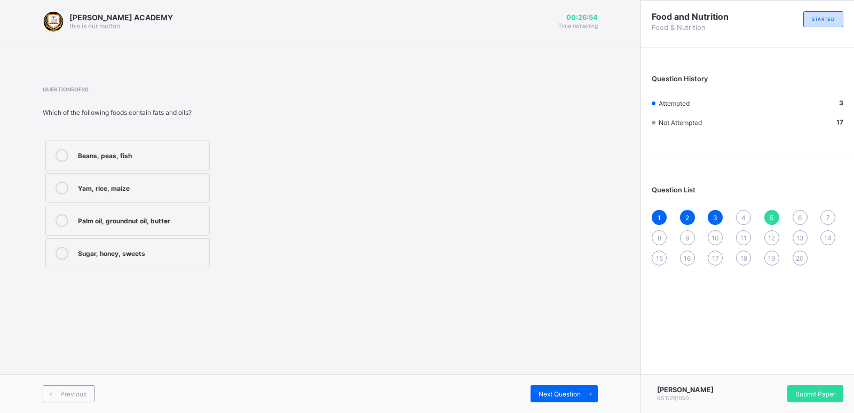
click at [148, 219] on div "Palm oil, groundnut oil, butter" at bounding box center [141, 219] width 126 height 11
click at [558, 392] on span "Next Question" at bounding box center [560, 394] width 42 height 8
click at [85, 391] on span "Previous" at bounding box center [73, 394] width 26 height 8
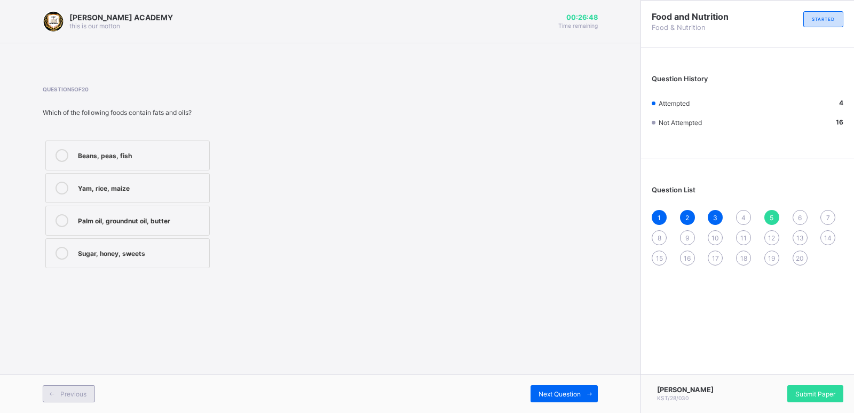
click at [85, 391] on span "Previous" at bounding box center [73, 394] width 26 height 8
click at [67, 394] on span "Previous" at bounding box center [73, 394] width 26 height 8
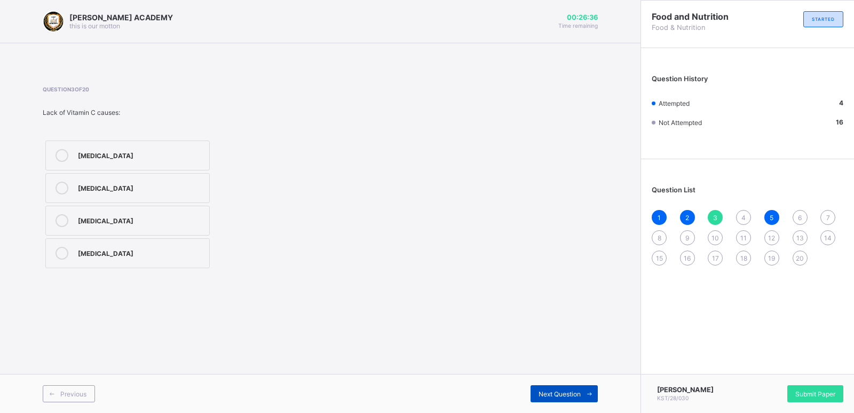
click at [581, 392] on span at bounding box center [589, 393] width 17 height 17
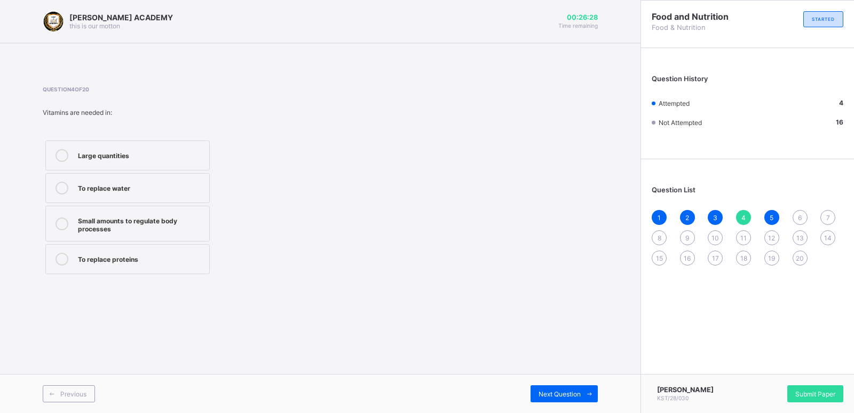
click at [148, 218] on div "Small amounts to regulate body processes" at bounding box center [141, 223] width 126 height 19
click at [572, 394] on span "Next Question" at bounding box center [560, 394] width 42 height 8
click at [76, 396] on span "Previous" at bounding box center [73, 394] width 26 height 8
click at [112, 221] on div "Small amounts to regulate body processes" at bounding box center [141, 223] width 126 height 19
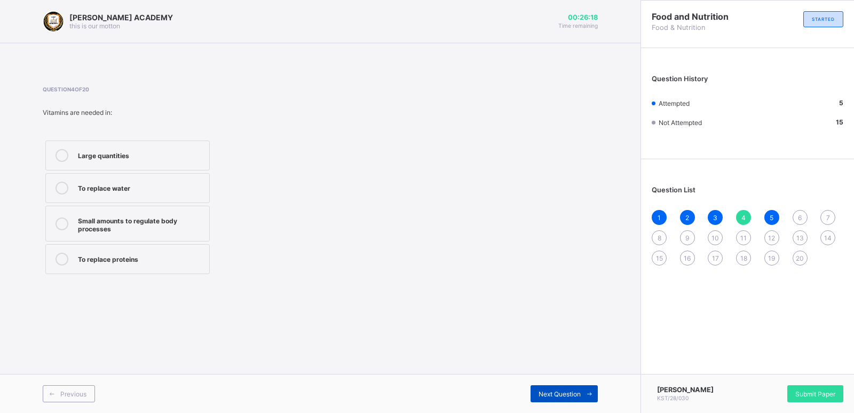
click at [573, 386] on div "Next Question" at bounding box center [564, 393] width 67 height 17
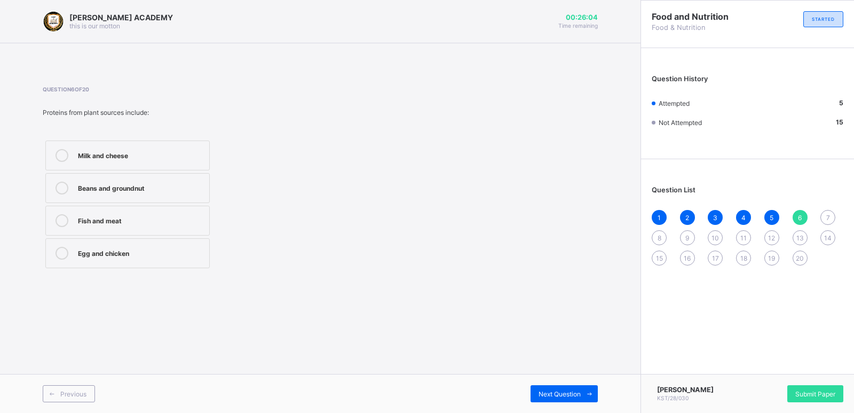
click at [146, 149] on div "Milk and cheese" at bounding box center [141, 154] width 126 height 11
click at [559, 396] on span "Next Question" at bounding box center [560, 394] width 42 height 8
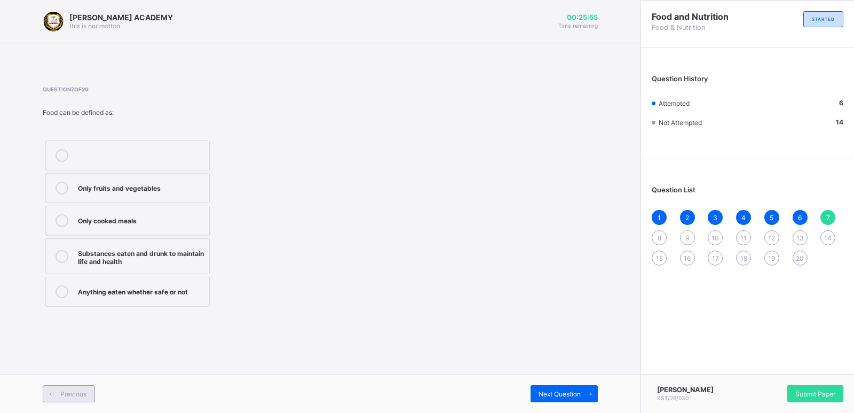
click at [74, 390] on span "Previous" at bounding box center [73, 394] width 26 height 8
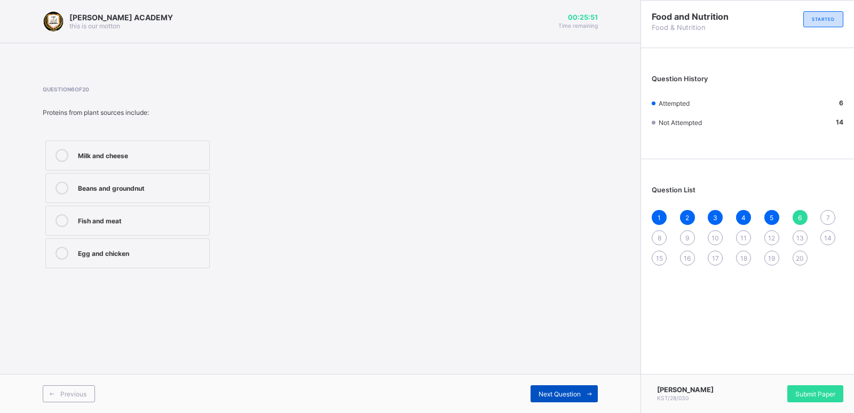
click at [591, 396] on icon at bounding box center [590, 393] width 8 height 7
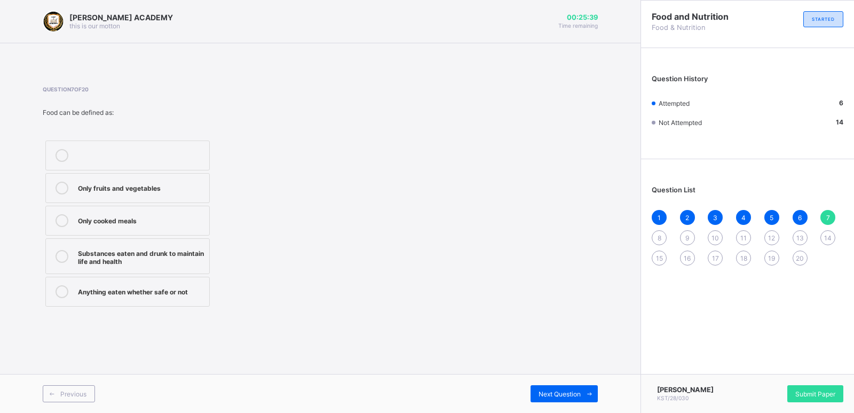
click at [166, 257] on div "Substances eaten and drunk to maintain life and health" at bounding box center [141, 256] width 126 height 19
click at [570, 388] on div "Next Question" at bounding box center [564, 393] width 67 height 17
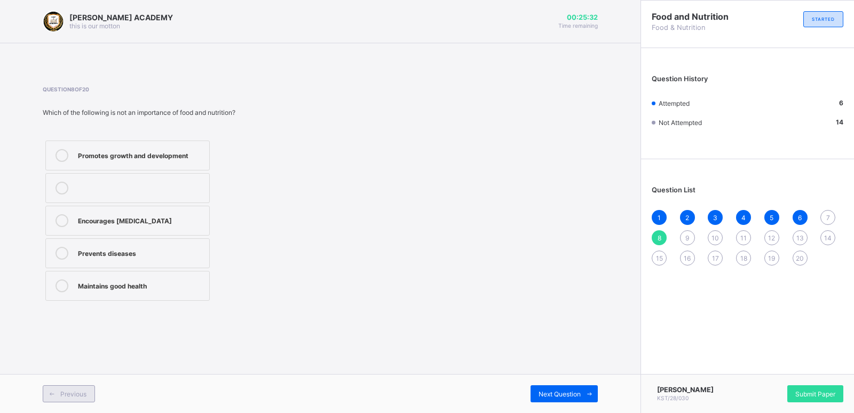
click at [63, 397] on span "Previous" at bounding box center [73, 394] width 26 height 8
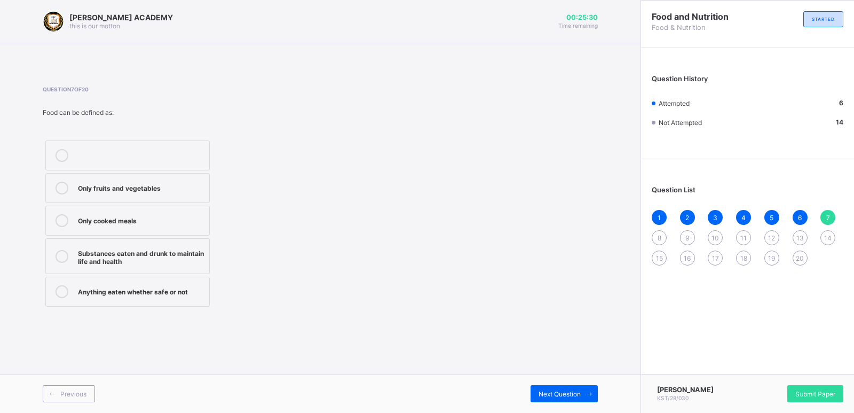
click at [160, 253] on div "Substances eaten and drunk to maintain life and health" at bounding box center [141, 256] width 126 height 19
click at [580, 392] on span "Next Question" at bounding box center [560, 394] width 42 height 8
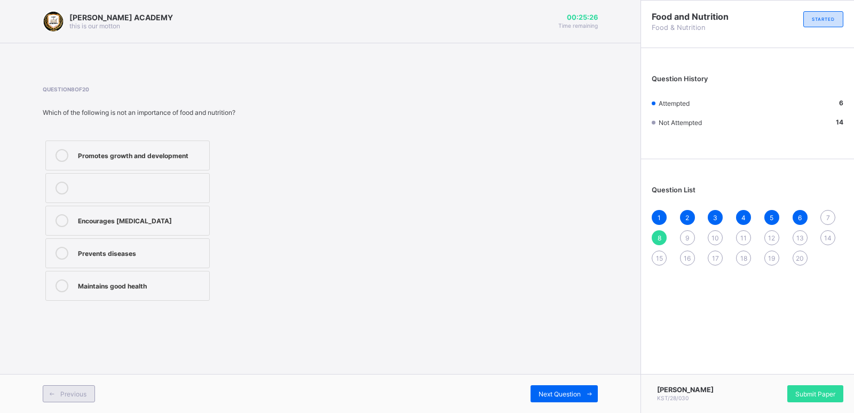
click at [71, 397] on span "Previous" at bounding box center [73, 394] width 26 height 8
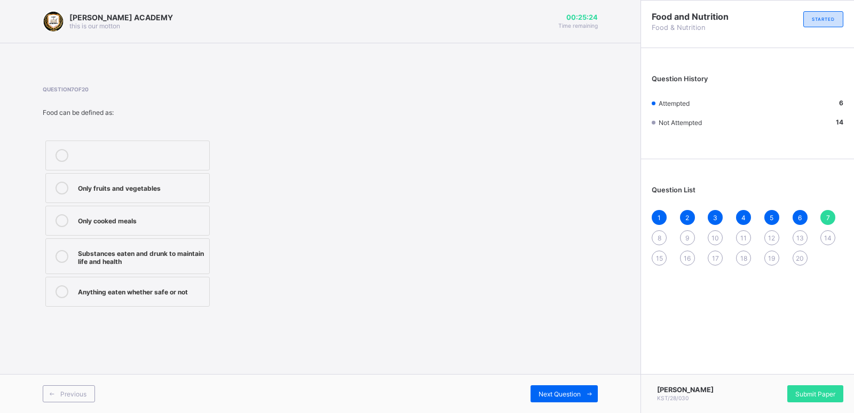
click at [61, 260] on icon at bounding box center [62, 256] width 13 height 13
click at [593, 395] on icon at bounding box center [590, 393] width 8 height 7
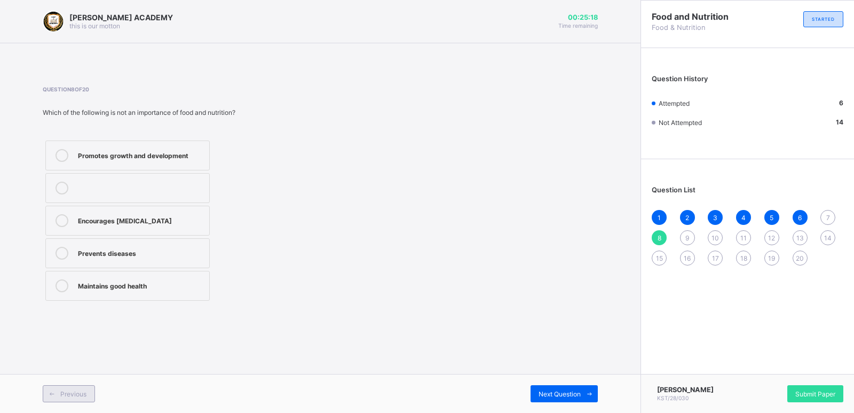
click at [74, 399] on div "Previous" at bounding box center [69, 393] width 52 height 17
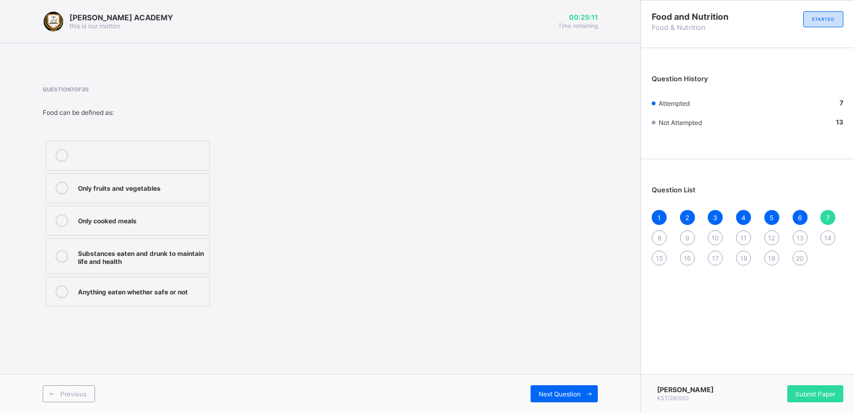
click at [178, 254] on div "Substances eaten and drunk to maintain life and health" at bounding box center [141, 256] width 126 height 19
click at [198, 249] on div "Substances eaten and drunk to maintain life and health" at bounding box center [141, 256] width 126 height 19
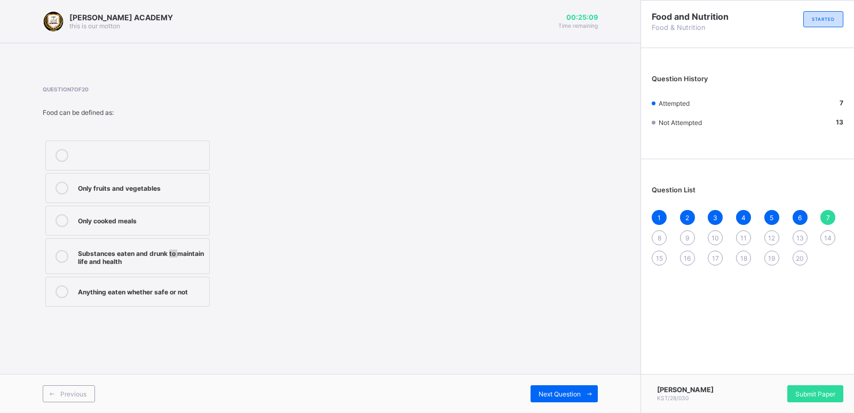
click at [198, 249] on div "Substances eaten and drunk to maintain life and health" at bounding box center [141, 256] width 126 height 19
click at [576, 391] on span "Next Question" at bounding box center [560, 394] width 42 height 8
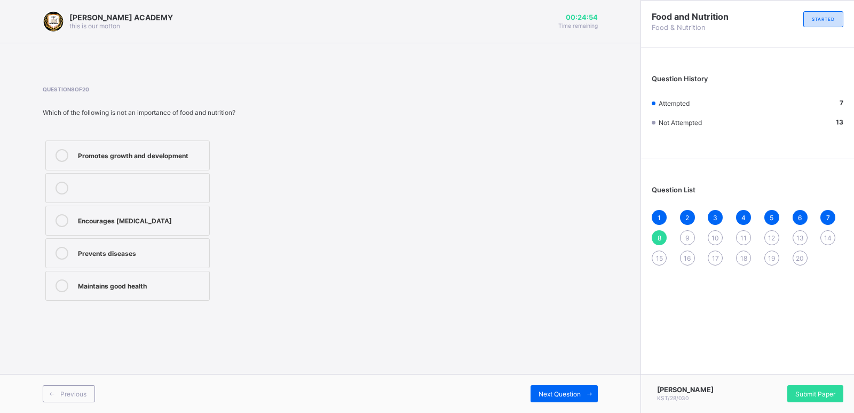
click at [165, 225] on div "Encourages malnutrition" at bounding box center [141, 220] width 126 height 13
click at [556, 395] on span "Next Question" at bounding box center [560, 394] width 42 height 8
click at [107, 185] on div "Dietitian" at bounding box center [141, 187] width 126 height 11
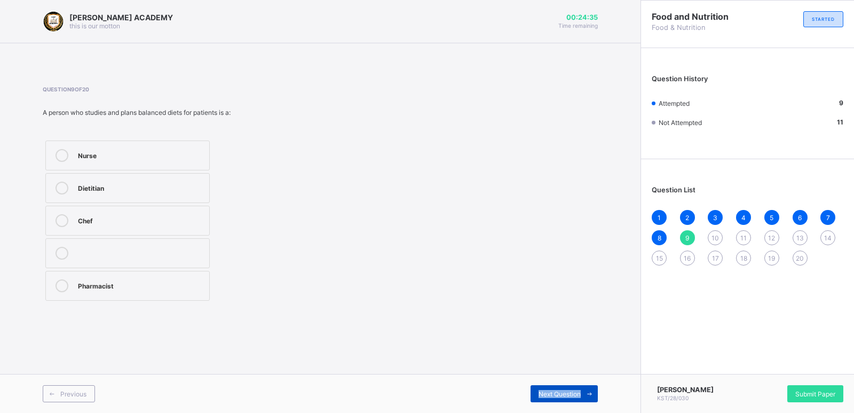
drag, startPoint x: 551, startPoint y: 412, endPoint x: 557, endPoint y: 385, distance: 28.0
click at [557, 385] on div "Previous Next Question" at bounding box center [320, 393] width 641 height 39
click at [557, 385] on div "Next Question" at bounding box center [564, 393] width 67 height 17
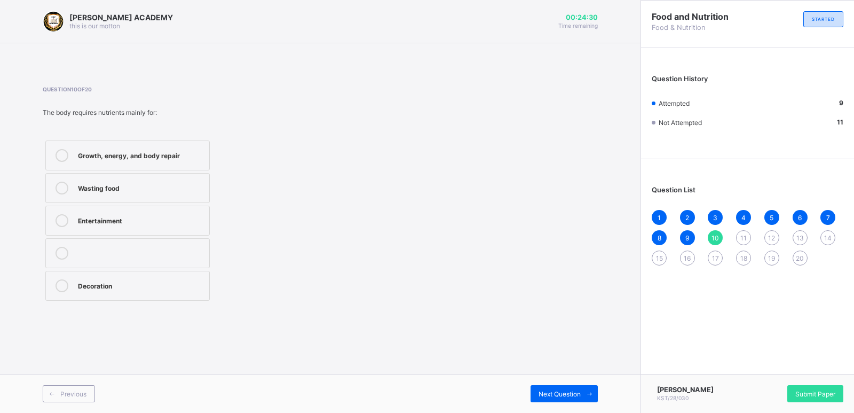
click at [138, 149] on div "Growth, energy, and body repair" at bounding box center [141, 154] width 126 height 11
click at [573, 392] on span "Next Question" at bounding box center [560, 394] width 42 height 8
click at [78, 387] on div "Previous" at bounding box center [69, 393] width 52 height 17
click at [554, 387] on div "Next Question" at bounding box center [564, 393] width 67 height 17
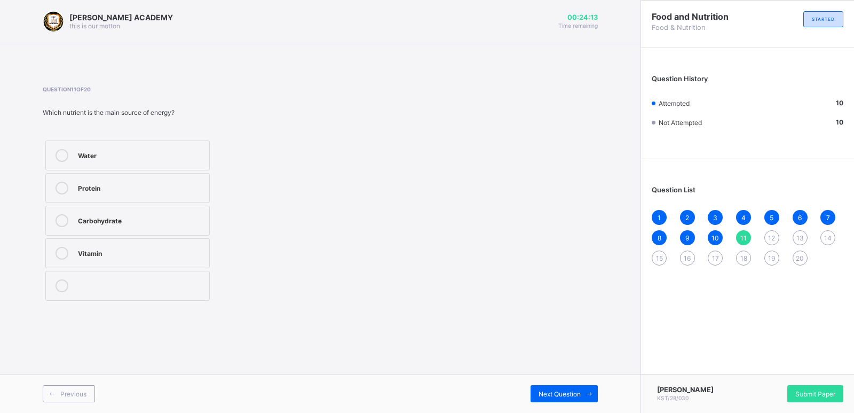
click at [159, 223] on div "Carbohydrate" at bounding box center [141, 219] width 126 height 11
click at [597, 385] on span at bounding box center [589, 393] width 17 height 17
click at [61, 388] on div "Previous" at bounding box center [69, 393] width 52 height 17
click at [97, 226] on div "Carbohydrate" at bounding box center [141, 220] width 126 height 13
click at [570, 392] on span "Next Question" at bounding box center [560, 394] width 42 height 8
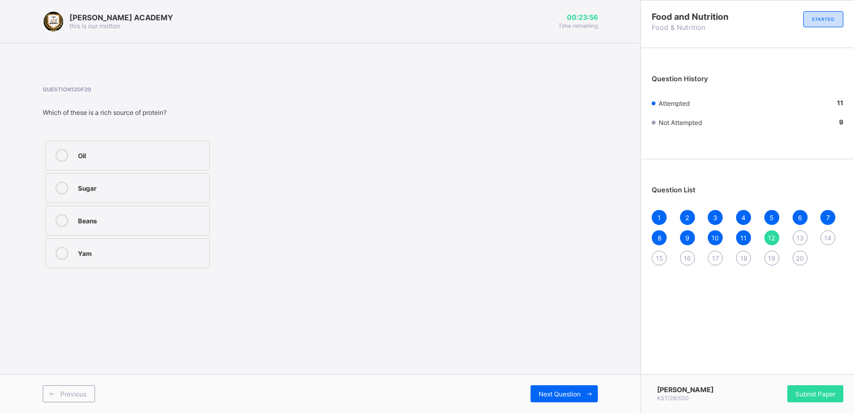
click at [122, 223] on div "Beans" at bounding box center [141, 219] width 126 height 11
click at [538, 388] on div "Next Question" at bounding box center [564, 393] width 67 height 17
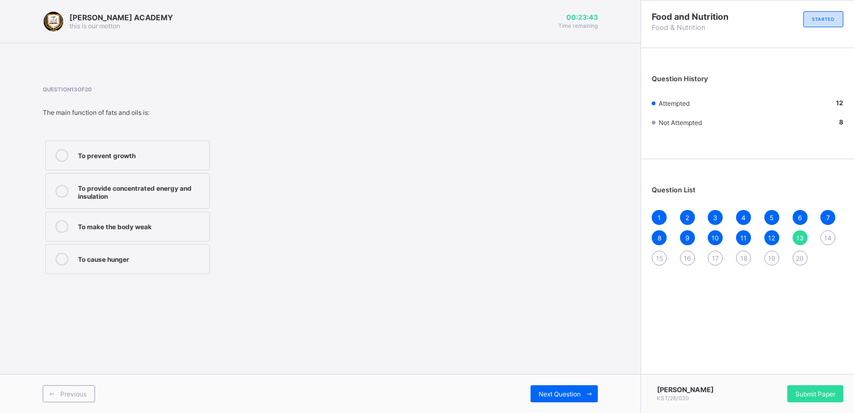
click at [131, 194] on div "To provide concentrated energy and insulation" at bounding box center [141, 191] width 126 height 19
click at [566, 395] on span "Next Question" at bounding box center [560, 394] width 42 height 8
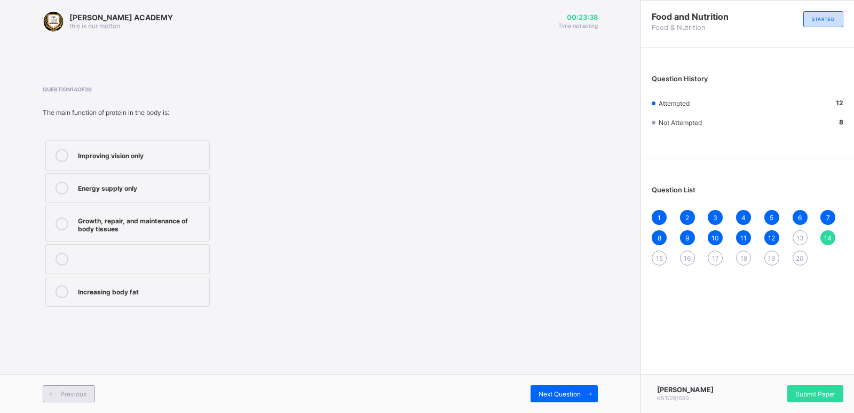
click at [87, 389] on div "Previous" at bounding box center [69, 393] width 52 height 17
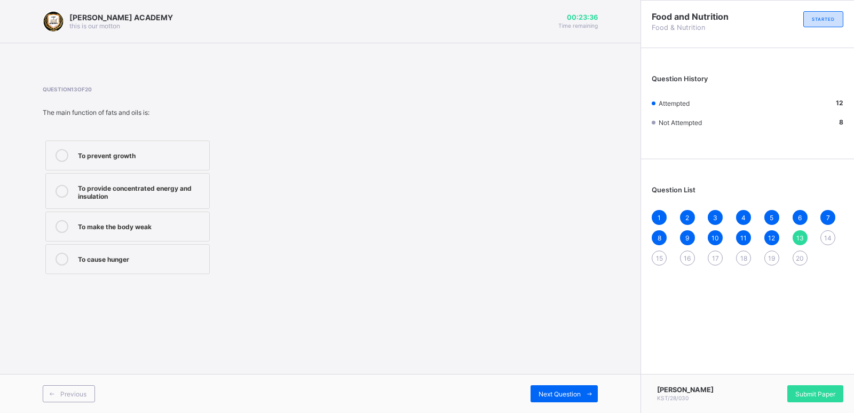
click at [123, 184] on div "To provide concentrated energy and insulation" at bounding box center [141, 191] width 126 height 19
click at [533, 390] on div "Next Question" at bounding box center [564, 393] width 67 height 17
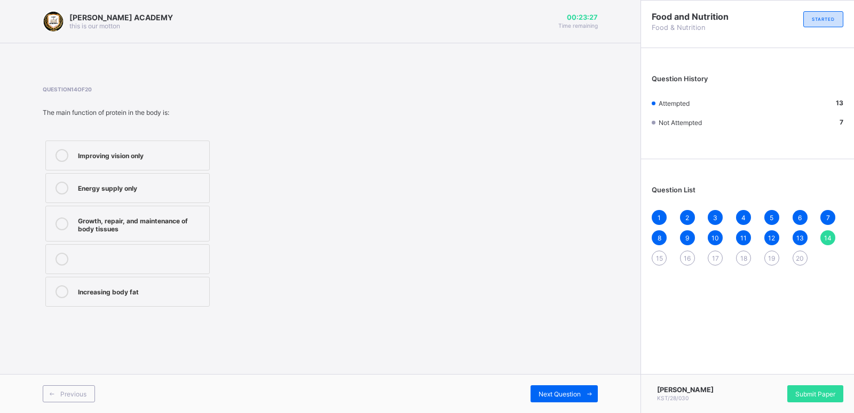
click at [141, 224] on div "Growth, repair, and maintenance of body tissues" at bounding box center [141, 223] width 126 height 19
click at [544, 390] on span "Next Question" at bounding box center [560, 394] width 42 height 8
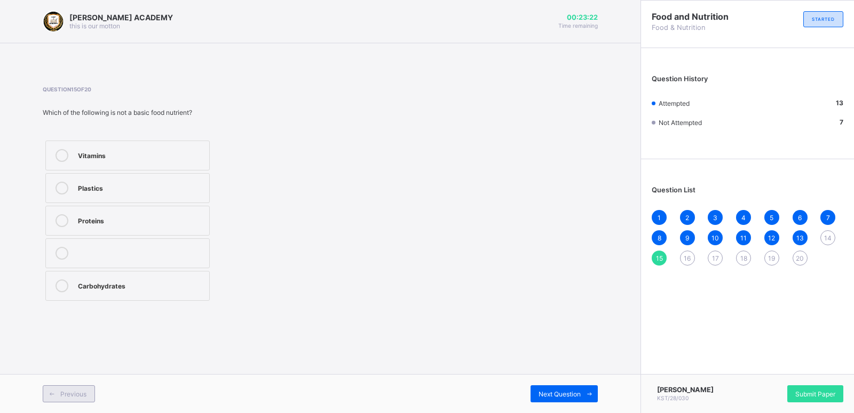
click at [56, 390] on span at bounding box center [51, 393] width 17 height 17
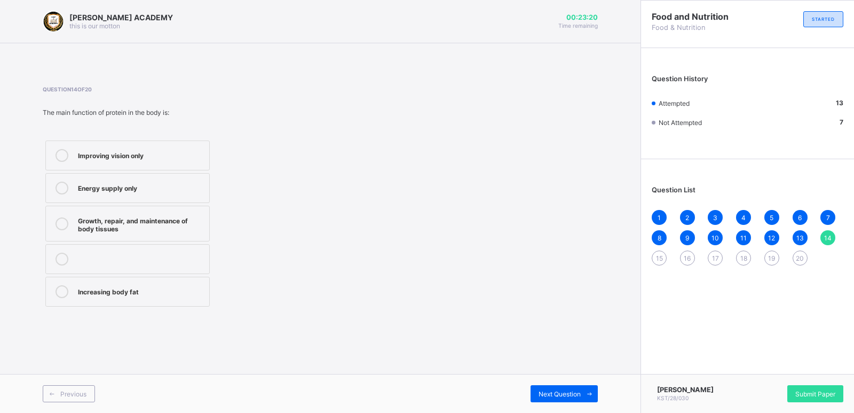
click at [140, 214] on div "Growth, repair, and maintenance of body tissues" at bounding box center [141, 223] width 126 height 19
click at [589, 396] on icon at bounding box center [590, 393] width 8 height 7
click at [163, 191] on div "Plastics" at bounding box center [141, 187] width 126 height 11
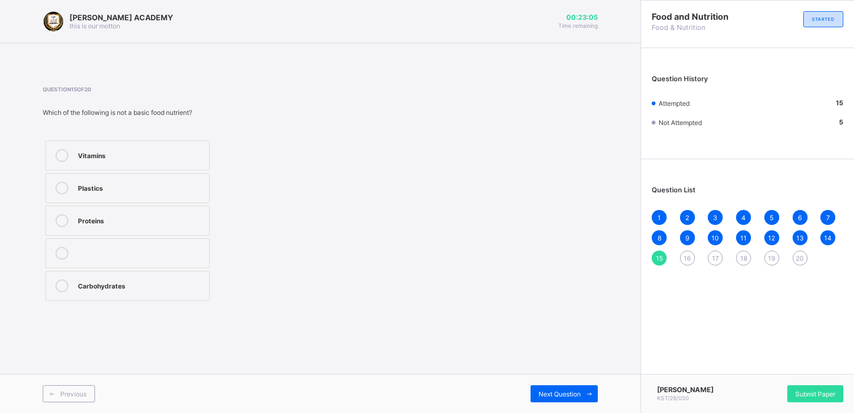
click at [549, 382] on div "Previous Next Question" at bounding box center [320, 393] width 641 height 39
click at [549, 392] on span "Next Question" at bounding box center [560, 394] width 42 height 8
click at [56, 399] on span at bounding box center [51, 393] width 17 height 17
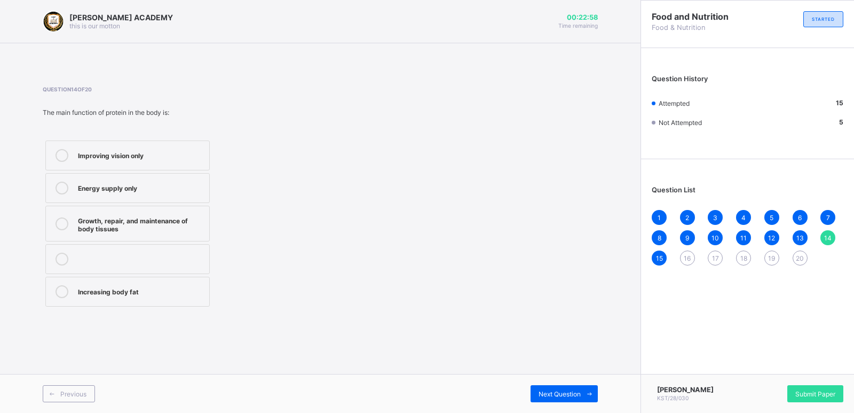
click at [568, 374] on div "Previous Next Question" at bounding box center [320, 393] width 641 height 39
click at [568, 391] on span "Next Question" at bounding box center [560, 394] width 42 height 8
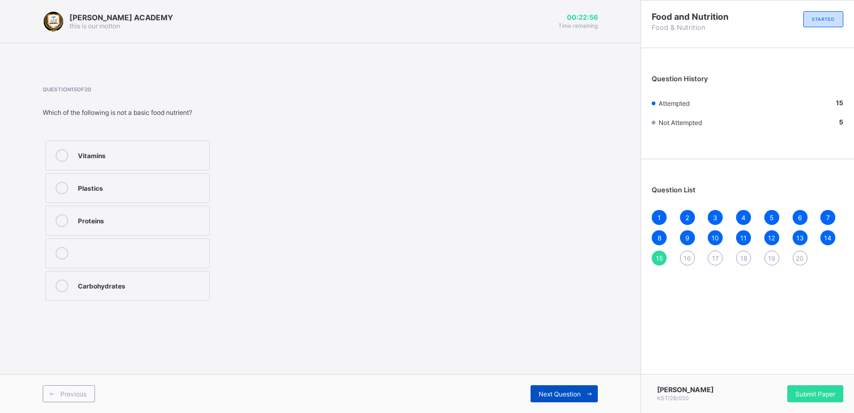
click at [568, 392] on span "Next Question" at bounding box center [560, 394] width 42 height 8
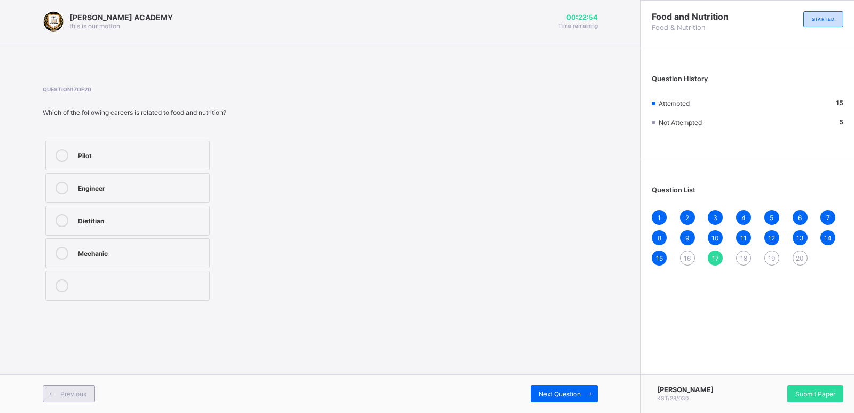
click at [61, 397] on span "Previous" at bounding box center [73, 394] width 26 height 8
click at [133, 165] on label "Catering" at bounding box center [127, 155] width 164 height 30
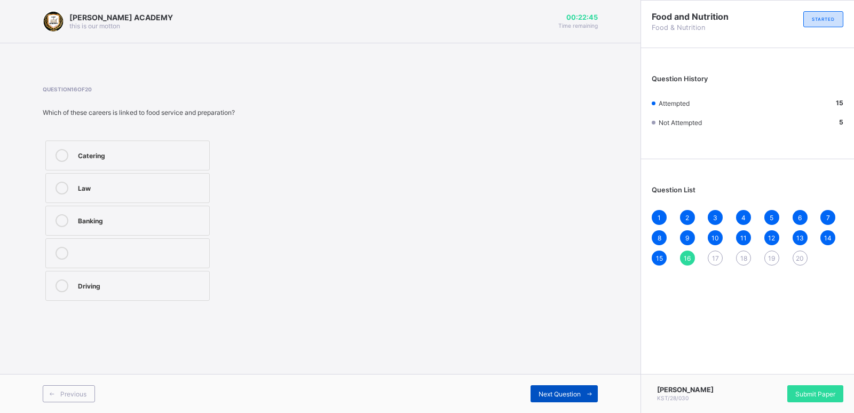
click at [553, 394] on span "Next Question" at bounding box center [560, 394] width 42 height 8
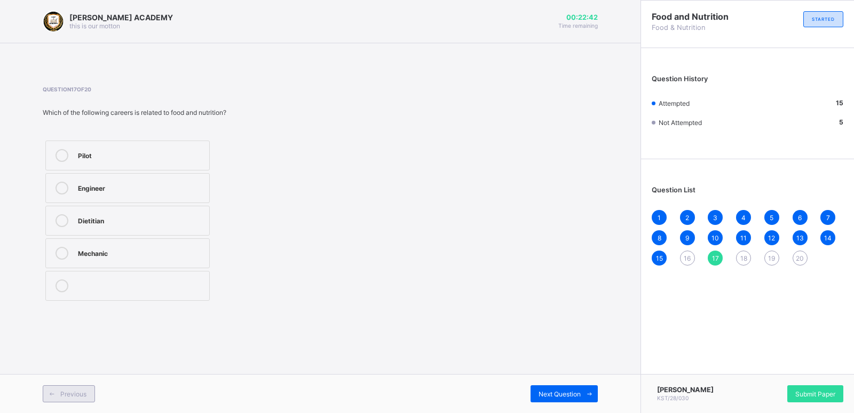
click at [80, 391] on span "Previous" at bounding box center [73, 394] width 26 height 8
click at [169, 151] on div "Catering" at bounding box center [141, 154] width 126 height 11
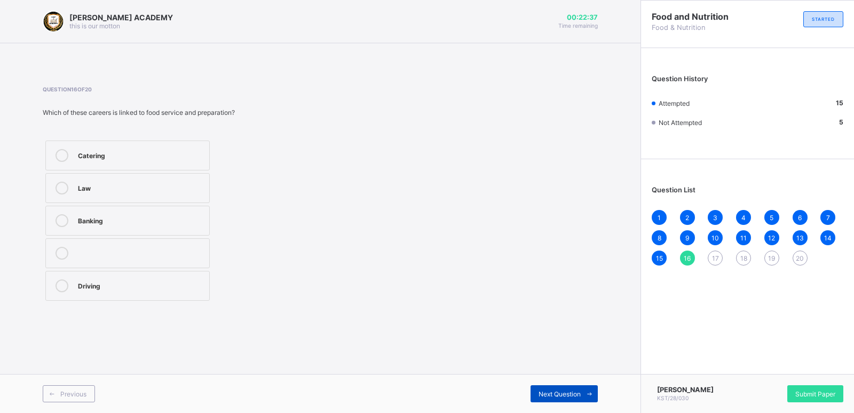
click at [581, 389] on span at bounding box center [589, 393] width 17 height 17
drag, startPoint x: 82, startPoint y: 399, endPoint x: 140, endPoint y: 242, distance: 166.9
click at [140, 242] on div "KAY ACADEMY this is our motton 00:22:34 Time remaining Question 17 of 20 Which …" at bounding box center [320, 206] width 641 height 413
click at [568, 401] on div "Next Question" at bounding box center [564, 393] width 67 height 17
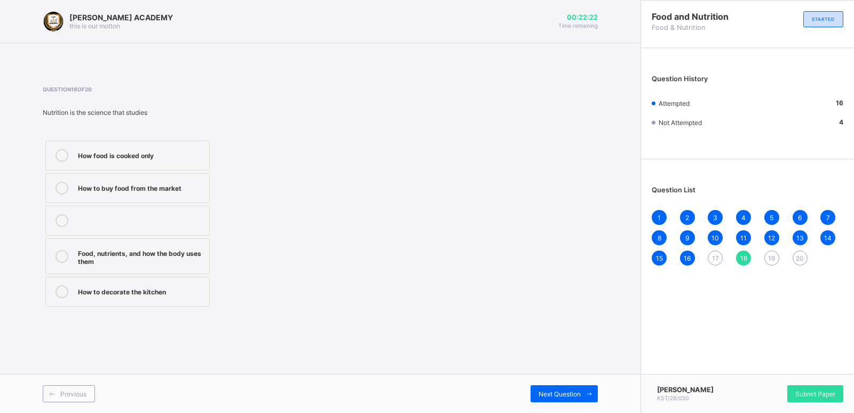
click at [151, 257] on div "Food, nutrients, and how the body uses them" at bounding box center [141, 256] width 126 height 19
click at [533, 387] on div "Next Question" at bounding box center [564, 393] width 67 height 17
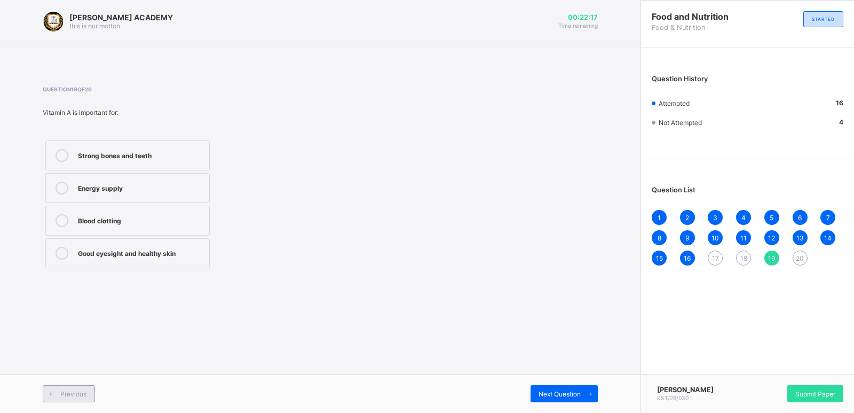
click at [79, 395] on span "Previous" at bounding box center [73, 394] width 26 height 8
click at [156, 209] on label "Dietitian" at bounding box center [127, 221] width 164 height 30
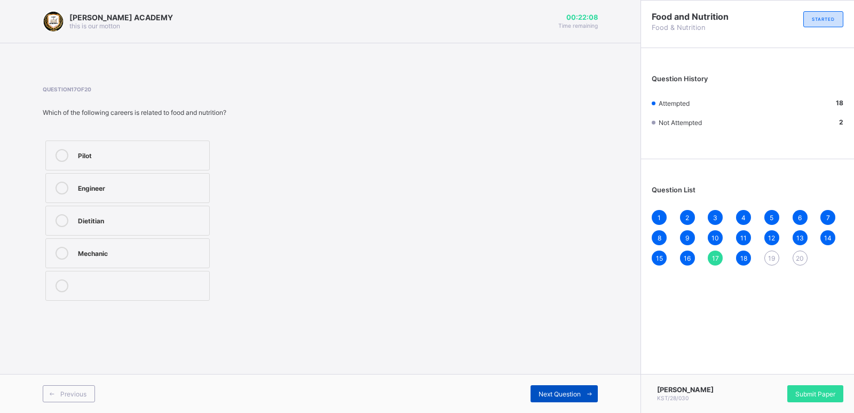
click at [556, 399] on div "Next Question" at bounding box center [564, 393] width 67 height 17
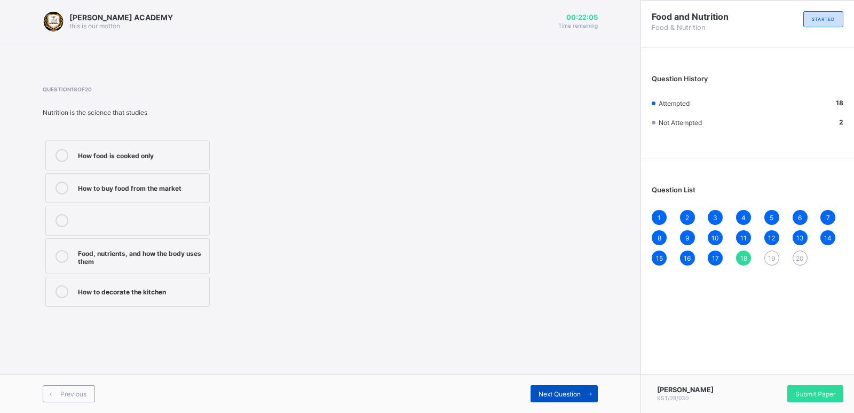
click at [553, 385] on div "Next Question" at bounding box center [564, 393] width 67 height 17
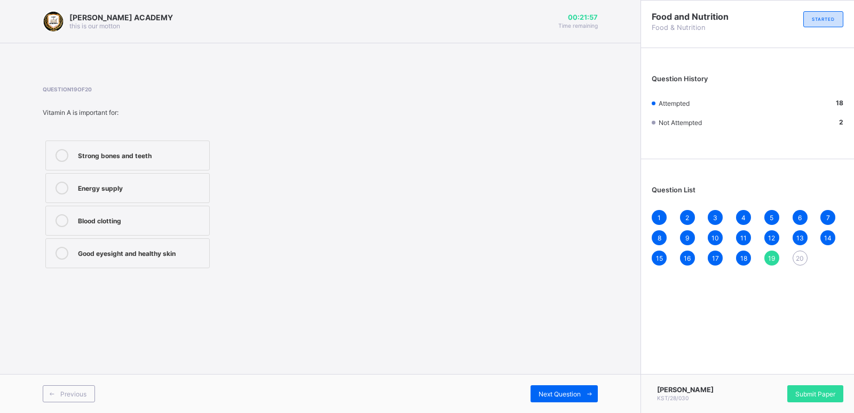
click at [151, 160] on div "Strong bones and teeth" at bounding box center [141, 155] width 126 height 13
click at [542, 398] on div "Next Question" at bounding box center [564, 393] width 67 height 17
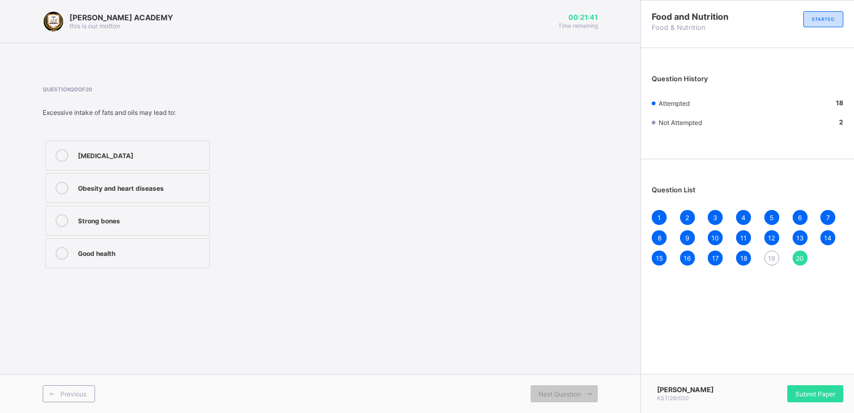
click at [175, 155] on div "Malnutrition" at bounding box center [141, 154] width 126 height 11
click at [69, 397] on span "Previous" at bounding box center [73, 394] width 26 height 8
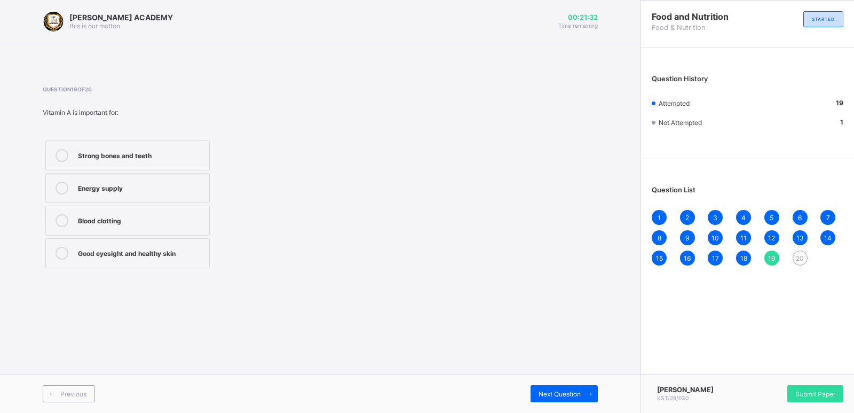
click at [159, 153] on div "Strong bones and teeth" at bounding box center [141, 154] width 126 height 11
click at [150, 214] on label "Blood clotting" at bounding box center [127, 221] width 164 height 30
click at [587, 399] on span at bounding box center [589, 393] width 17 height 17
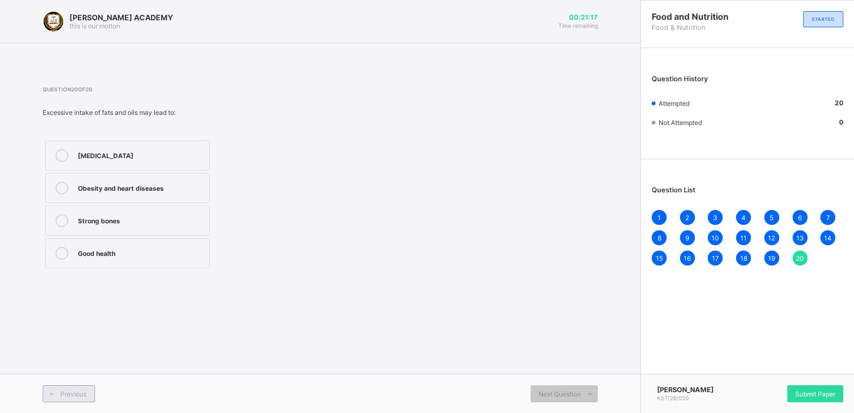
click at [51, 387] on span at bounding box center [51, 393] width 17 height 17
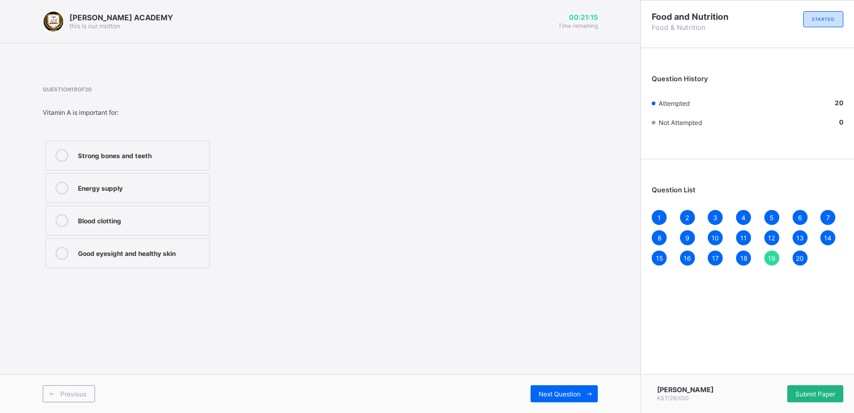
click at [809, 395] on span "Submit Paper" at bounding box center [816, 394] width 40 height 8
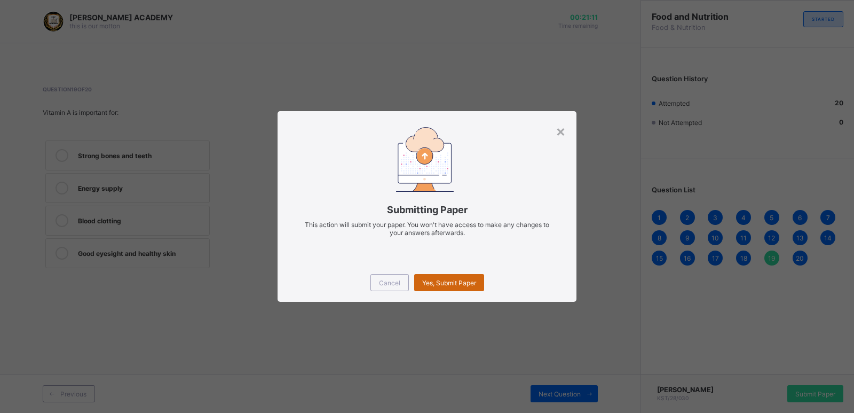
click at [453, 286] on span "Yes, Submit Paper" at bounding box center [449, 283] width 54 height 8
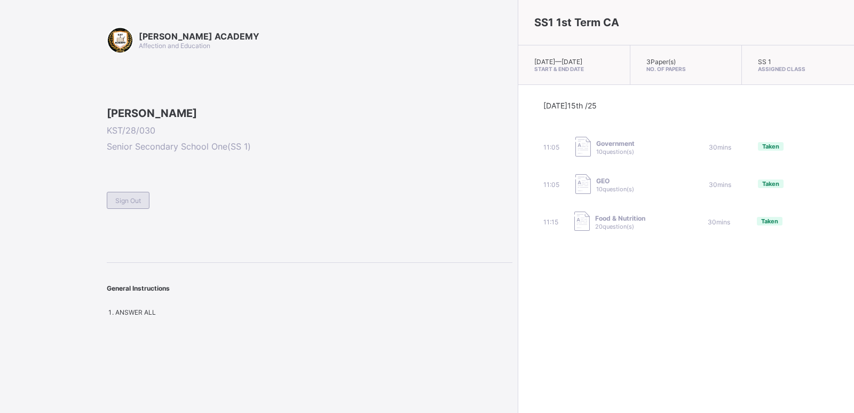
click at [130, 204] on span "Sign Out" at bounding box center [128, 200] width 26 height 8
